Goal: Task Accomplishment & Management: Manage account settings

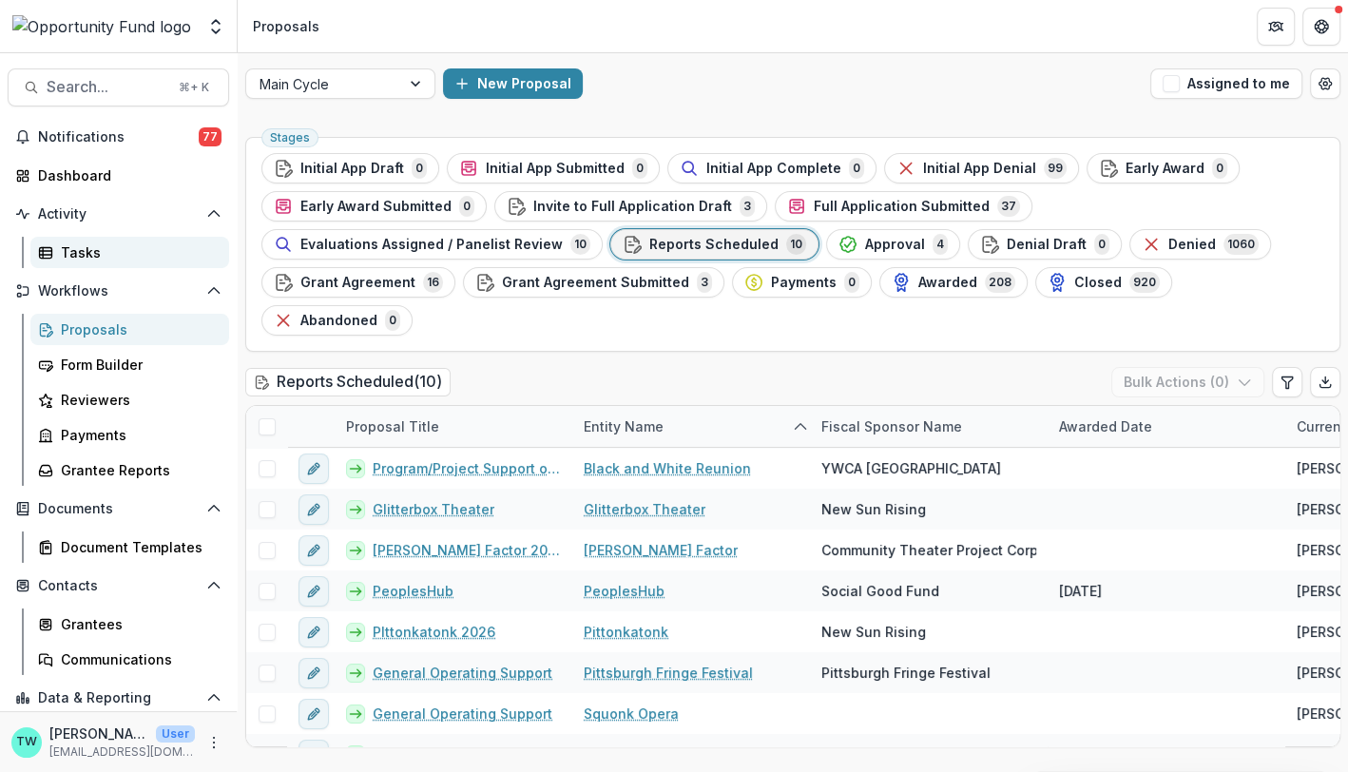
click at [84, 257] on div "Tasks" at bounding box center [137, 252] width 153 height 20
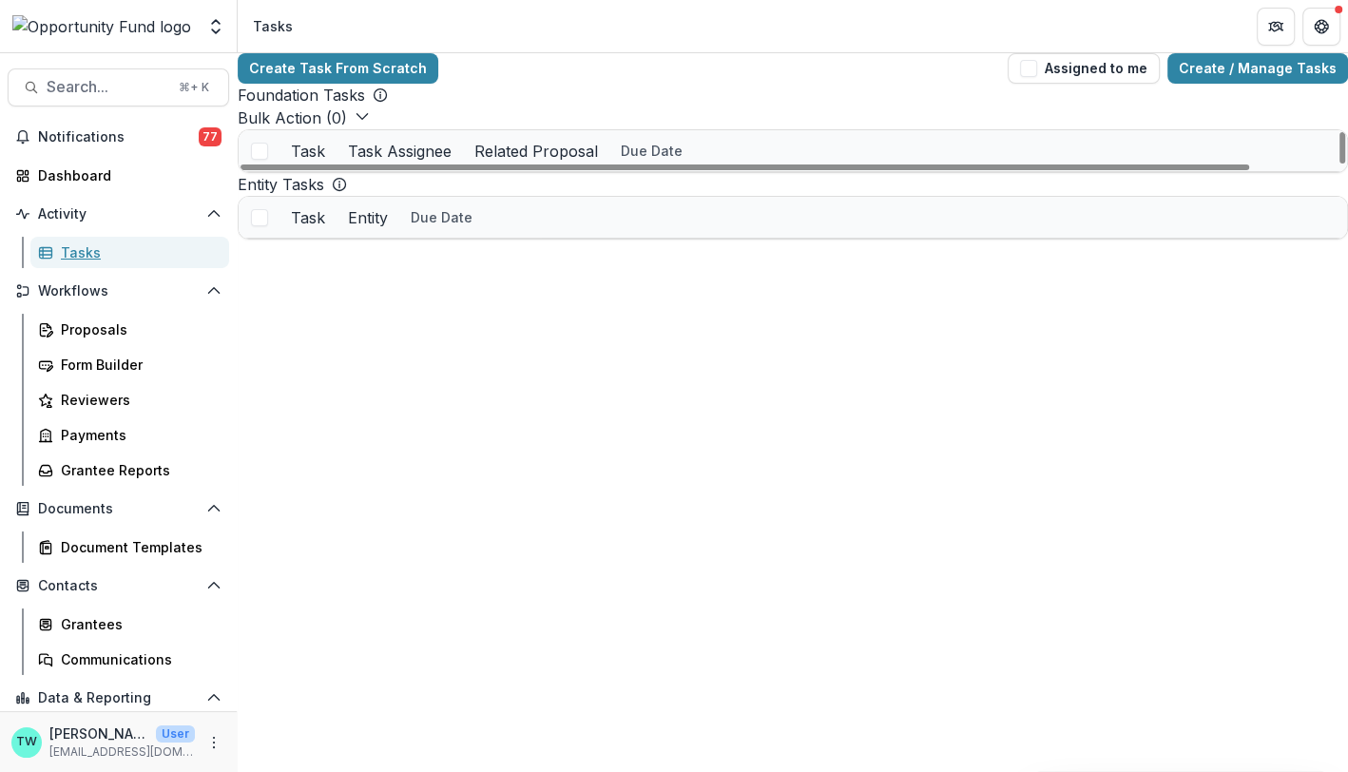
scroll to position [298, 0]
click at [1265, 79] on link "Create / Manage Tasks" at bounding box center [1257, 68] width 181 height 30
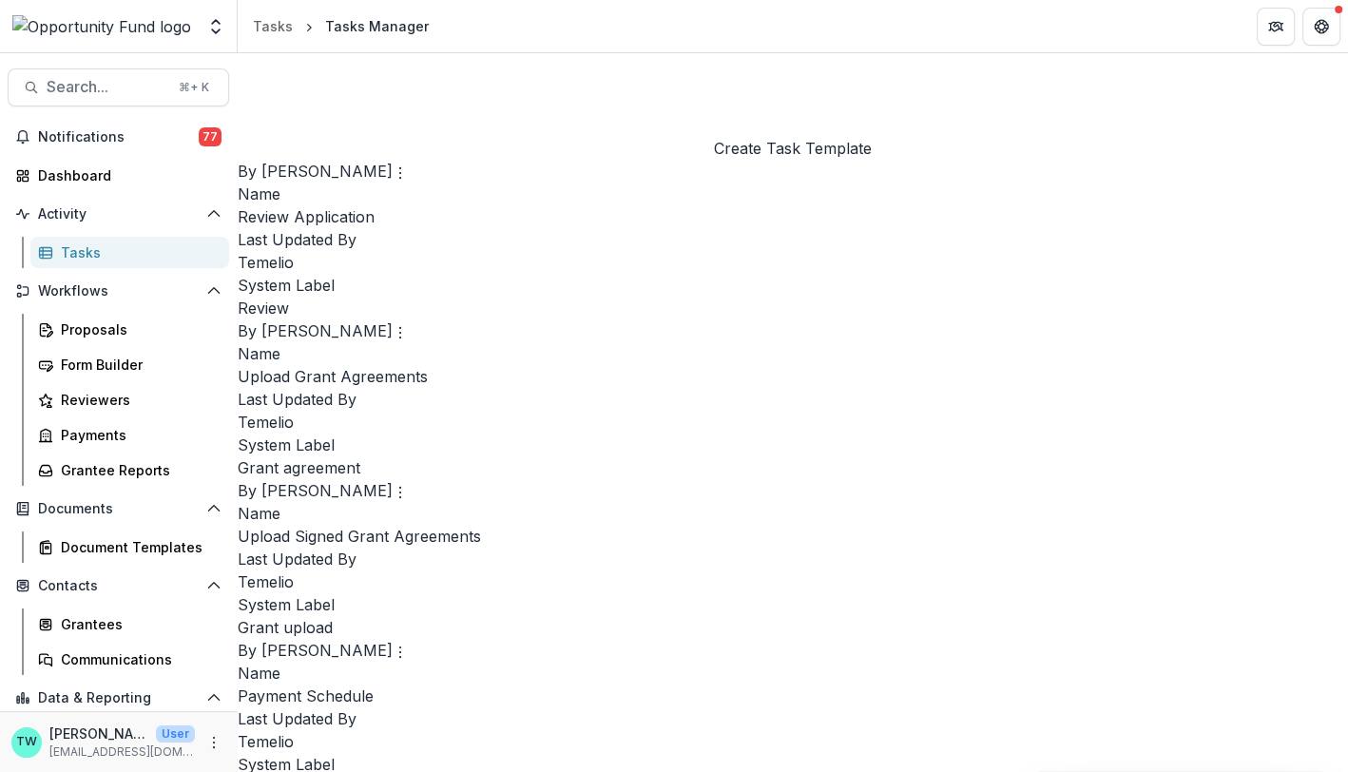
scroll to position [942, 0]
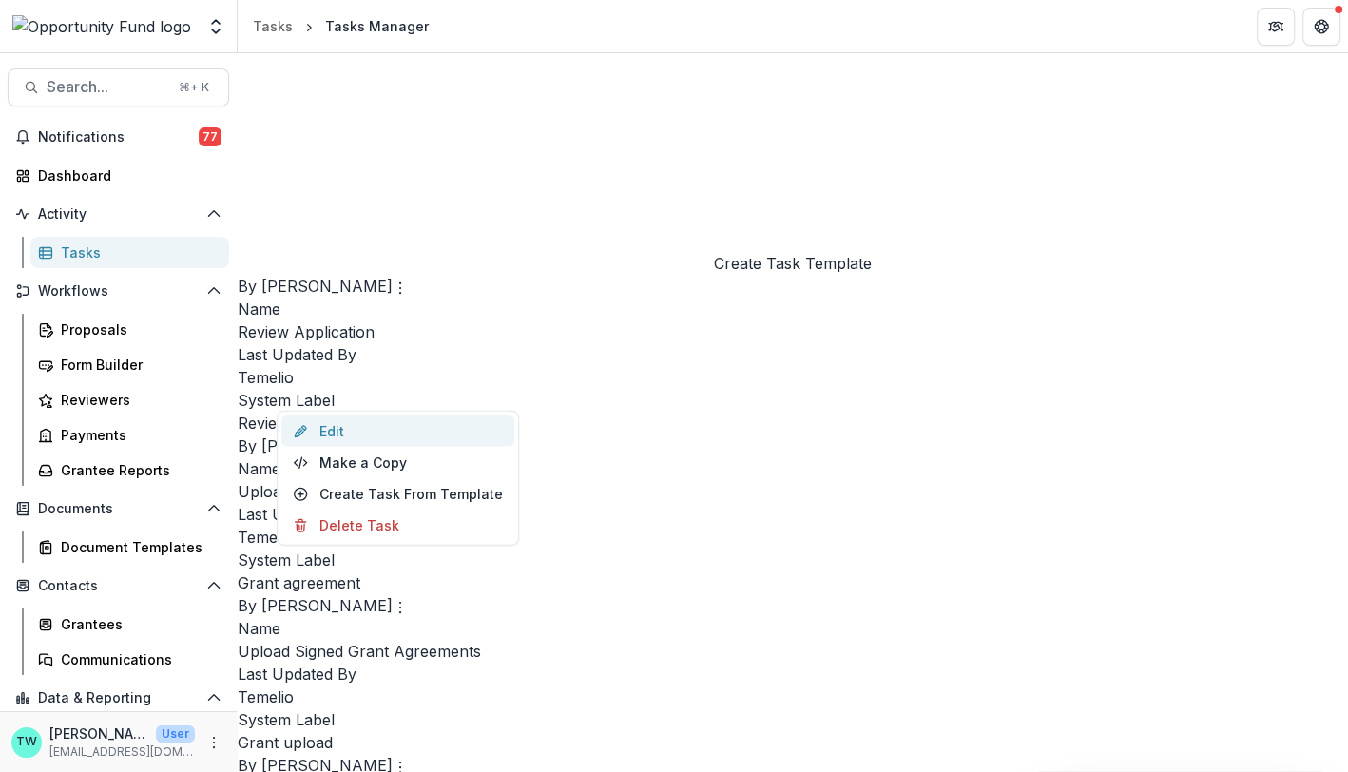
click at [337, 432] on link "Edit" at bounding box center [397, 430] width 233 height 31
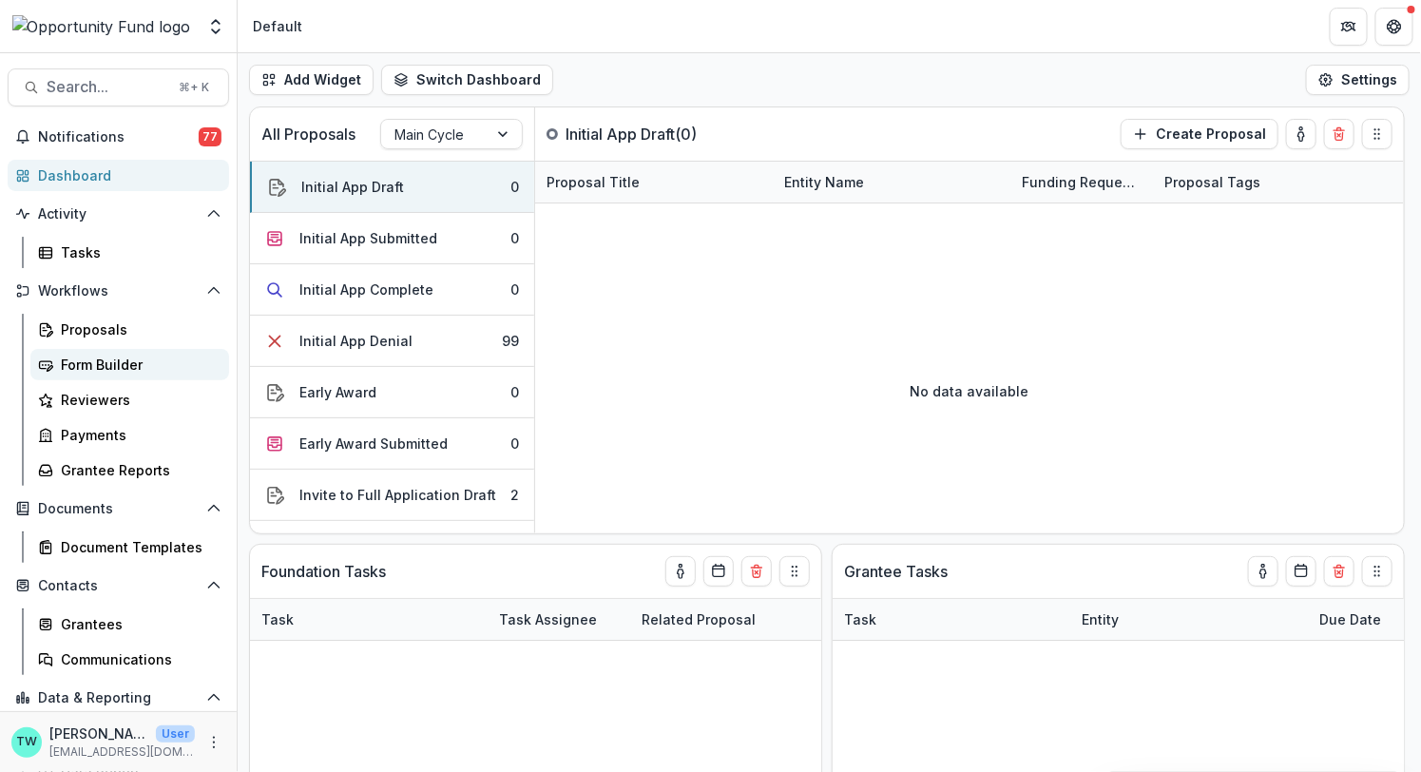
click at [98, 359] on div "Form Builder" at bounding box center [137, 365] width 153 height 20
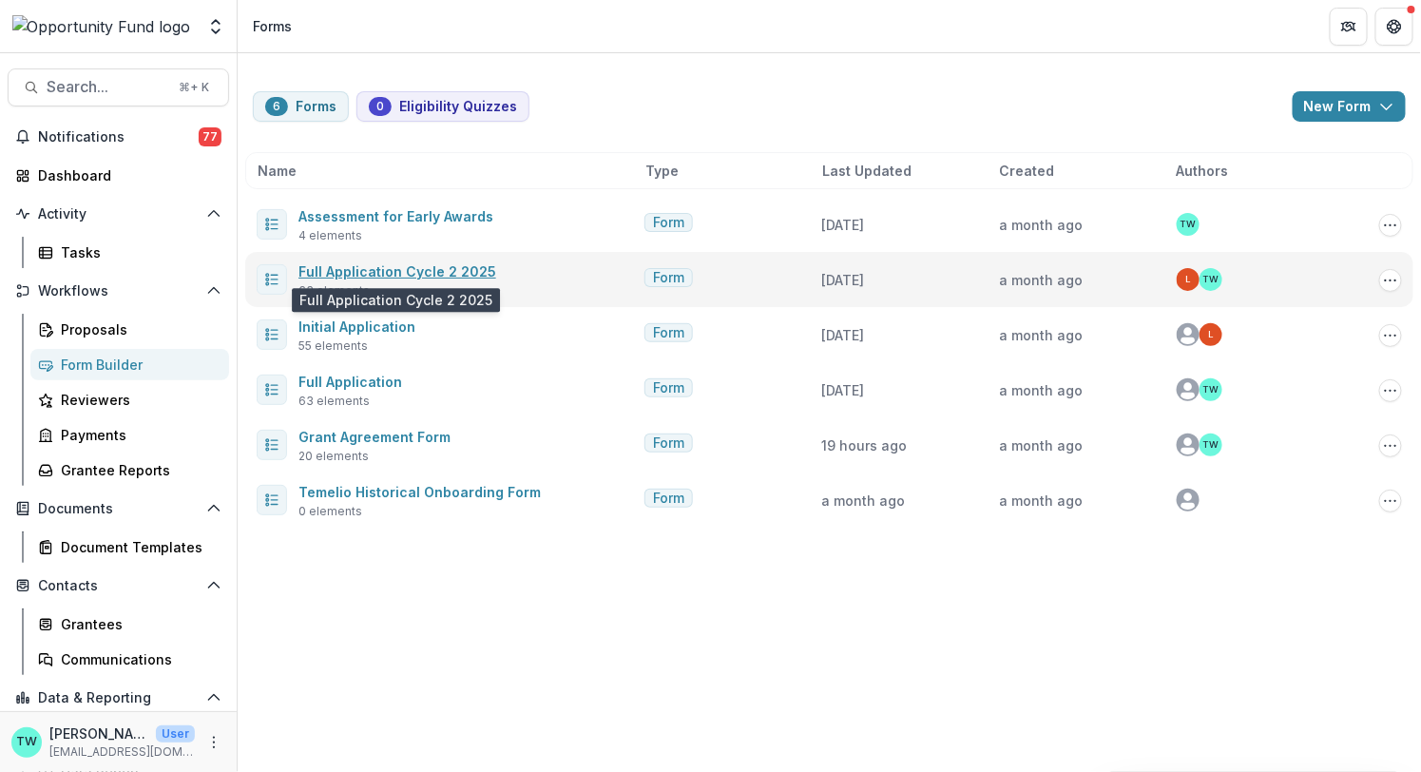
click at [425, 271] on link "Full Application Cycle 2 2025" at bounding box center [397, 271] width 198 height 16
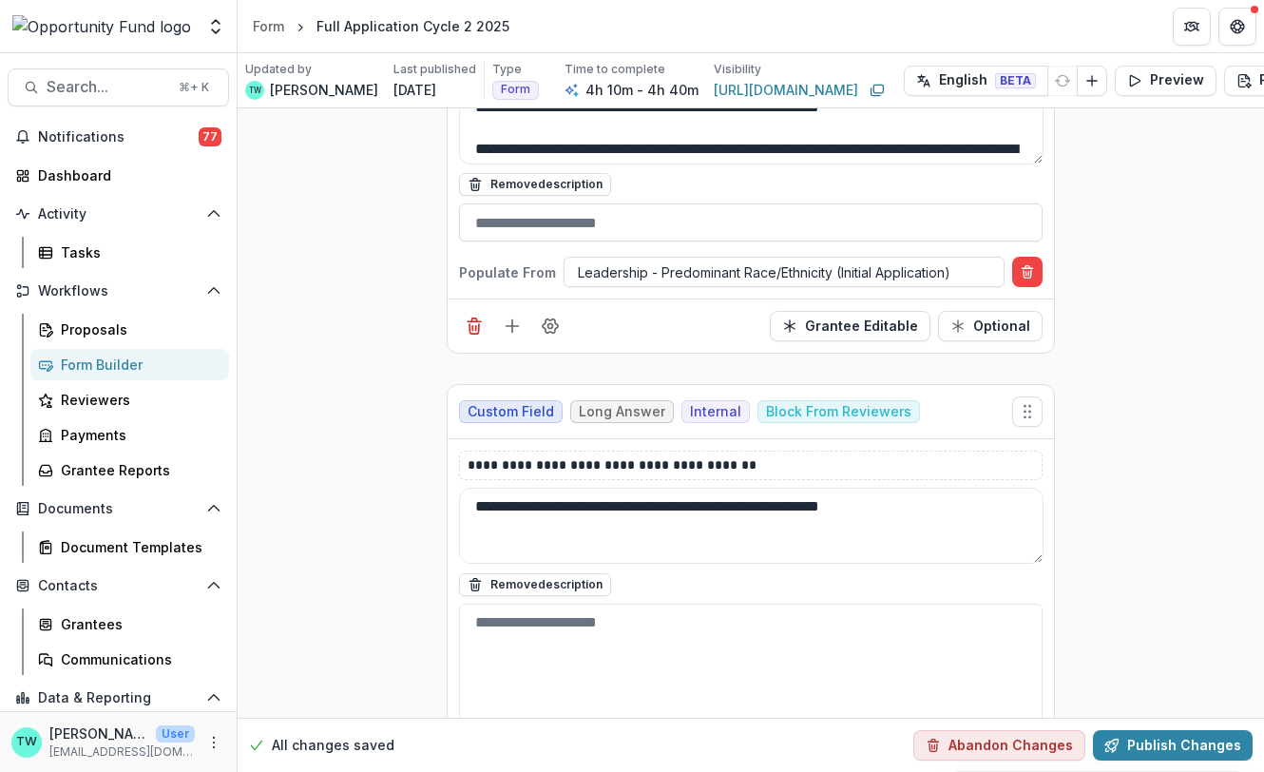
scroll to position [26694, 0]
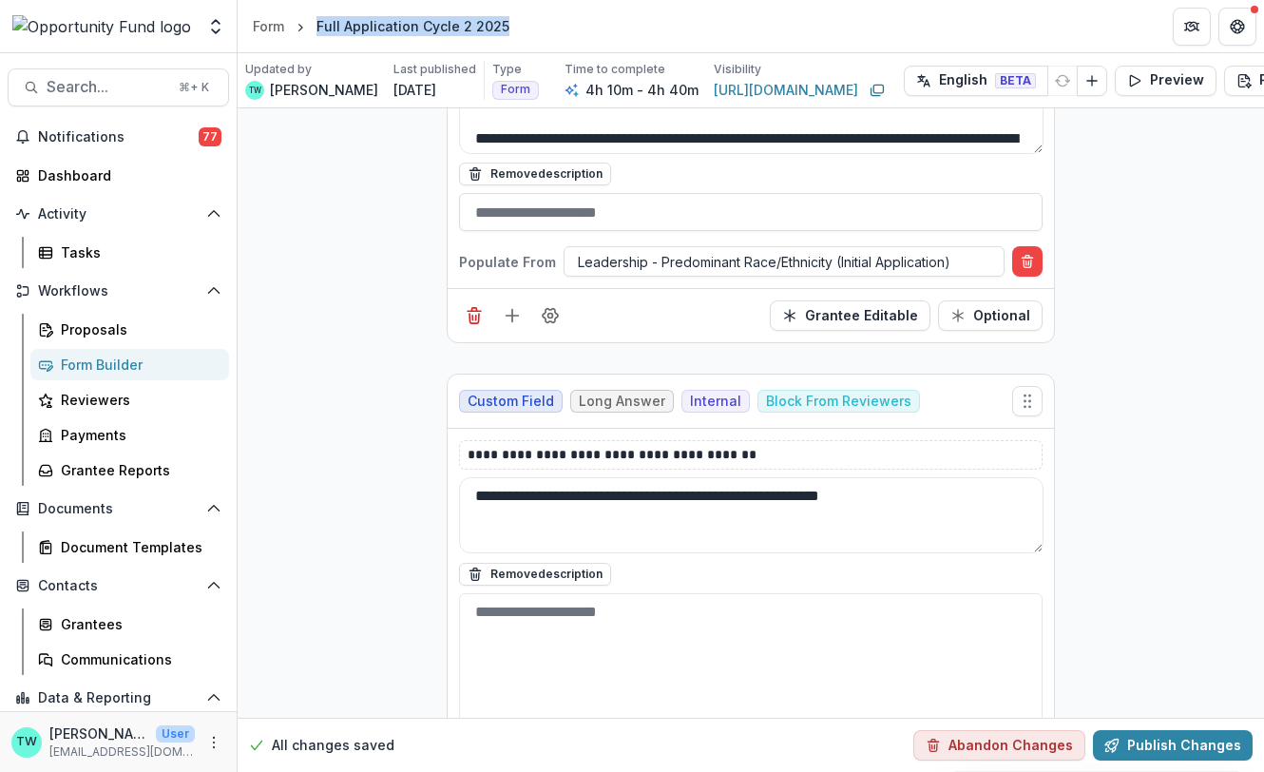
drag, startPoint x: 524, startPoint y: 29, endPoint x: 318, endPoint y: 29, distance: 205.3
click at [318, 29] on header "Form Full Application Cycle 2 2025" at bounding box center [751, 26] width 1027 height 52
copy div "Full Application Cycle 2 2025"
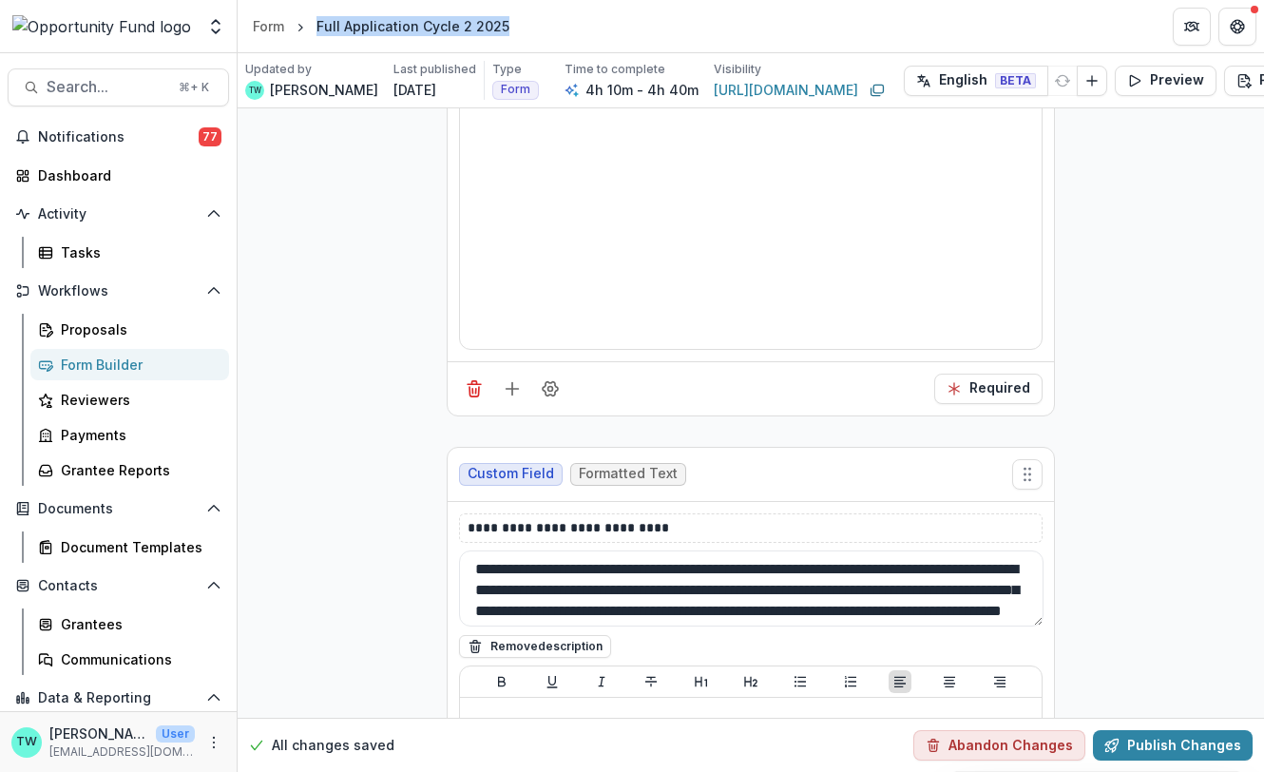
scroll to position [24797, 0]
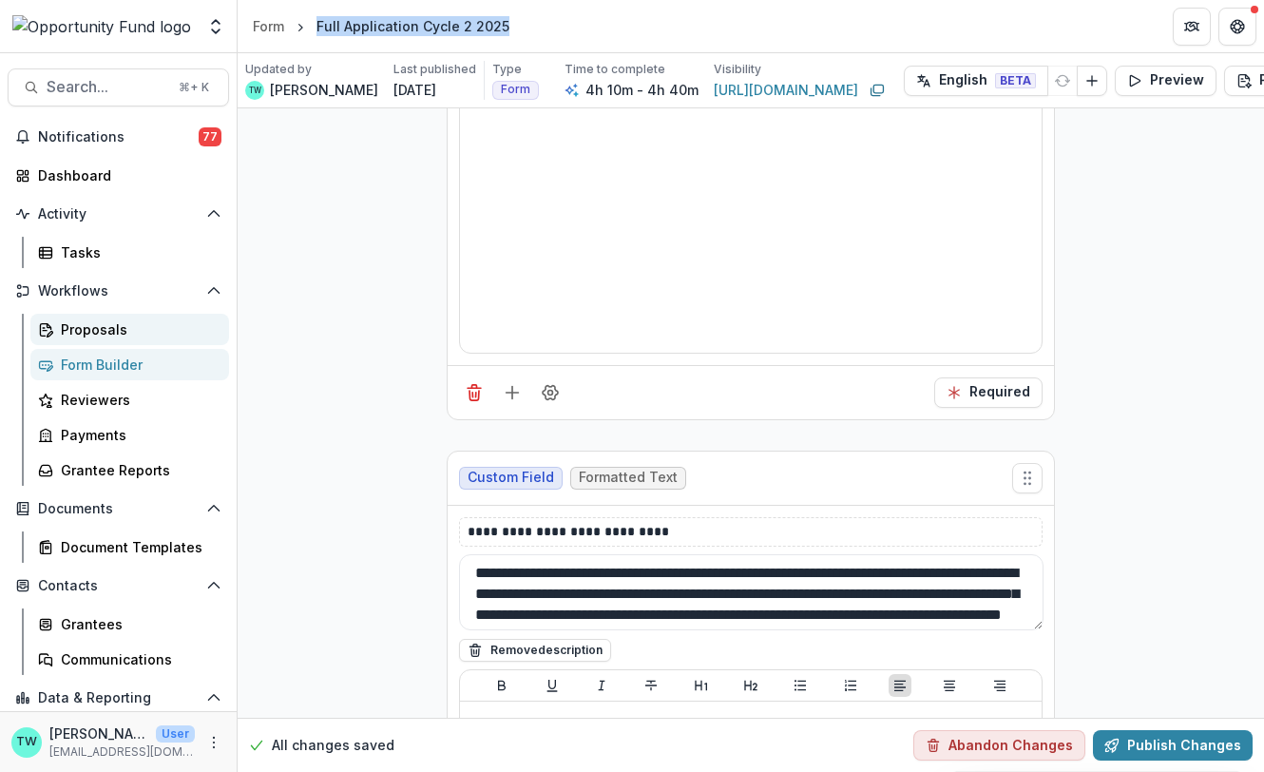
click at [88, 336] on div "Proposals" at bounding box center [137, 329] width 153 height 20
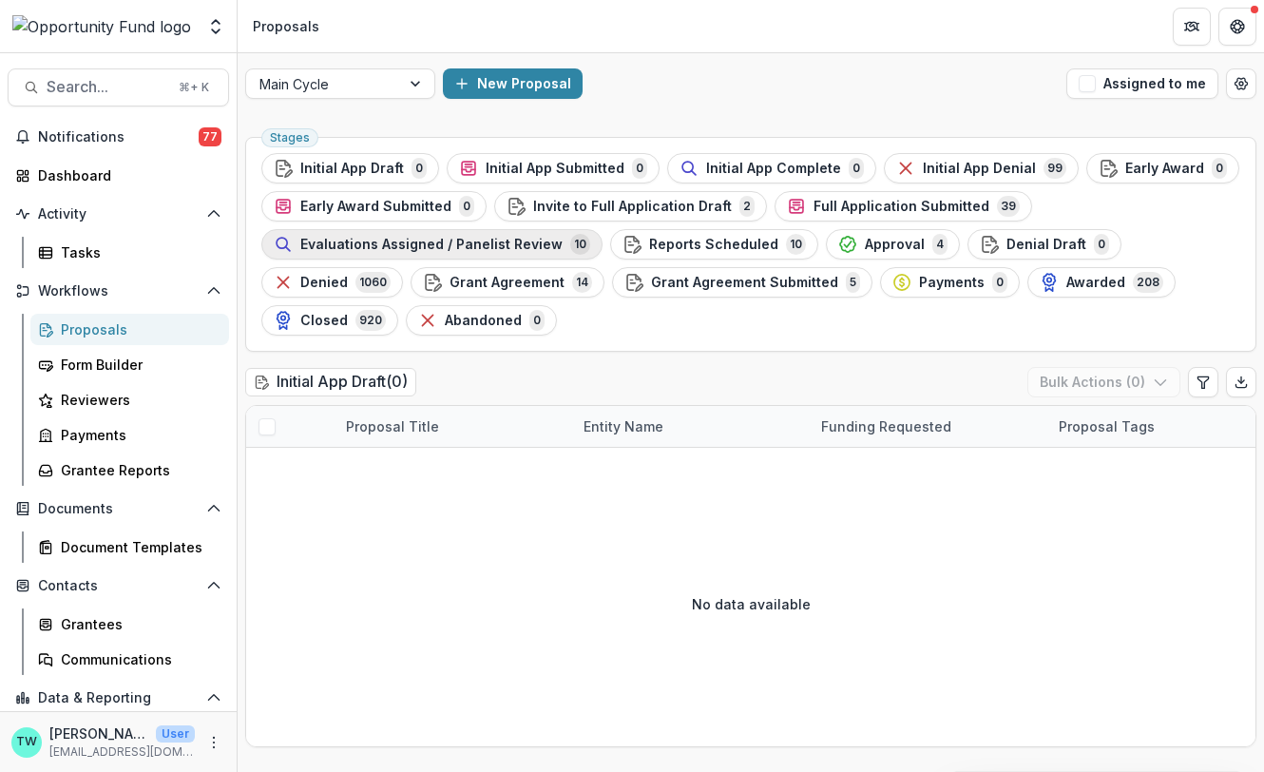
click at [488, 252] on div "Evaluations Assigned / Panelist Review 10" at bounding box center [432, 244] width 317 height 21
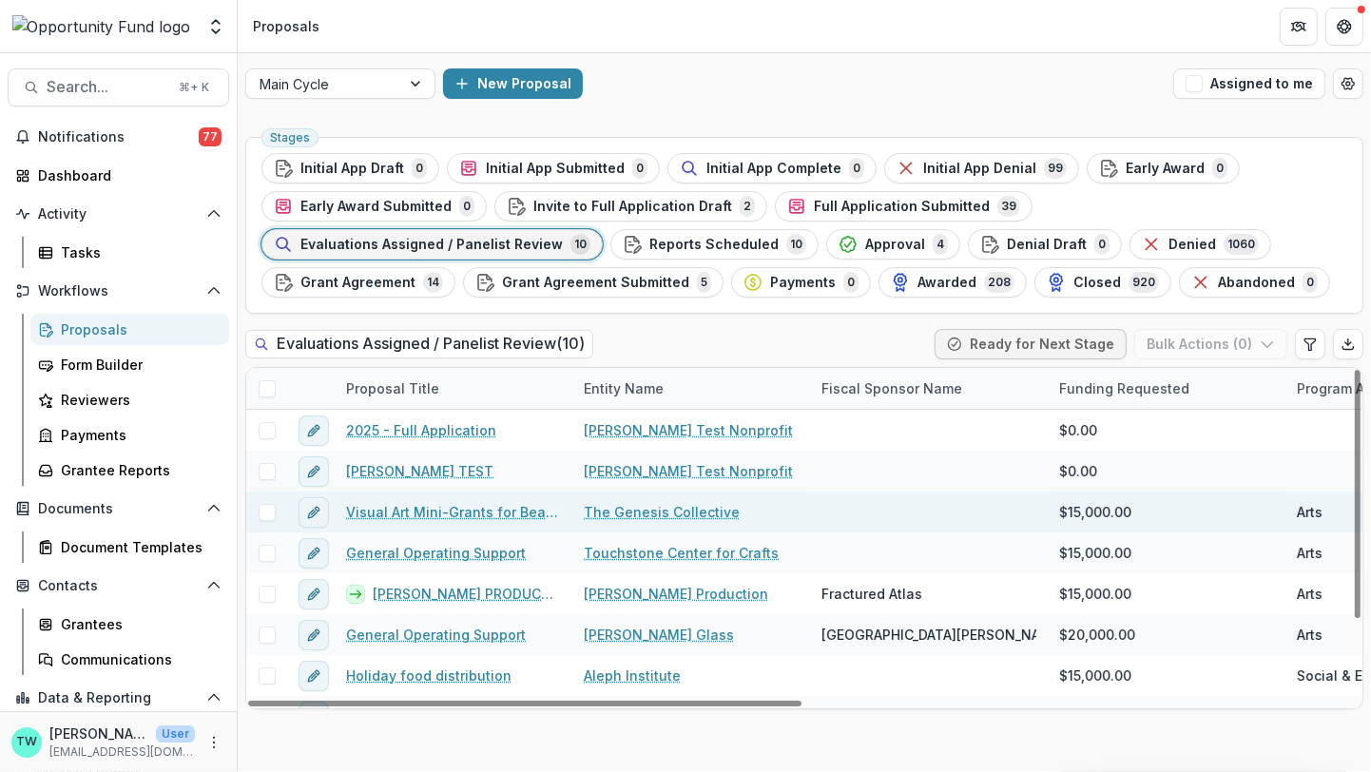
click at [417, 505] on link "Visual Art Mini-Grants for Beaver County Artists" at bounding box center [453, 512] width 215 height 20
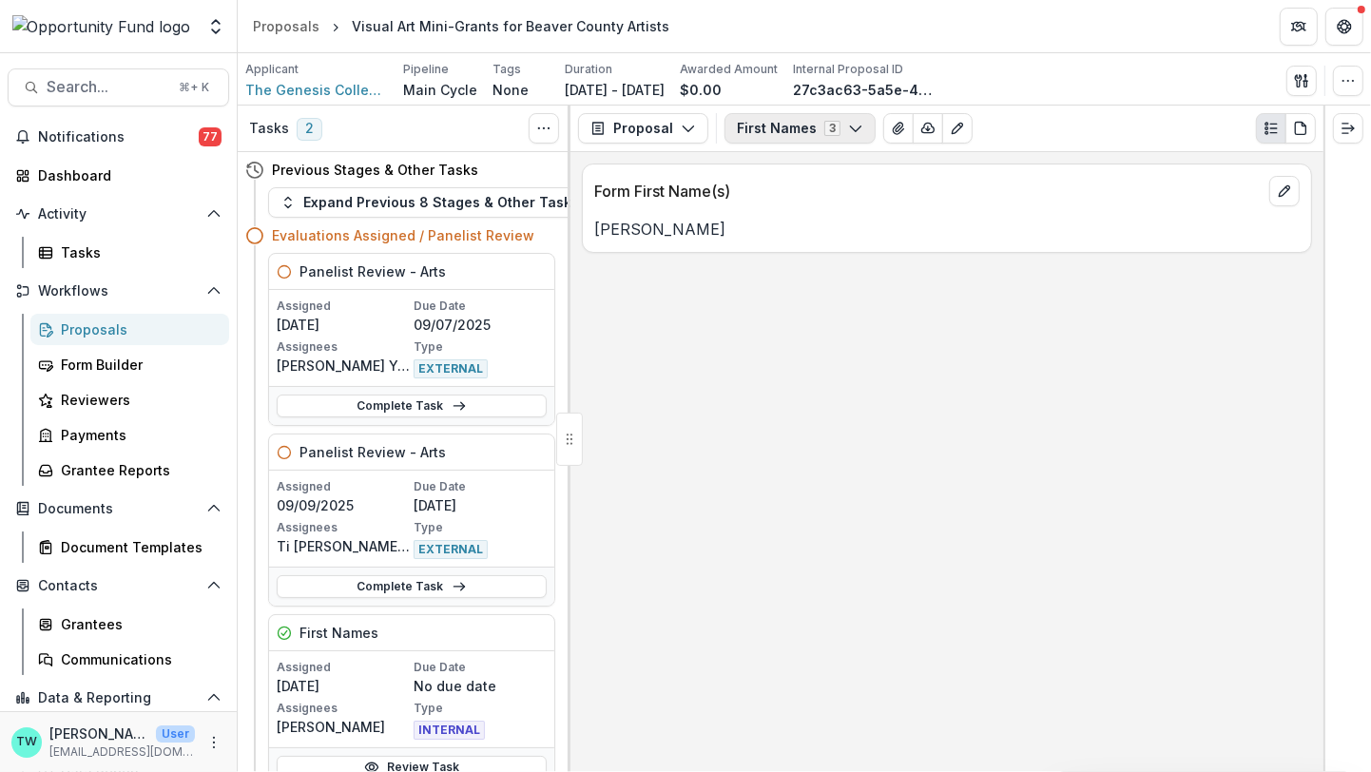
click at [818, 129] on button "First Names 3" at bounding box center [799, 128] width 151 height 30
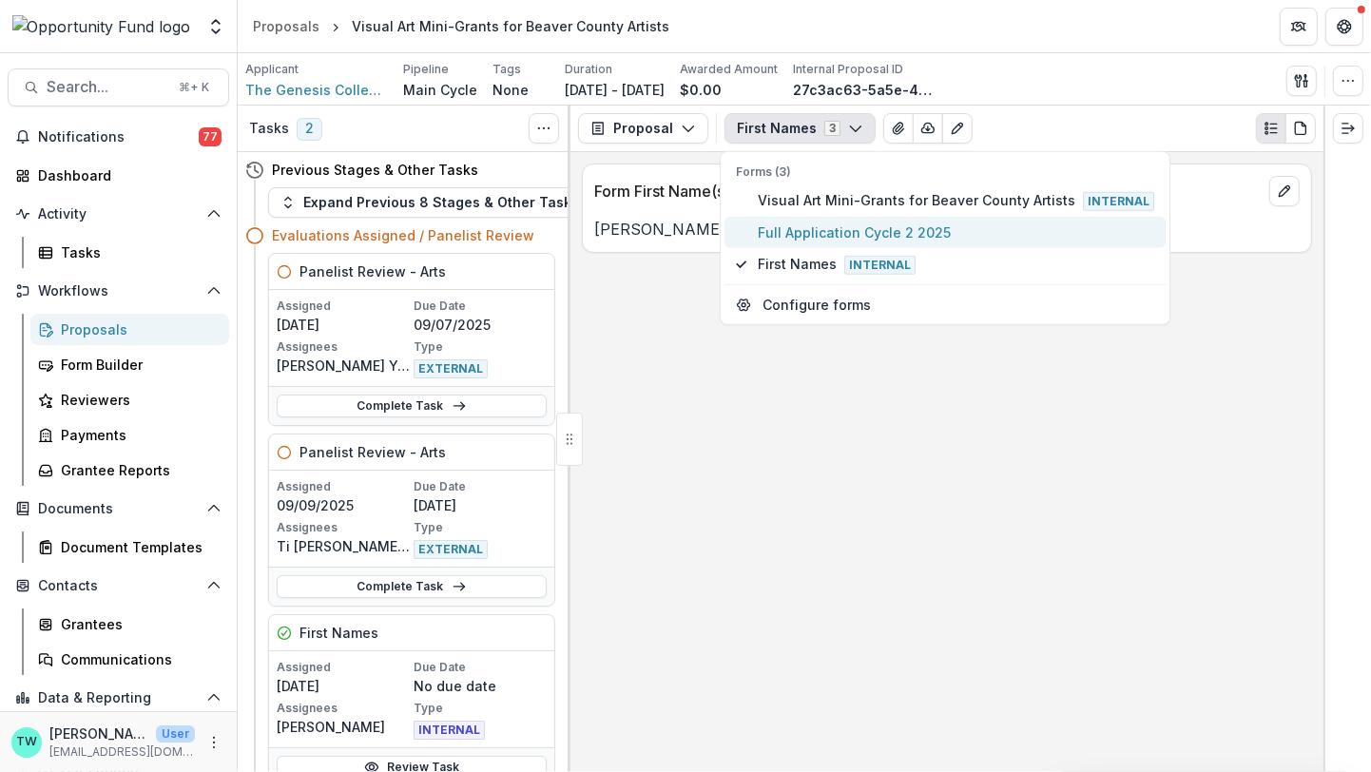
click at [813, 230] on span "Full Application Cycle 2 2025" at bounding box center [956, 232] width 396 height 20
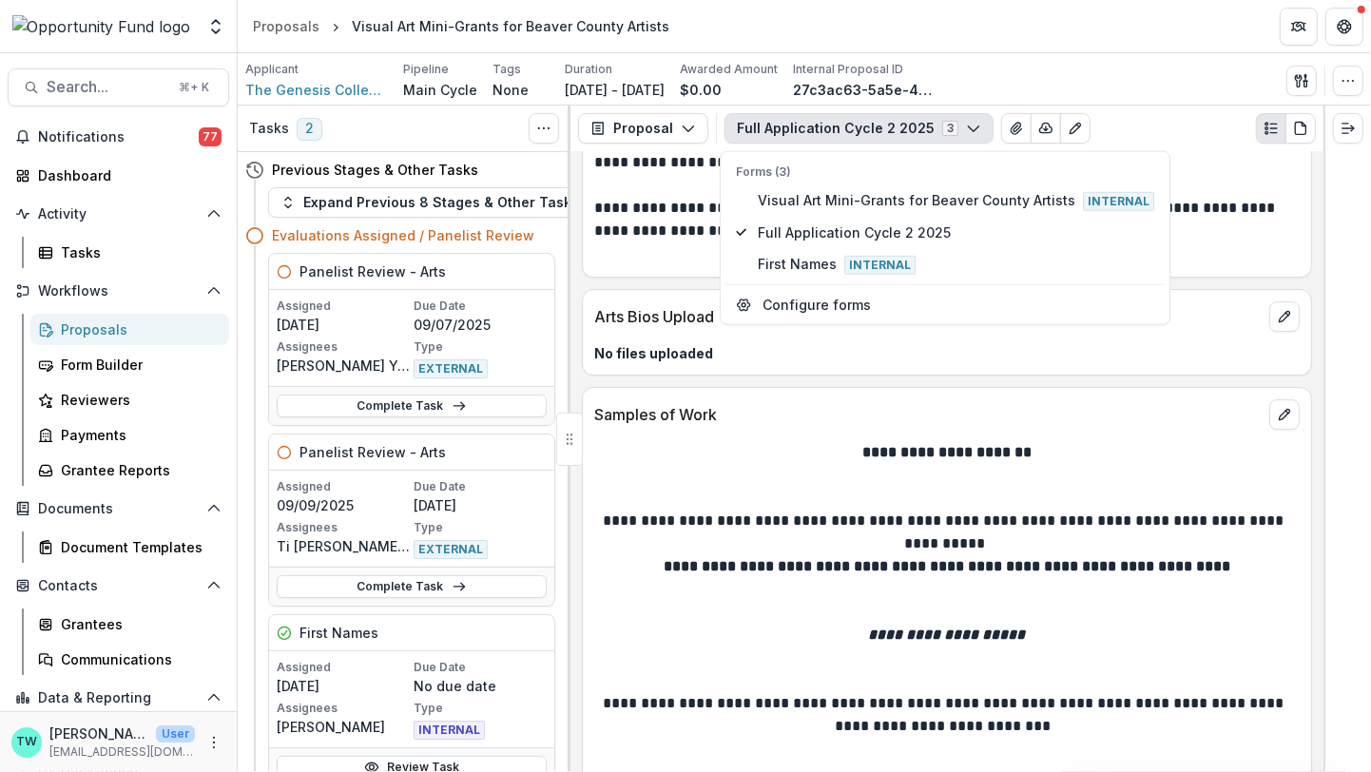
scroll to position [5497, 0]
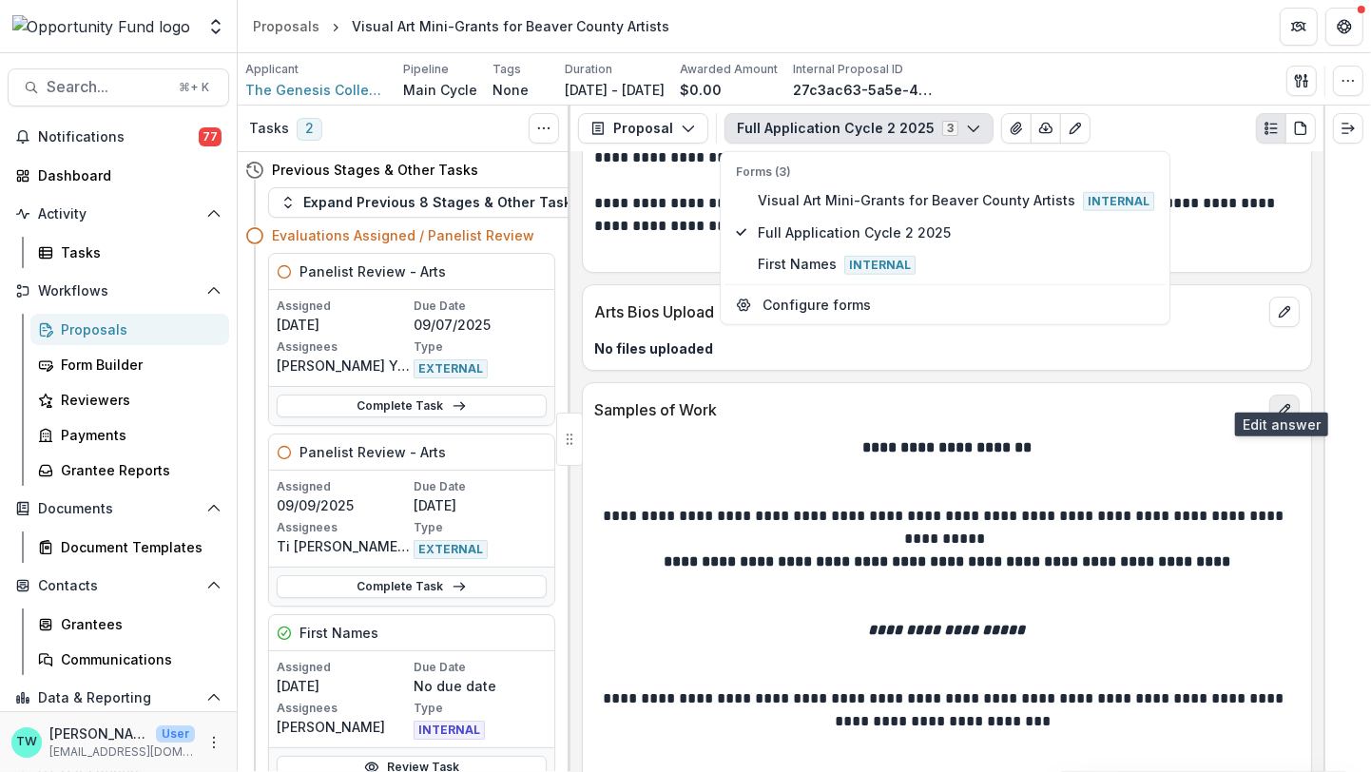
click at [1281, 402] on icon "edit" at bounding box center [1284, 409] width 15 height 15
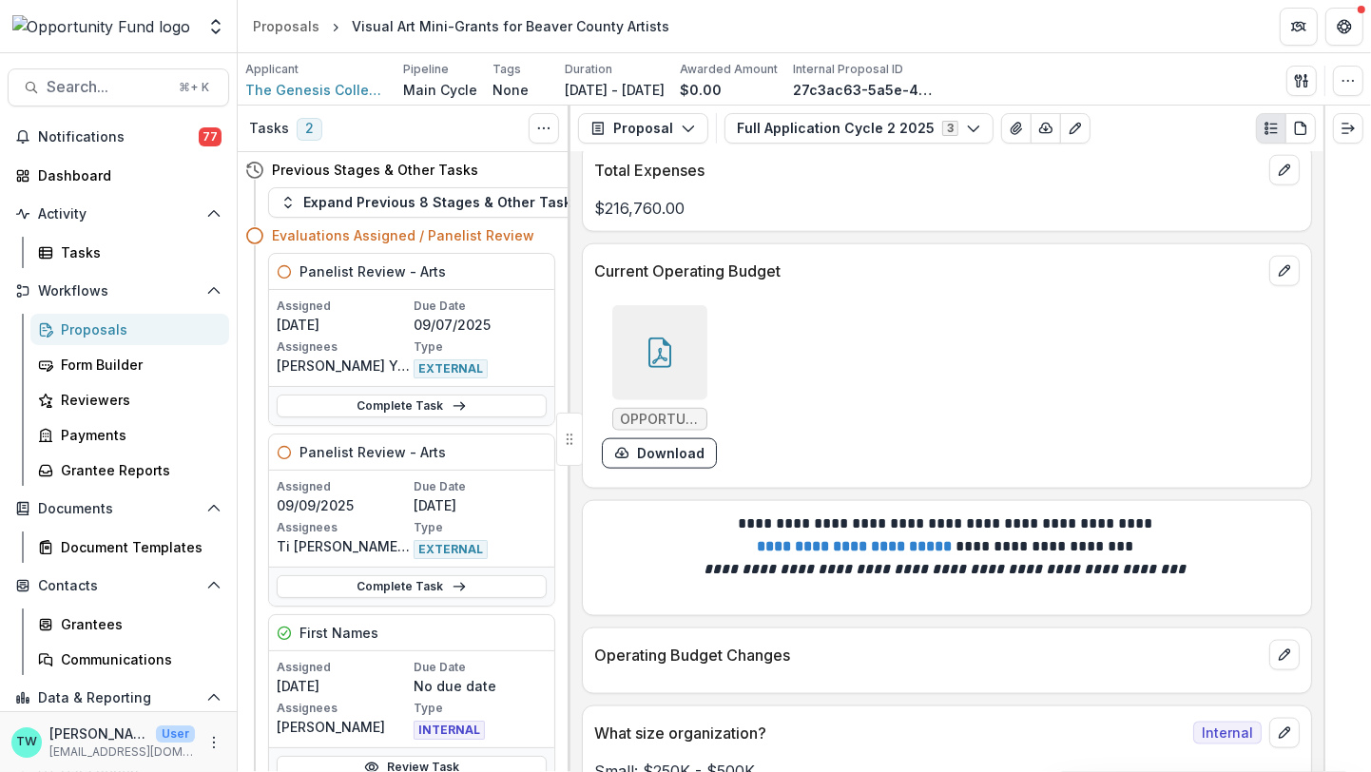
drag, startPoint x: 838, startPoint y: 521, endPoint x: 1167, endPoint y: 813, distance: 439.7
click at [1167, 771] on html "Skip to content Team Settings Admin Settings Proposals Visual Art Mini-Grants f…" at bounding box center [685, 386] width 1371 height 772
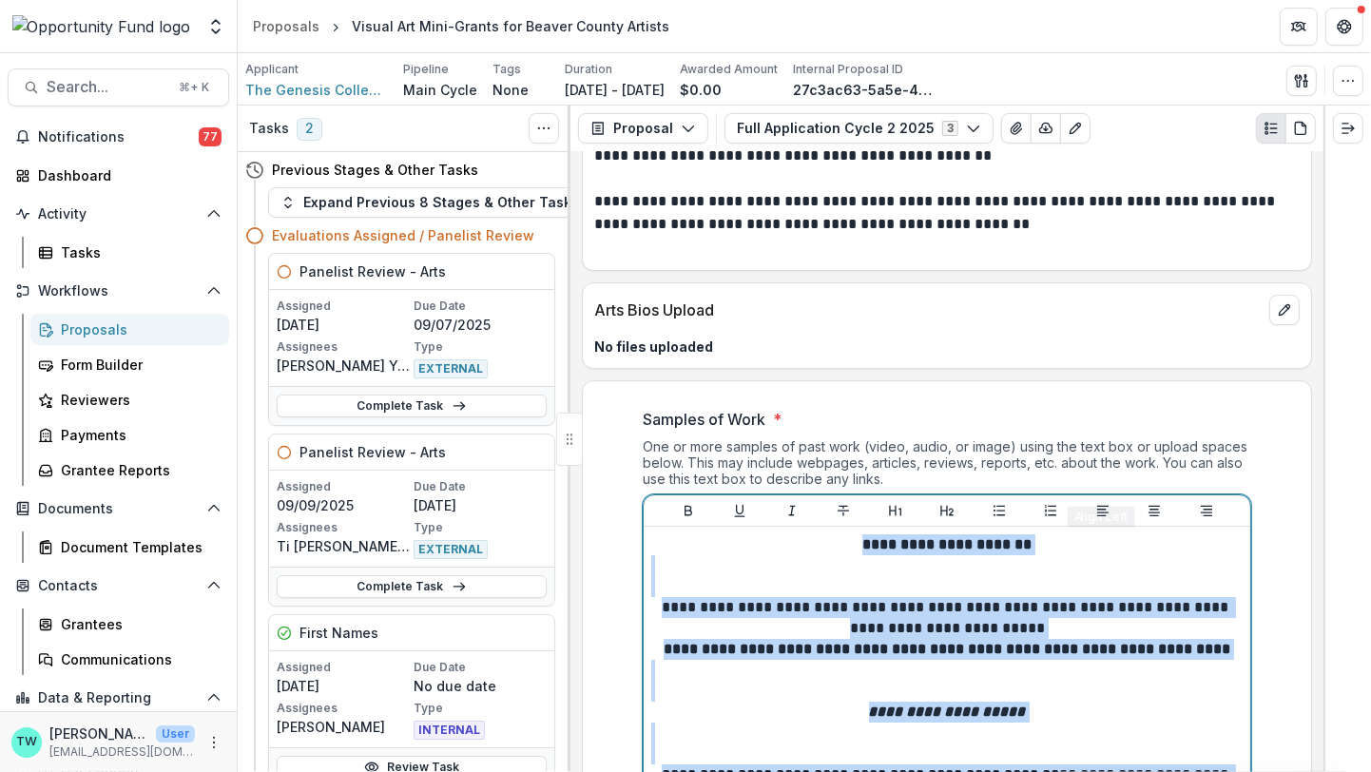
scroll to position [5500, 0]
click at [1012, 556] on p at bounding box center [946, 575] width 591 height 42
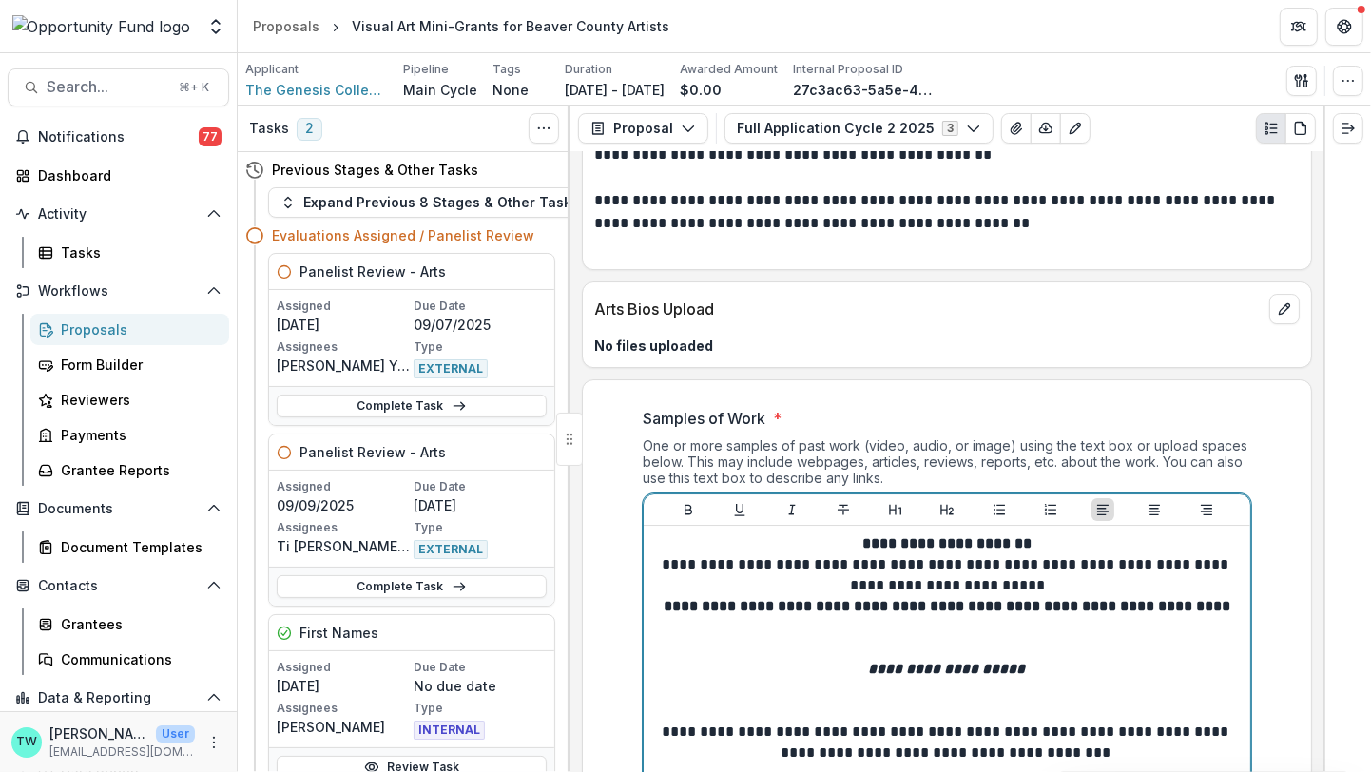
click at [953, 627] on p at bounding box center [946, 638] width 591 height 42
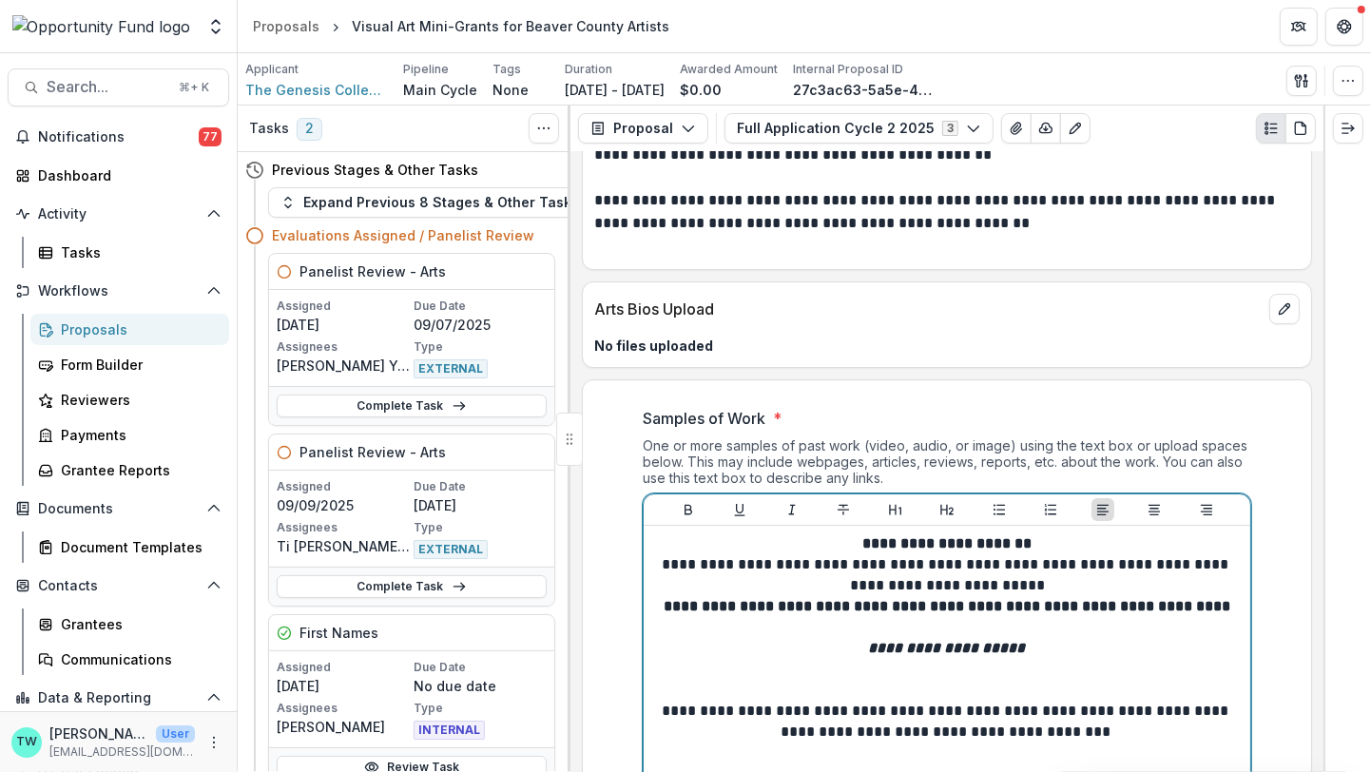
click at [945, 660] on p at bounding box center [946, 680] width 591 height 42
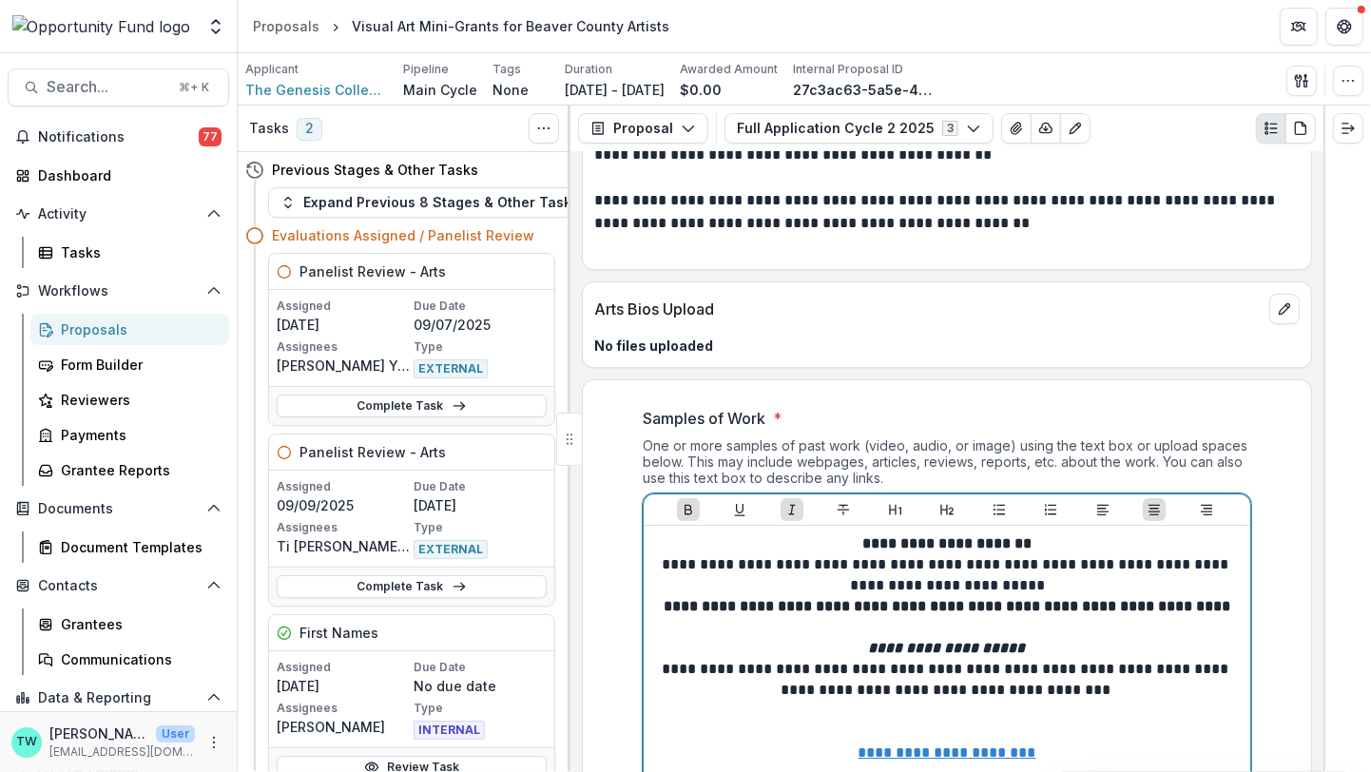
click at [935, 710] on p at bounding box center [946, 722] width 591 height 42
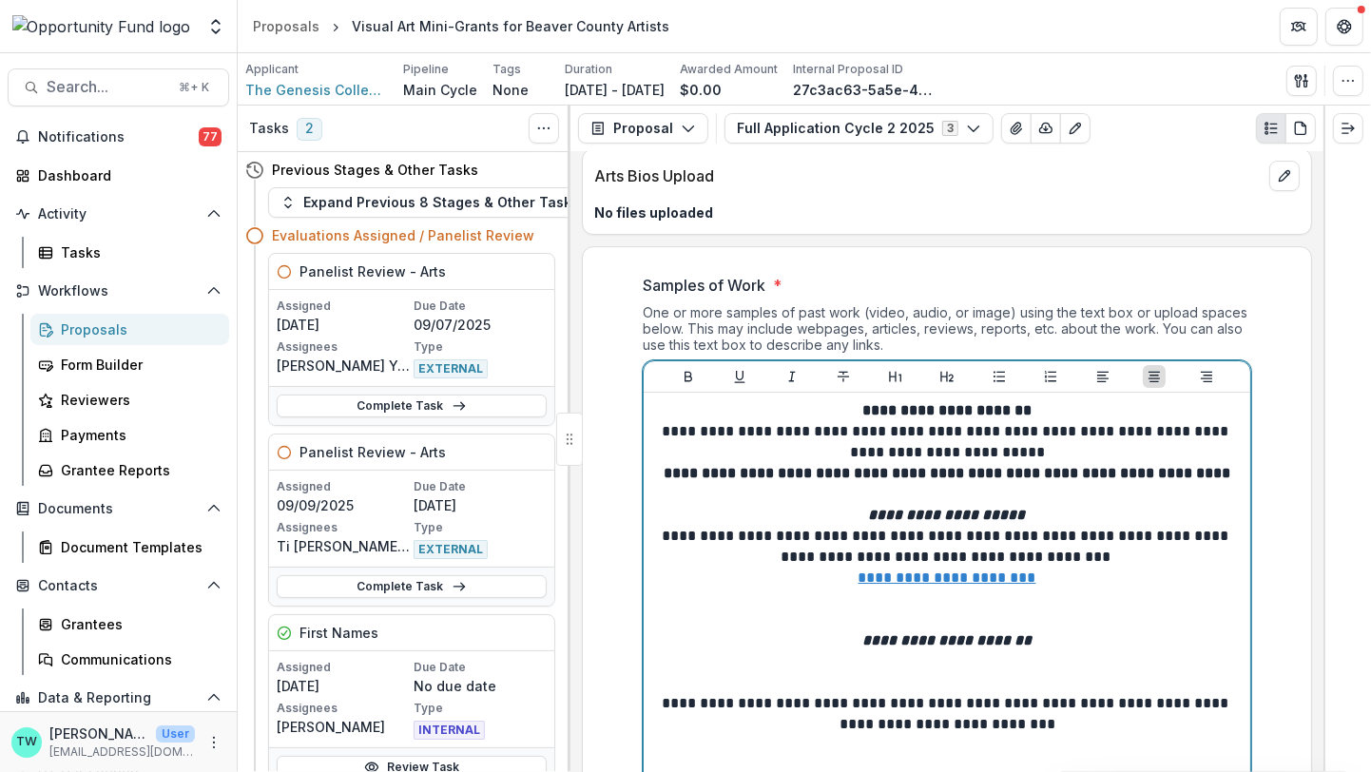
scroll to position [5636, 0]
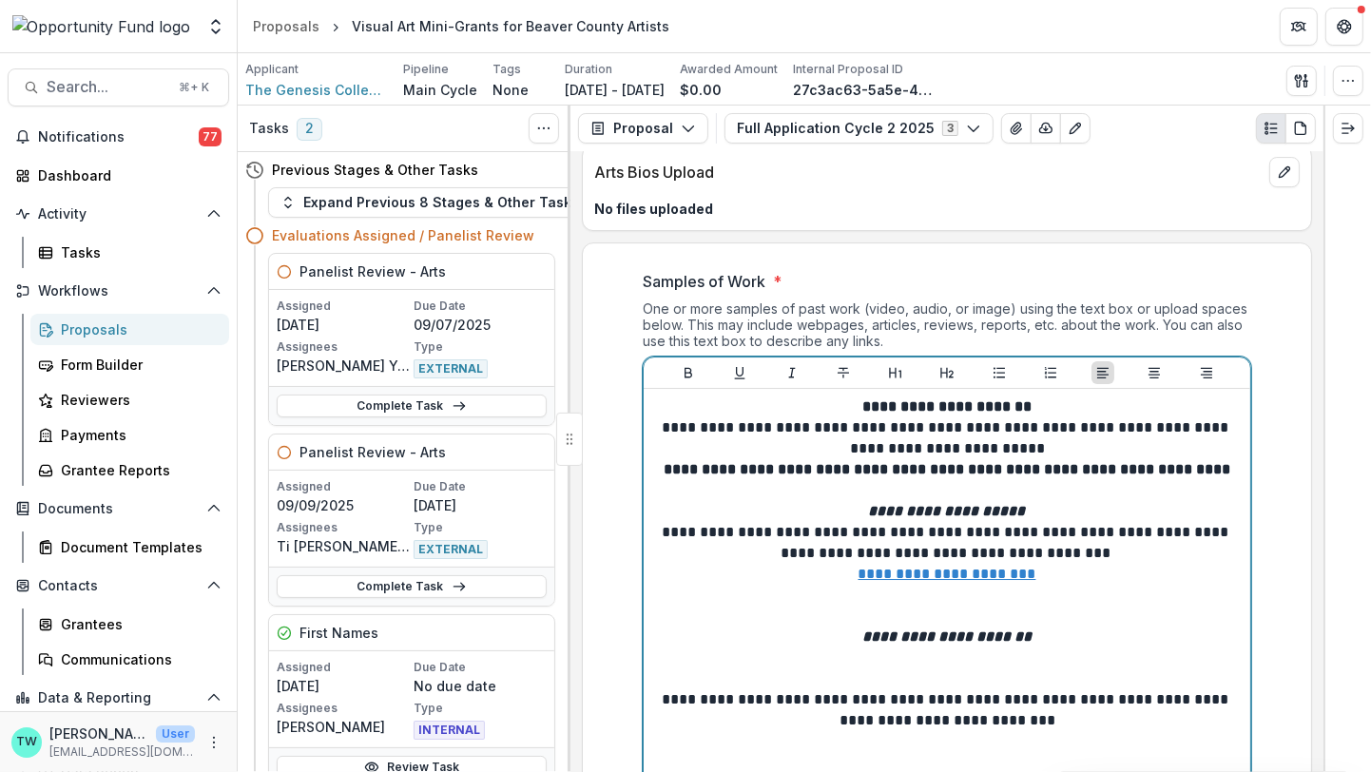
click at [929, 662] on p at bounding box center [946, 668] width 591 height 42
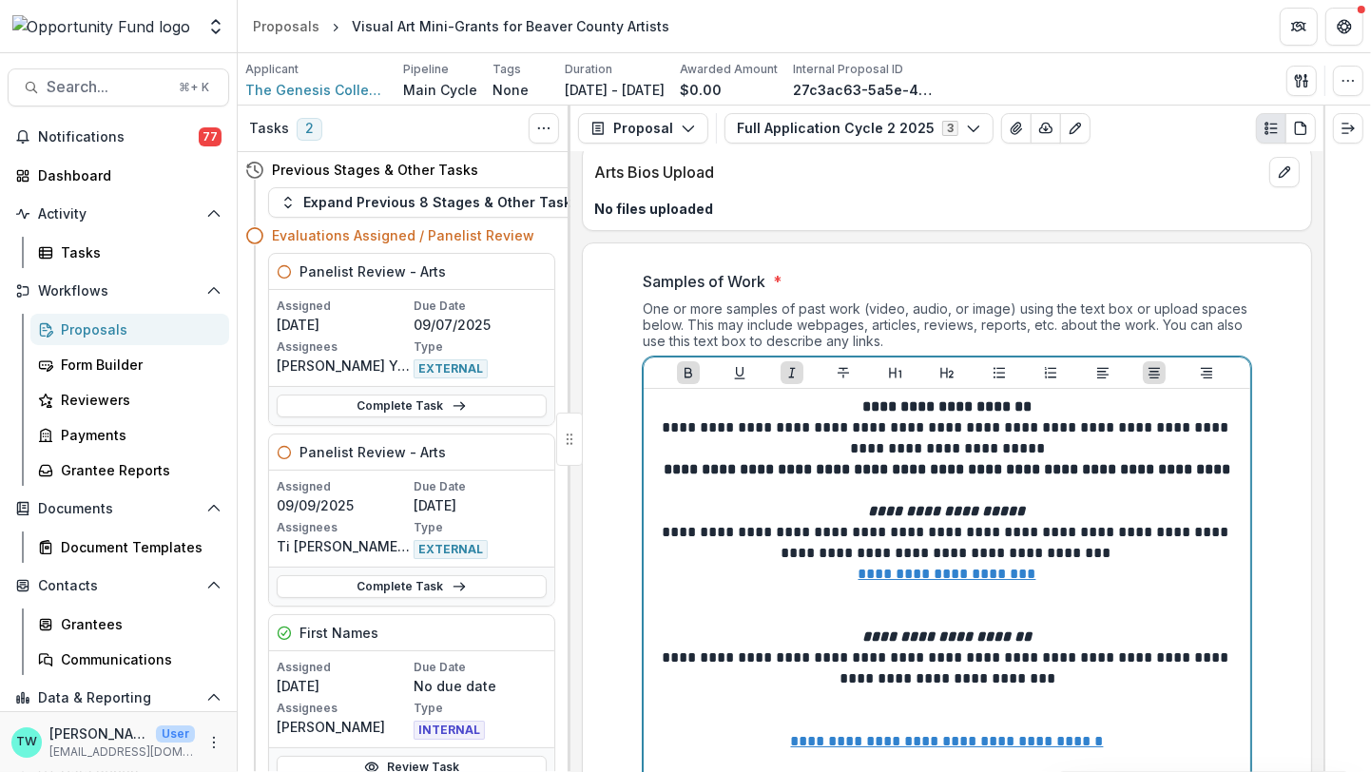
click at [932, 702] on p at bounding box center [946, 710] width 591 height 42
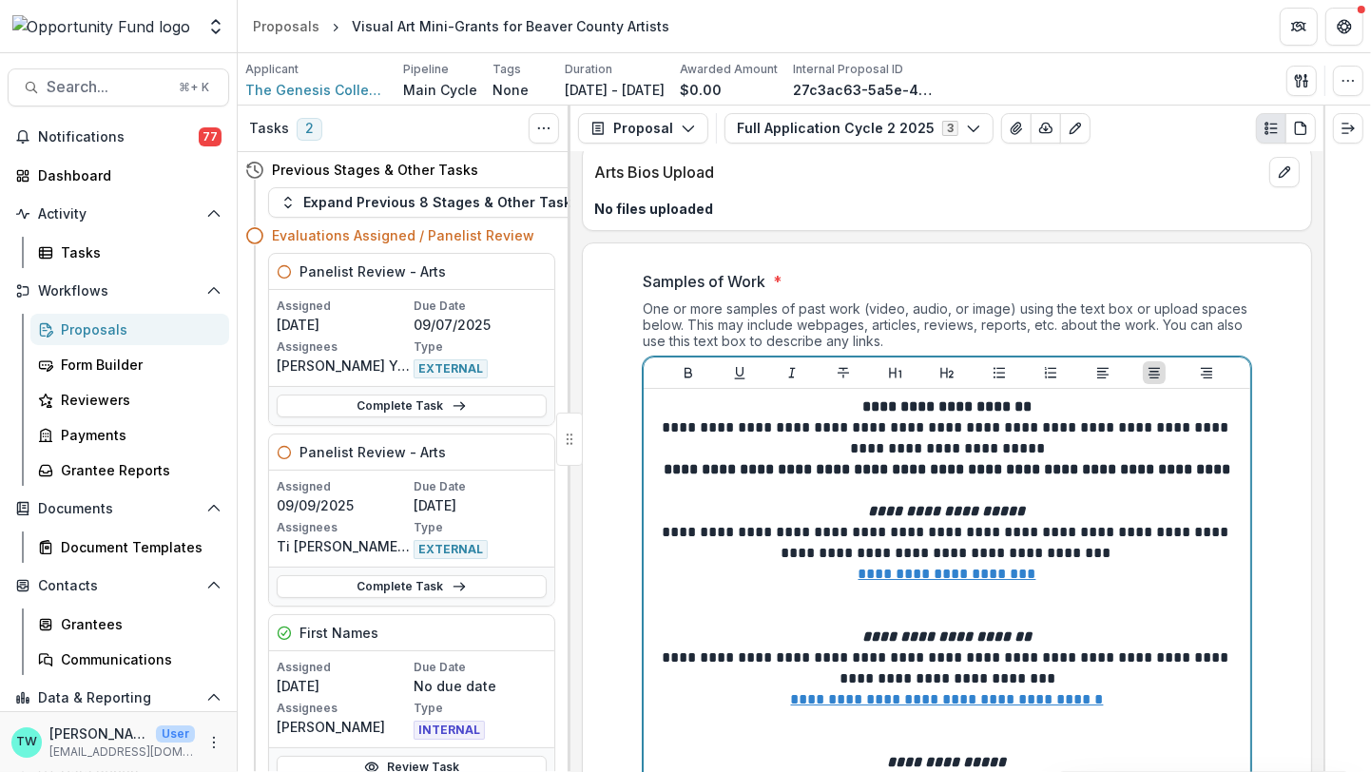
click at [950, 598] on p at bounding box center [946, 606] width 591 height 42
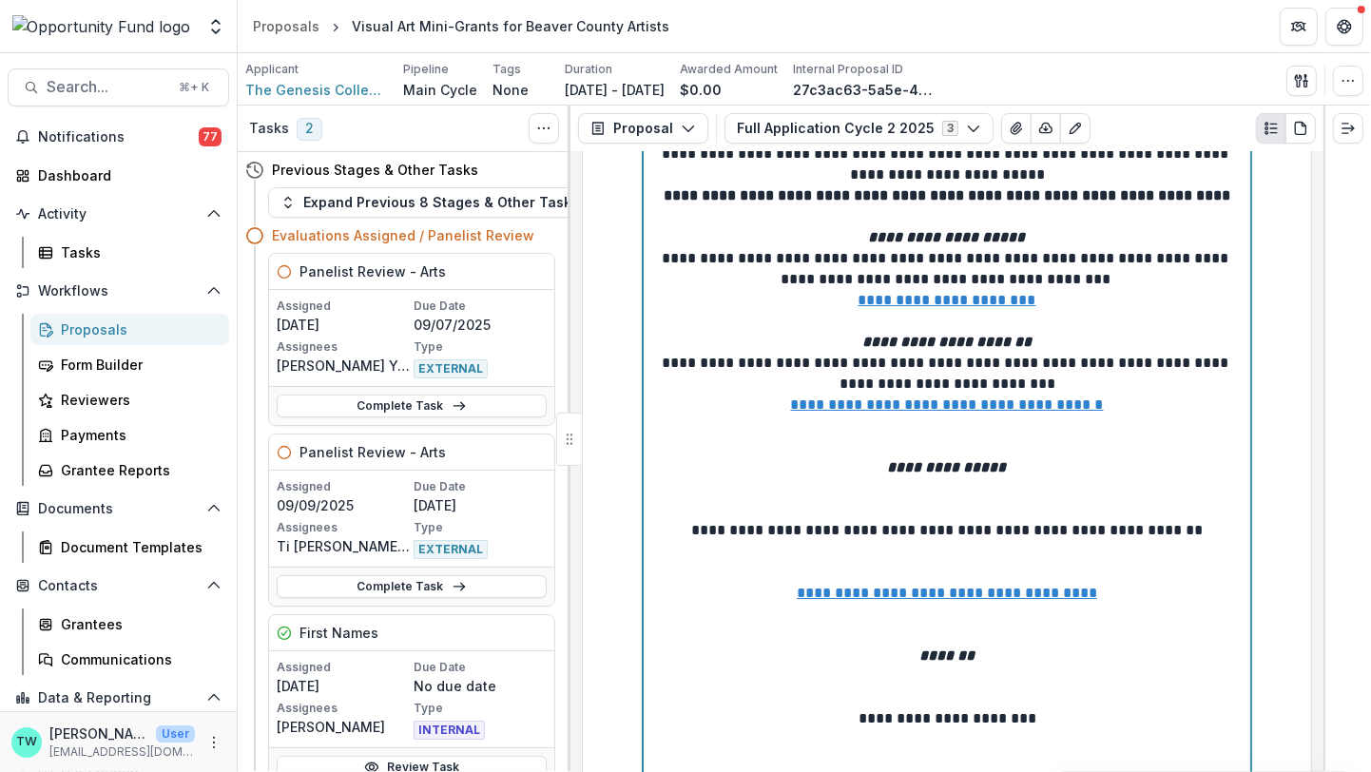
scroll to position [5918, 0]
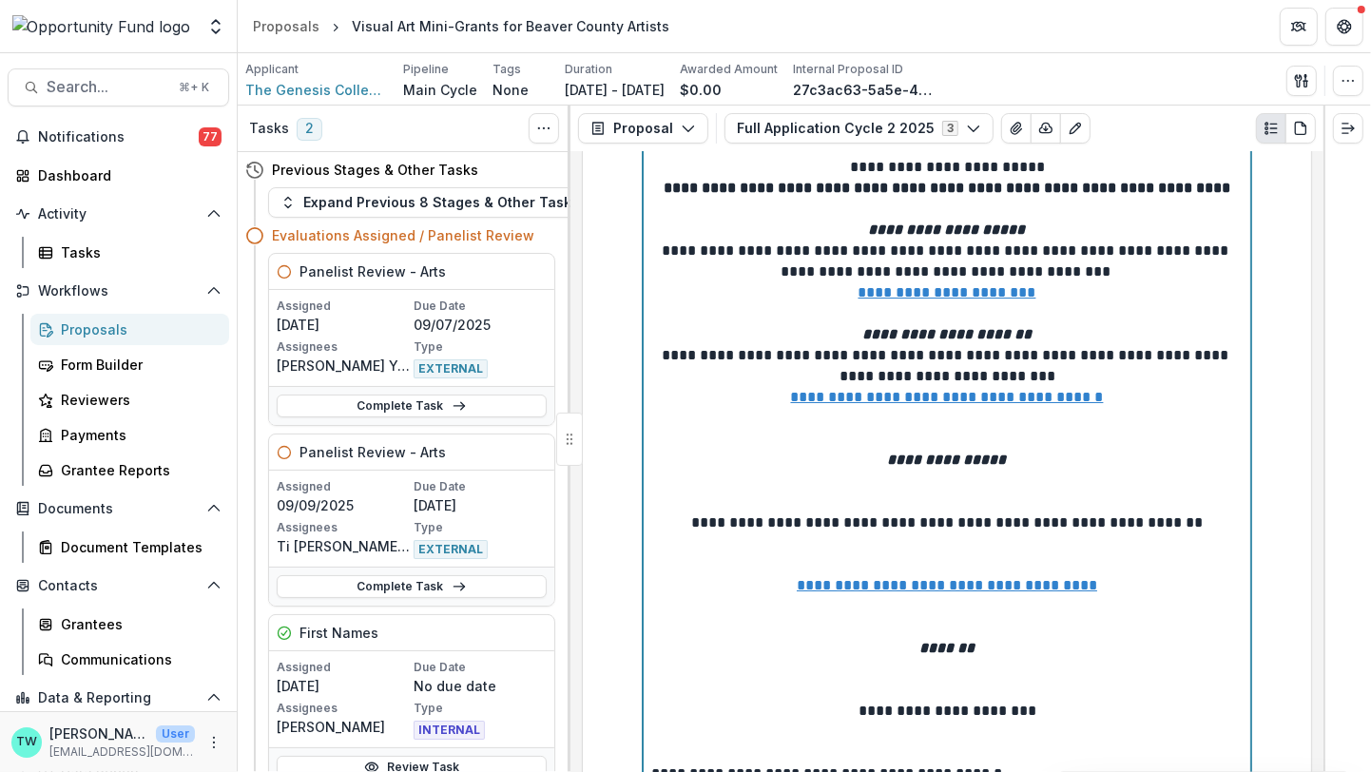
click at [994, 475] on p at bounding box center [946, 491] width 591 height 42
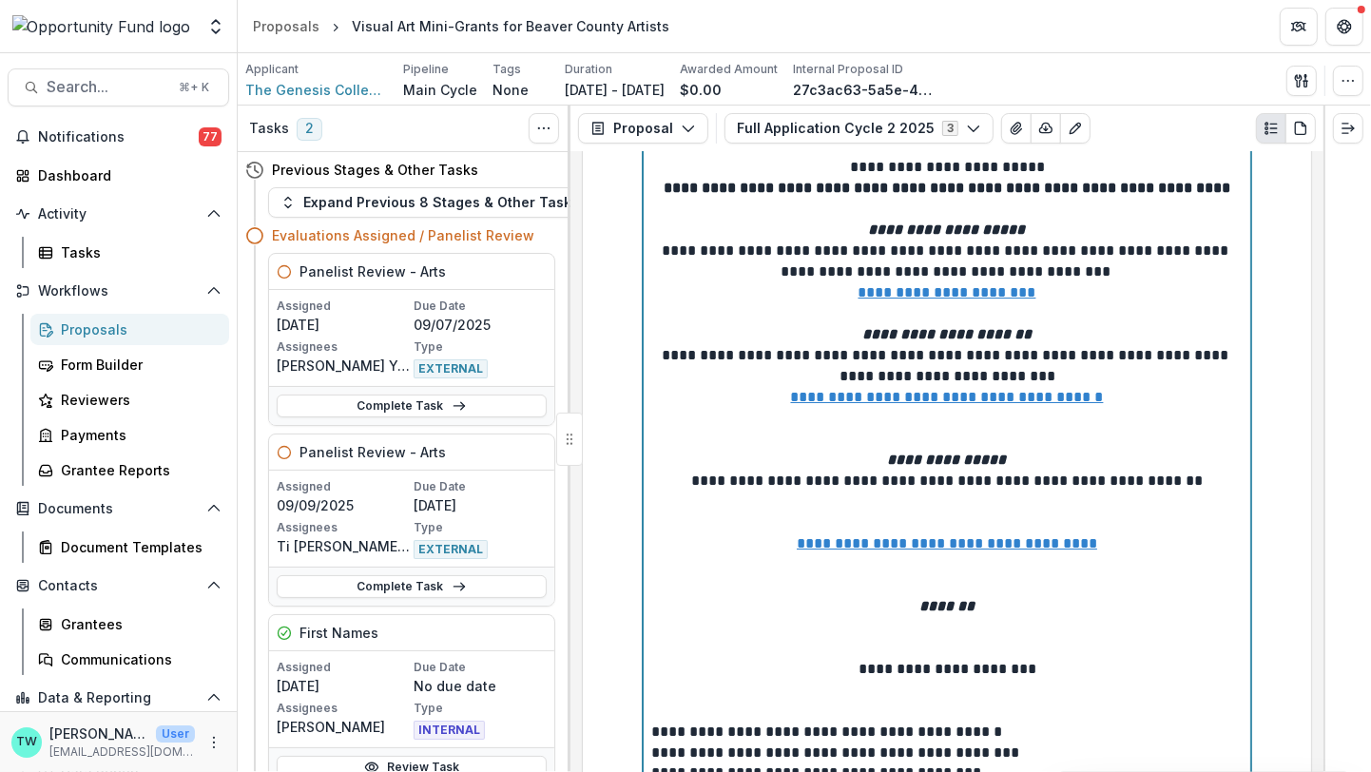
click at [992, 497] on p at bounding box center [946, 512] width 591 height 42
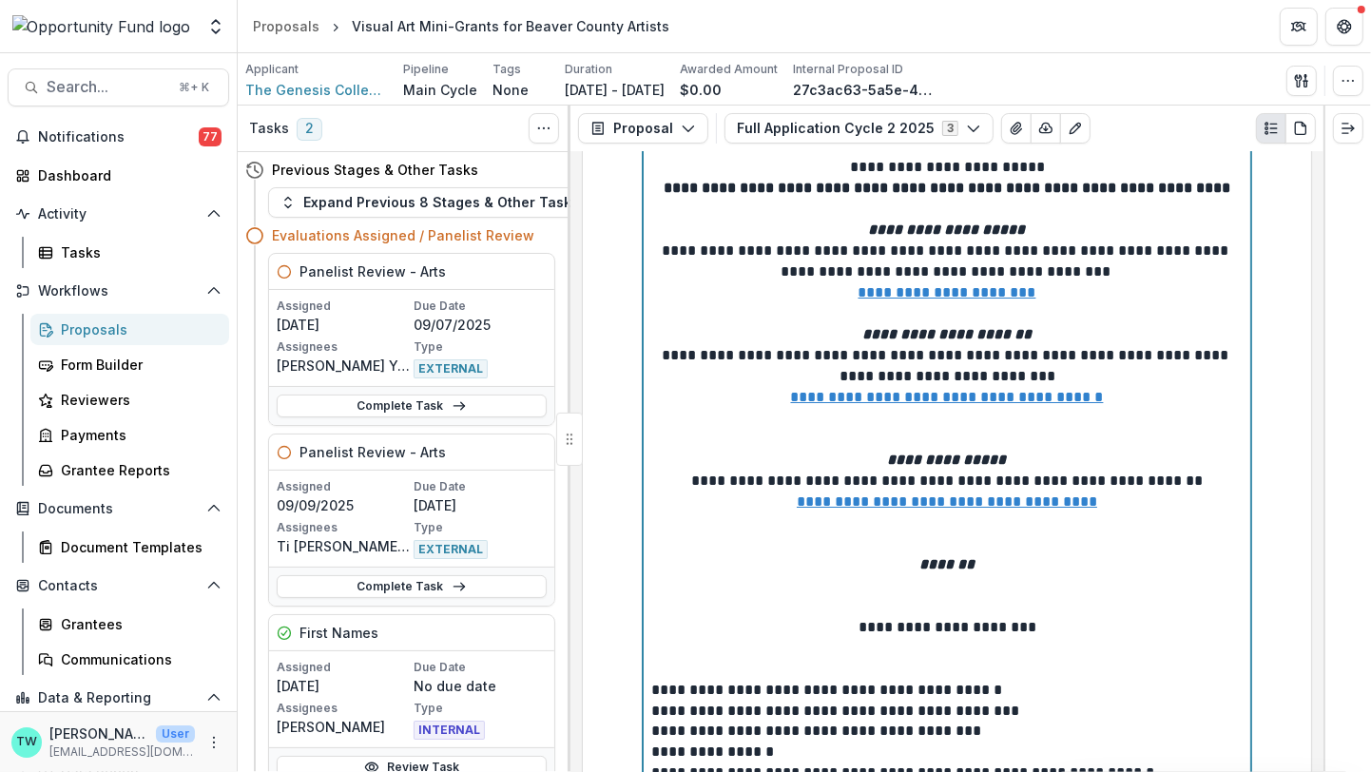
click at [972, 587] on p at bounding box center [946, 596] width 591 height 42
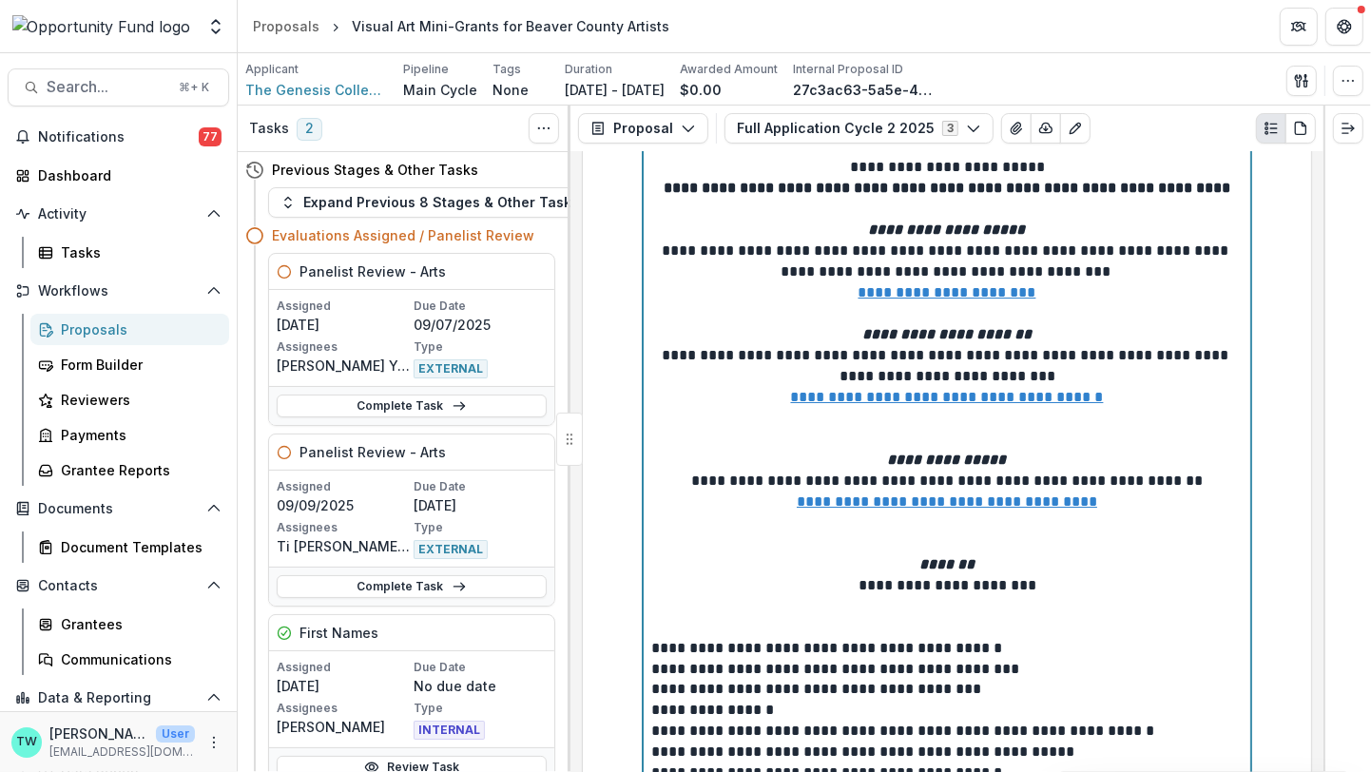
click at [962, 601] on p at bounding box center [946, 617] width 591 height 42
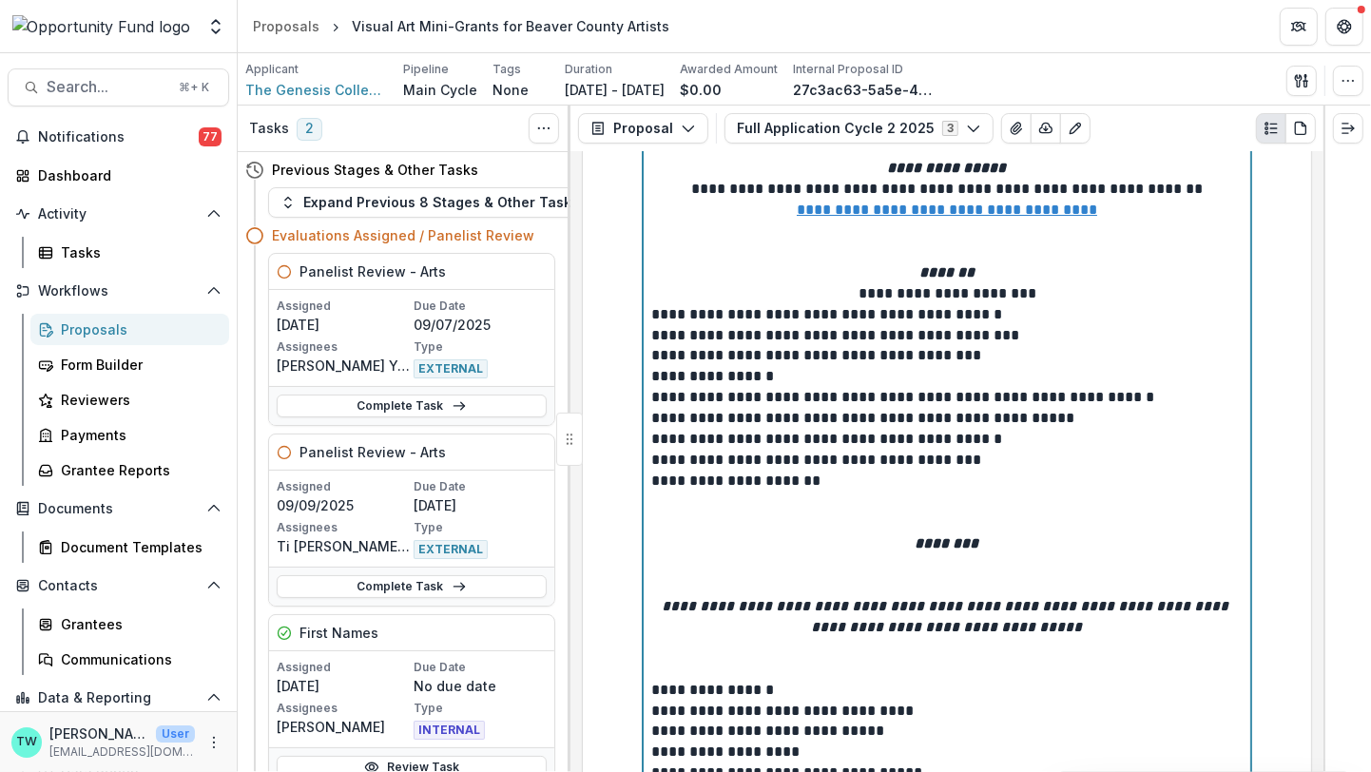
scroll to position [6221, 0]
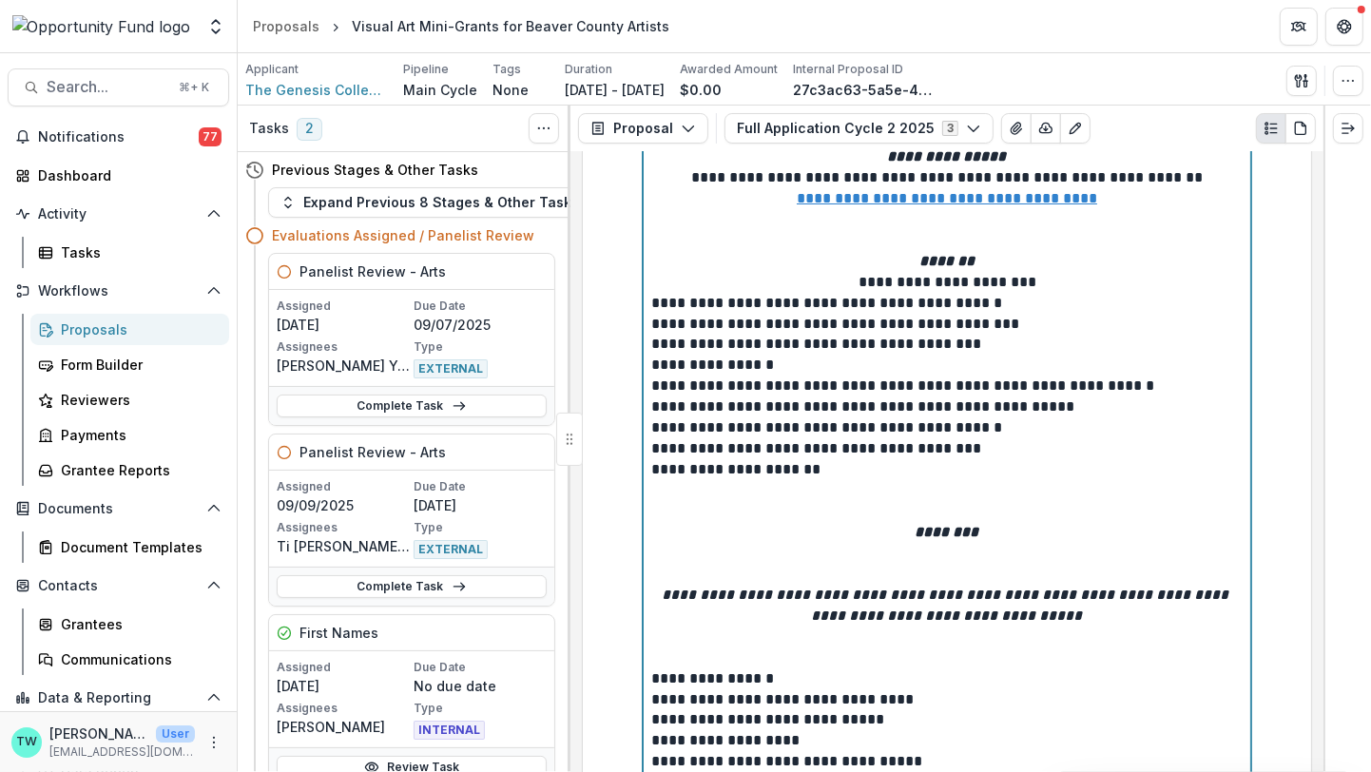
click at [929, 490] on p at bounding box center [946, 501] width 591 height 42
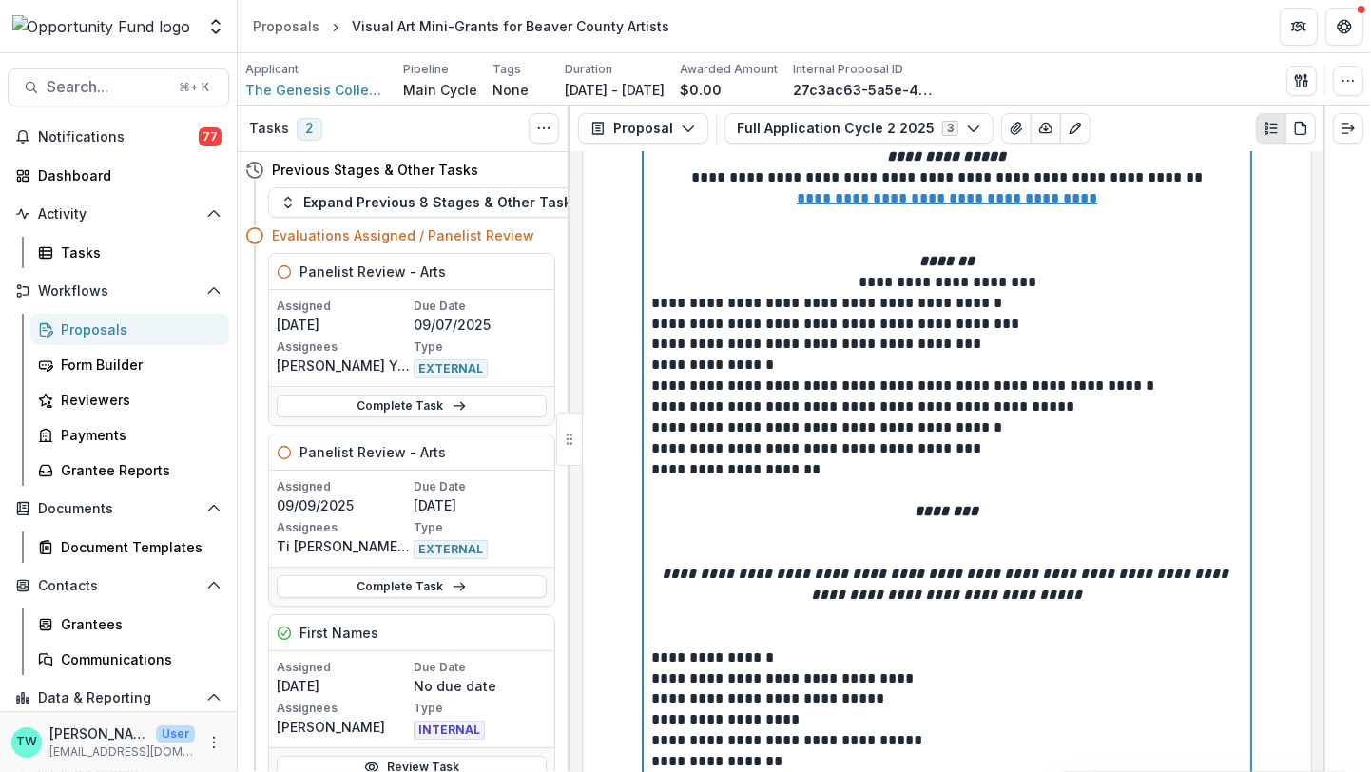
click at [916, 530] on p at bounding box center [946, 543] width 591 height 42
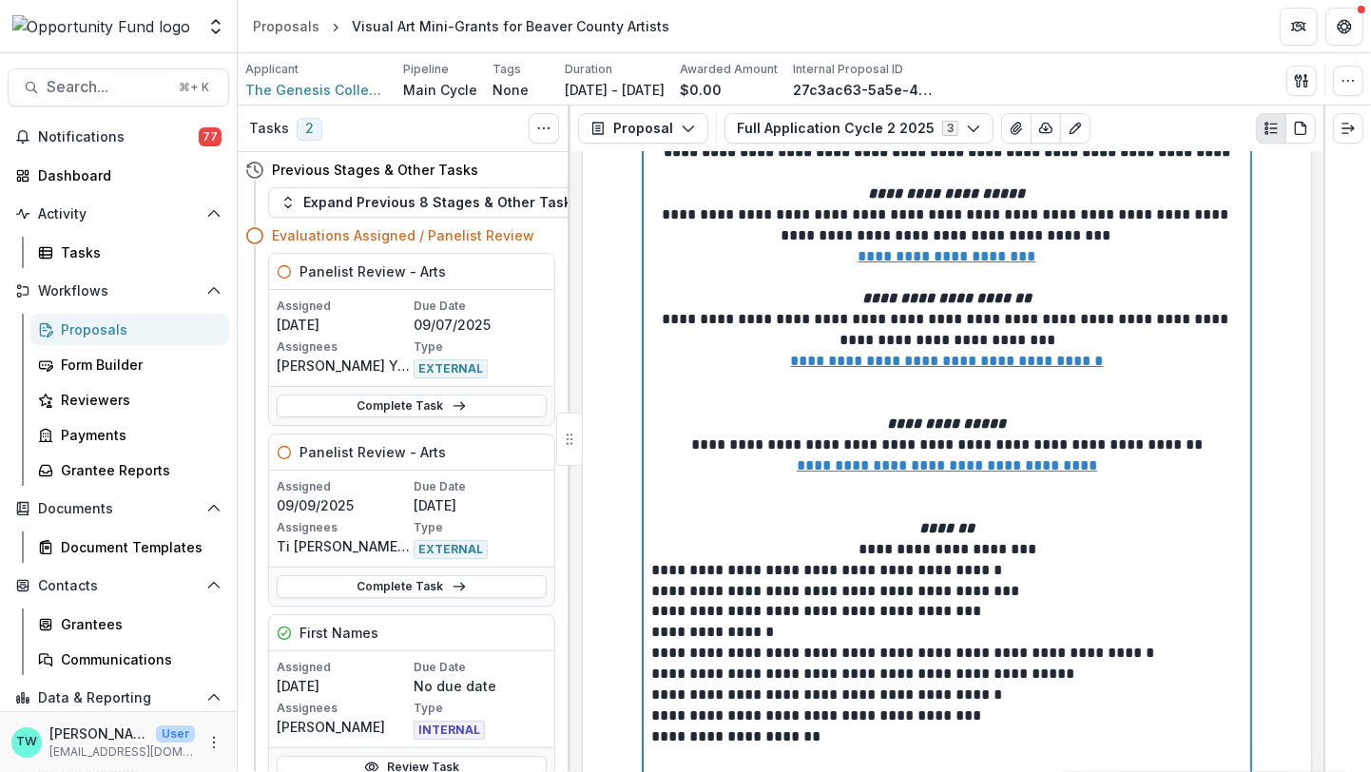
scroll to position [5963, 0]
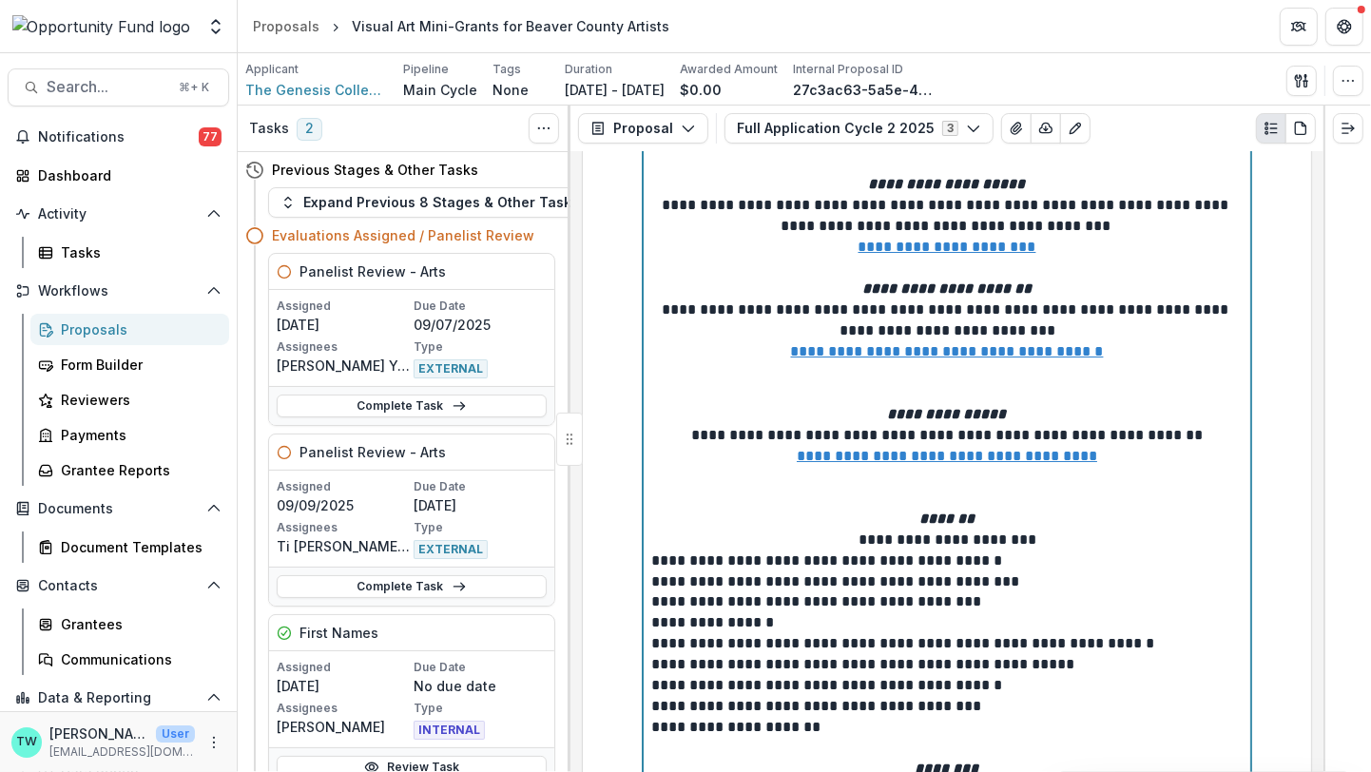
click at [988, 374] on p at bounding box center [946, 383] width 591 height 42
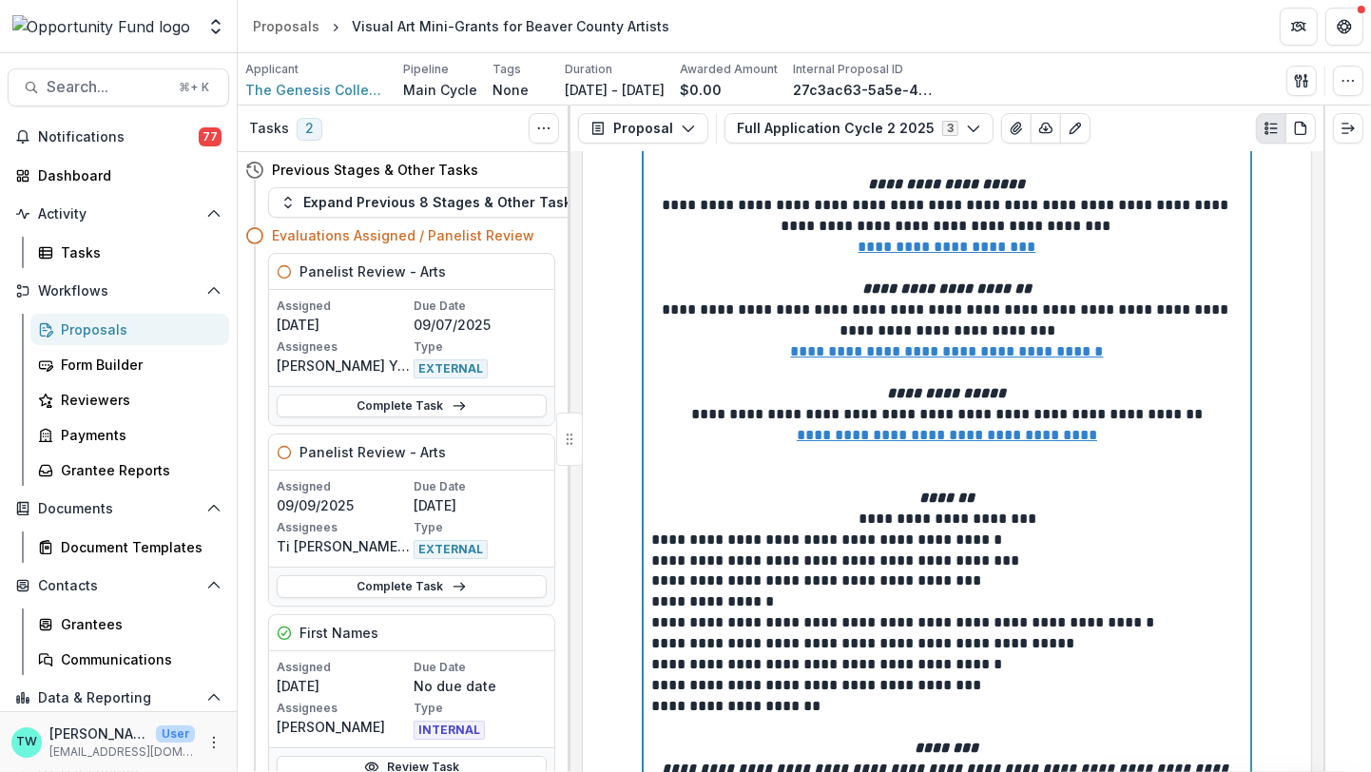
click at [984, 451] on p at bounding box center [946, 467] width 591 height 42
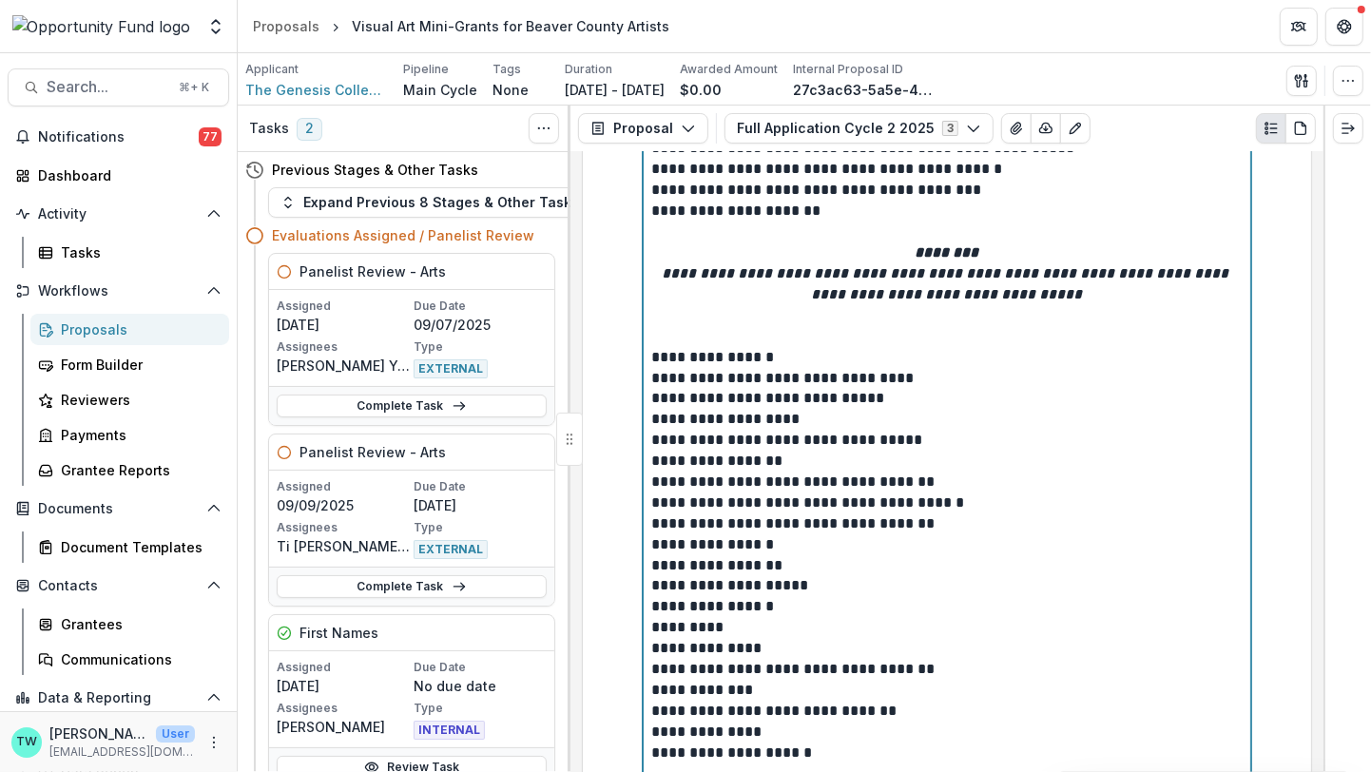
scroll to position [6451, 0]
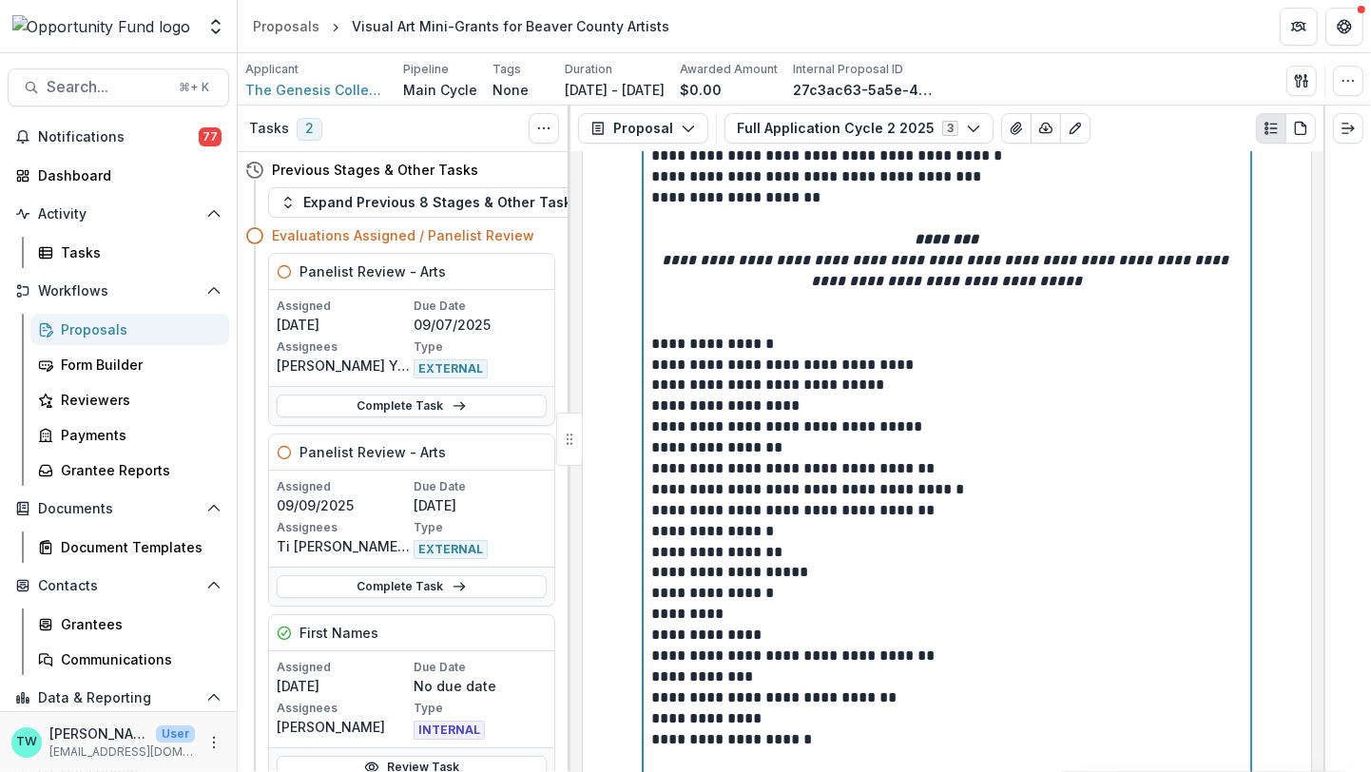
click at [983, 297] on p at bounding box center [946, 313] width 591 height 42
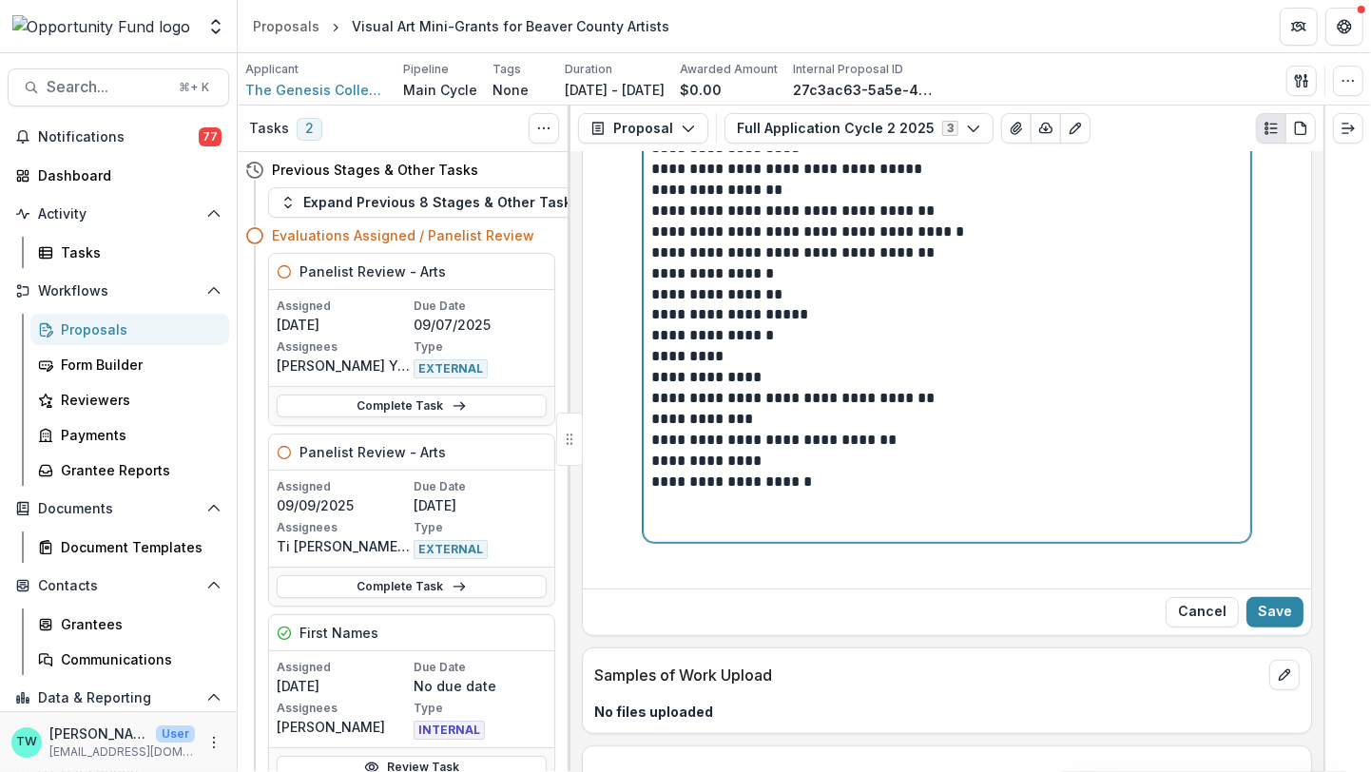
scroll to position [6699, 0]
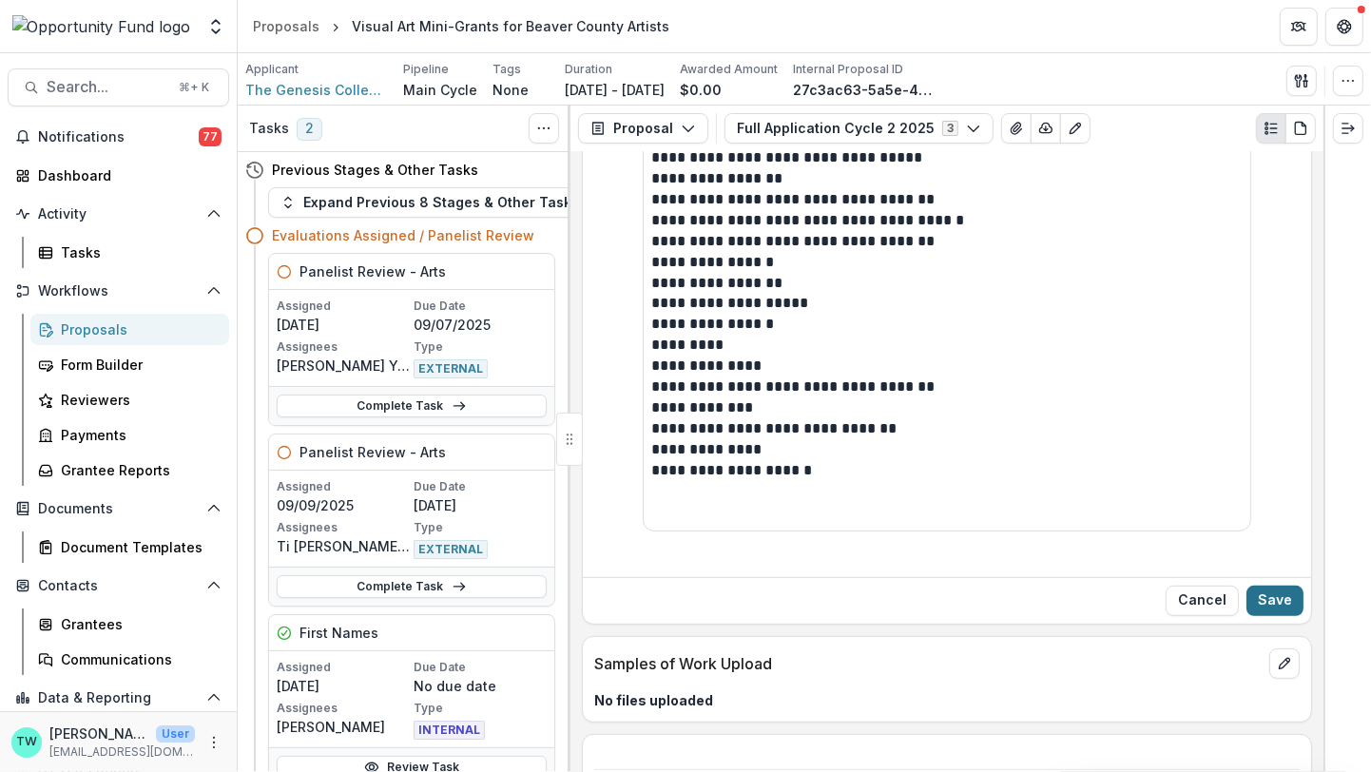
click at [1271, 586] on button "Save" at bounding box center [1274, 601] width 57 height 30
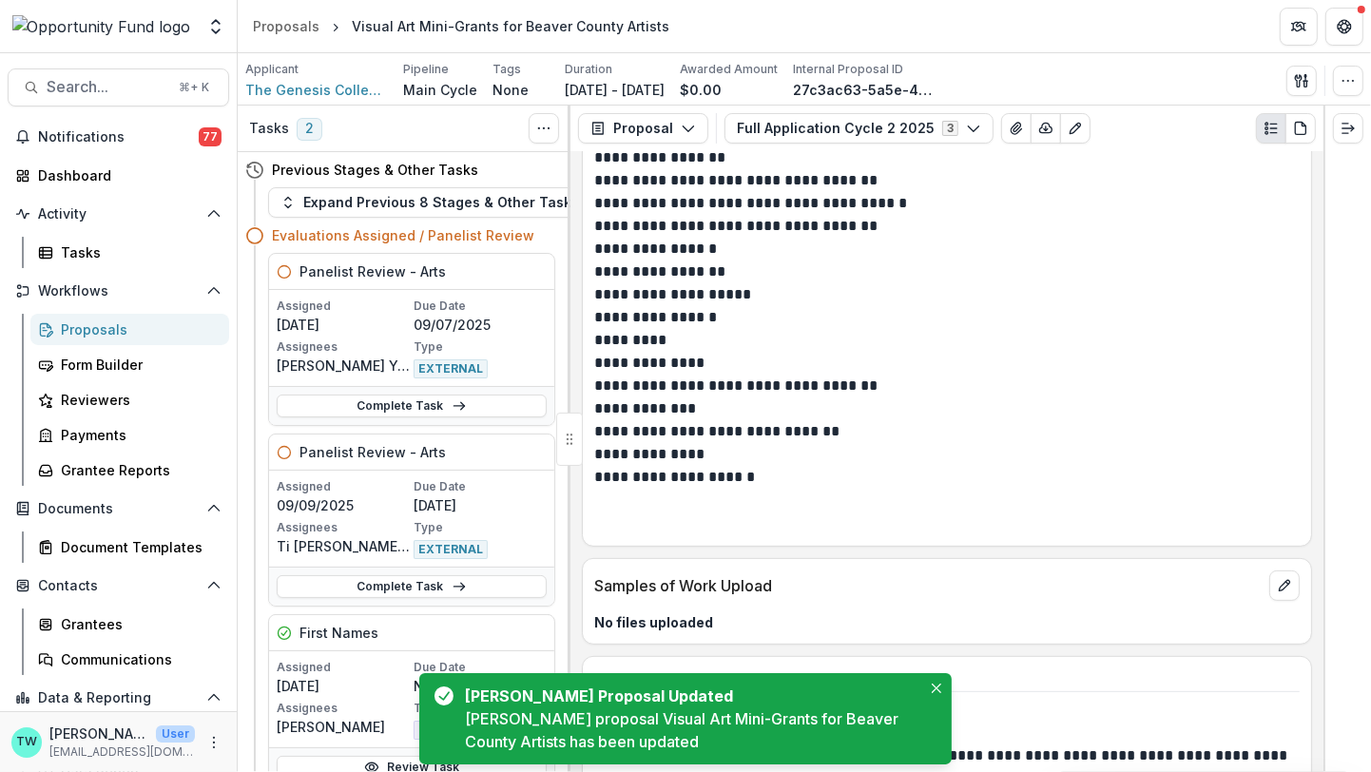
scroll to position [6745, 0]
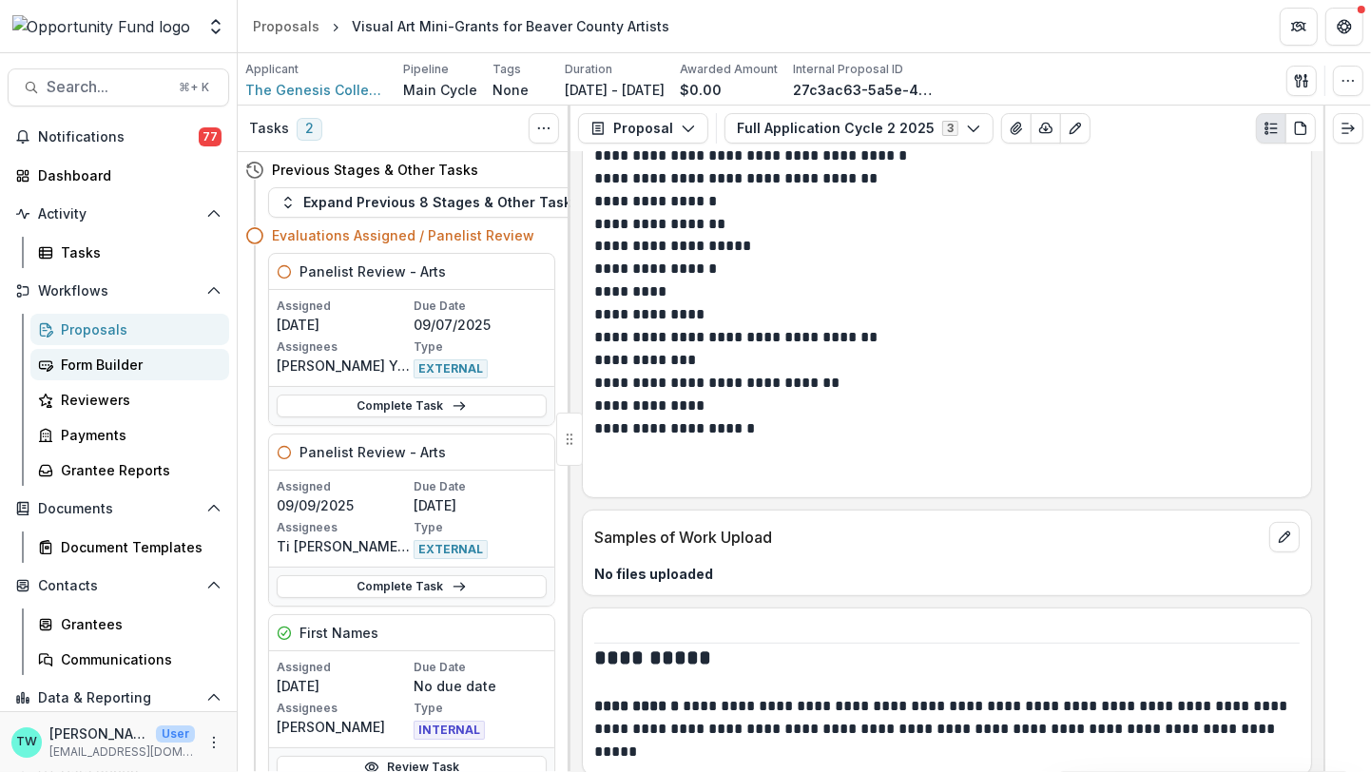
click at [125, 366] on div "Form Builder" at bounding box center [137, 365] width 153 height 20
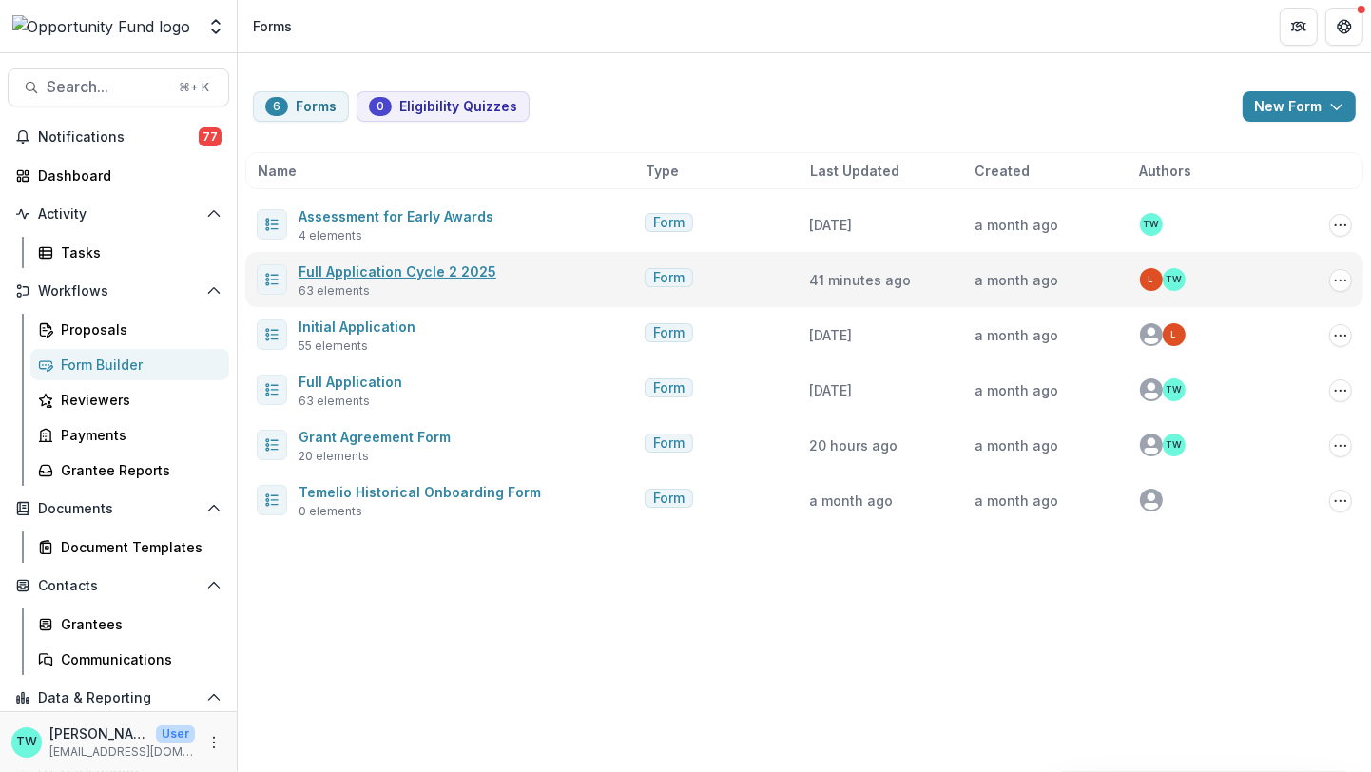
click at [395, 272] on link "Full Application Cycle 2 2025" at bounding box center [397, 271] width 198 height 16
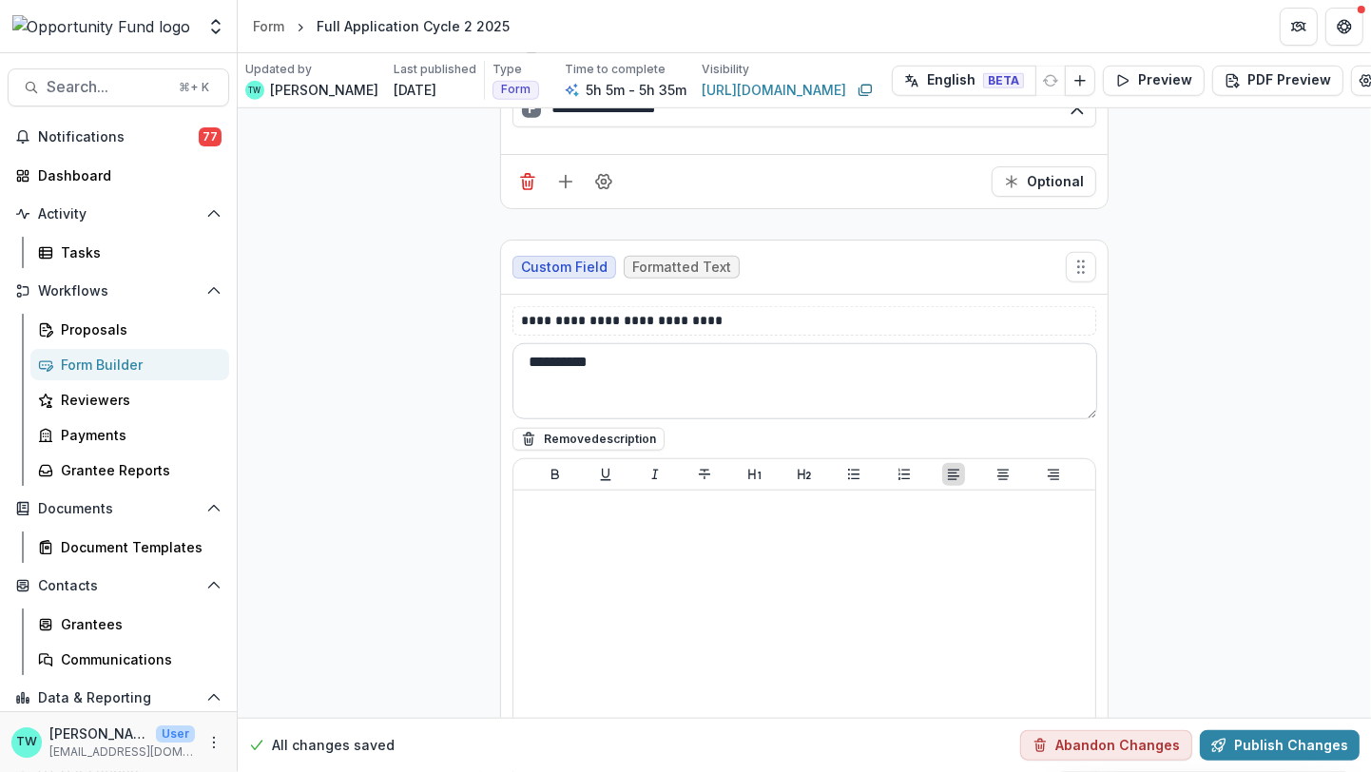
scroll to position [32168, 0]
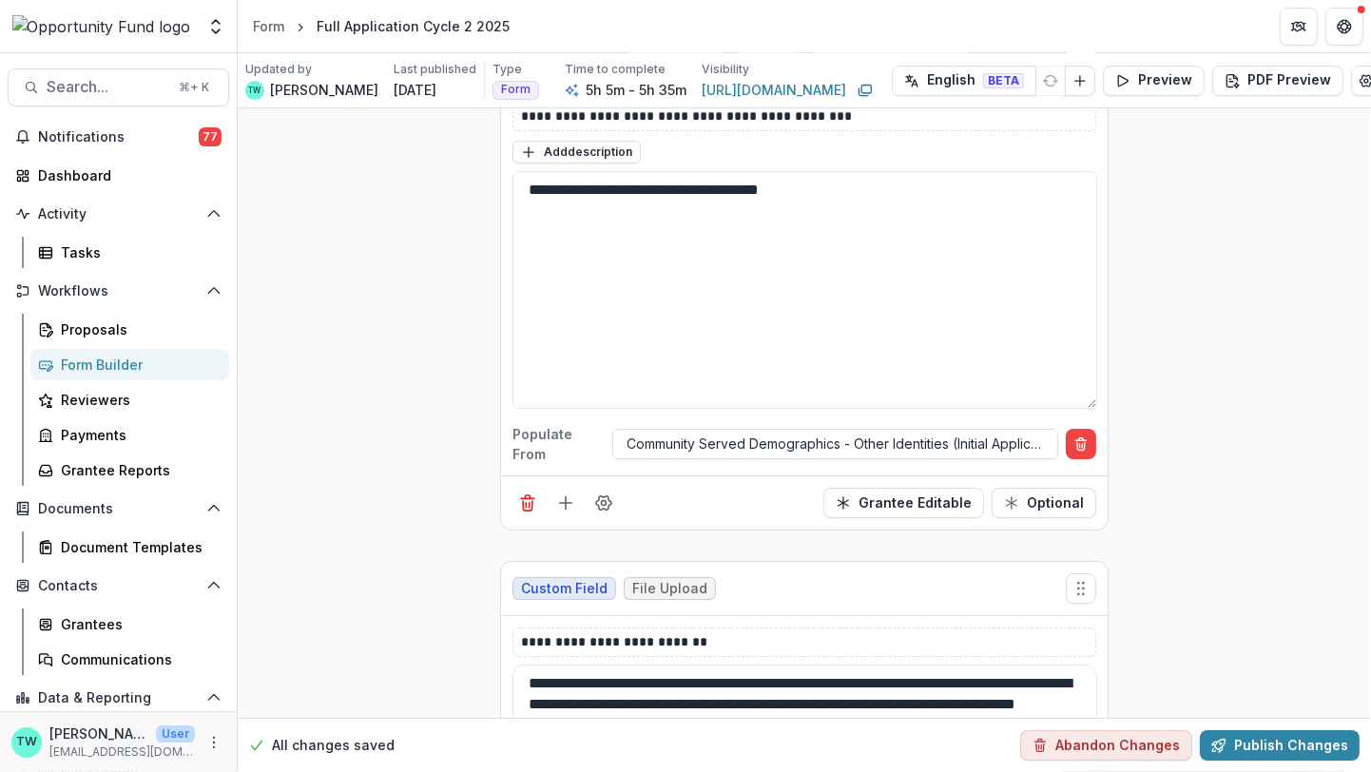
scroll to position [29895, 0]
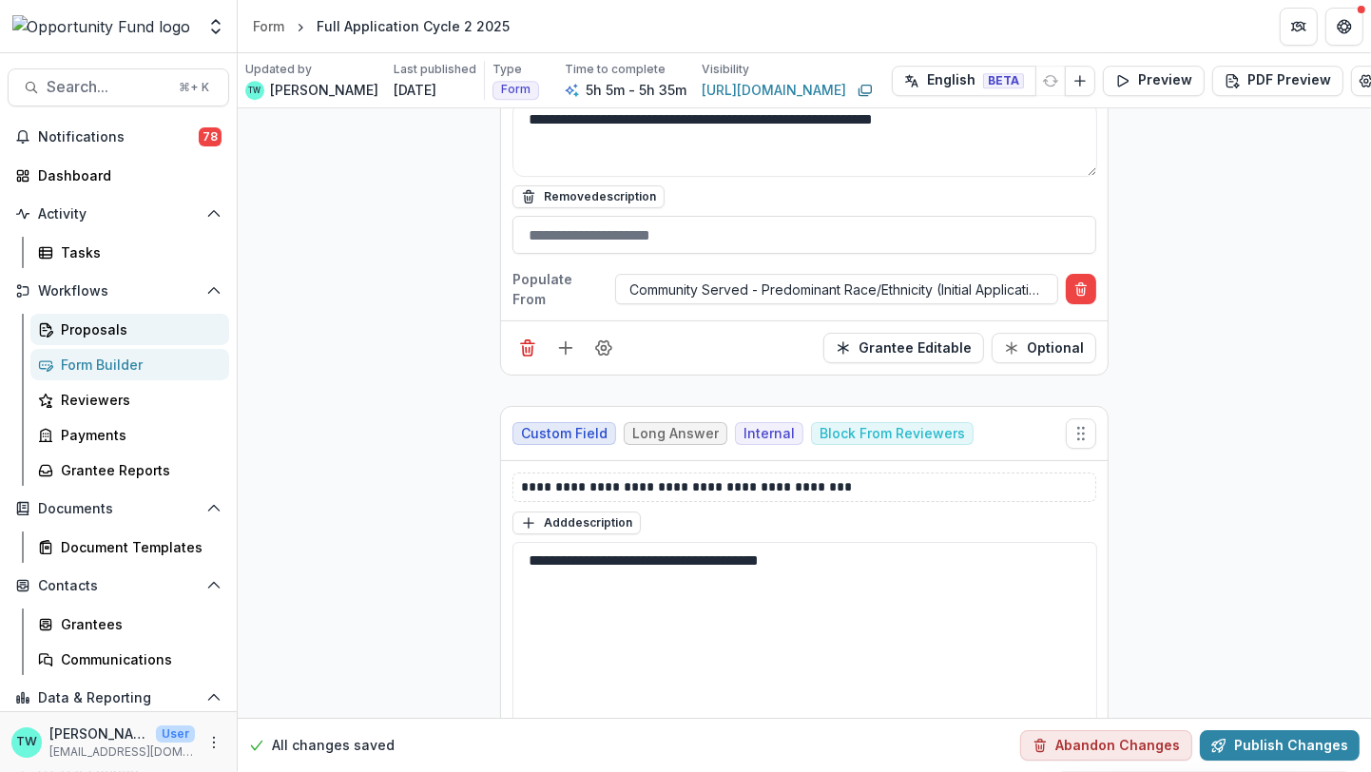
click at [98, 327] on div "Proposals" at bounding box center [137, 329] width 153 height 20
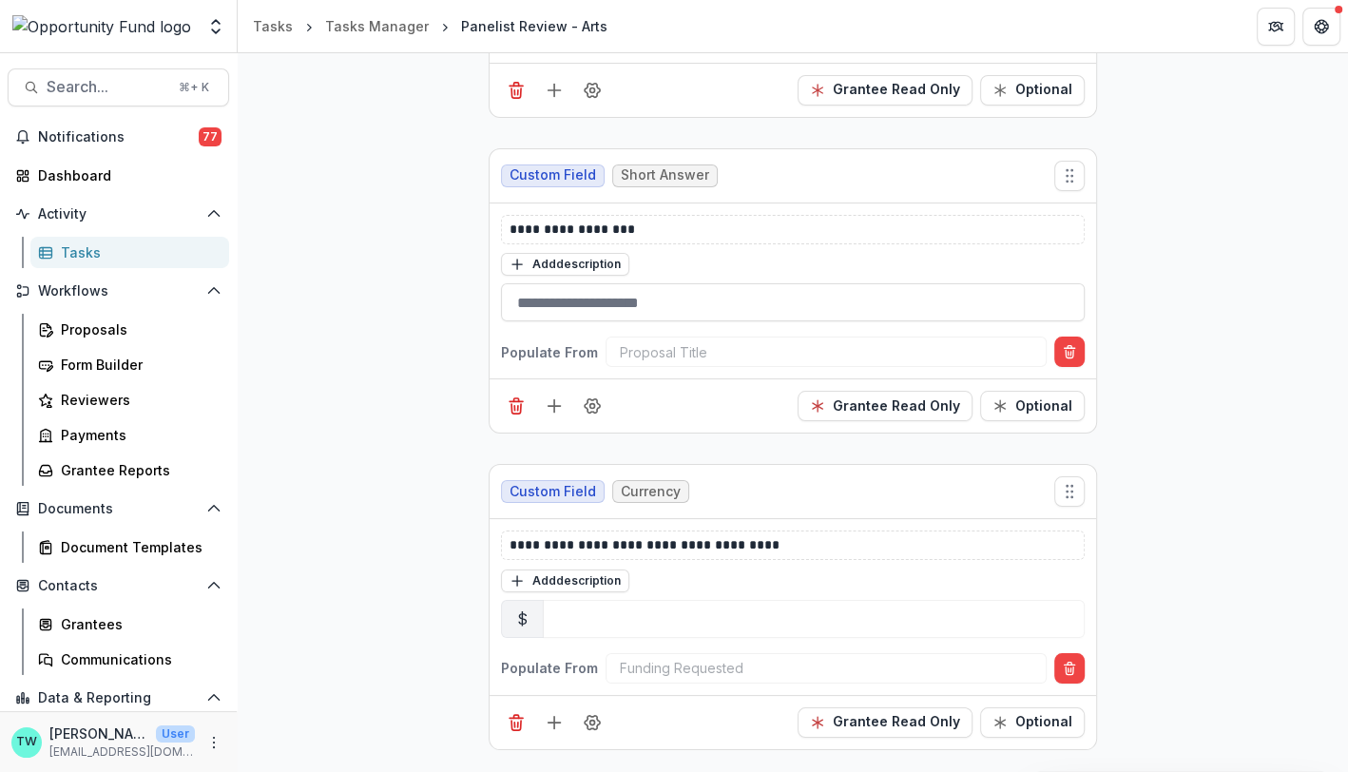
scroll to position [1015, 0]
click at [545, 399] on icon "Add field" at bounding box center [554, 407] width 19 height 19
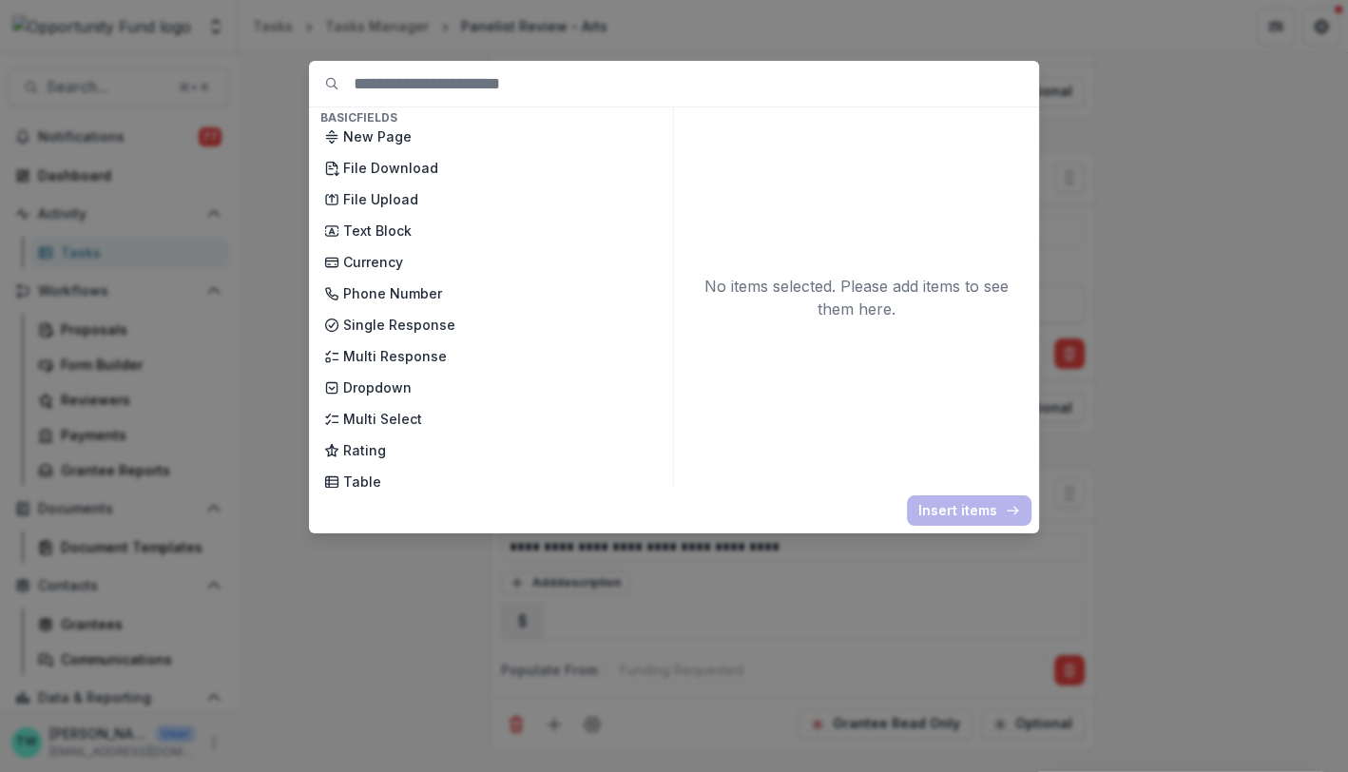
scroll to position [0, 0]
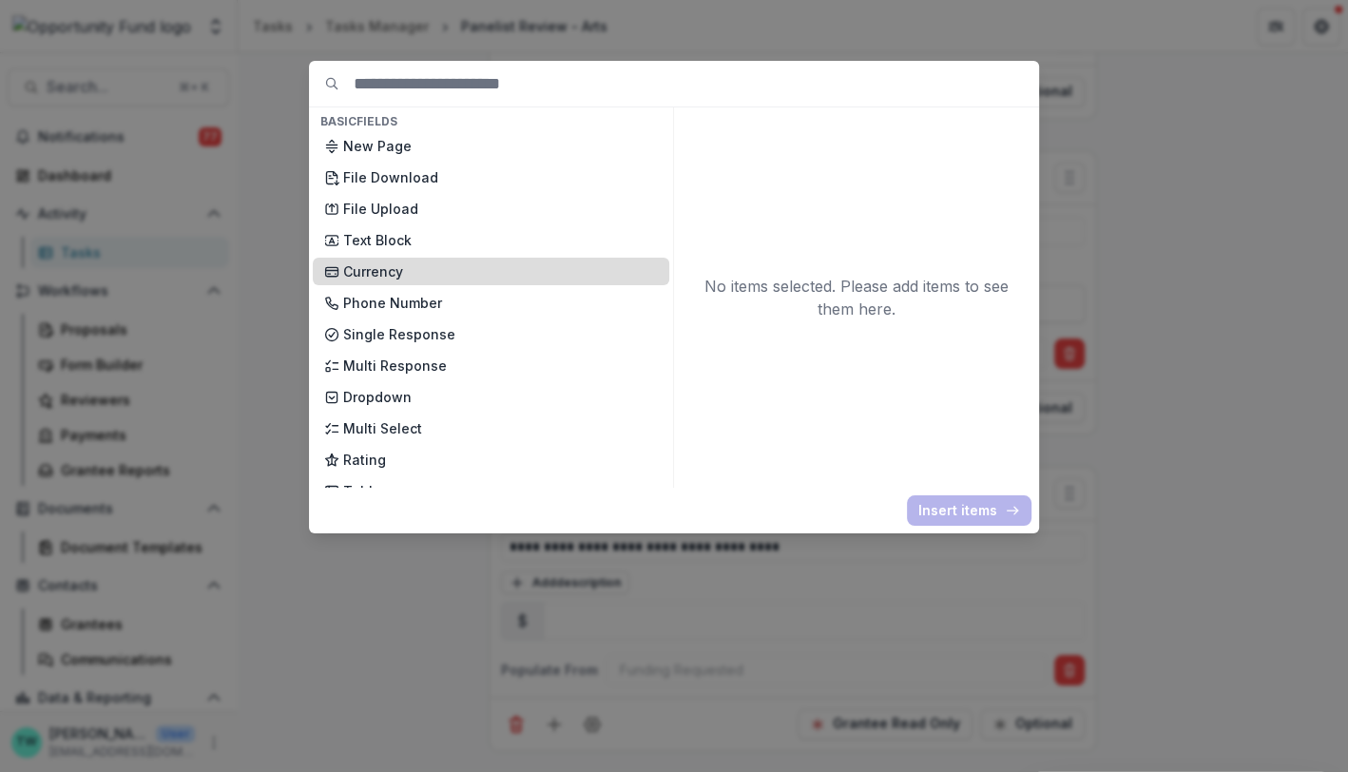
click at [459, 270] on p "Currency" at bounding box center [500, 271] width 315 height 20
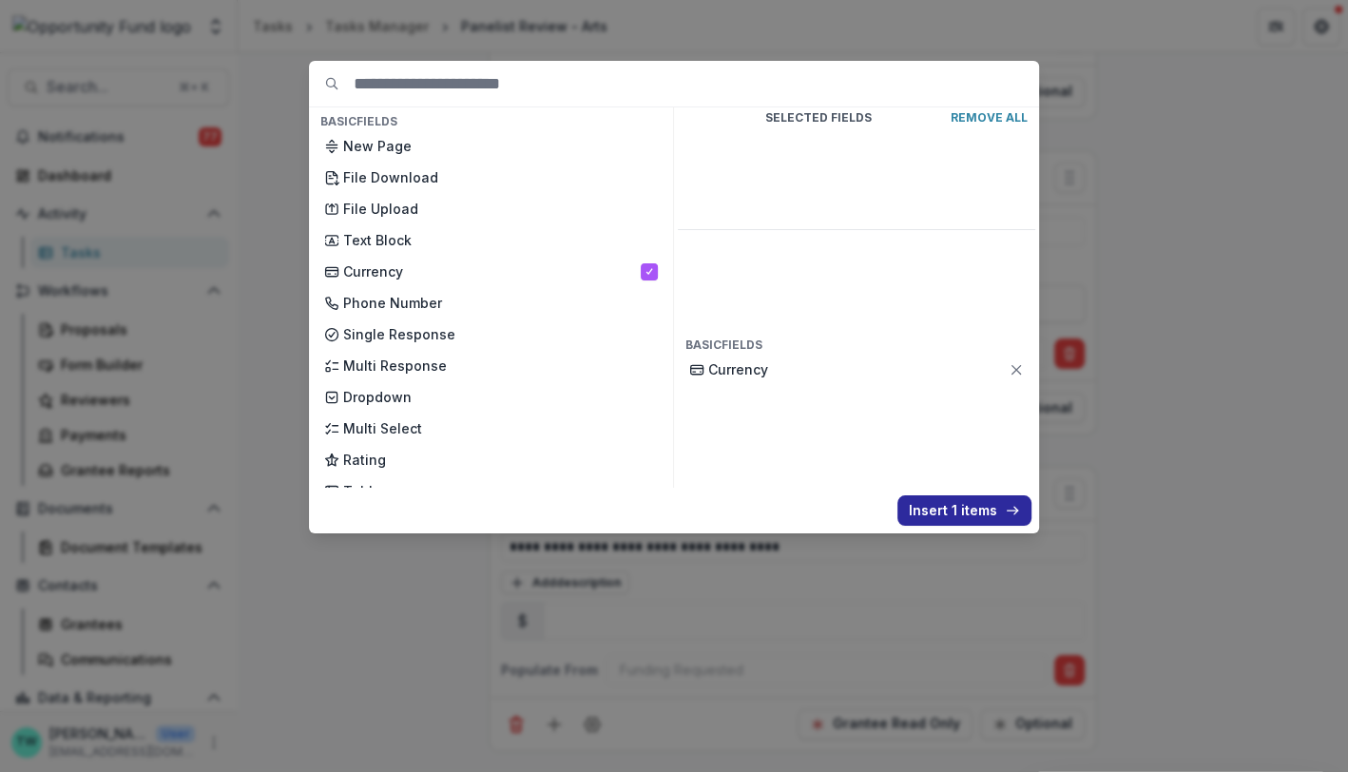
click at [920, 515] on button "Insert 1 items" at bounding box center [964, 510] width 134 height 30
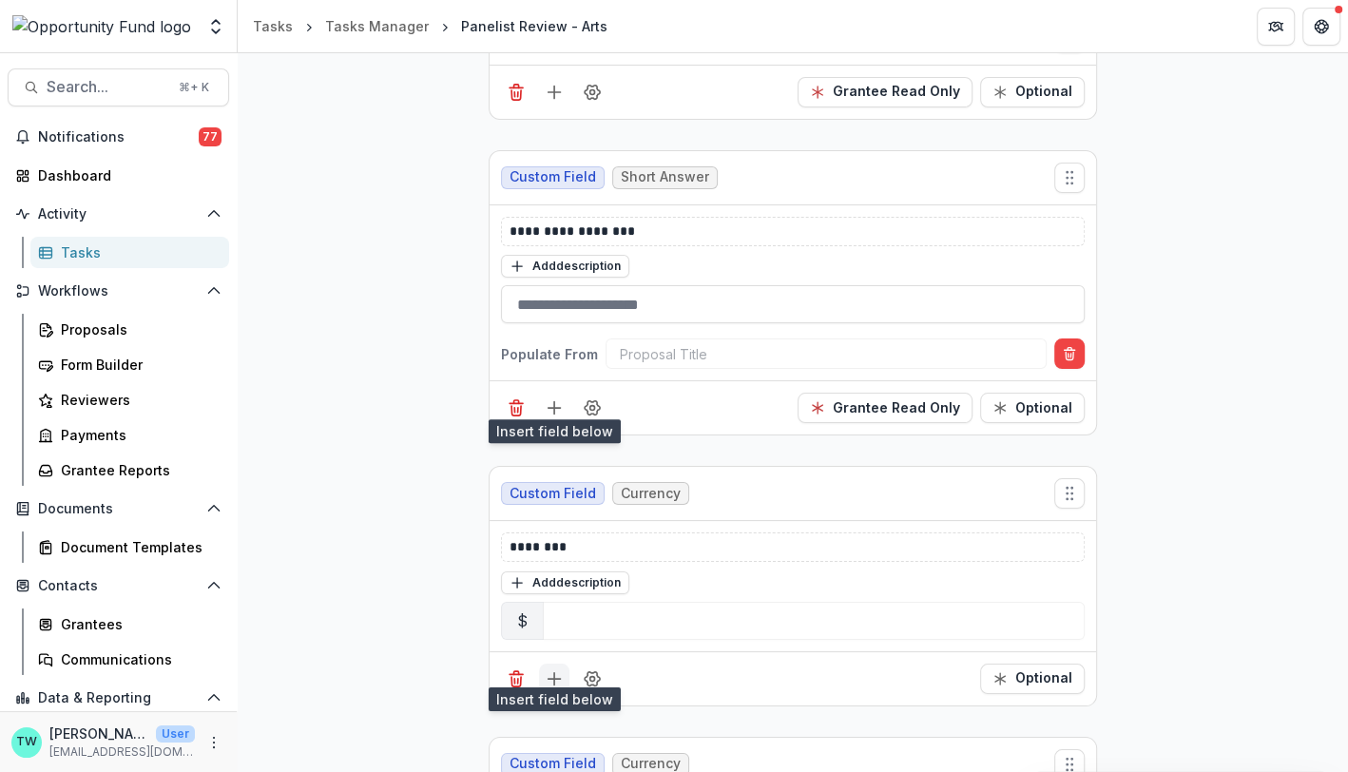
click at [547, 669] on icon "Add field" at bounding box center [554, 678] width 19 height 19
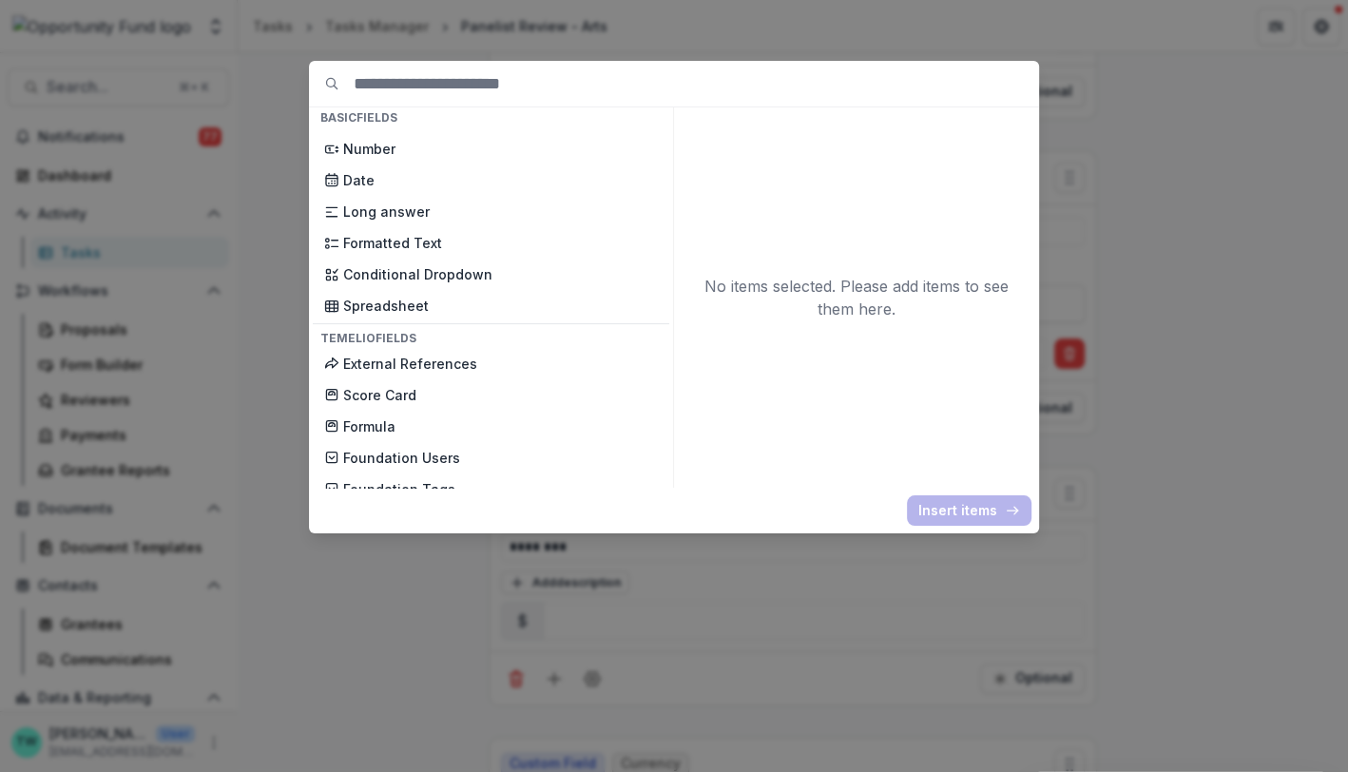
scroll to position [403, 0]
click at [397, 631] on div "Basic Fields New Page File Download File Upload Text Block Currency Phone Numbe…" at bounding box center [674, 386] width 1348 height 772
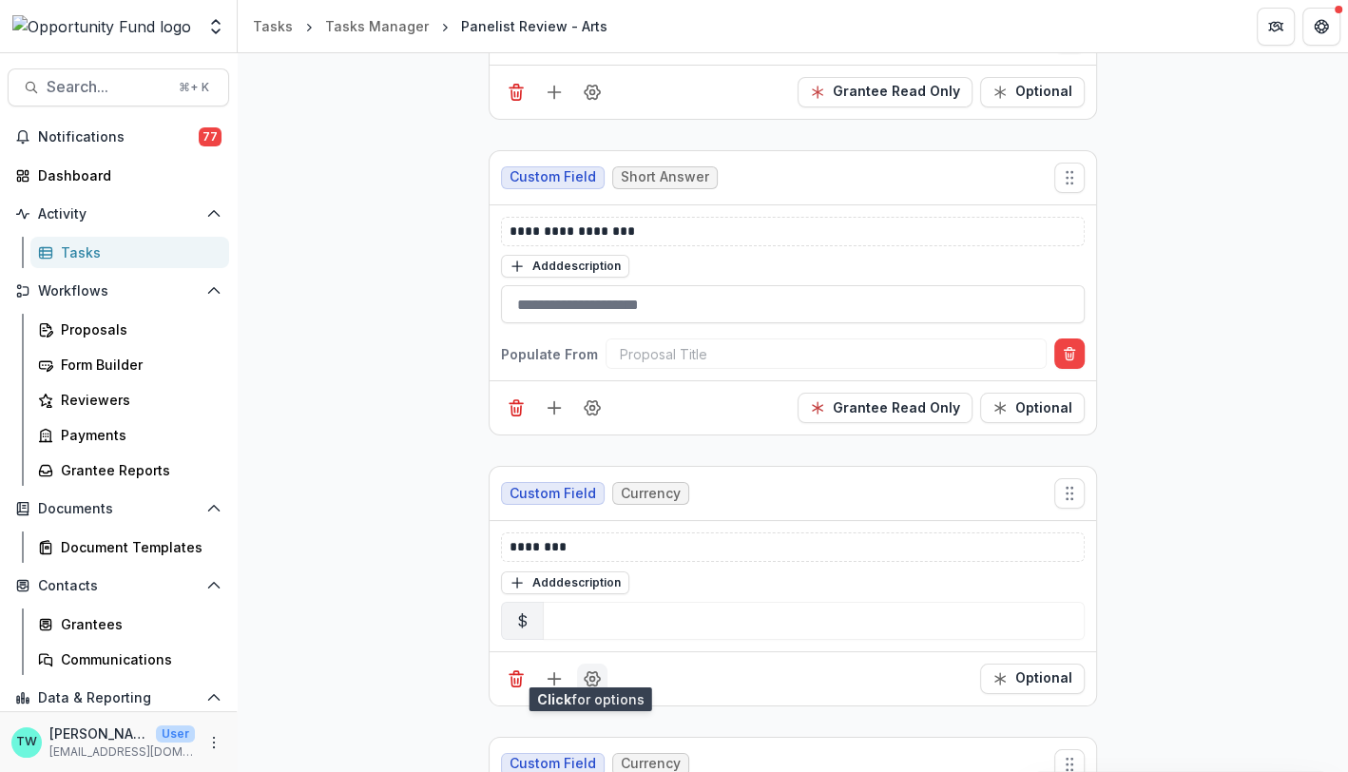
click at [592, 671] on icon "Field Settings" at bounding box center [592, 678] width 15 height 14
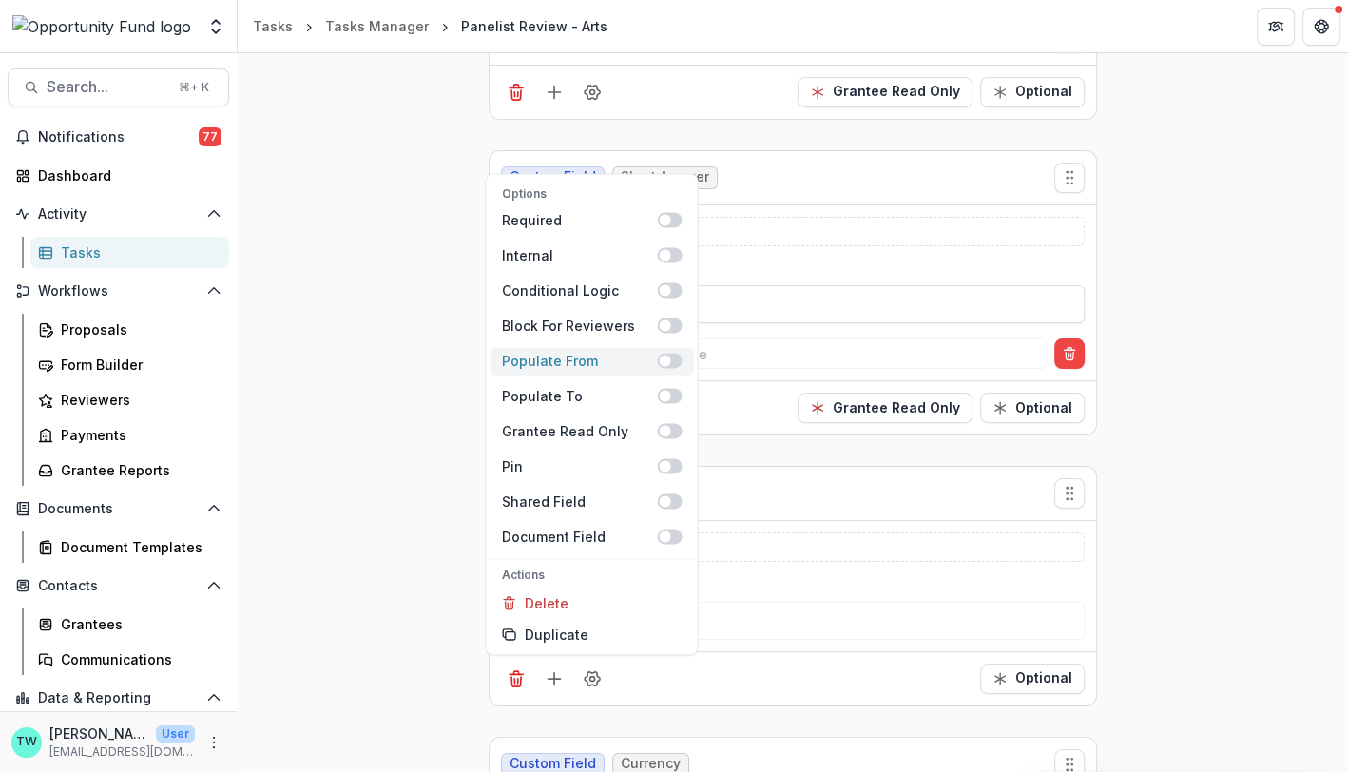
click at [667, 353] on span at bounding box center [670, 360] width 25 height 15
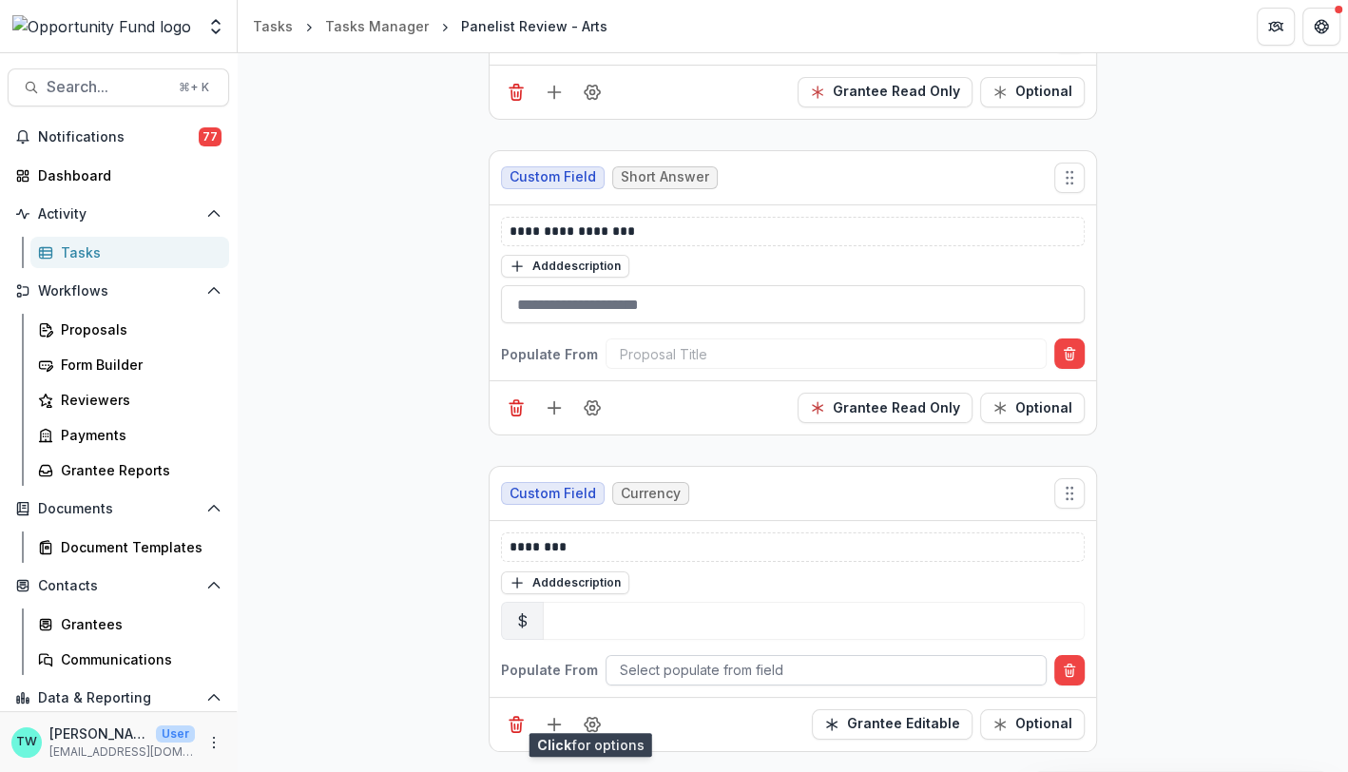
click at [645, 658] on div at bounding box center [826, 670] width 413 height 24
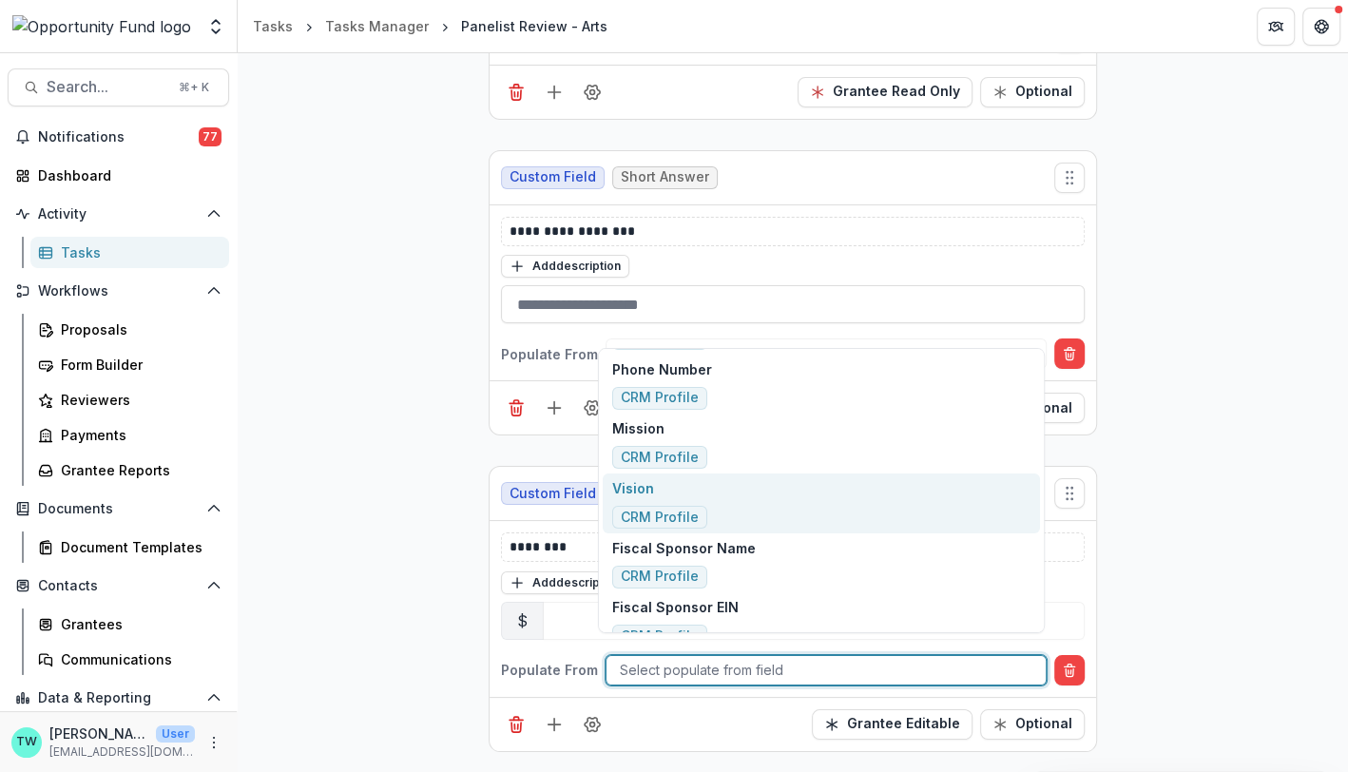
scroll to position [0, 0]
click at [154, 545] on div "Document Templates" at bounding box center [137, 547] width 153 height 20
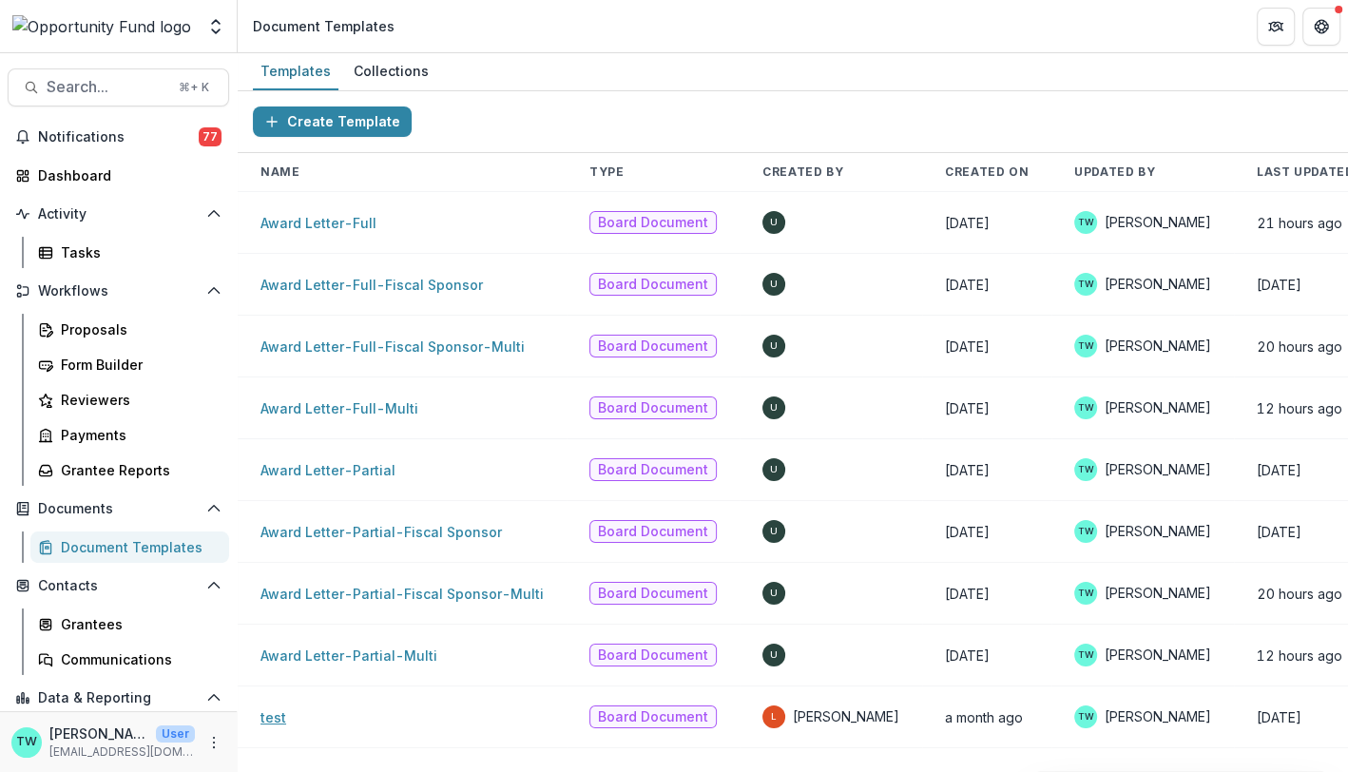
click at [274, 711] on link "test" at bounding box center [273, 717] width 26 height 16
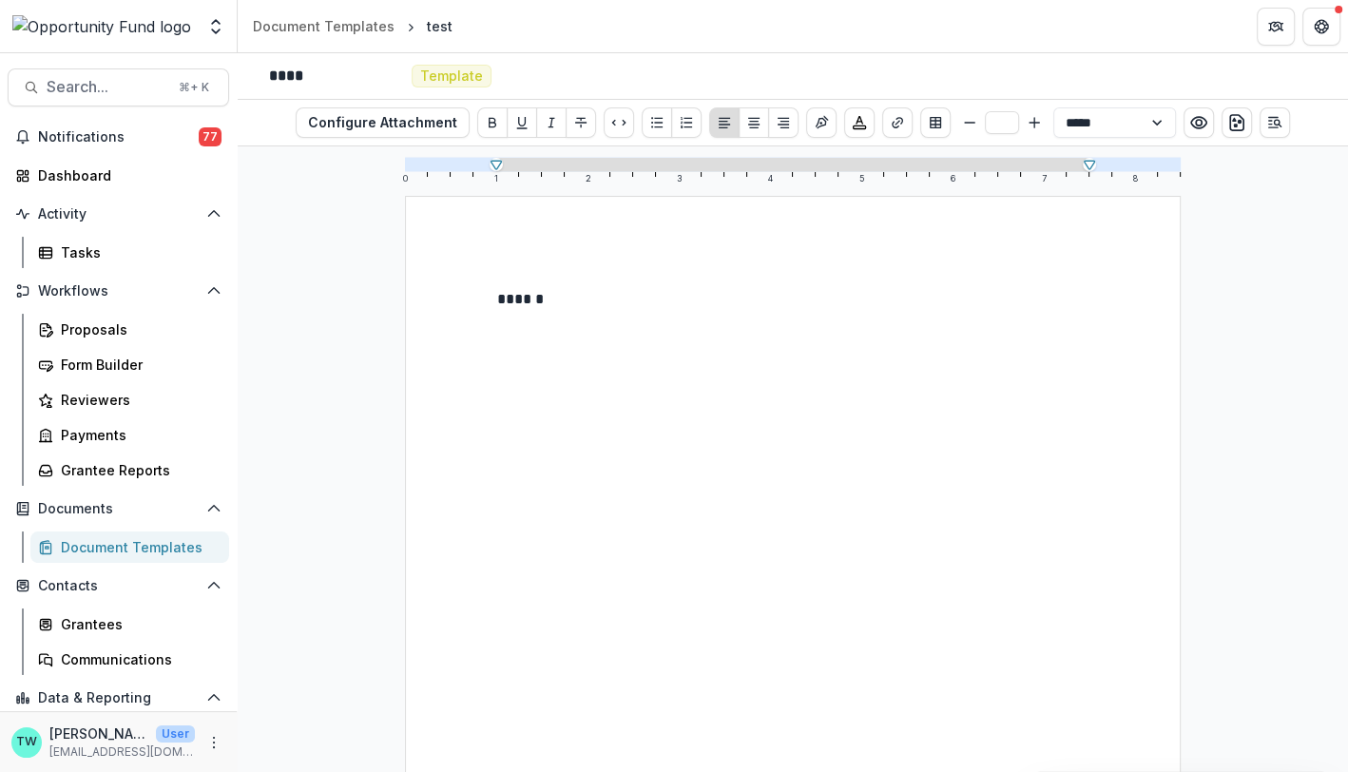
click at [586, 298] on p "******" at bounding box center [793, 299] width 592 height 23
click at [713, 306] on p "**********" at bounding box center [793, 300] width 592 height 24
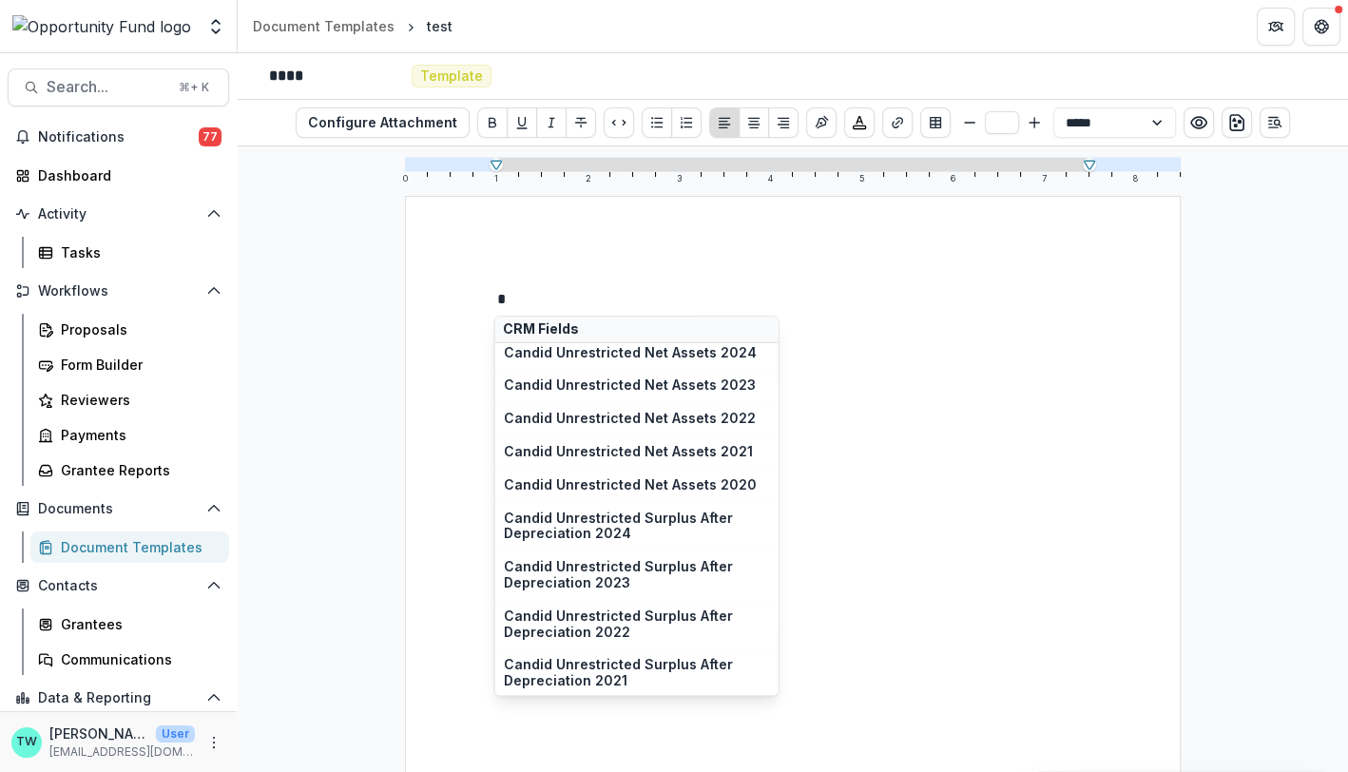
scroll to position [16833, 0]
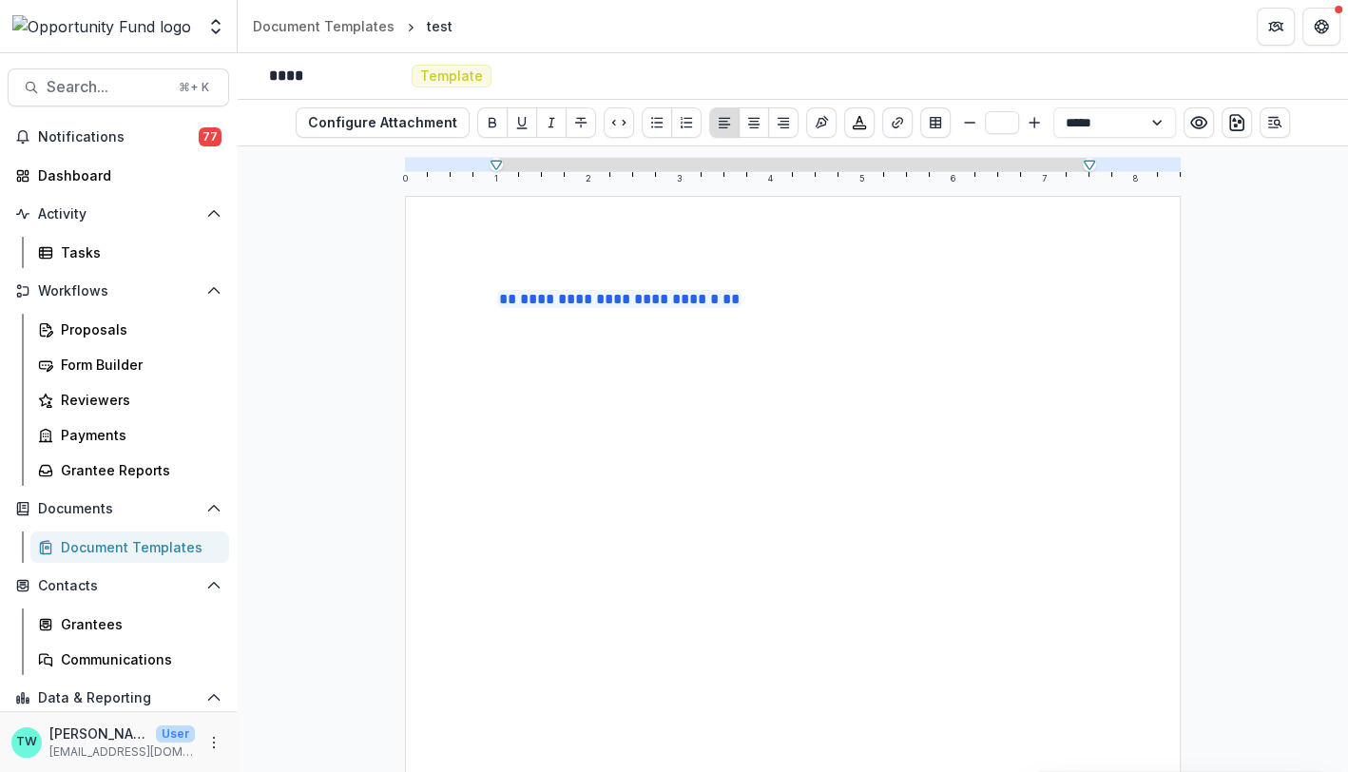
click at [491, 296] on div "**********" at bounding box center [793, 698] width 776 height 1004
click at [515, 276] on div "**********" at bounding box center [793, 698] width 776 height 1004
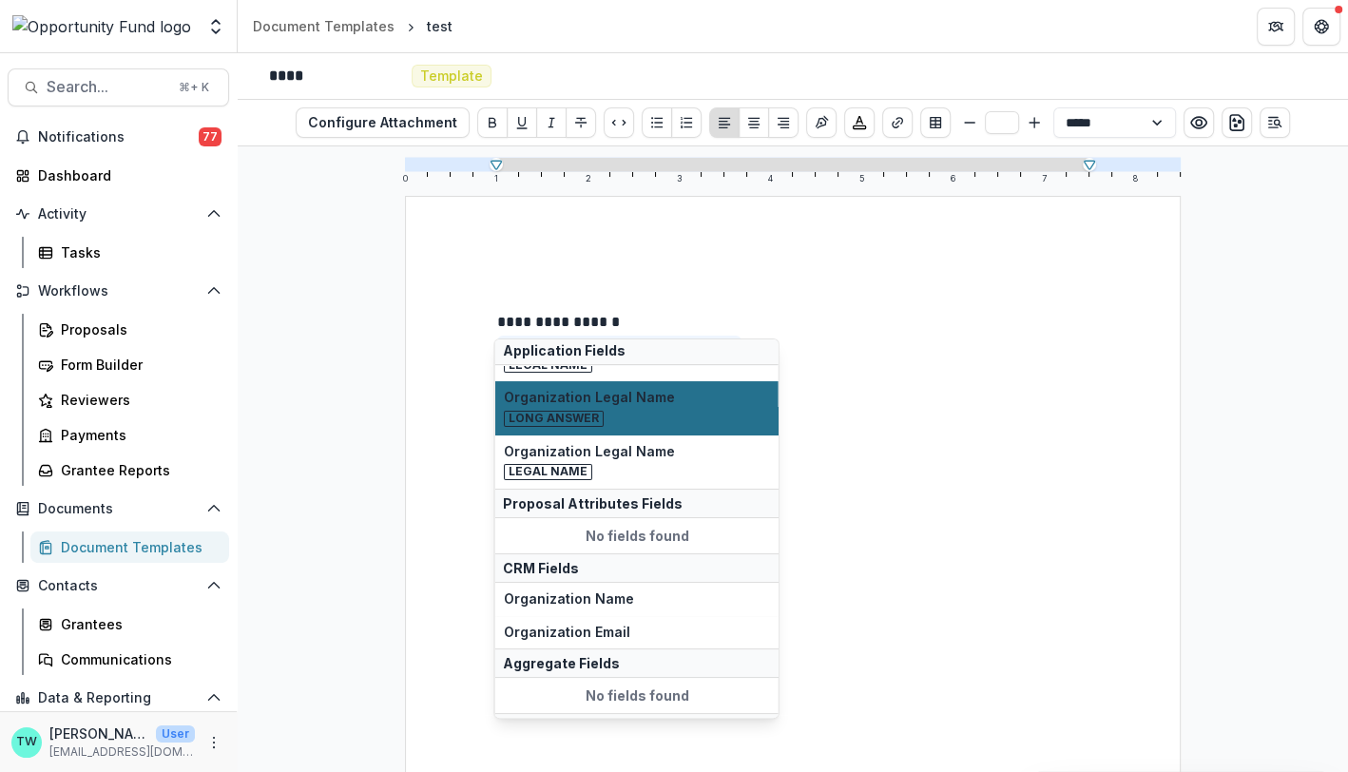
scroll to position [179, 0]
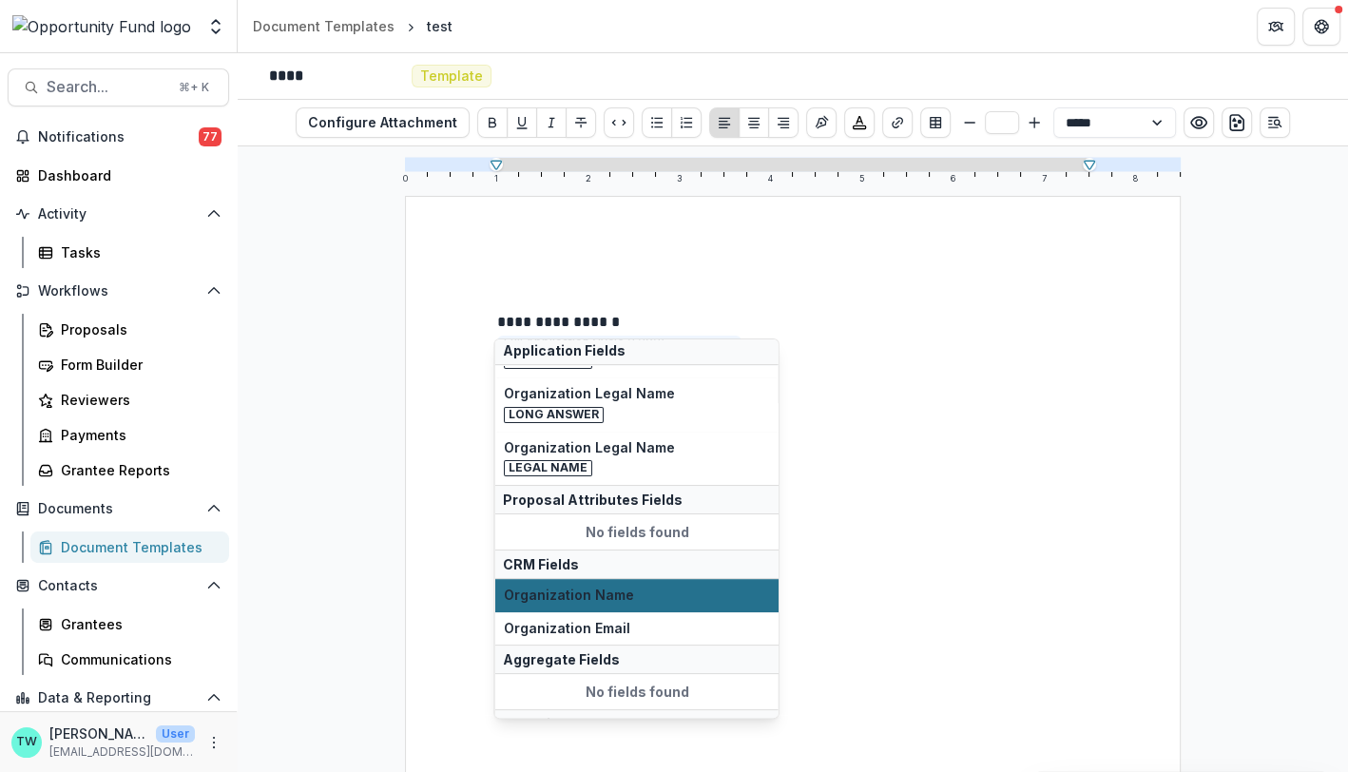
click at [625, 579] on button "Organization Name" at bounding box center [635, 595] width 283 height 33
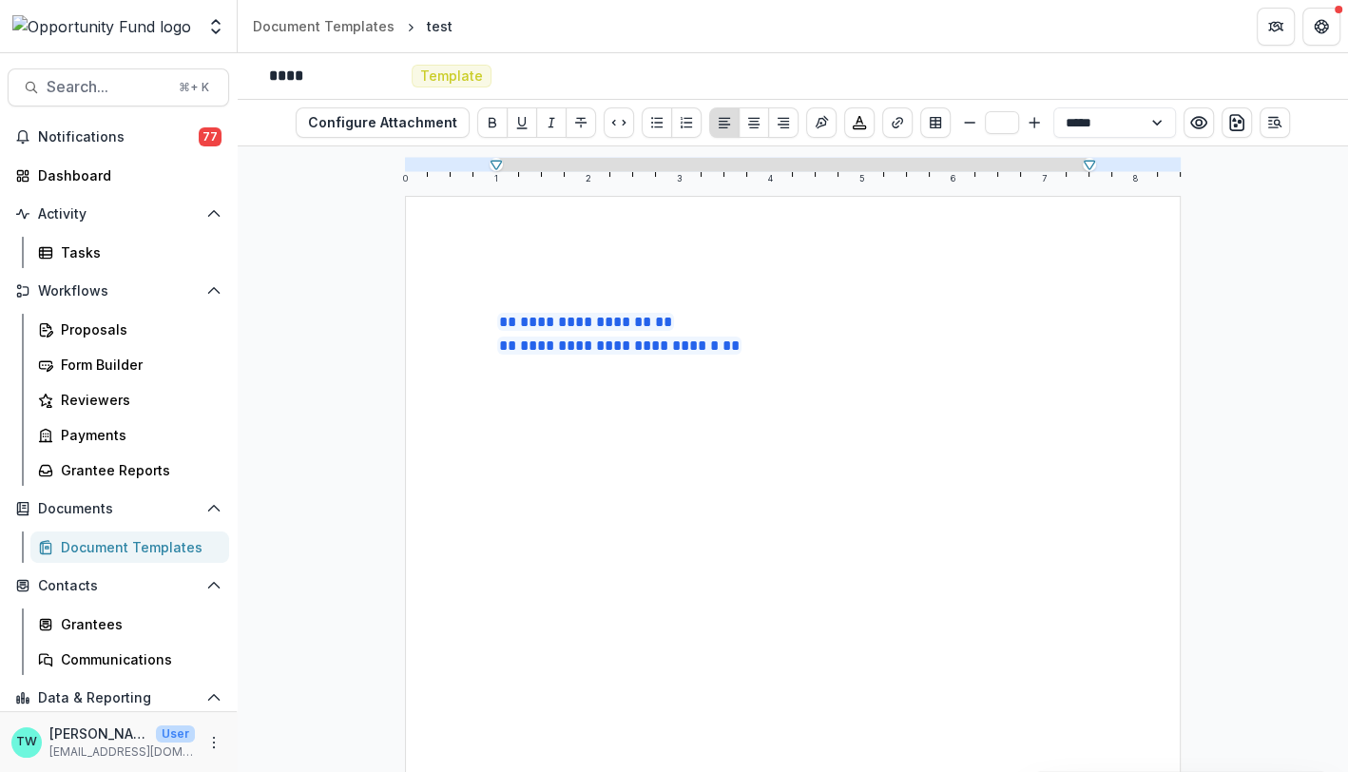
click at [773, 346] on p "**********" at bounding box center [792, 346] width 591 height 23
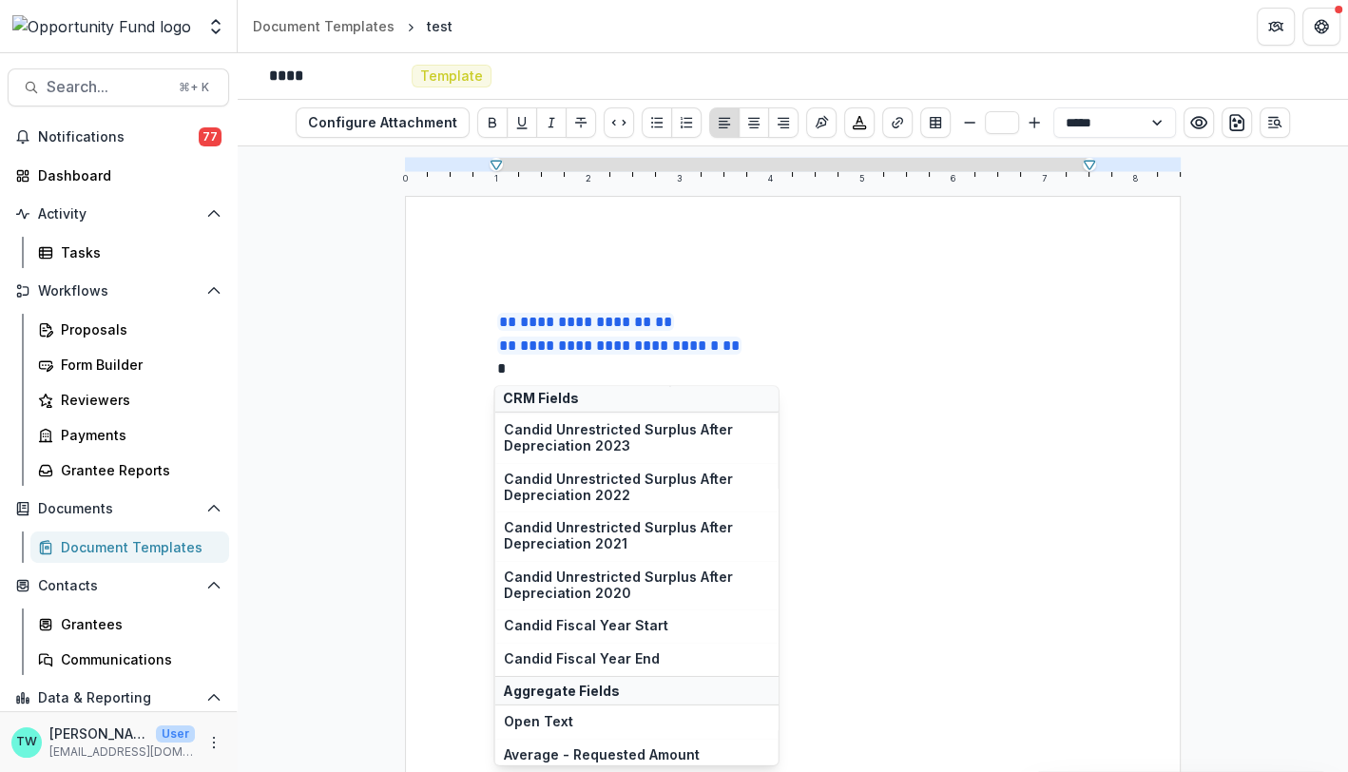
scroll to position [17051, 0]
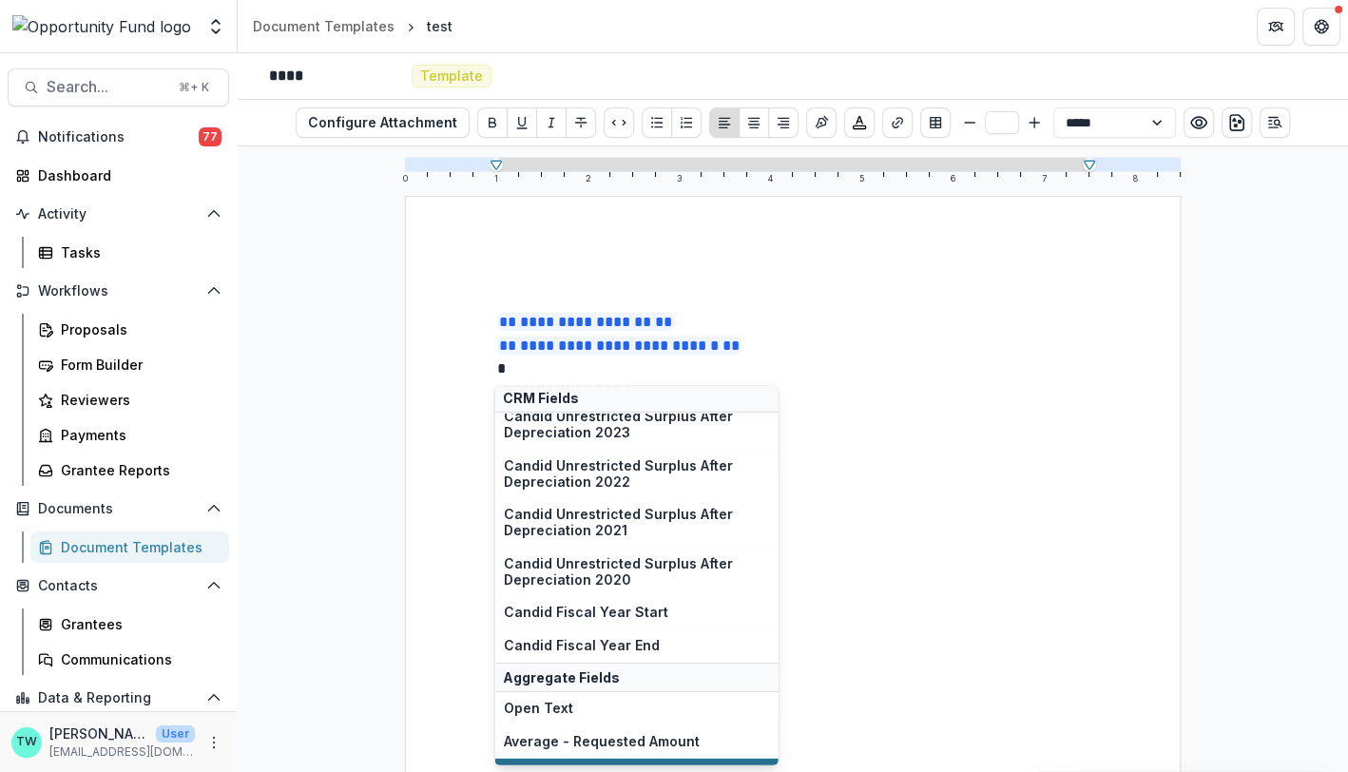
click at [641, 758] on button "Total - Requested Amount" at bounding box center [635, 774] width 283 height 33
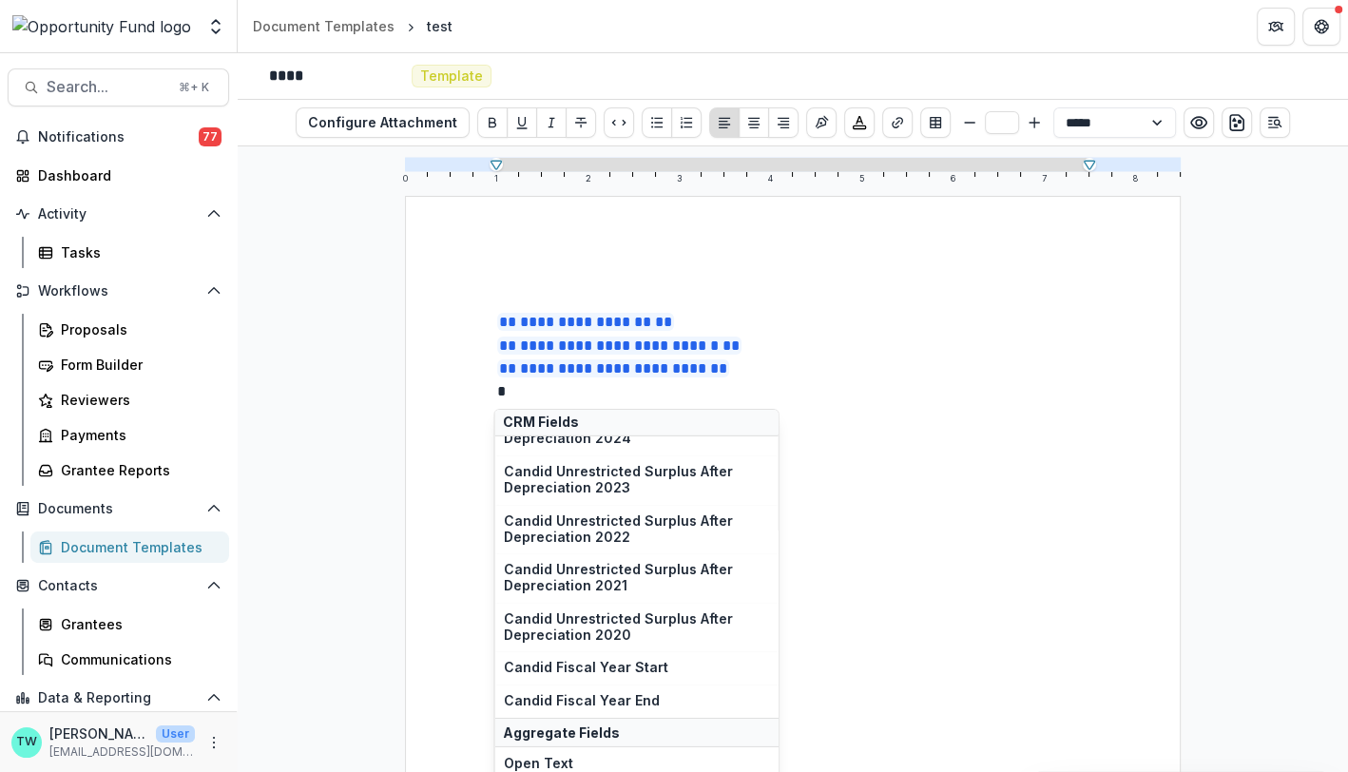
scroll to position [17018, 0]
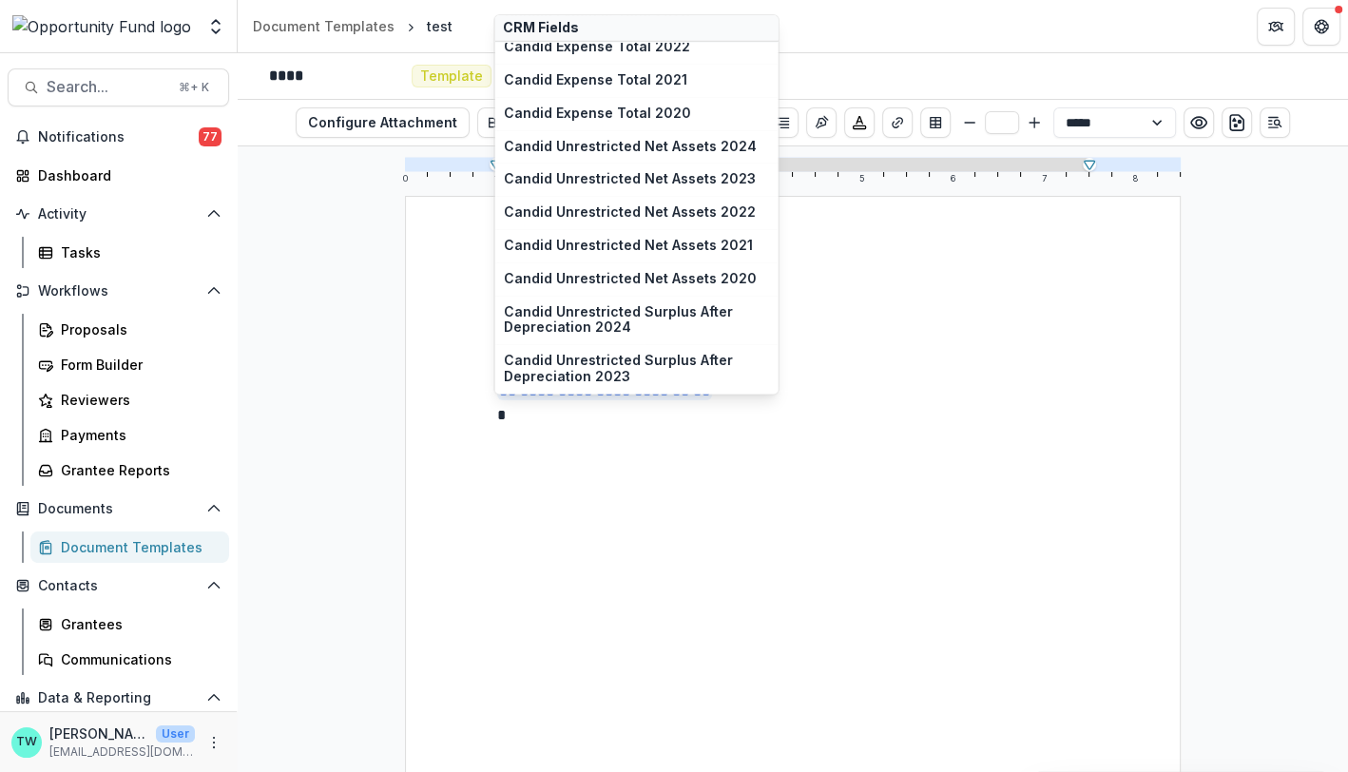
scroll to position [16734, 0]
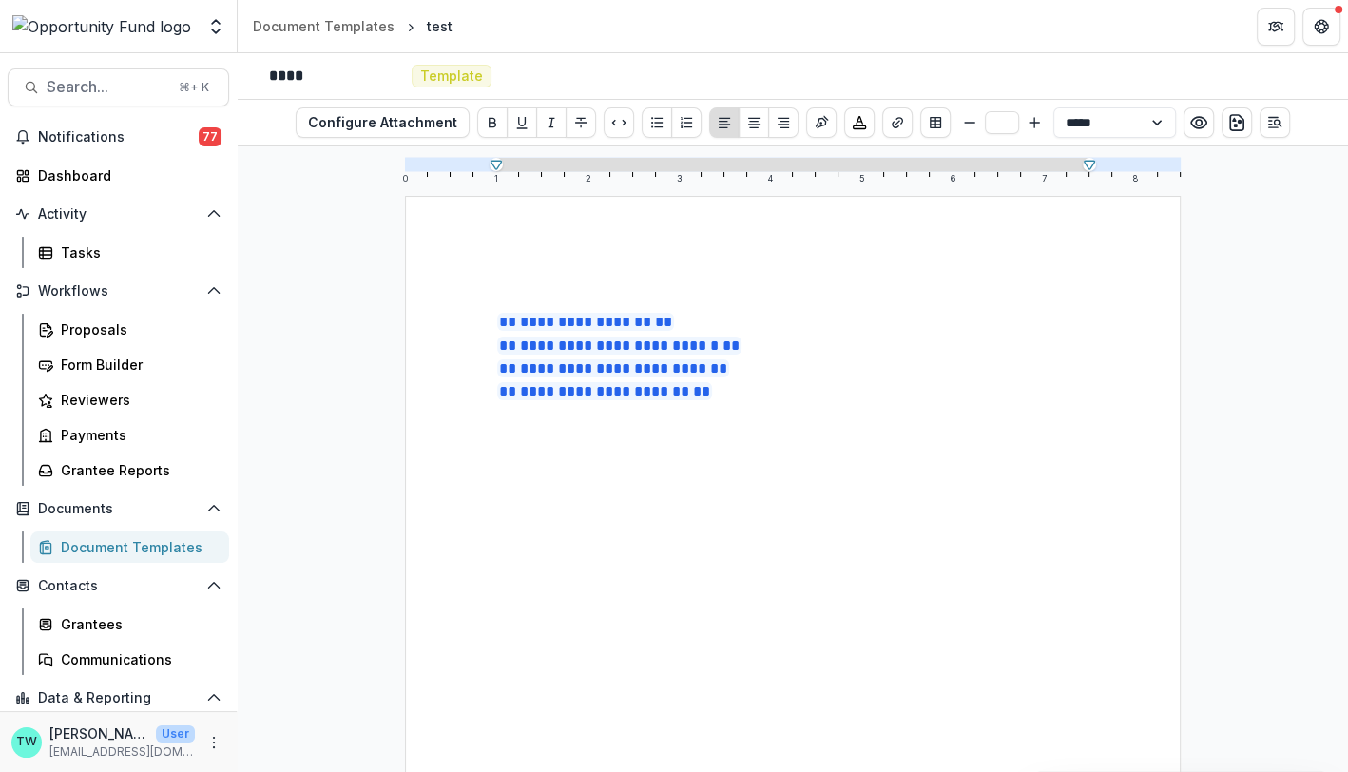
click at [583, 566] on div "**********" at bounding box center [792, 697] width 591 height 819
click at [499, 495] on p at bounding box center [792, 506] width 591 height 23
click at [94, 336] on div "Proposals" at bounding box center [137, 329] width 153 height 20
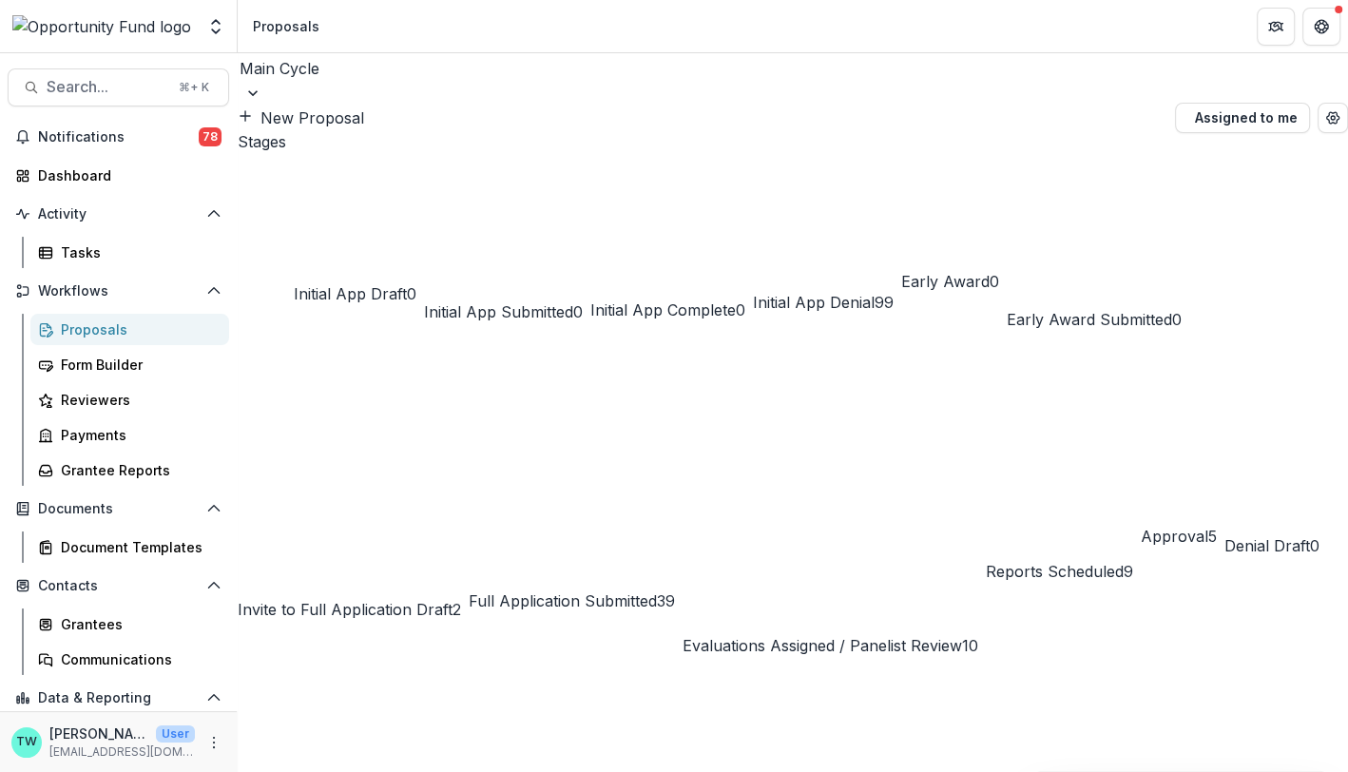
click at [1141, 338] on button "Approval 5" at bounding box center [1179, 497] width 76 height 318
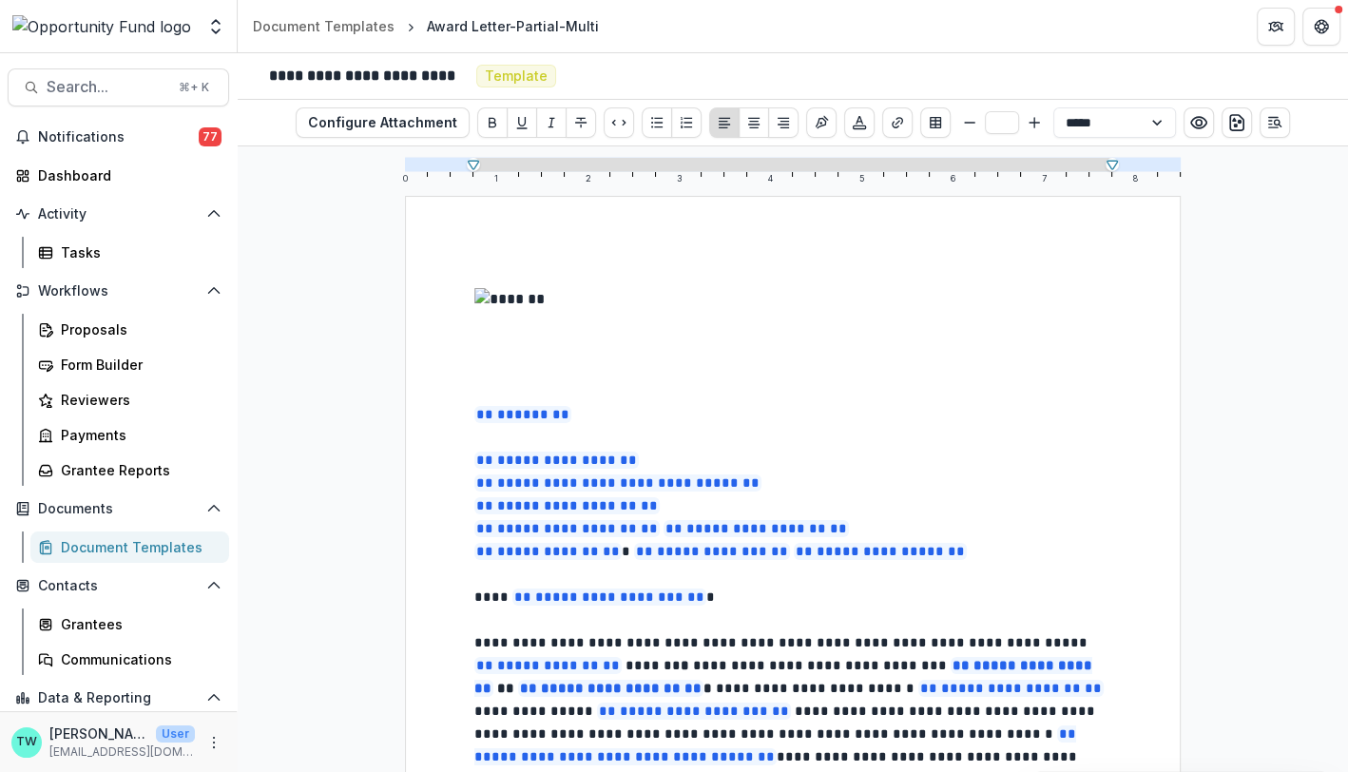
scroll to position [1611, 0]
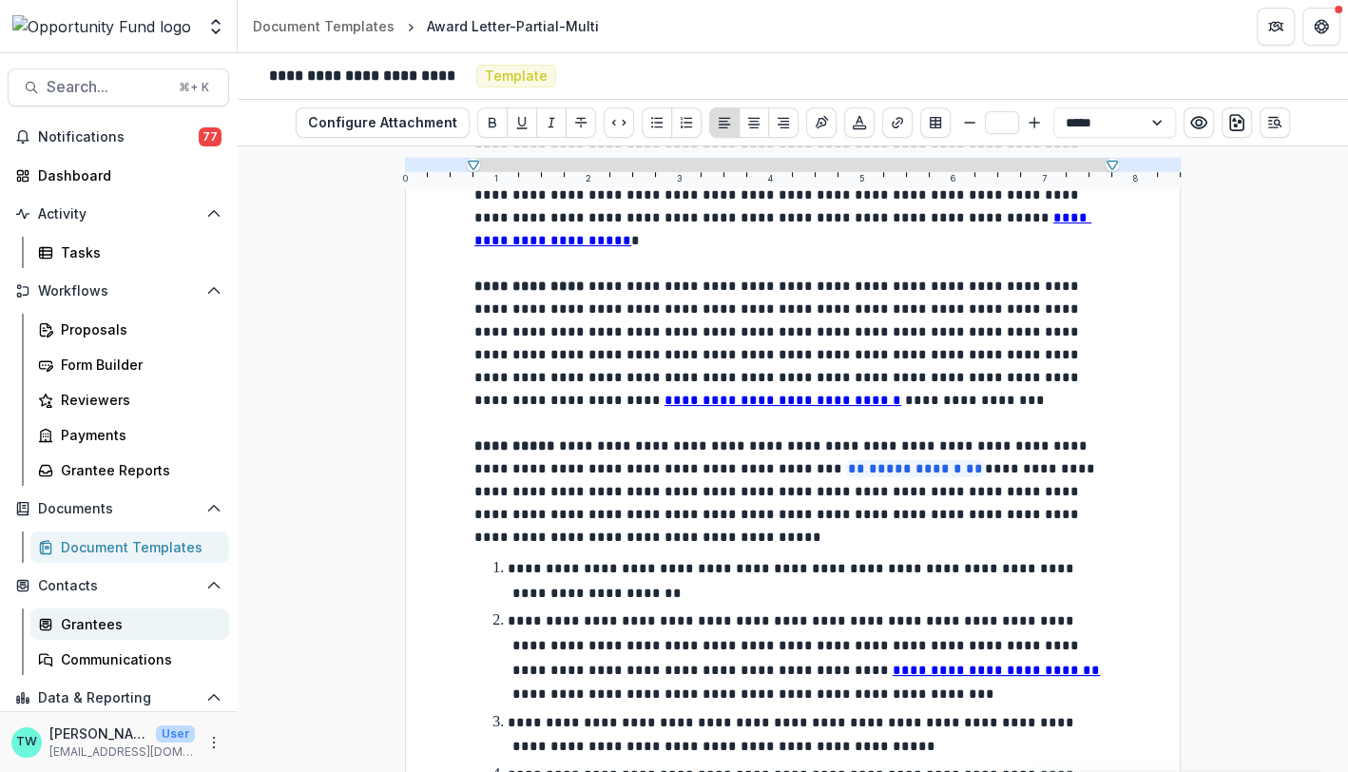
click at [82, 629] on div "Grantees" at bounding box center [137, 624] width 153 height 20
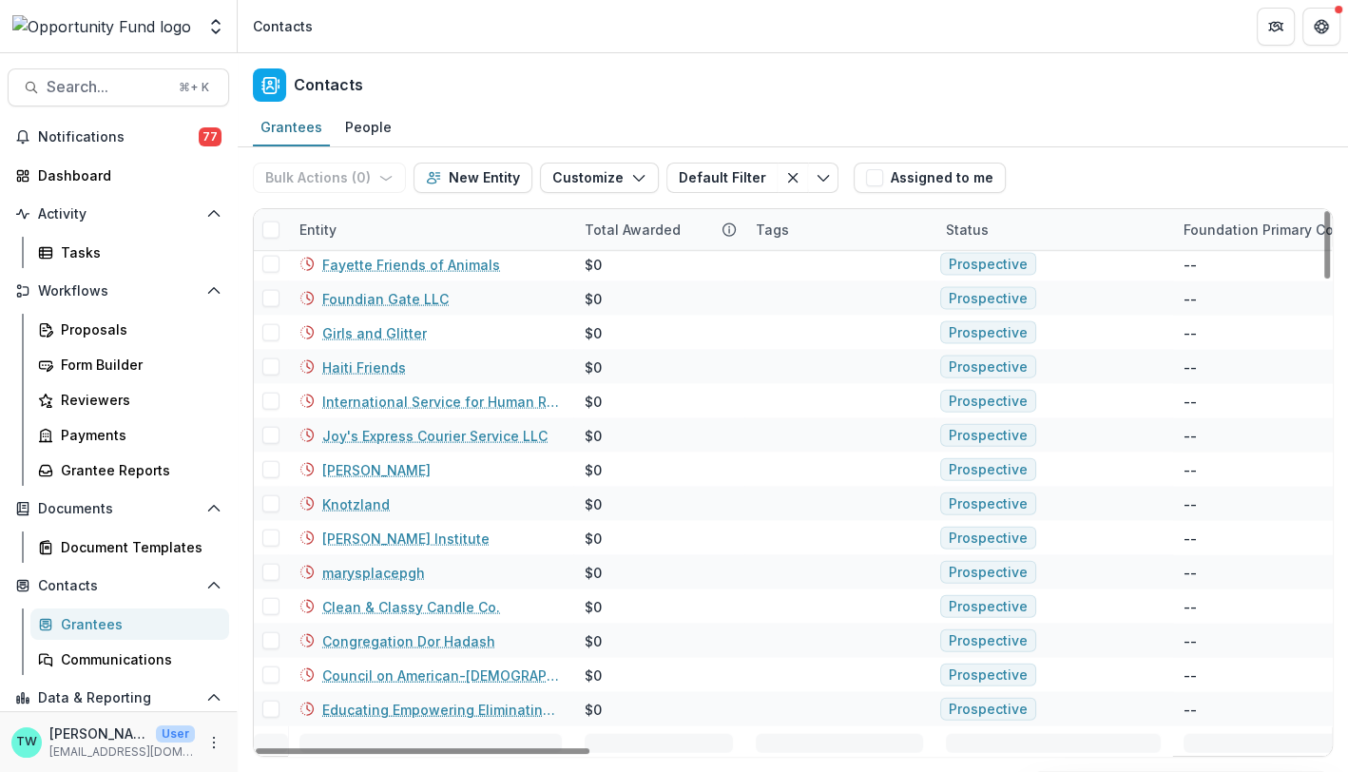
scroll to position [3770, 0]
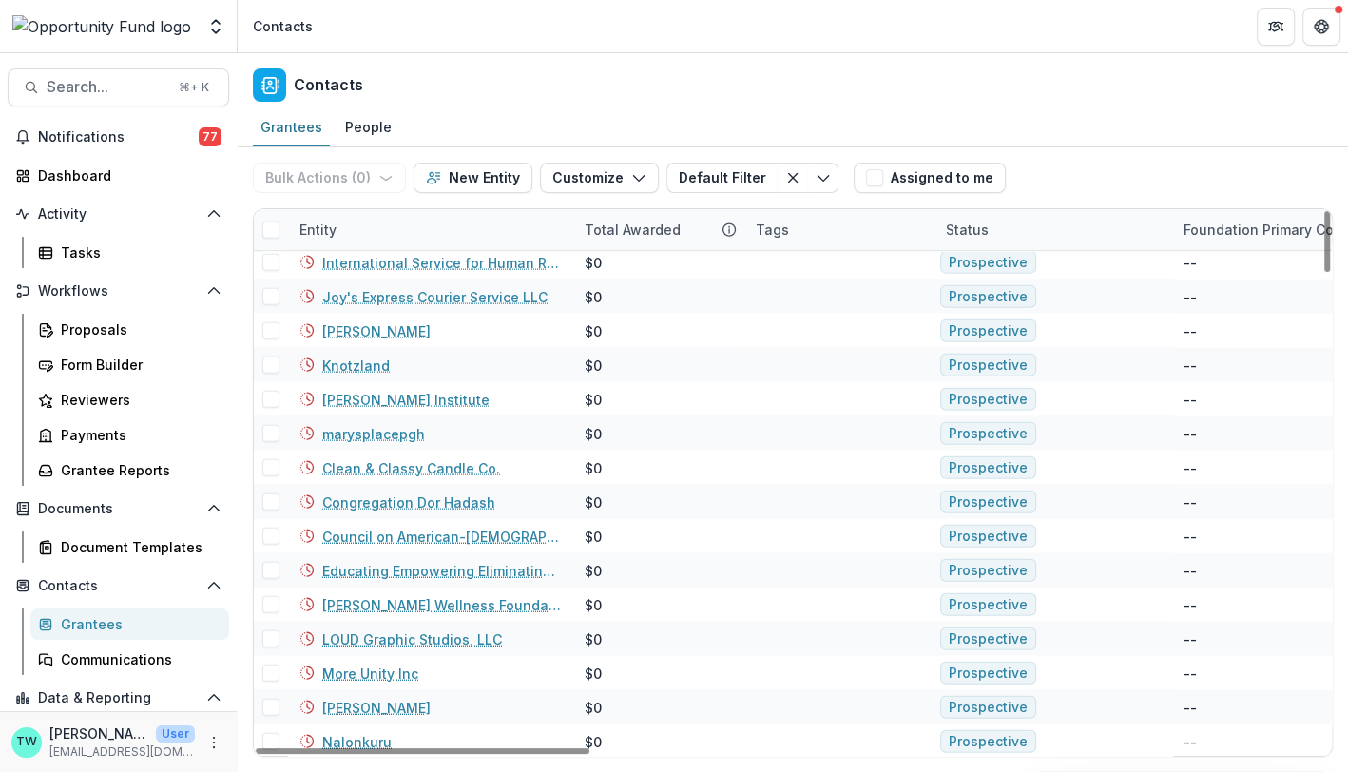
click at [1004, 227] on div "Status" at bounding box center [1053, 229] width 238 height 41
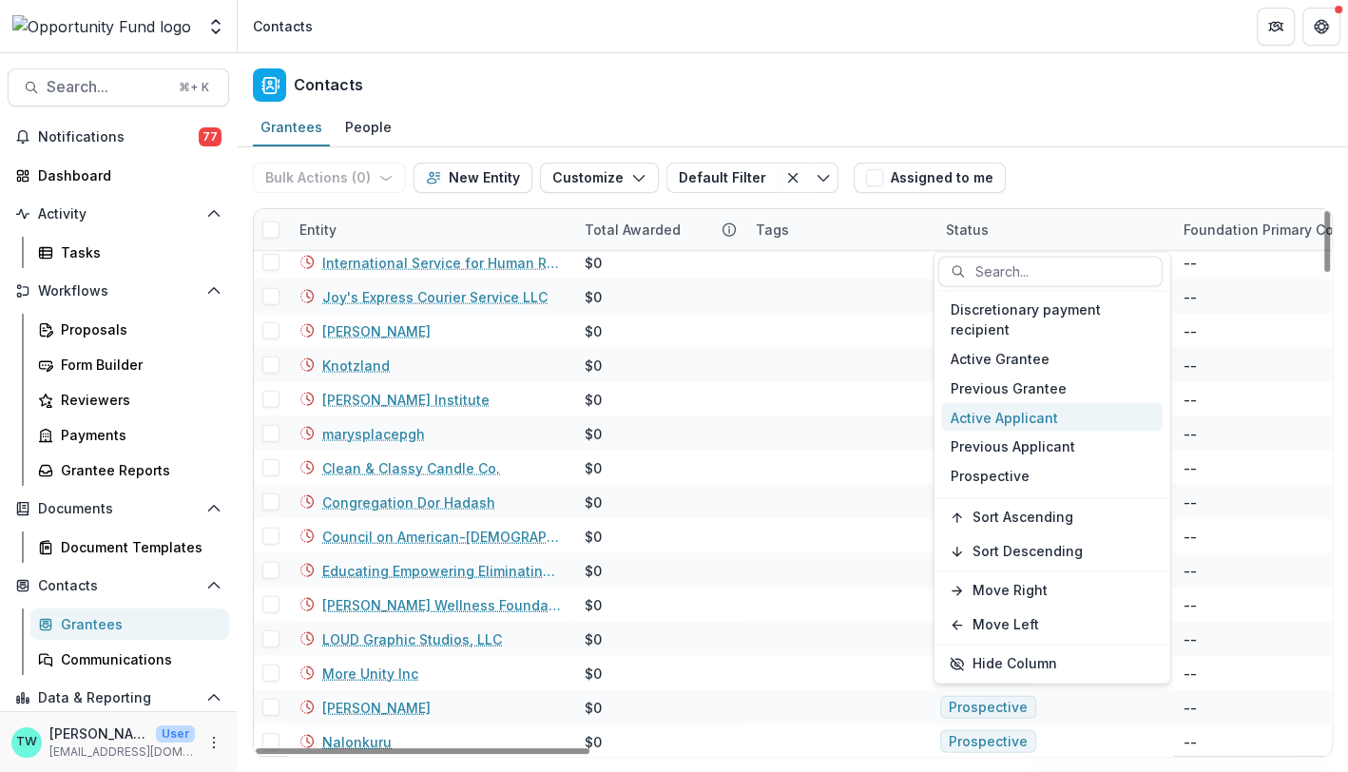
click at [1000, 418] on div "Active Applicant" at bounding box center [1052, 416] width 221 height 29
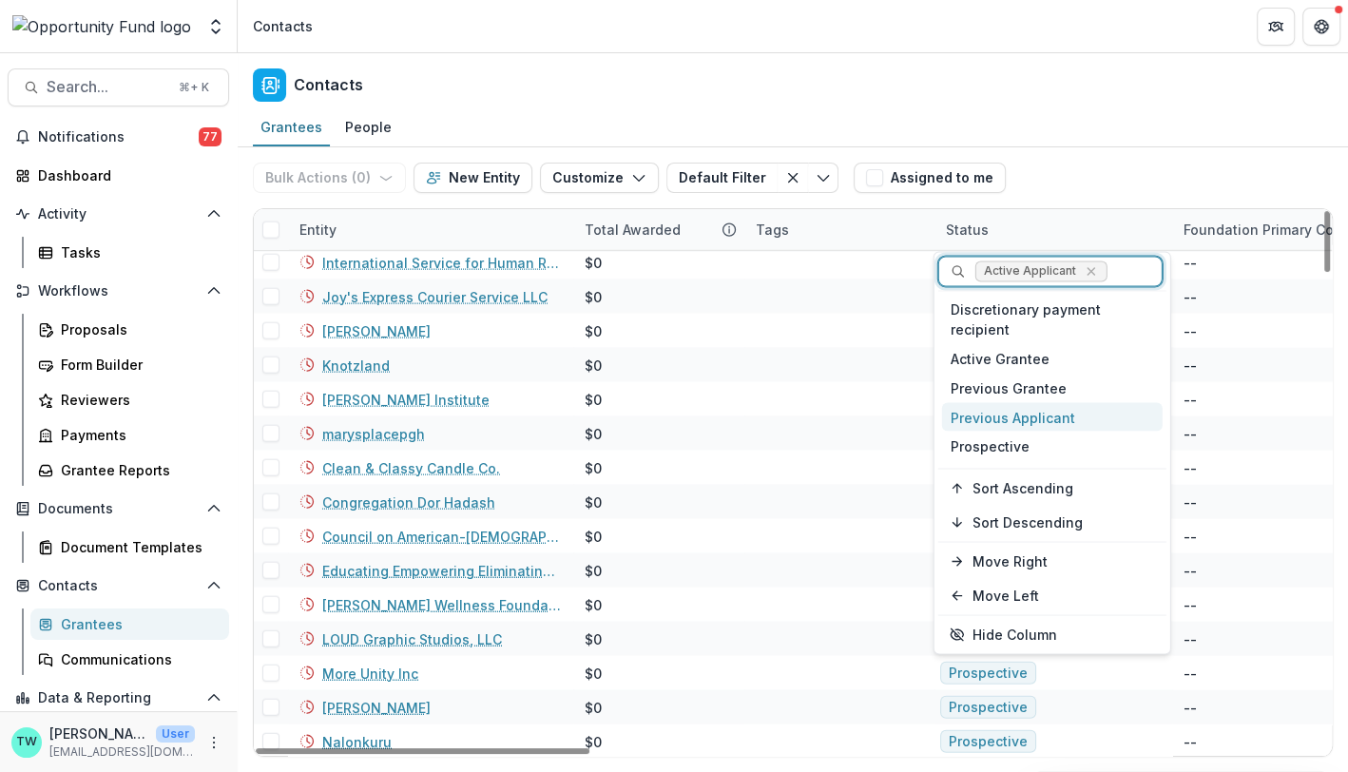
scroll to position [41, 0]
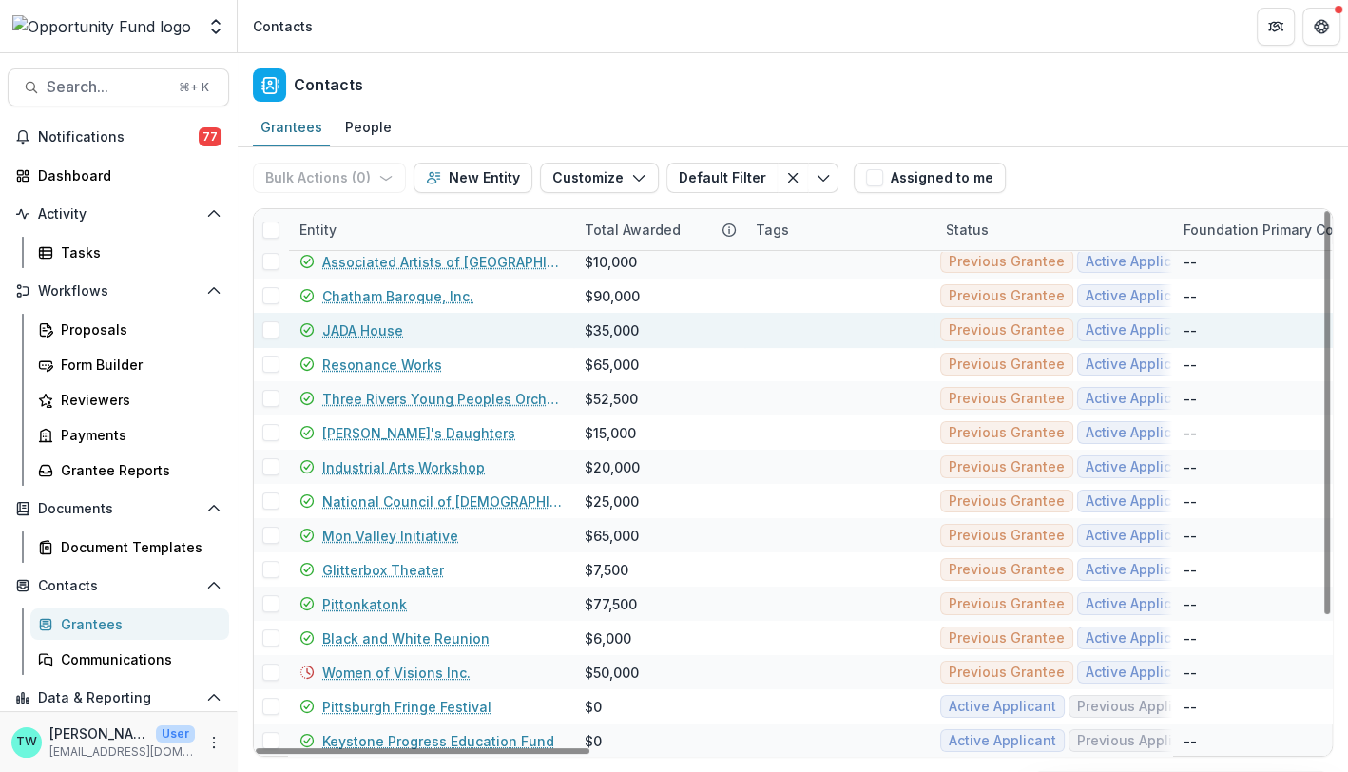
click at [375, 328] on link "JADA House" at bounding box center [362, 330] width 81 height 20
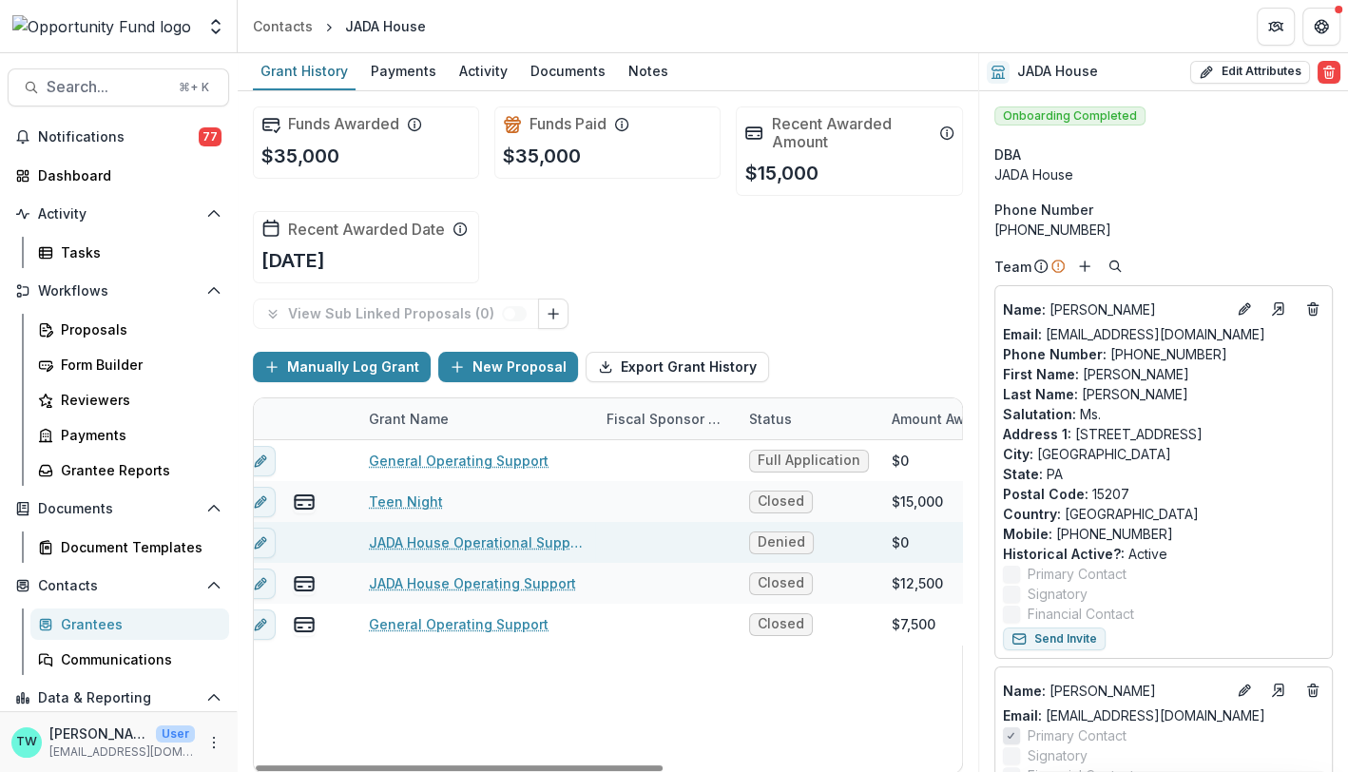
scroll to position [0, 15]
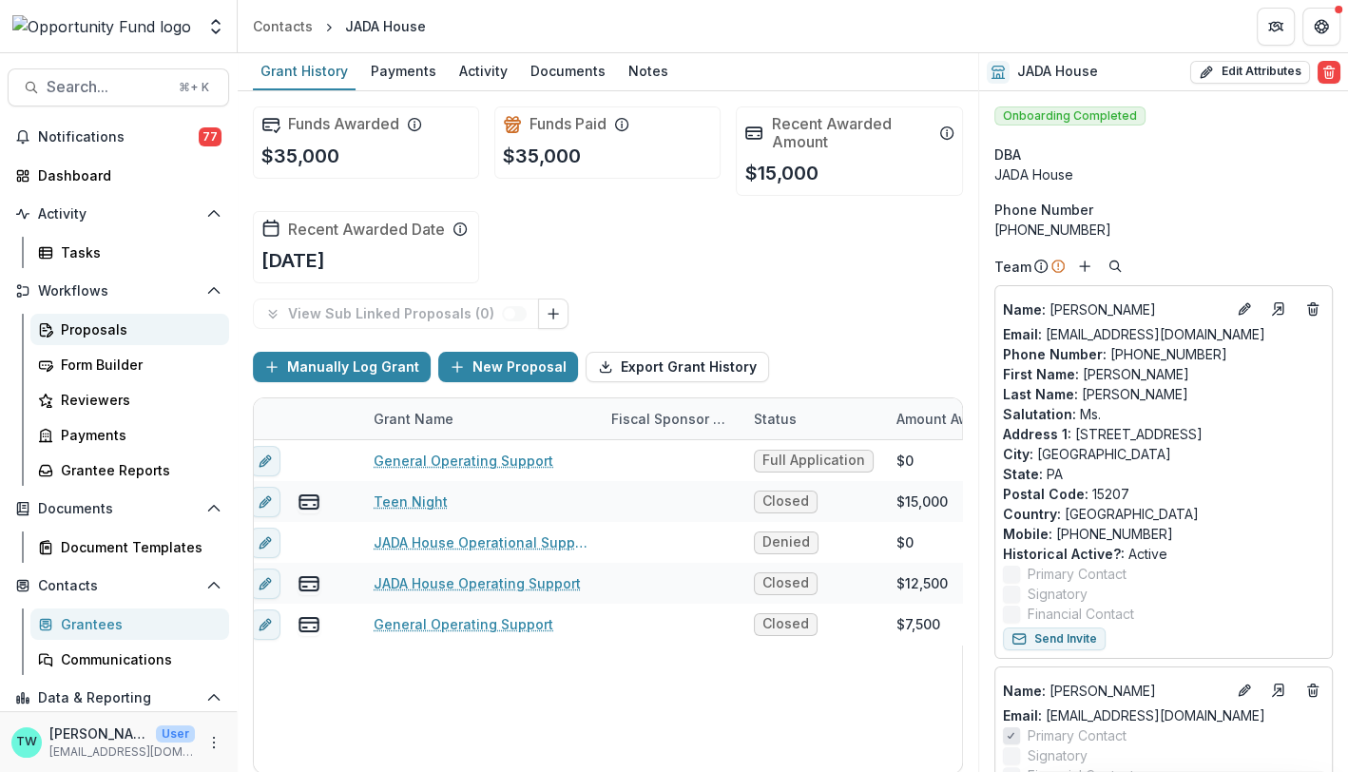
click at [80, 332] on div "Proposals" at bounding box center [137, 329] width 153 height 20
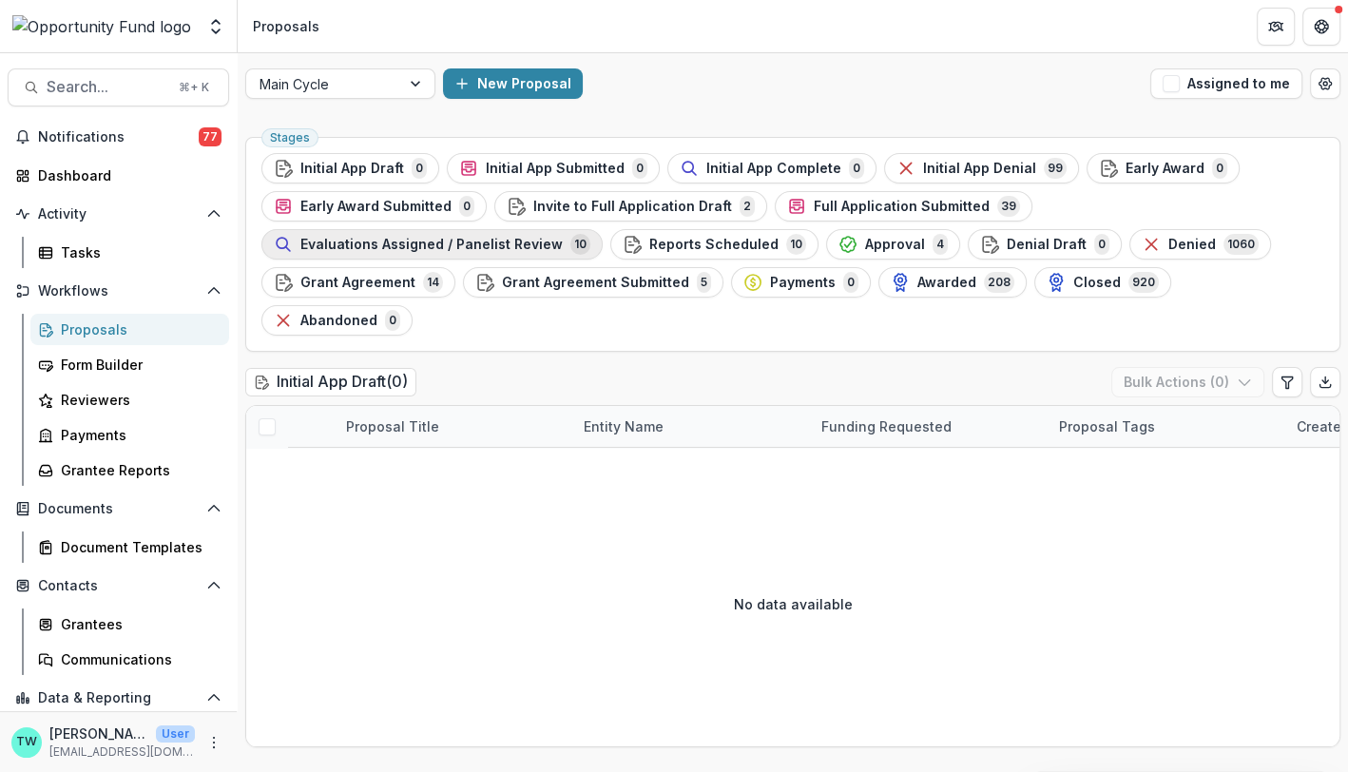
click at [445, 244] on span "Evaluations Assigned / Panelist Review" at bounding box center [431, 245] width 262 height 16
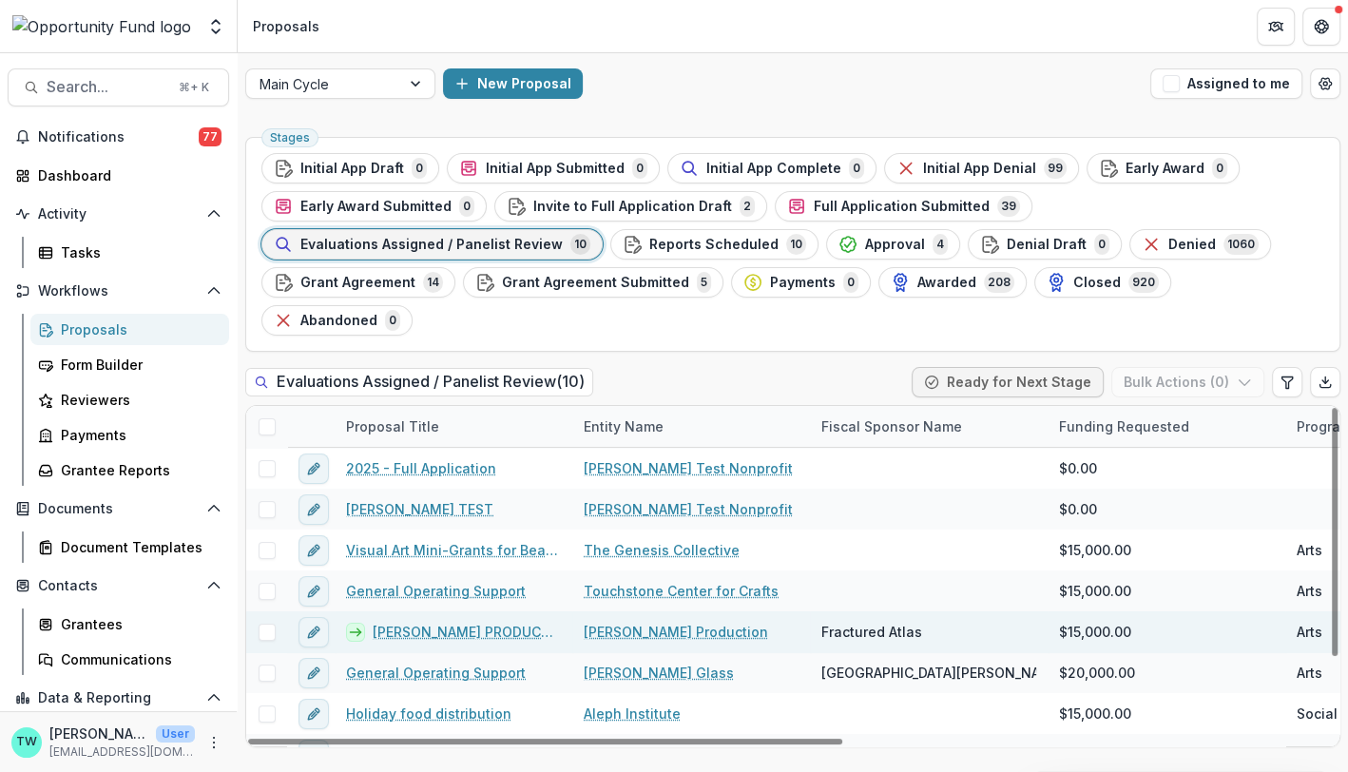
click at [477, 622] on link "JULIA PRODUCTION - Shakespeare's R&J Project" at bounding box center [467, 632] width 188 height 20
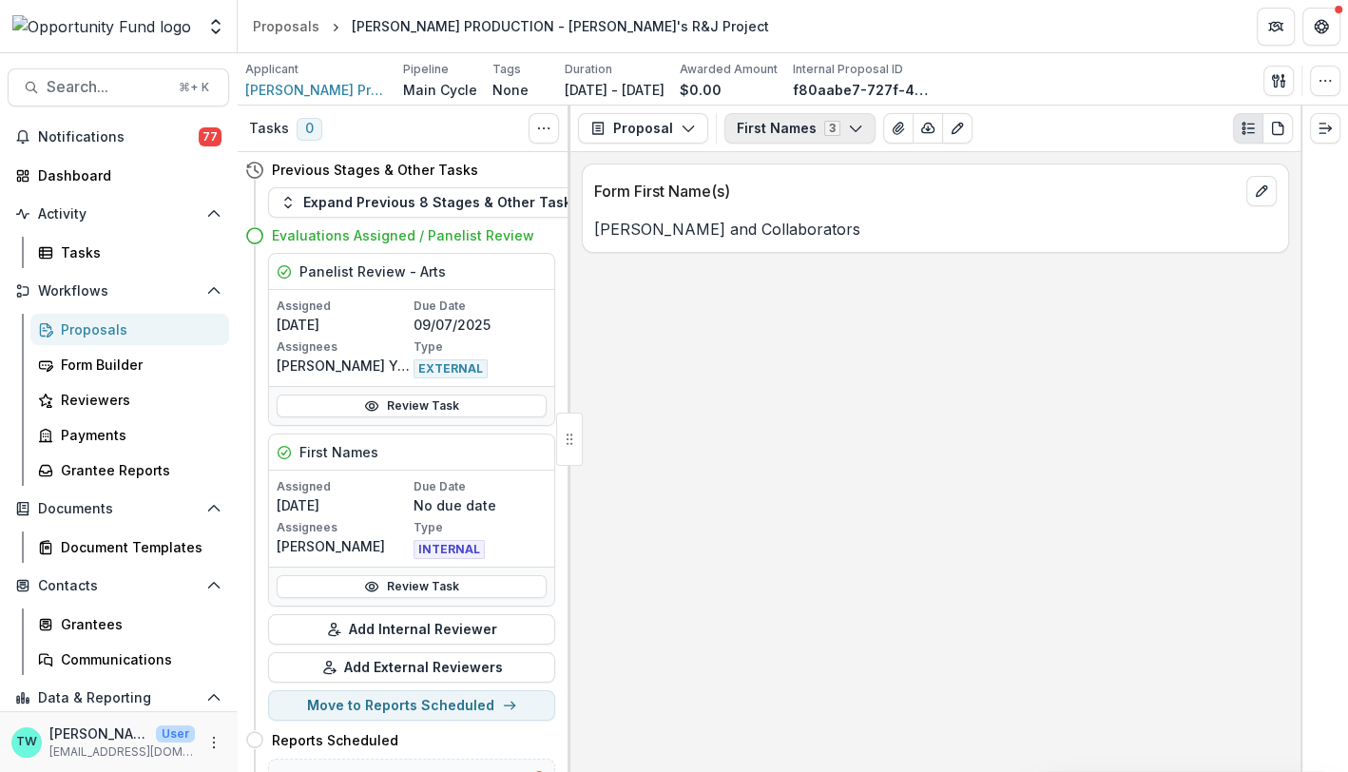
click at [807, 128] on button "First Names 3" at bounding box center [799, 128] width 151 height 30
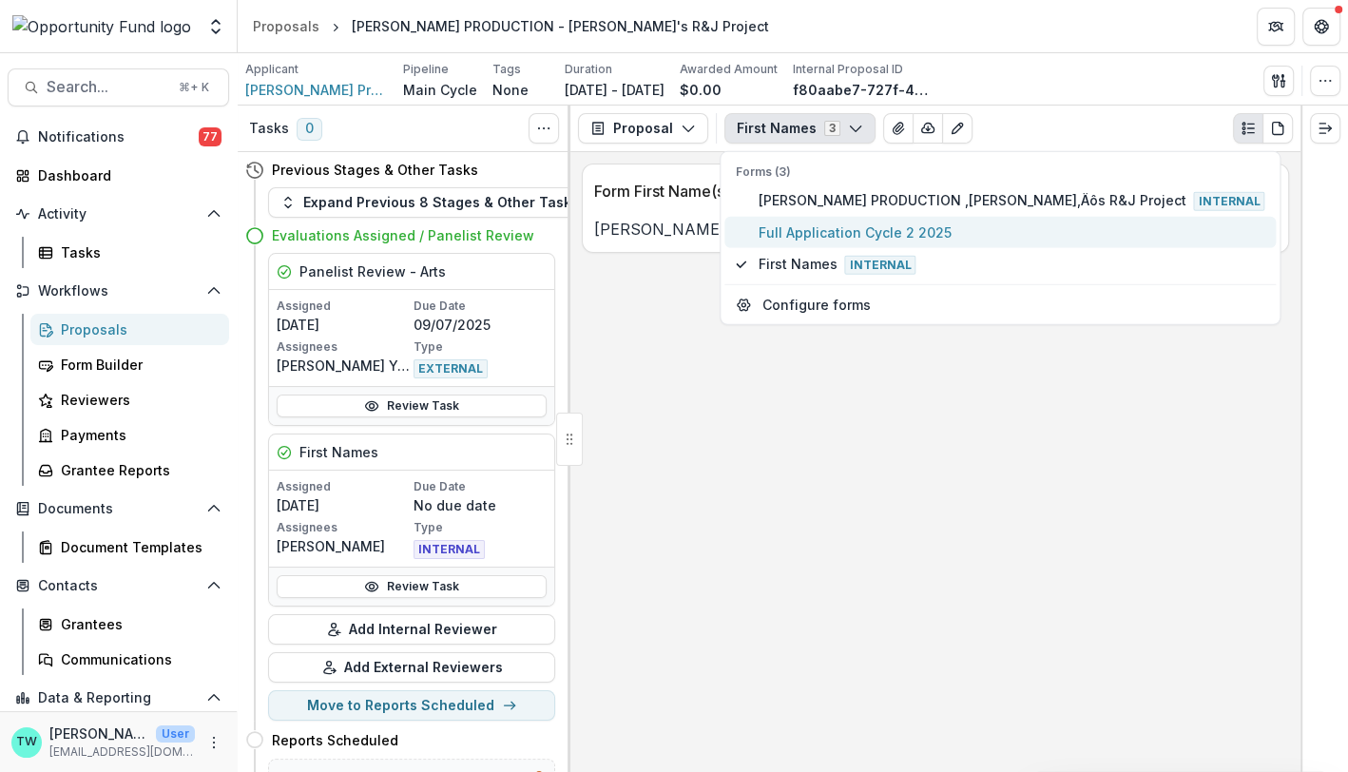
click at [780, 235] on span "Full Application Cycle 2 2025" at bounding box center [1011, 232] width 507 height 20
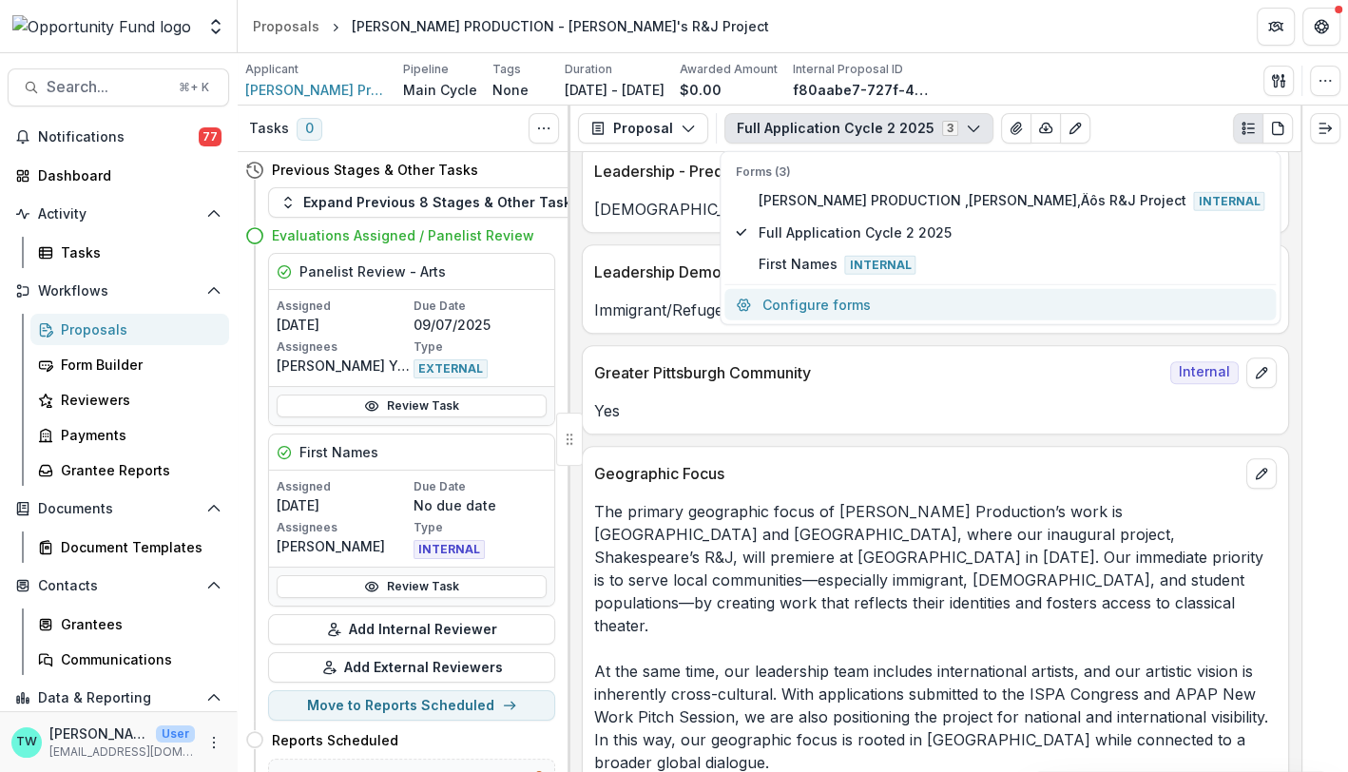
scroll to position [15728, 0]
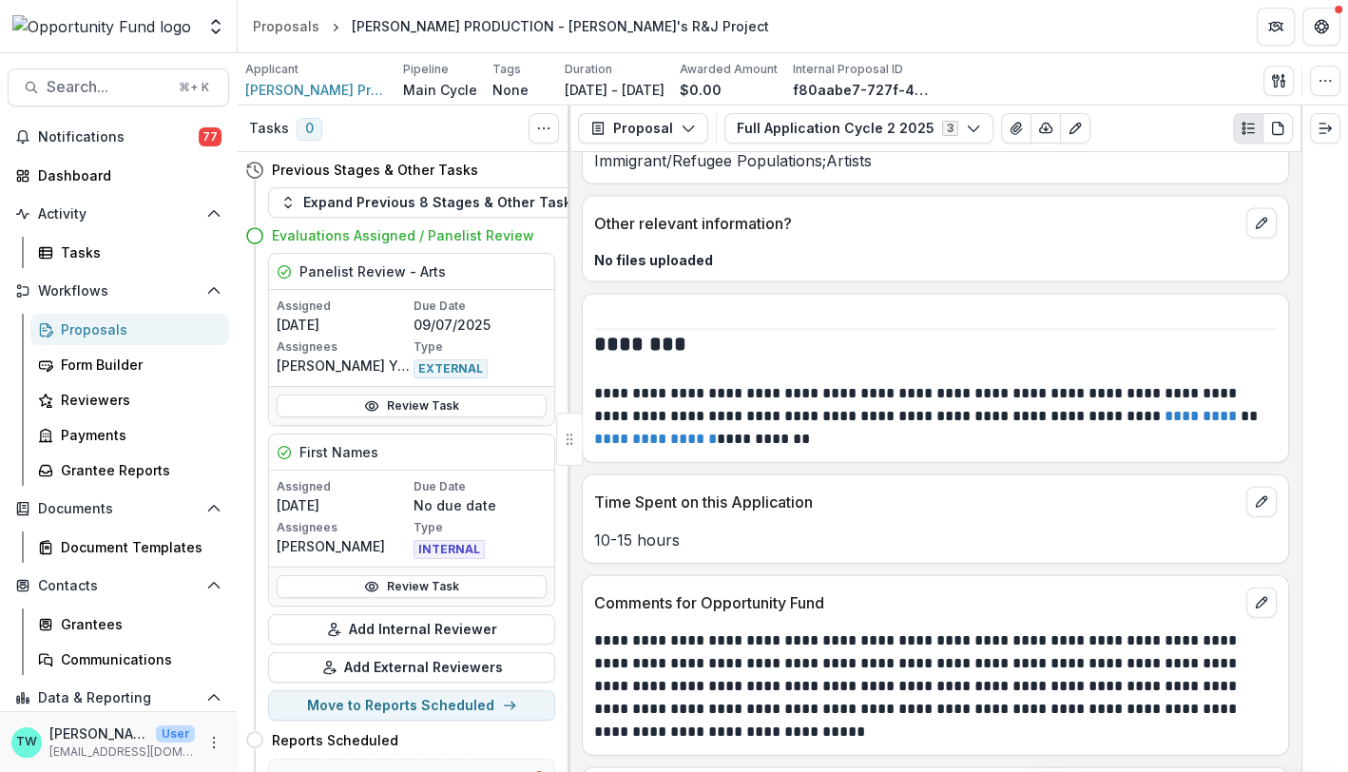
scroll to position [15896, 0]
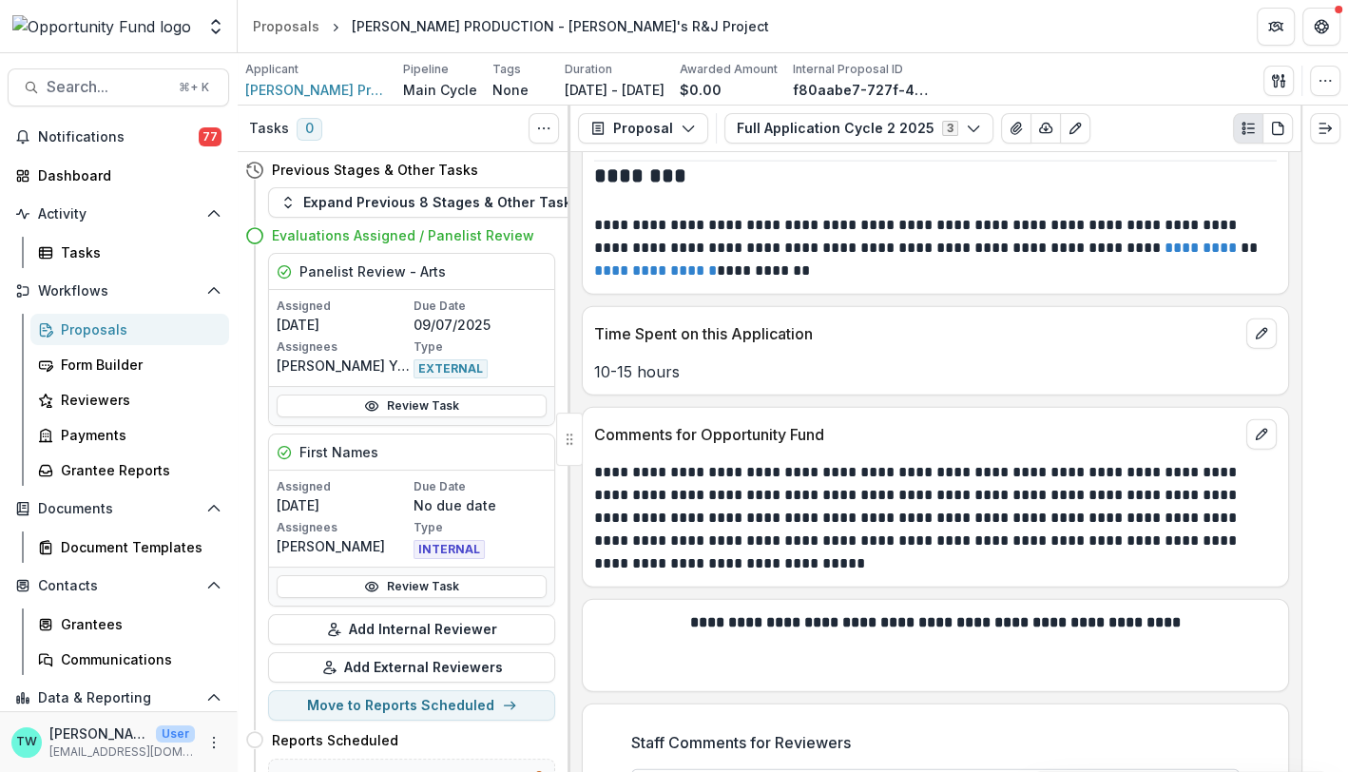
click at [94, 337] on div "Proposals" at bounding box center [137, 329] width 153 height 20
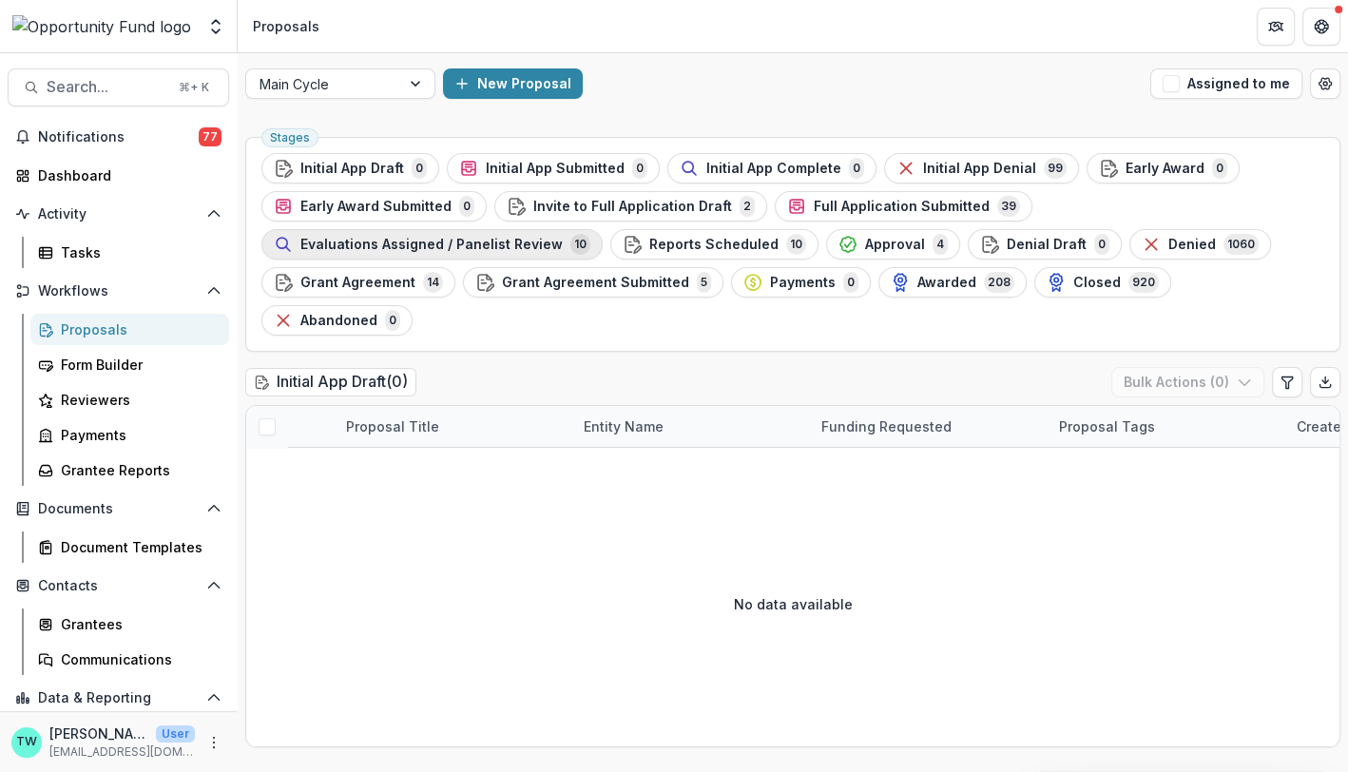
click at [472, 245] on span "Evaluations Assigned / Panelist Review" at bounding box center [431, 245] width 262 height 16
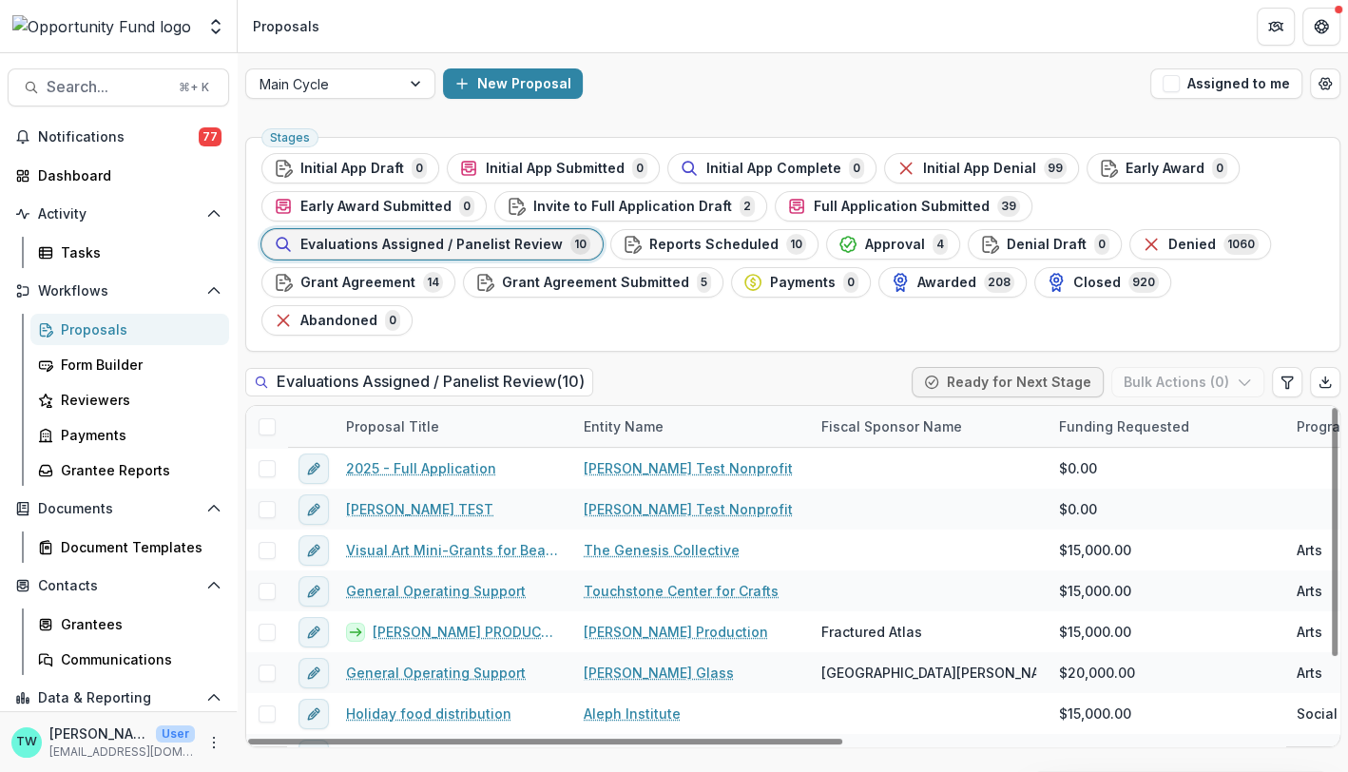
click at [261, 418] on span at bounding box center [267, 426] width 17 height 17
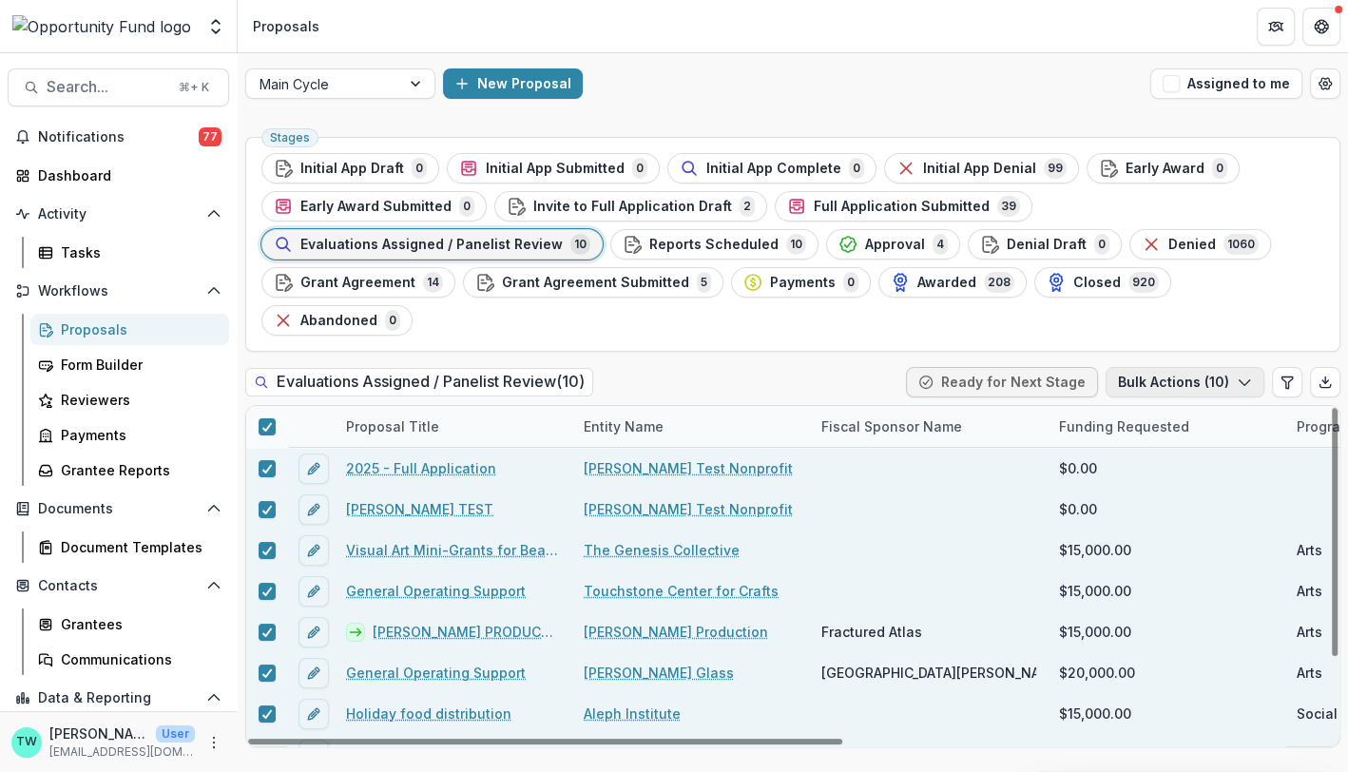
click at [1247, 374] on icon "button" at bounding box center [1244, 381] width 15 height 15
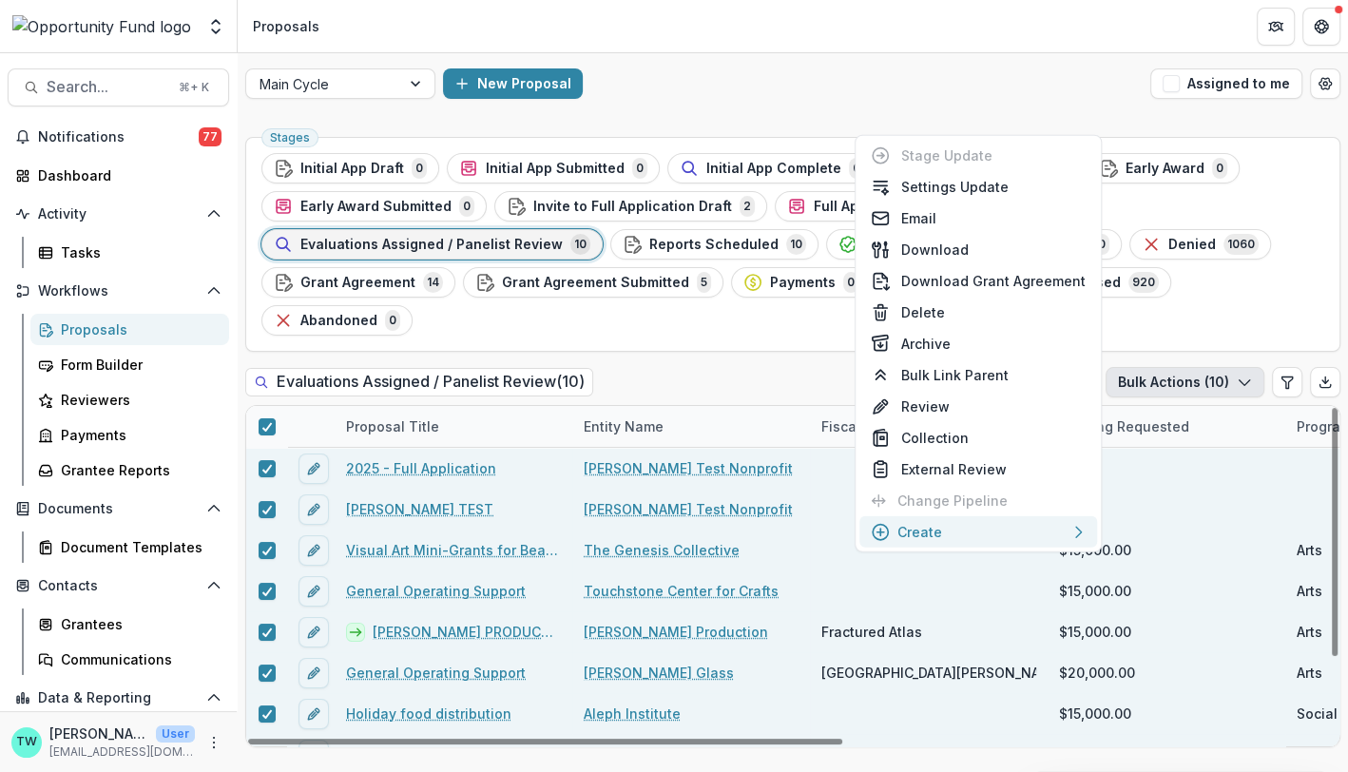
scroll to position [0, 895]
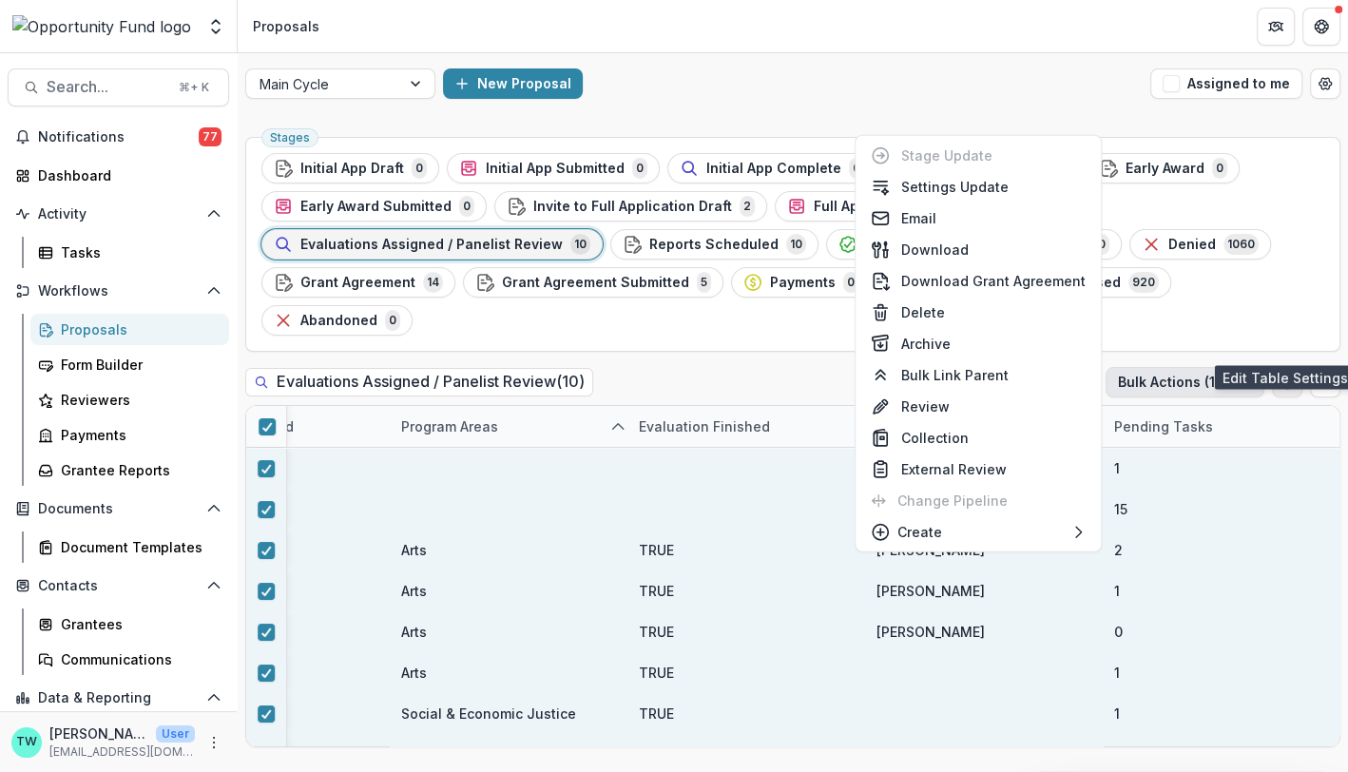
click at [1286, 374] on icon "Edit table settings" at bounding box center [1286, 381] width 15 height 15
select select "******"
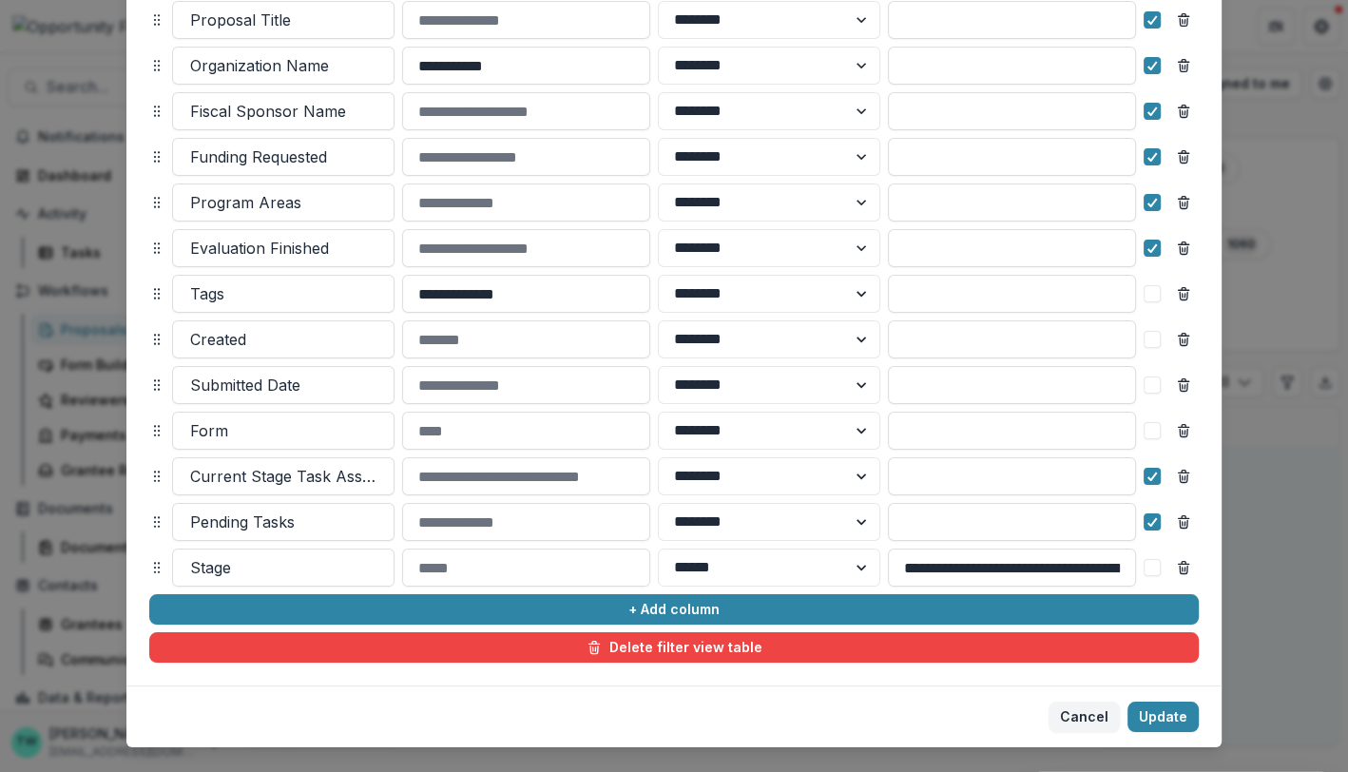
scroll to position [317, 0]
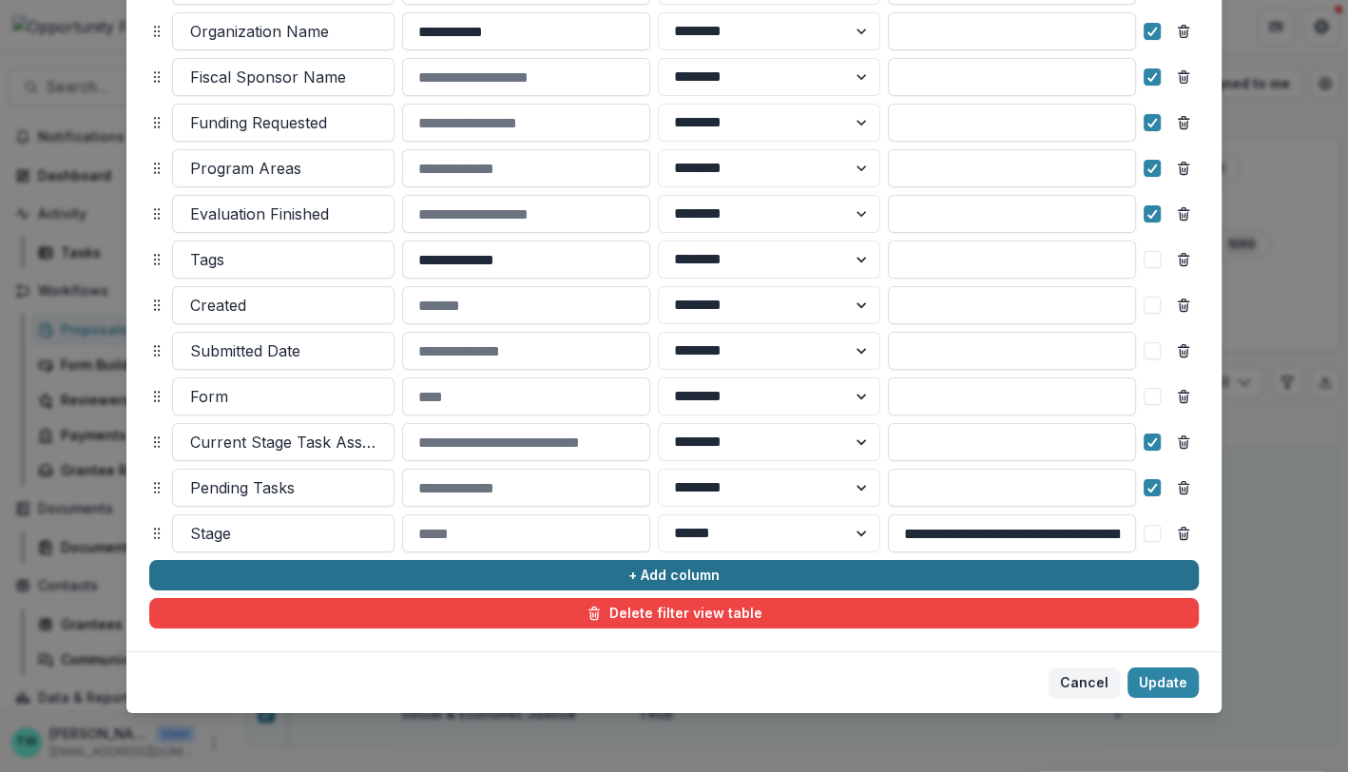
click at [393, 569] on button "+ Add column" at bounding box center [673, 575] width 1049 height 30
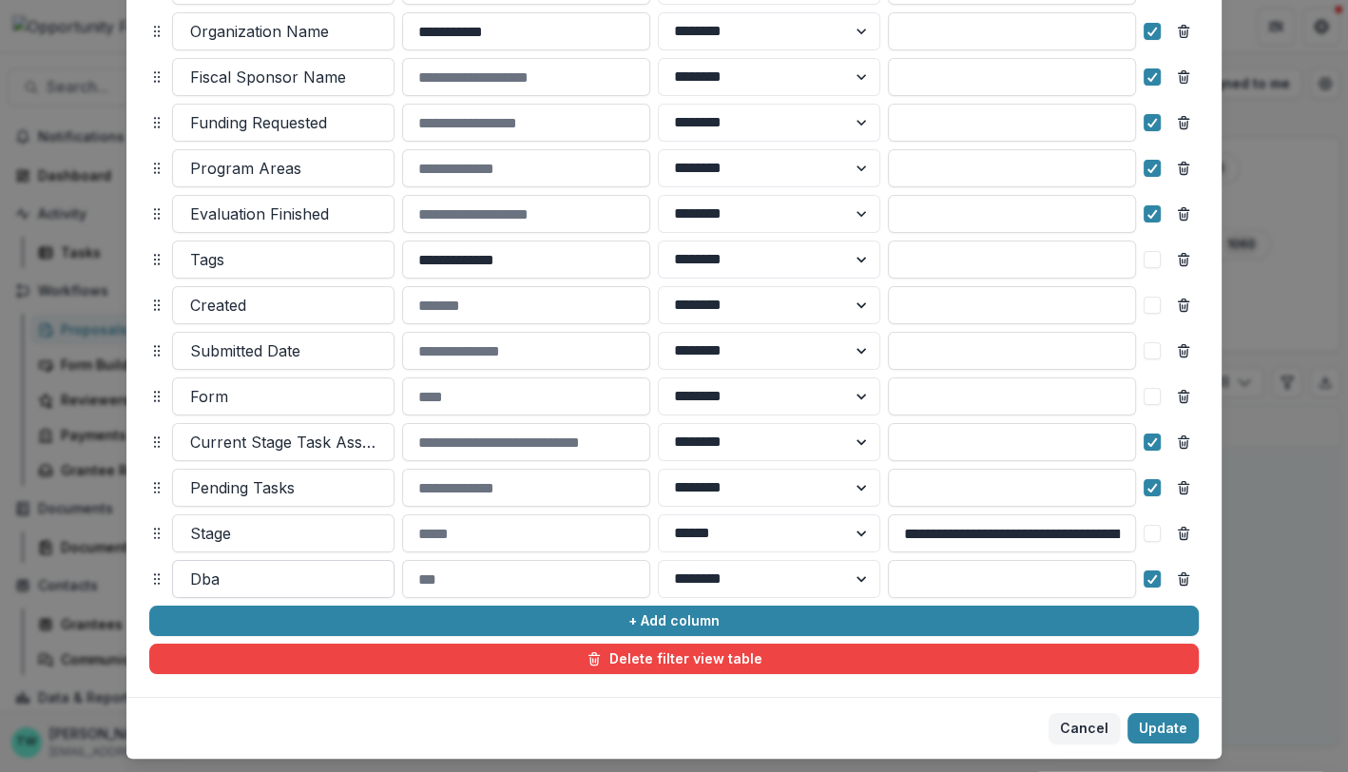
click at [300, 579] on div at bounding box center [283, 579] width 186 height 27
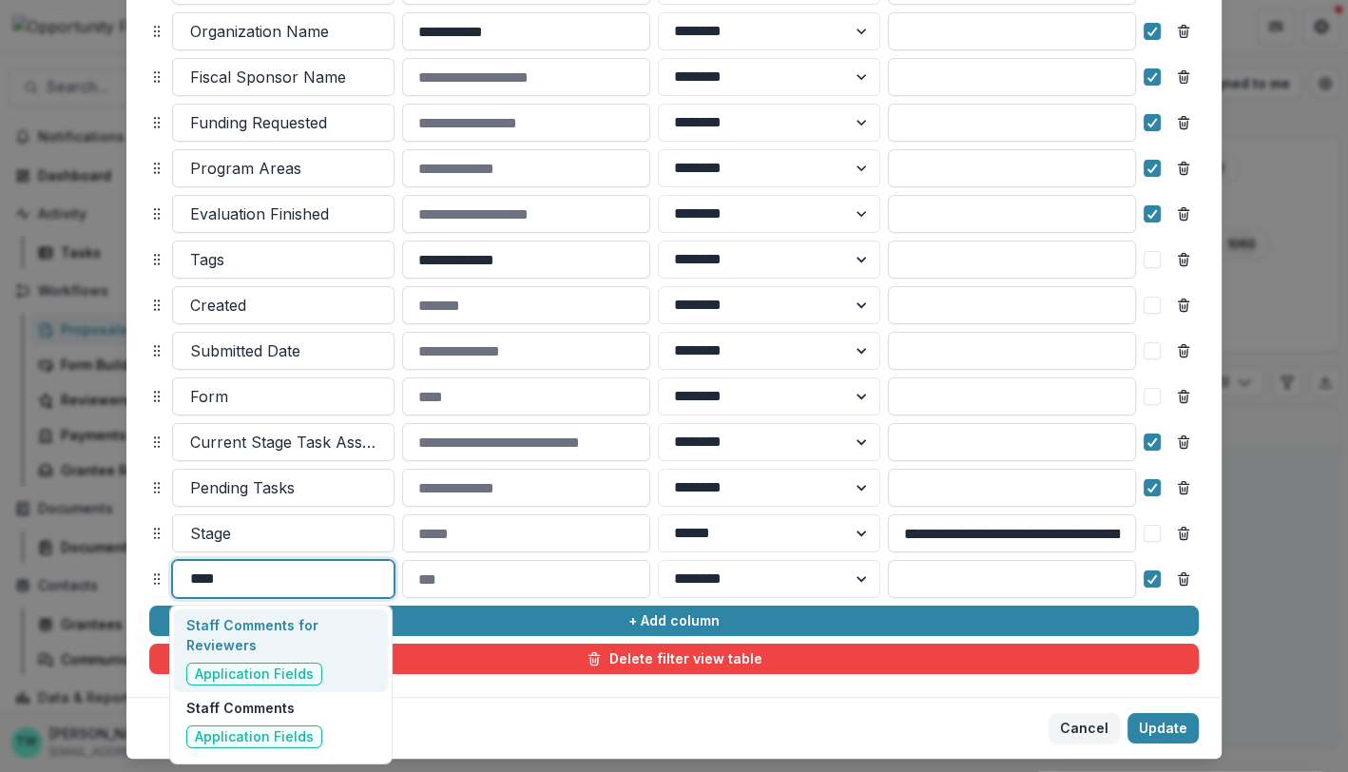
type input "*****"
click at [279, 633] on p "Staff Comments for Reviewers" at bounding box center [280, 635] width 189 height 40
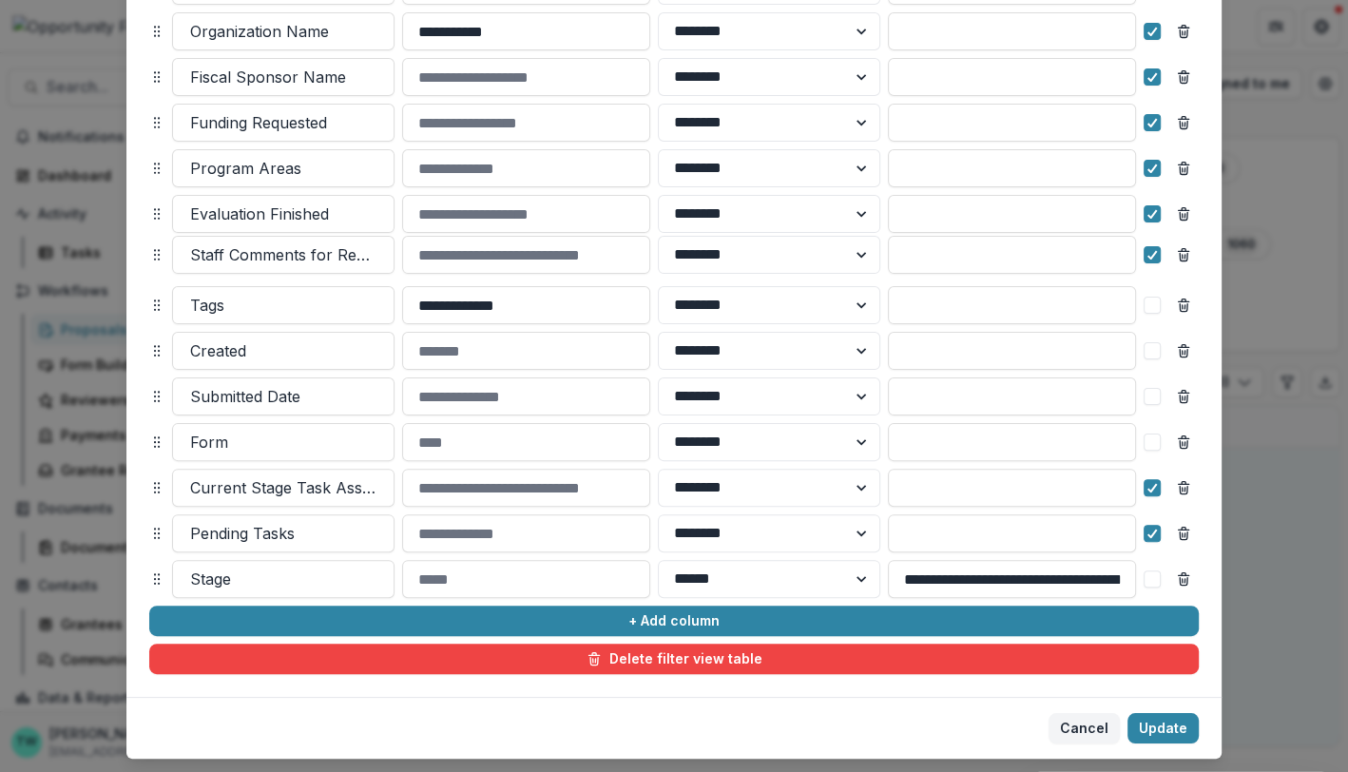
drag, startPoint x: 154, startPoint y: 577, endPoint x: 153, endPoint y: 253, distance: 324.1
click at [153, 253] on icon at bounding box center [156, 254] width 15 height 15
select select "******"
click at [1149, 734] on button "Update" at bounding box center [1162, 728] width 71 height 30
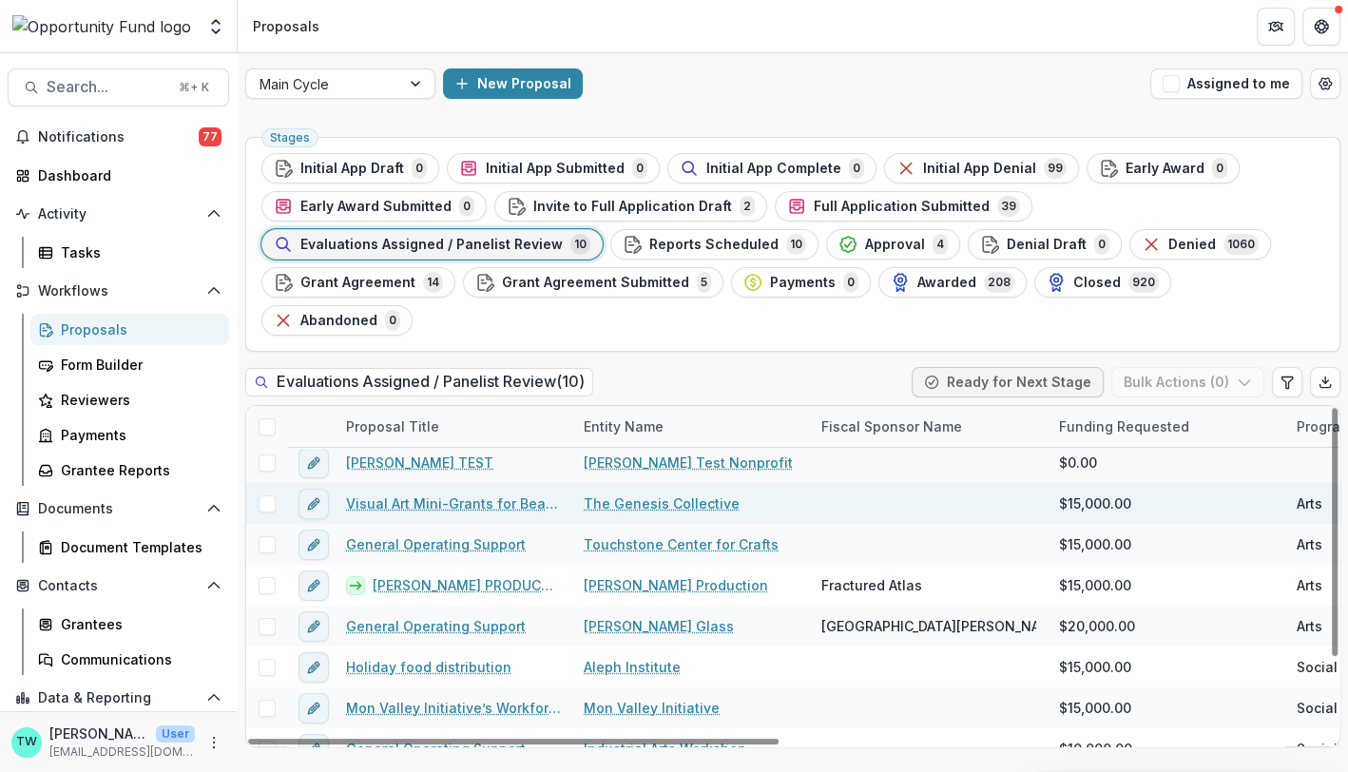
scroll to position [108, 0]
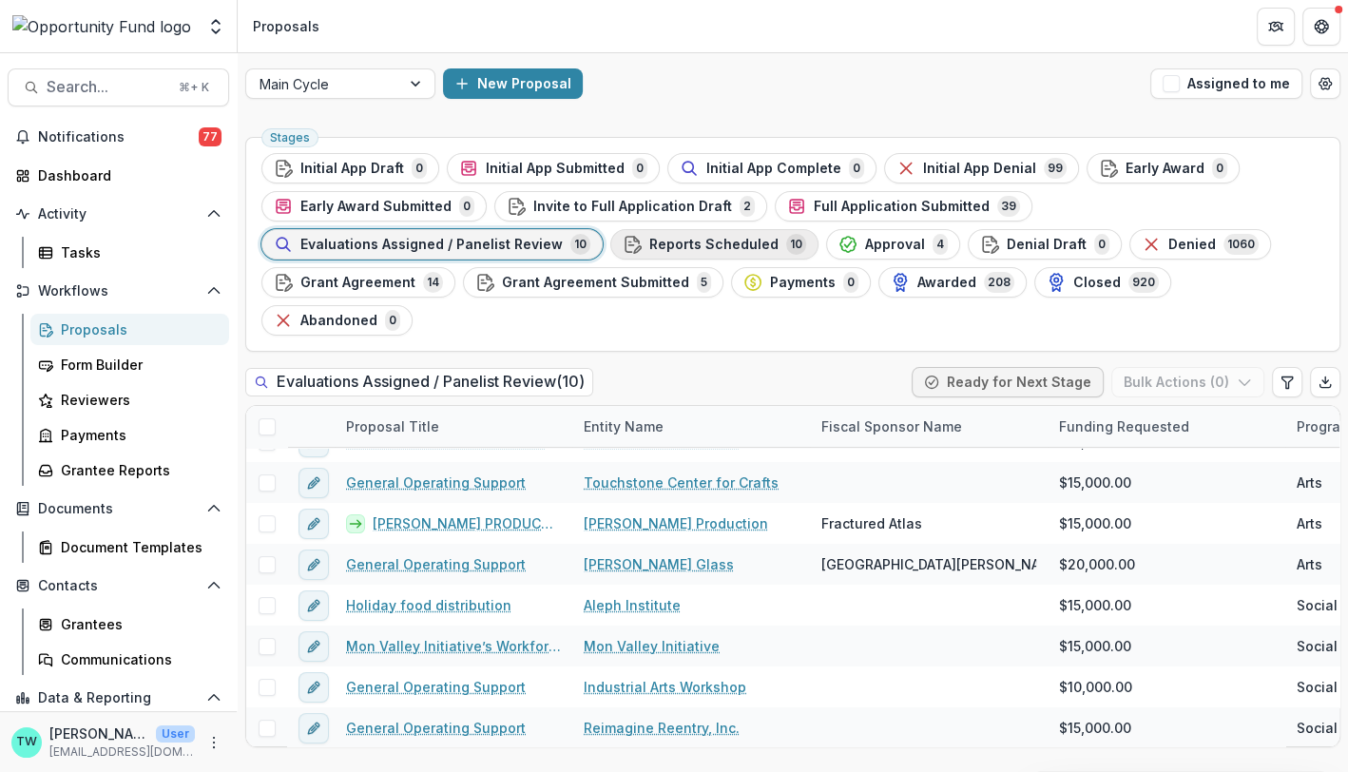
click at [721, 241] on span "Reports Scheduled" at bounding box center [713, 245] width 129 height 16
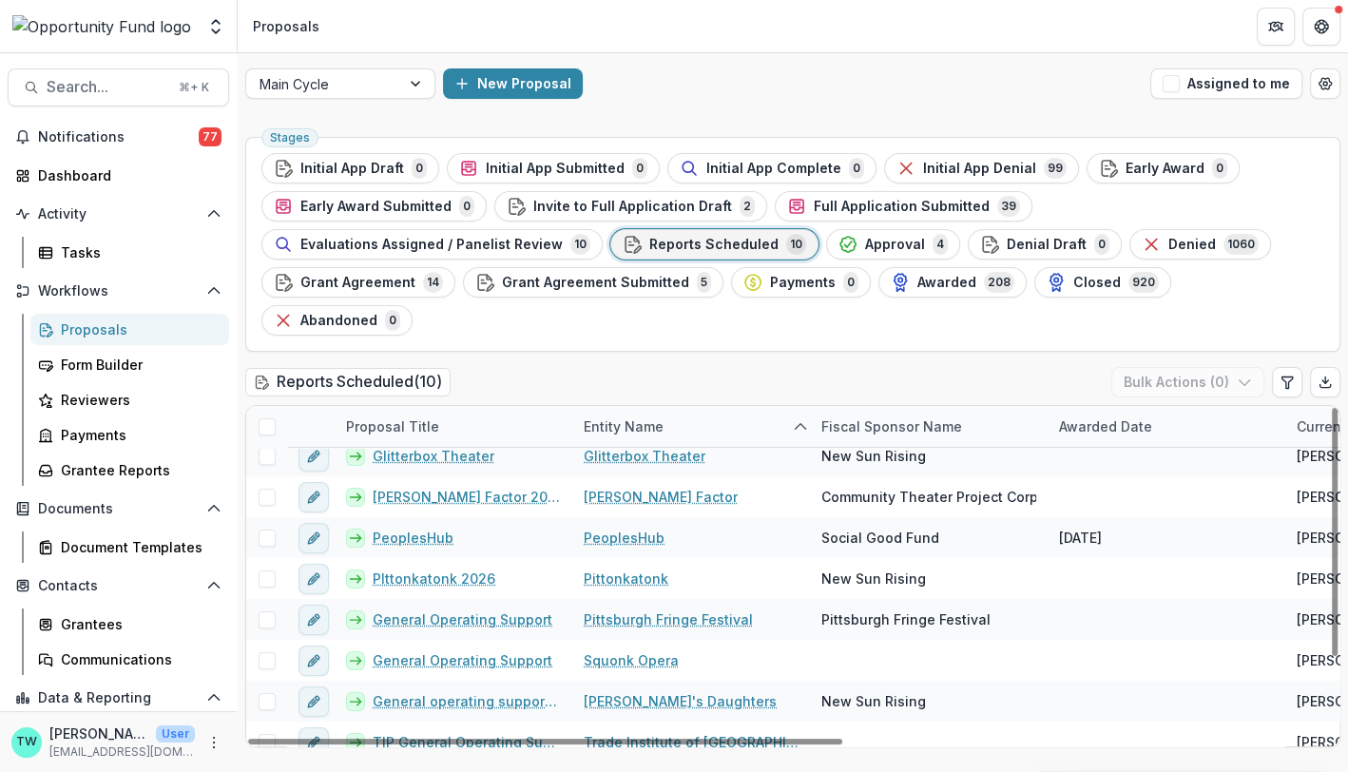
scroll to position [108, 0]
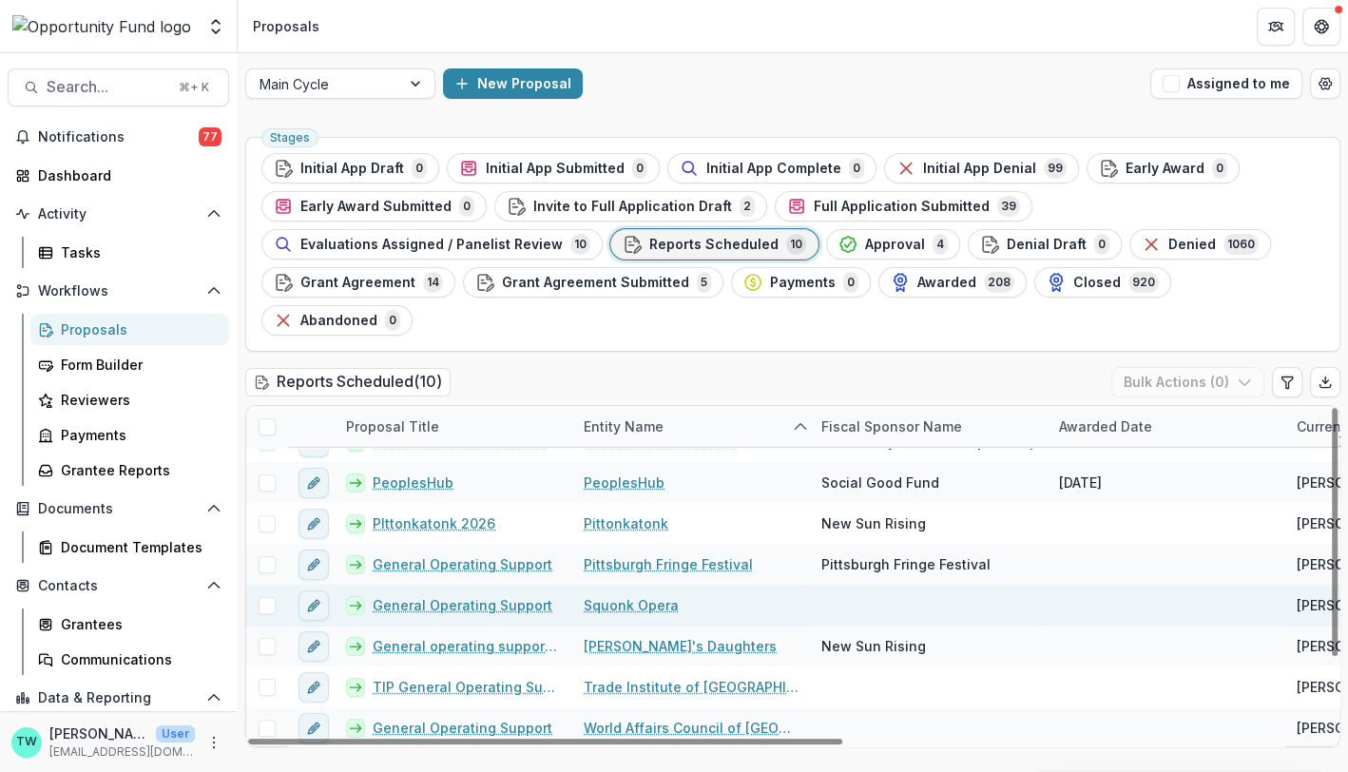
click at [400, 595] on link "General Operating Support" at bounding box center [463, 605] width 180 height 20
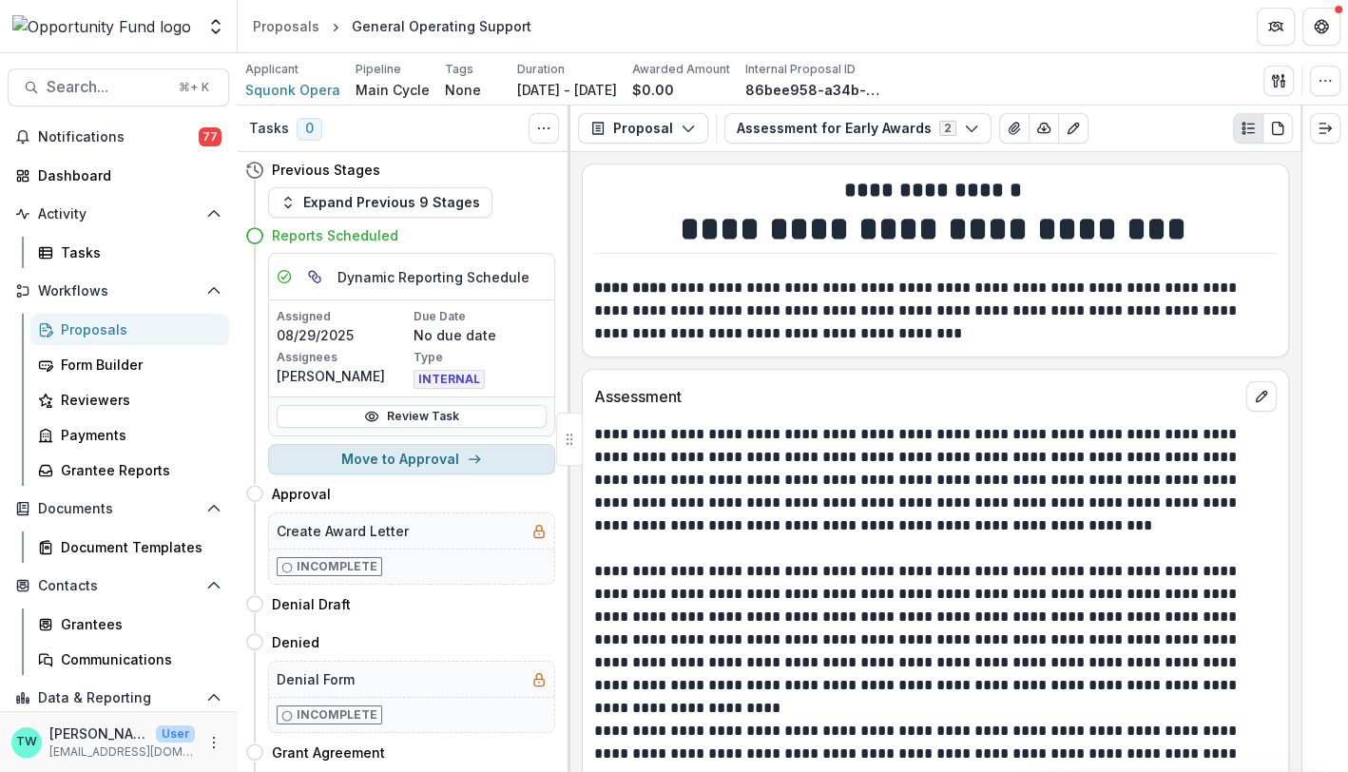
click at [425, 458] on button "Move to Approval" at bounding box center [411, 459] width 287 height 30
select select "********"
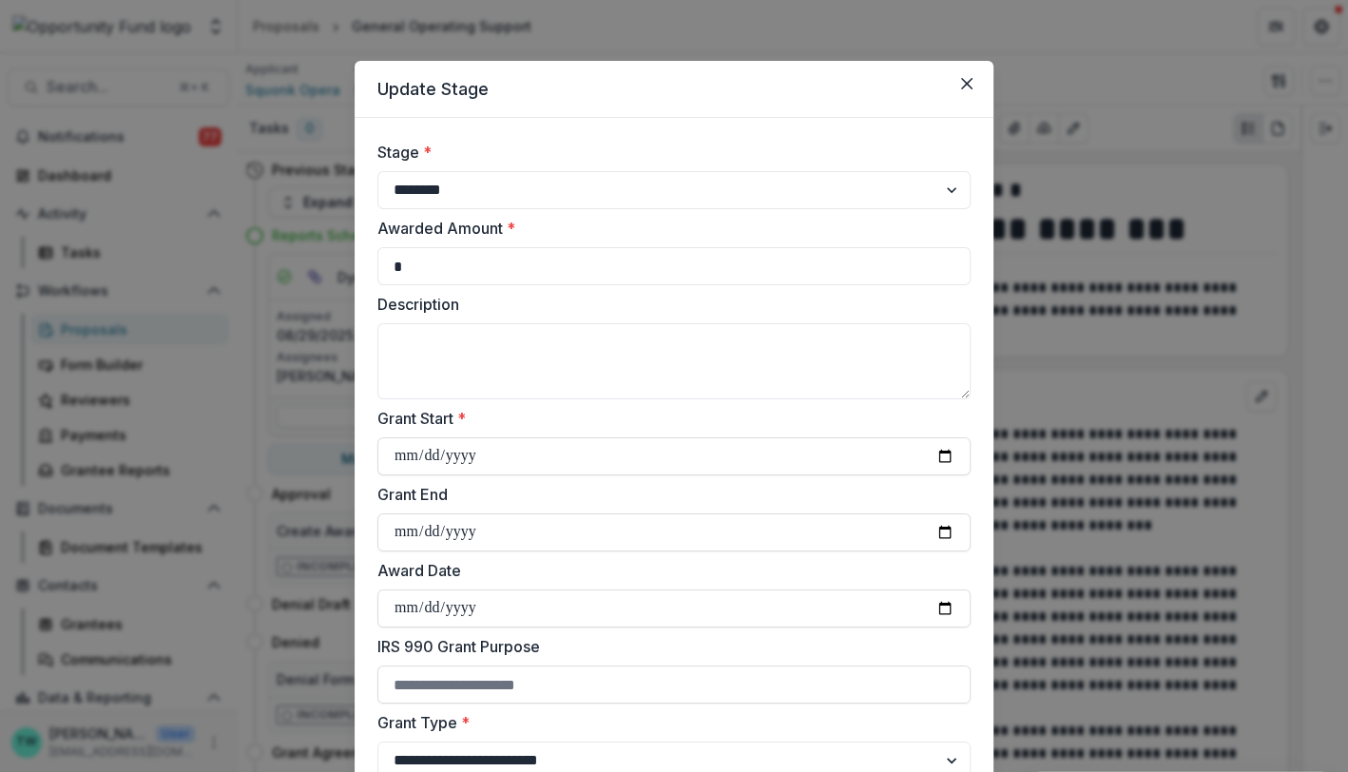
drag, startPoint x: 435, startPoint y: 263, endPoint x: 327, endPoint y: 249, distance: 109.3
click at [327, 249] on div "**********" at bounding box center [674, 386] width 1348 height 772
type input "*****"
click at [467, 342] on textarea "Description" at bounding box center [673, 361] width 593 height 76
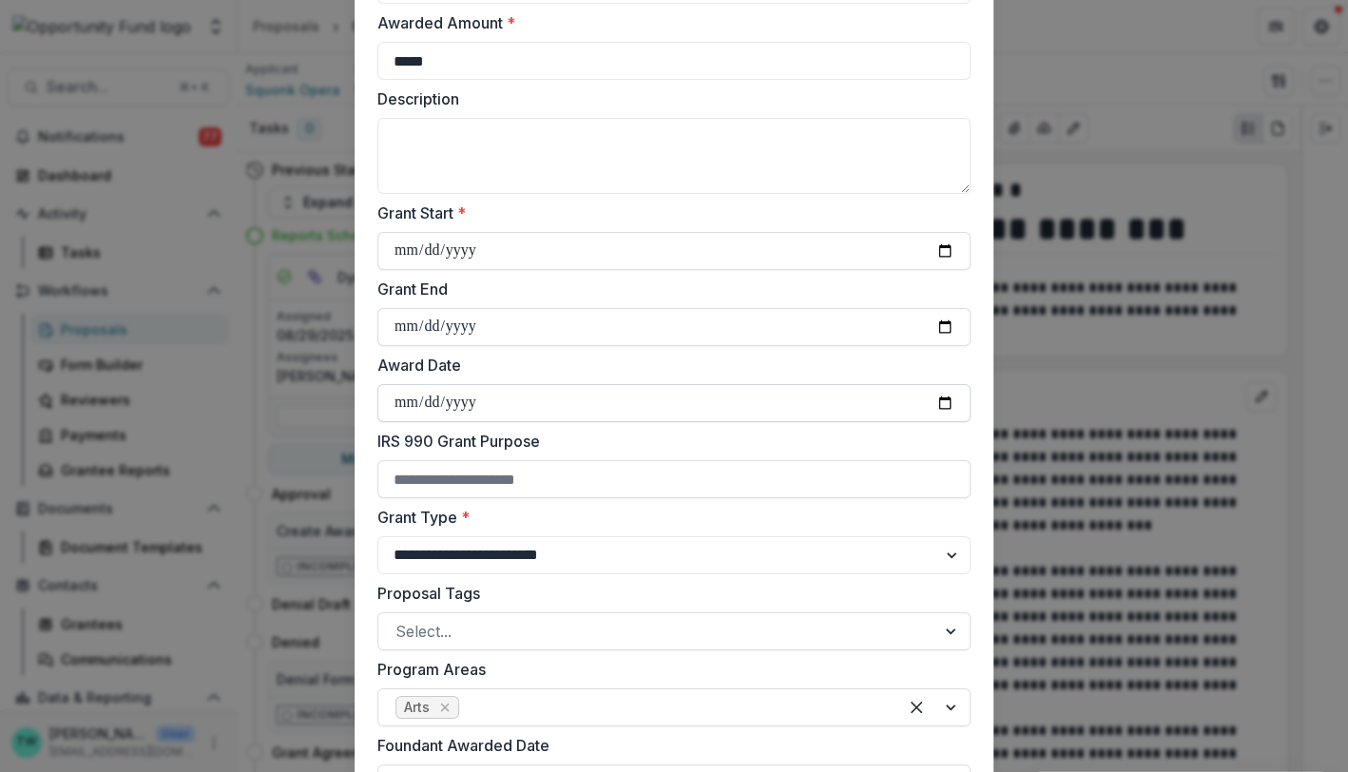
scroll to position [234, 0]
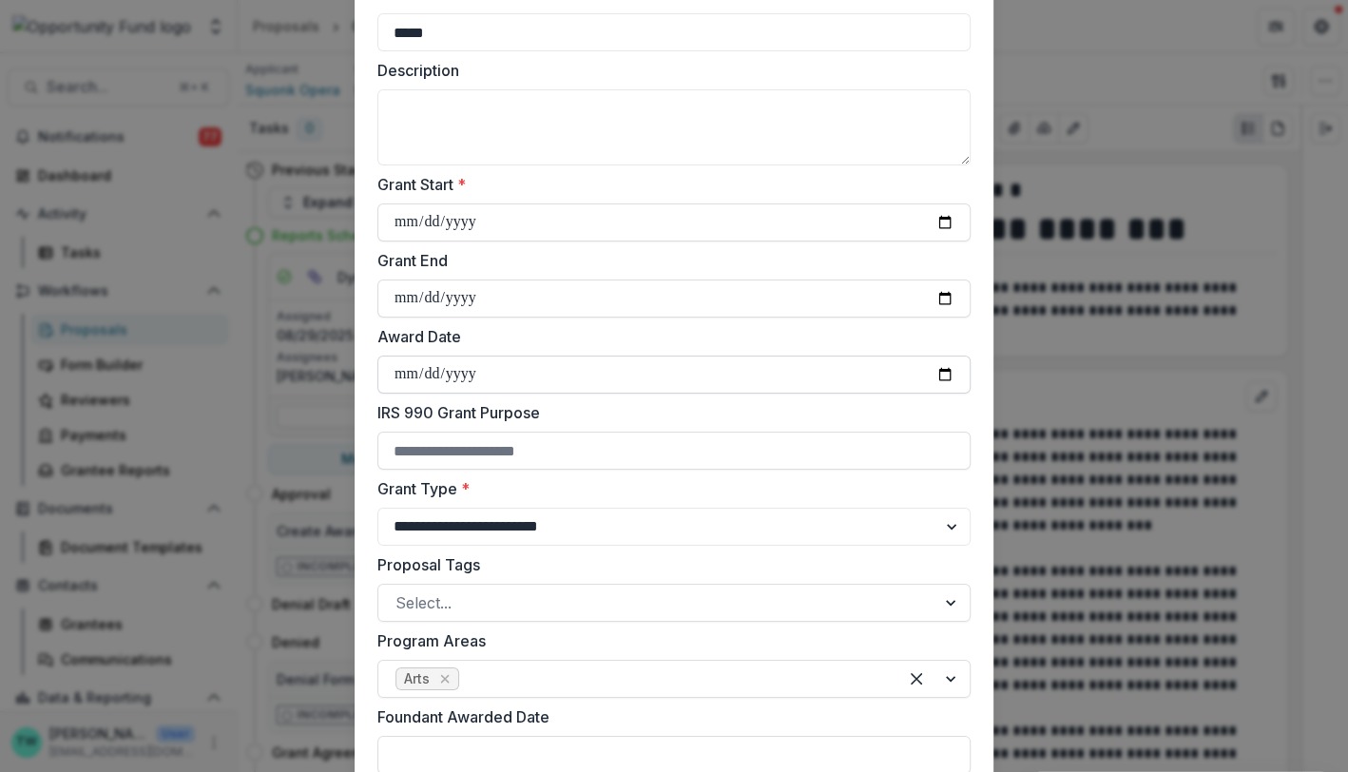
click at [507, 375] on input "Award Date" at bounding box center [673, 374] width 593 height 38
click at [944, 371] on input "Award Date" at bounding box center [673, 374] width 593 height 38
type input "**********"
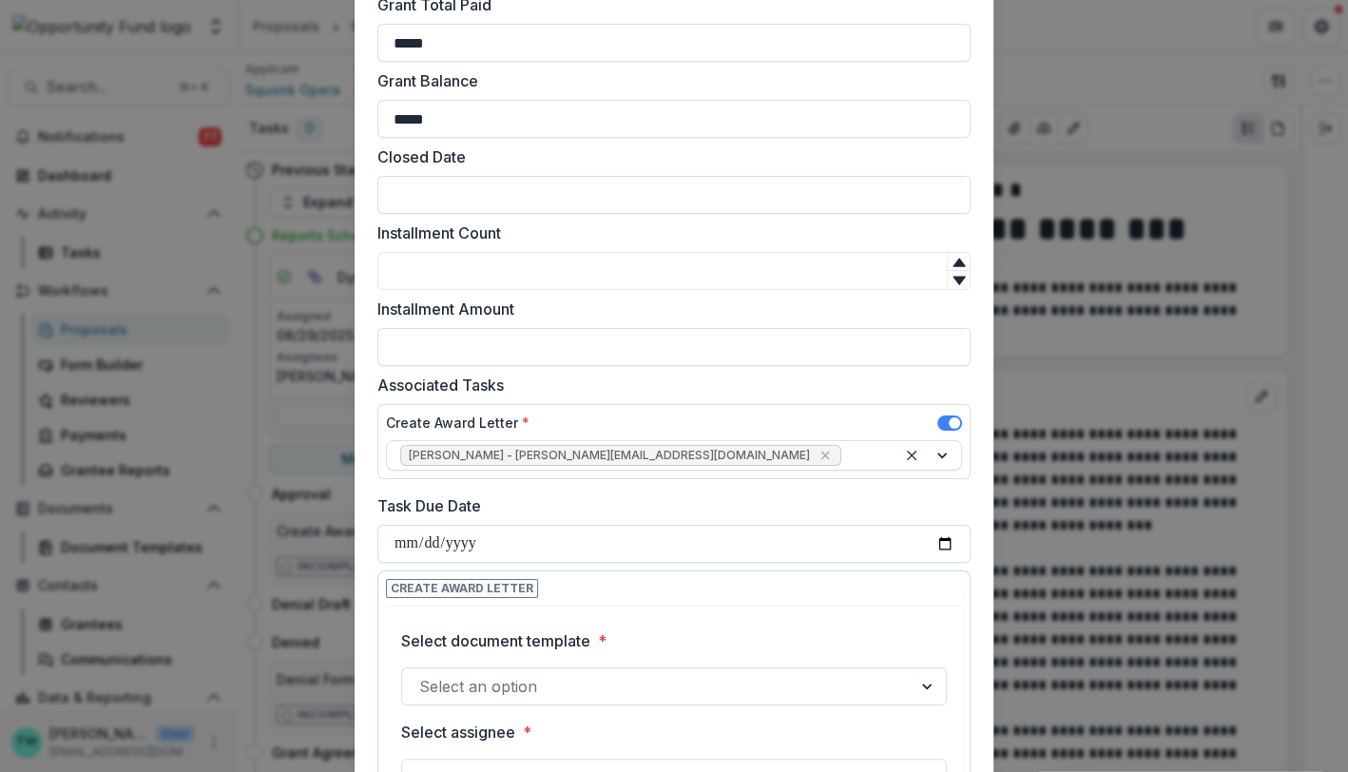
scroll to position [1185, 0]
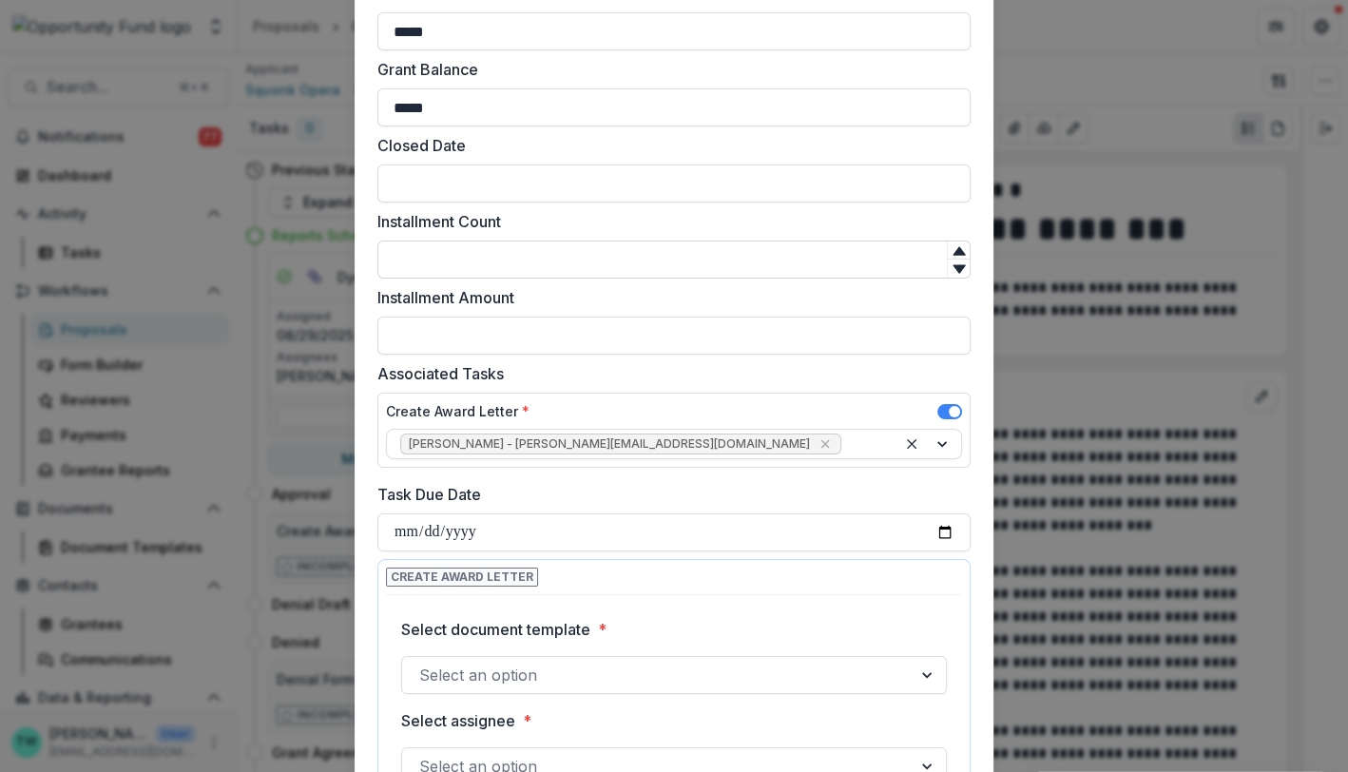
click at [527, 260] on input "Installment Count" at bounding box center [673, 259] width 593 height 38
type input "*"
click at [500, 327] on input "Installment Amount" at bounding box center [673, 336] width 593 height 38
type input "*******"
click at [598, 383] on div "Associated Tasks Create Award Letter * Ti Wilhelm - twilhelm@theopportunityfund…" at bounding box center [673, 418] width 593 height 113
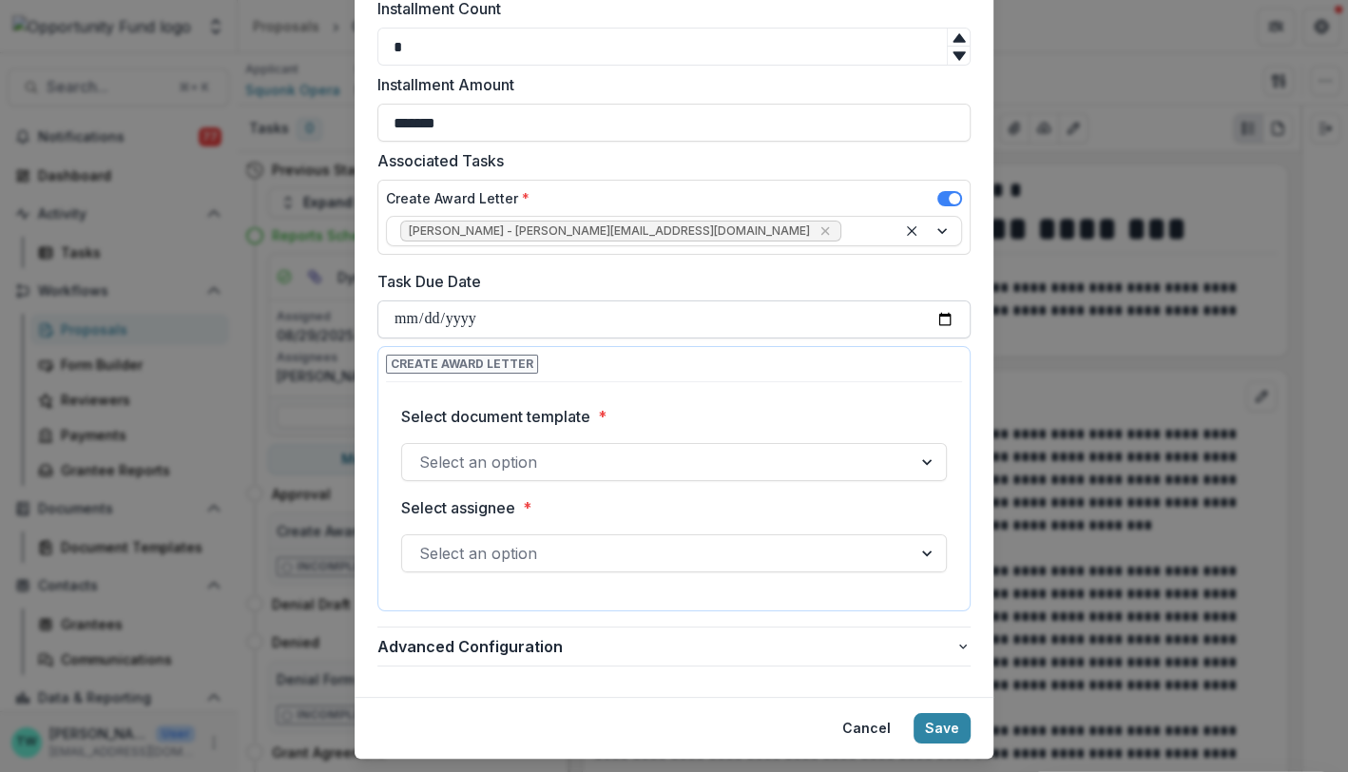
scroll to position [1407, 0]
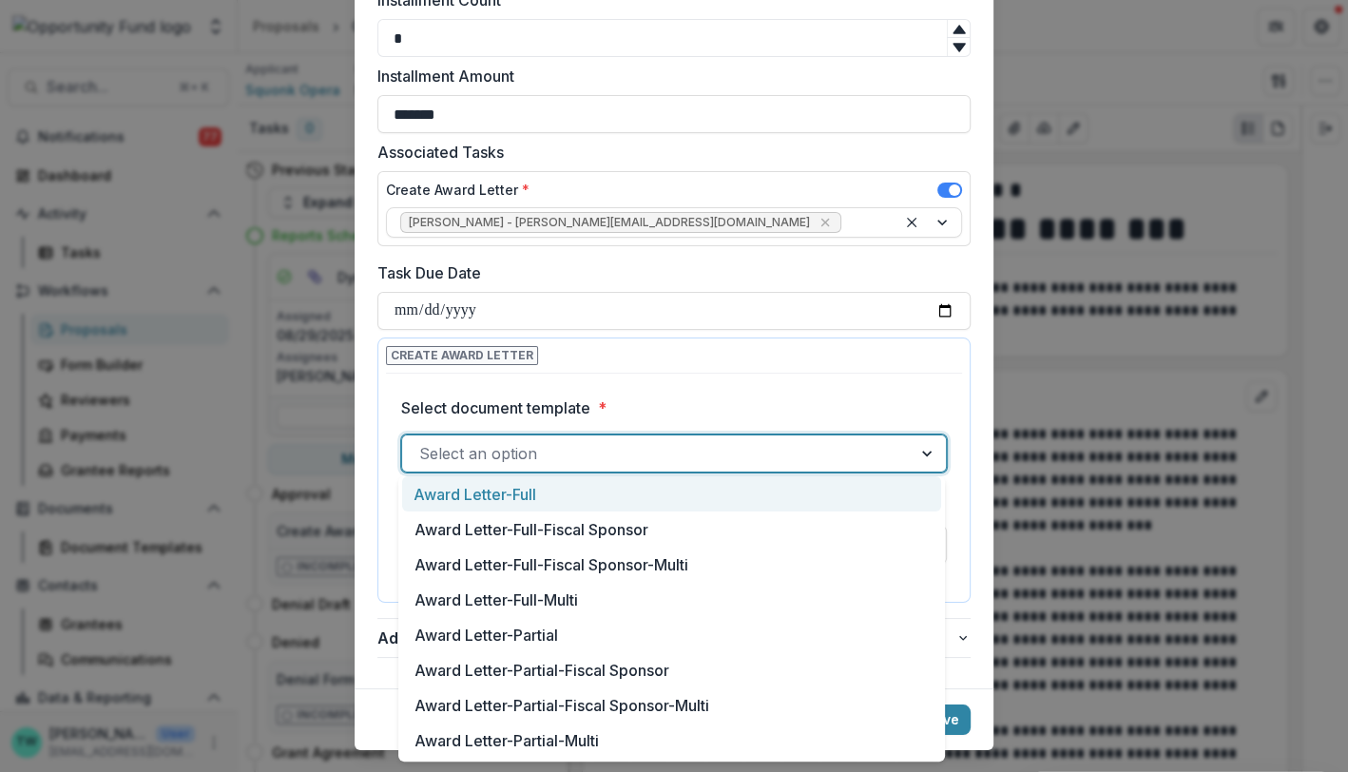
click at [581, 444] on div at bounding box center [656, 453] width 475 height 27
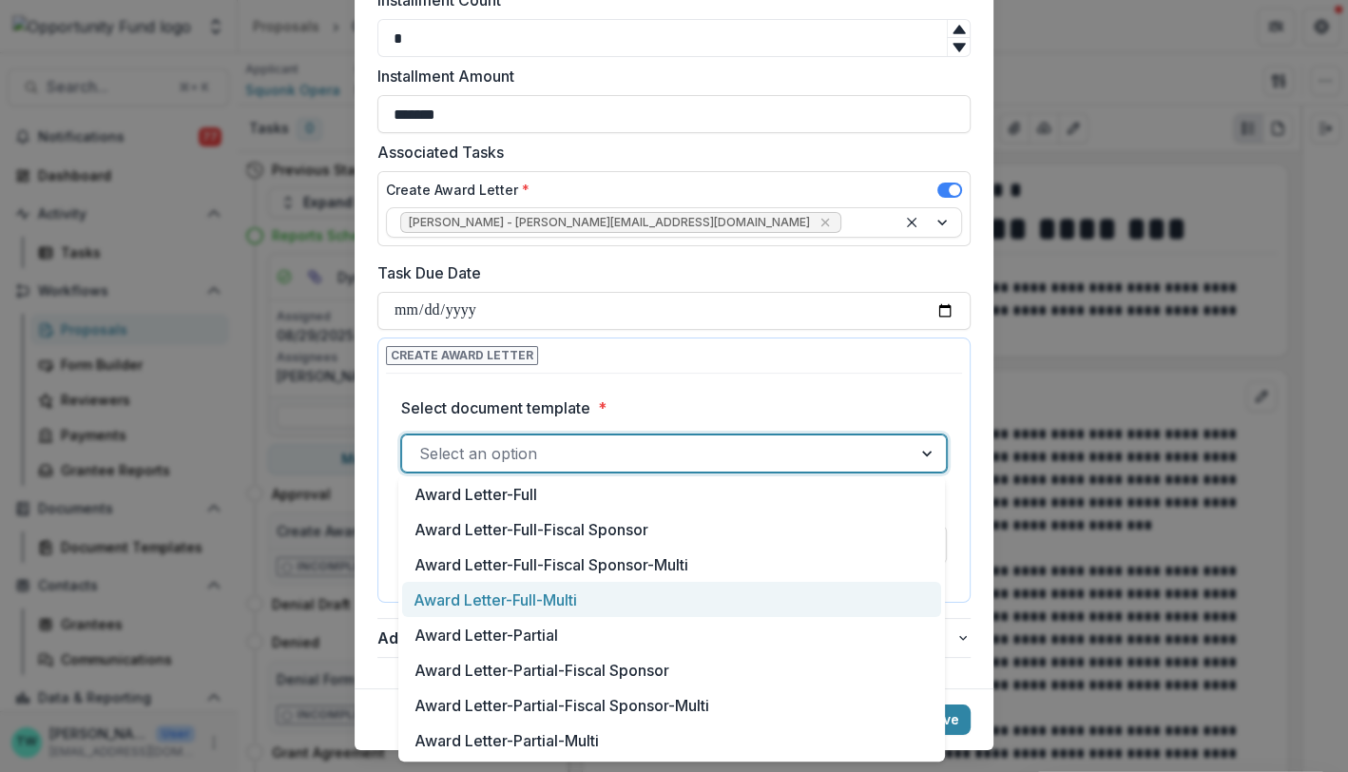
click at [553, 598] on div "Award Letter-Full-Multi" at bounding box center [671, 599] width 539 height 35
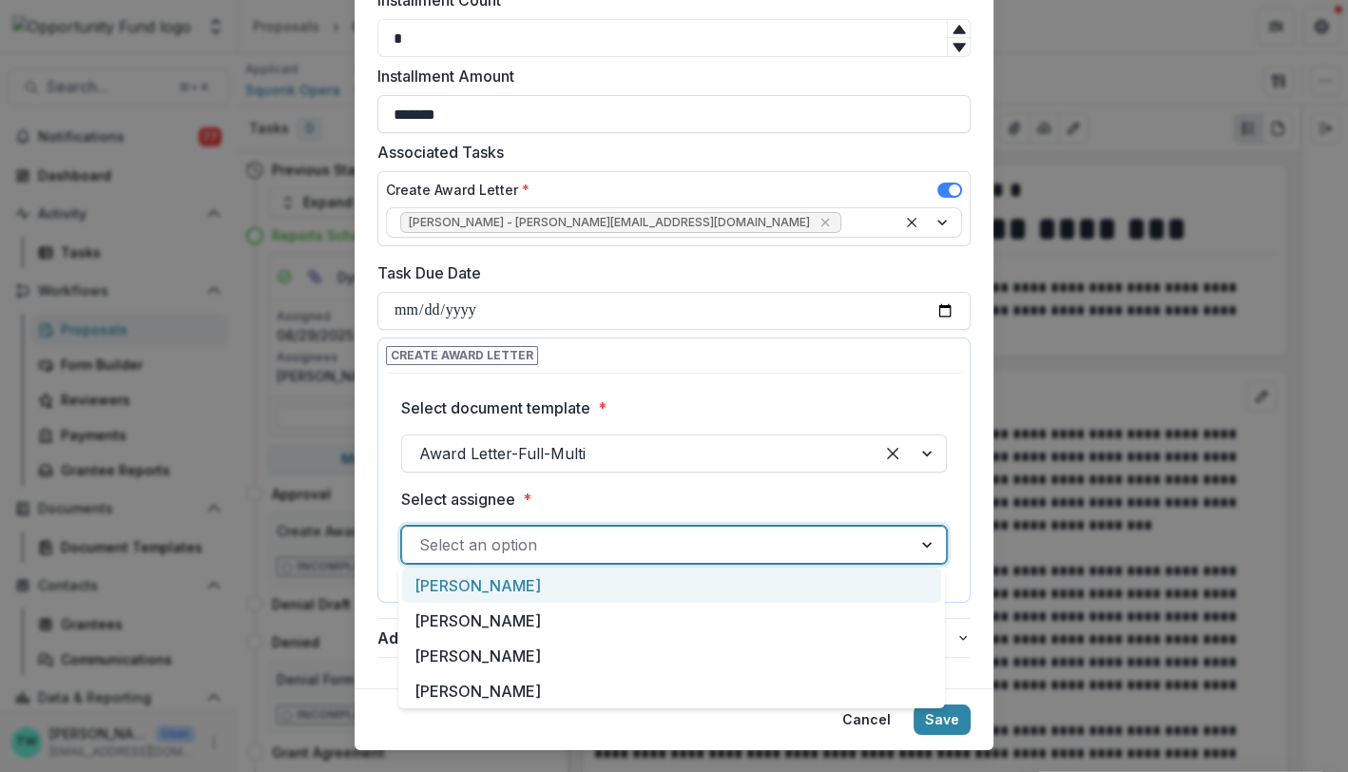
click at [547, 547] on div at bounding box center [656, 544] width 475 height 27
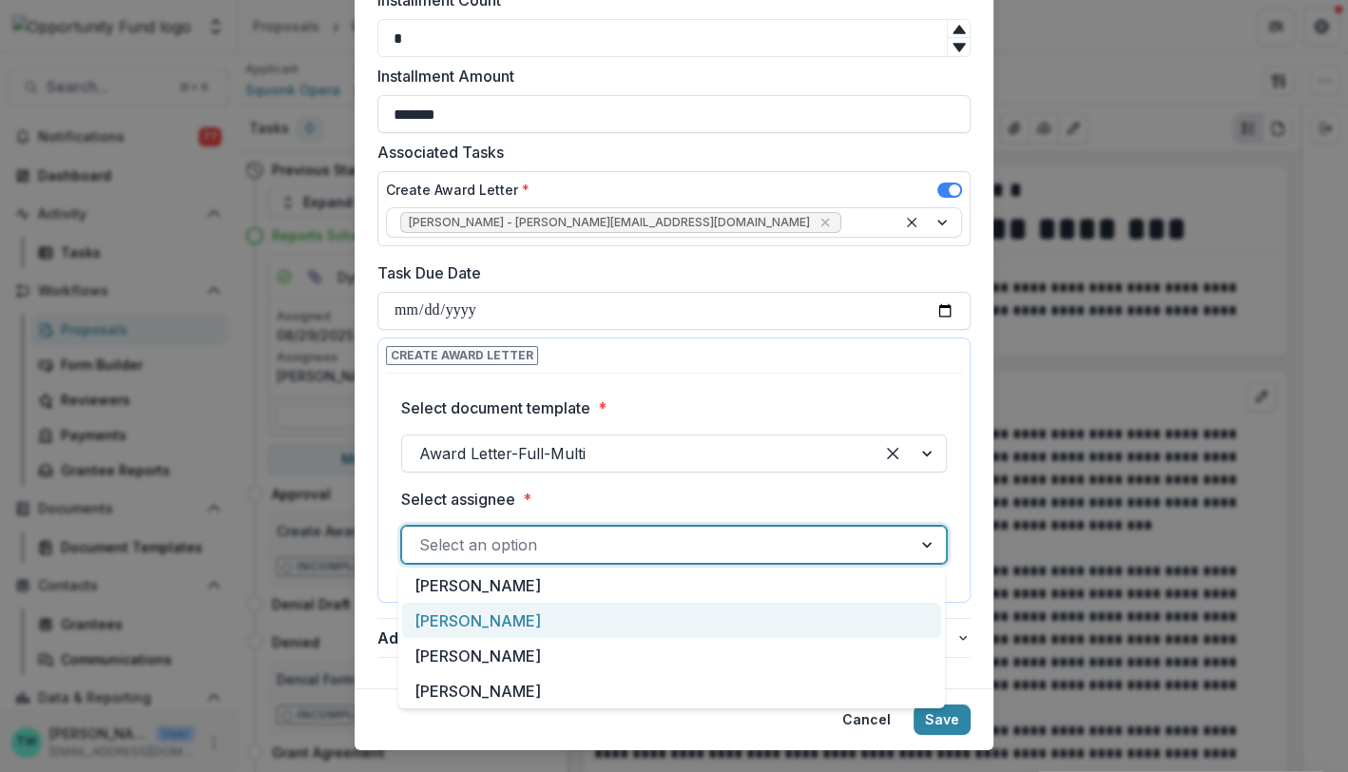
click at [521, 611] on div "Ti Wilhelm" at bounding box center [671, 620] width 539 height 35
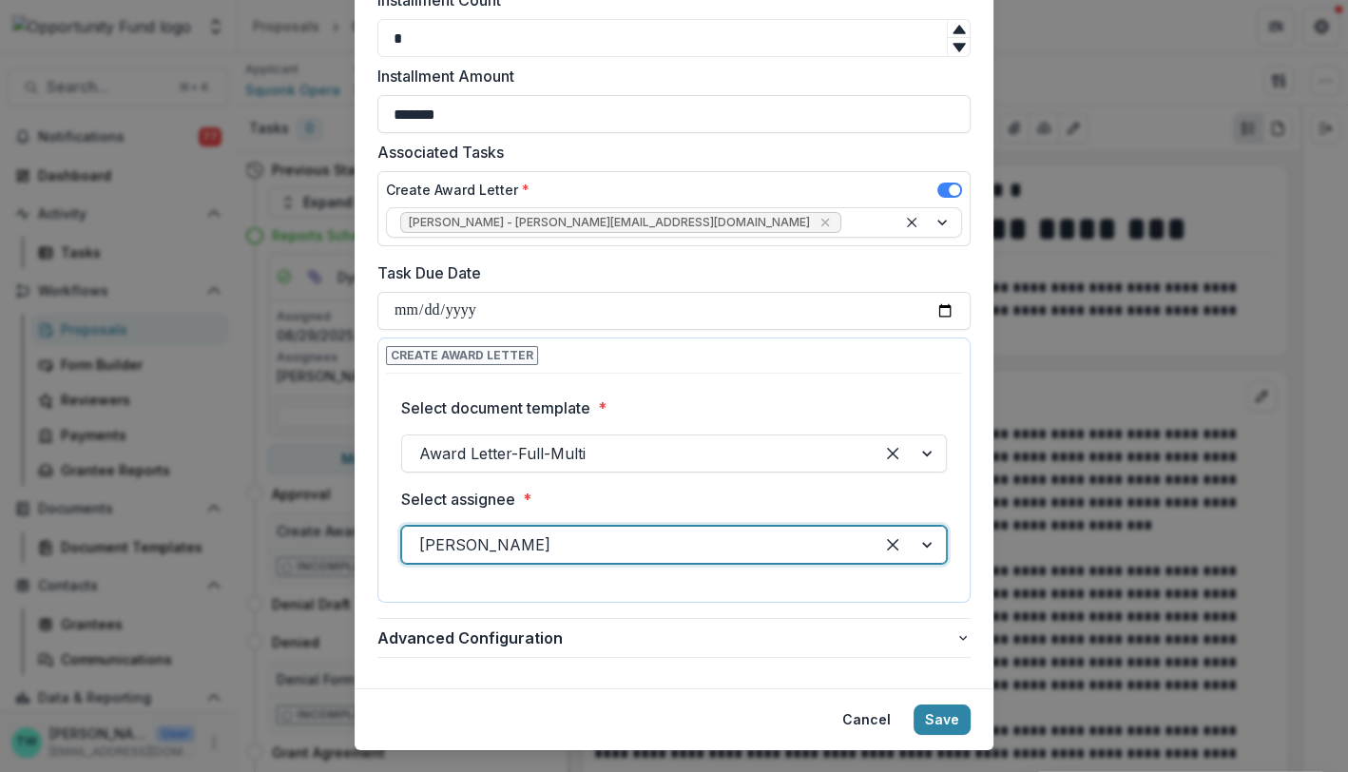
scroll to position [1440, 0]
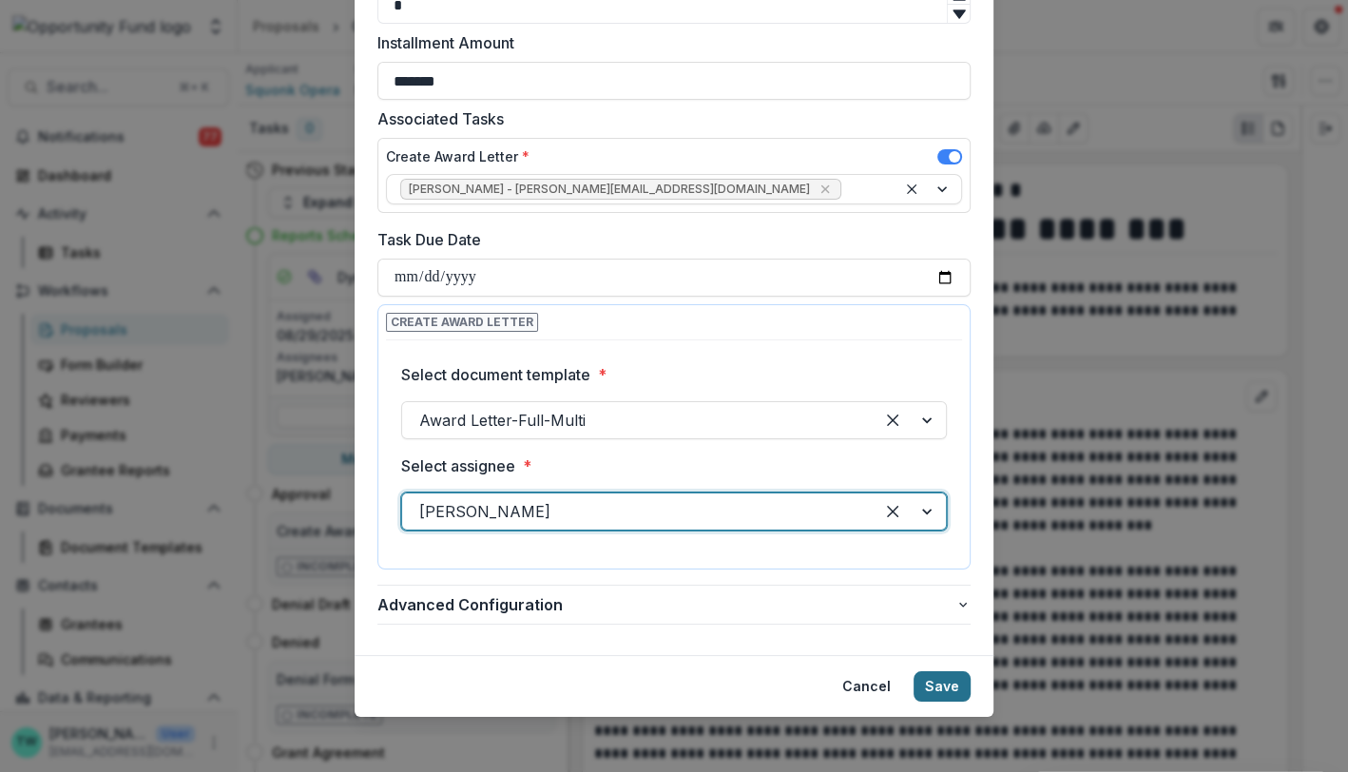
click at [937, 675] on button "Save" at bounding box center [941, 686] width 57 height 30
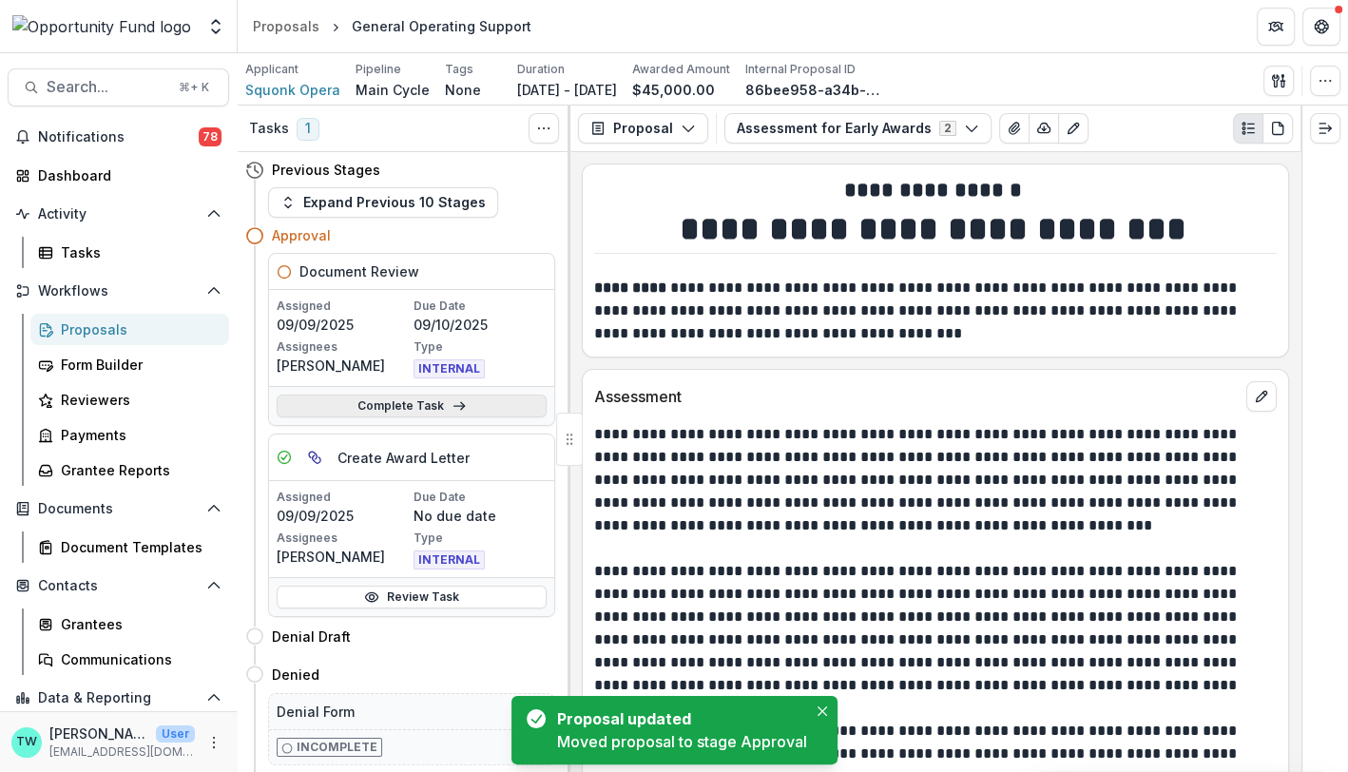
click at [375, 407] on link "Complete Task" at bounding box center [412, 405] width 270 height 23
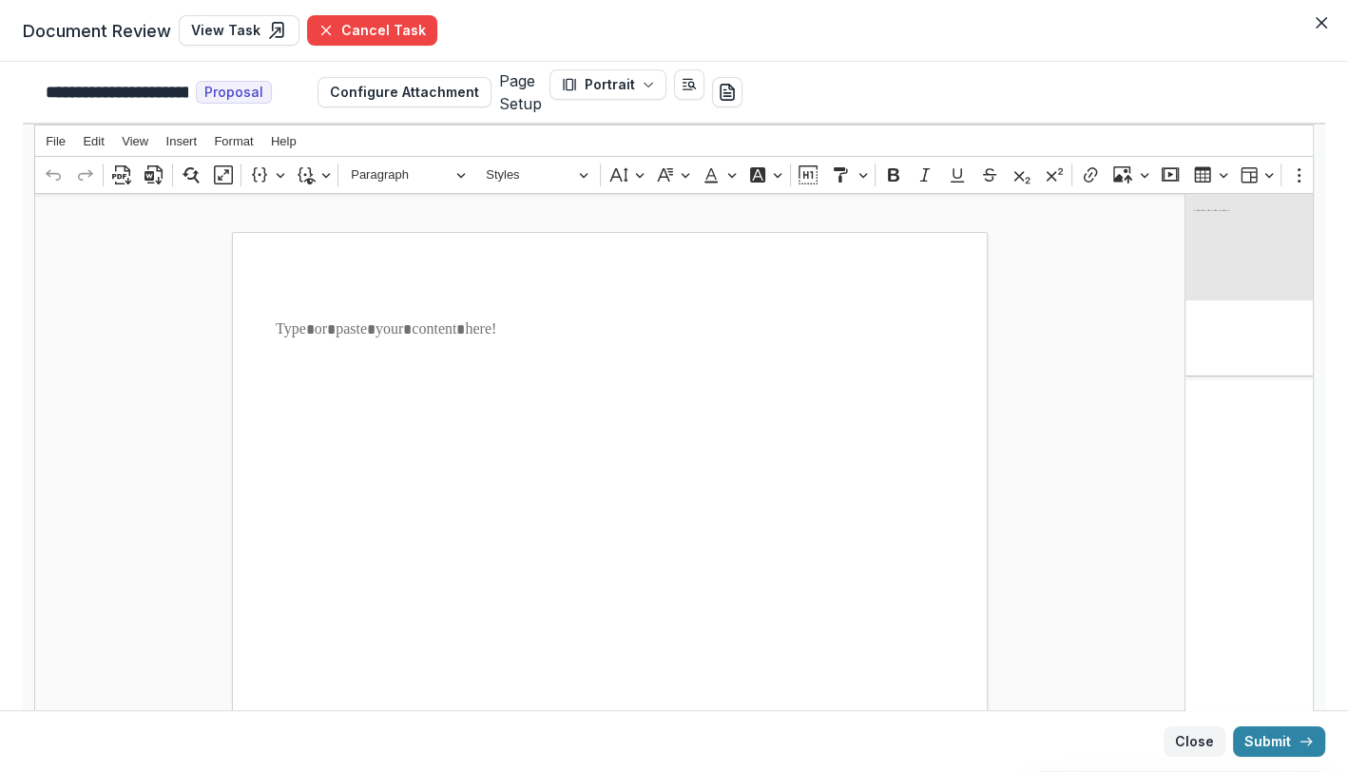
click at [1196, 741] on button "Close" at bounding box center [1194, 741] width 62 height 30
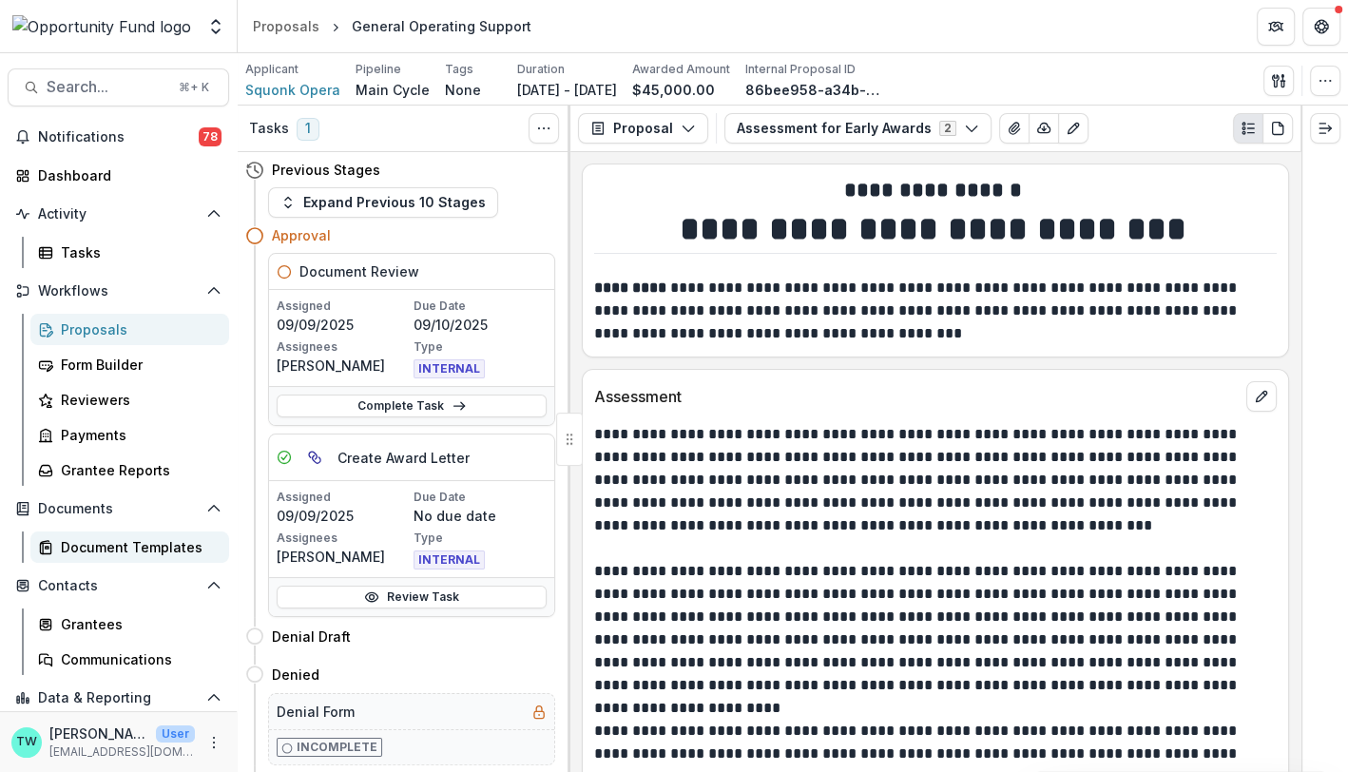
click at [107, 546] on div "Document Templates" at bounding box center [137, 547] width 153 height 20
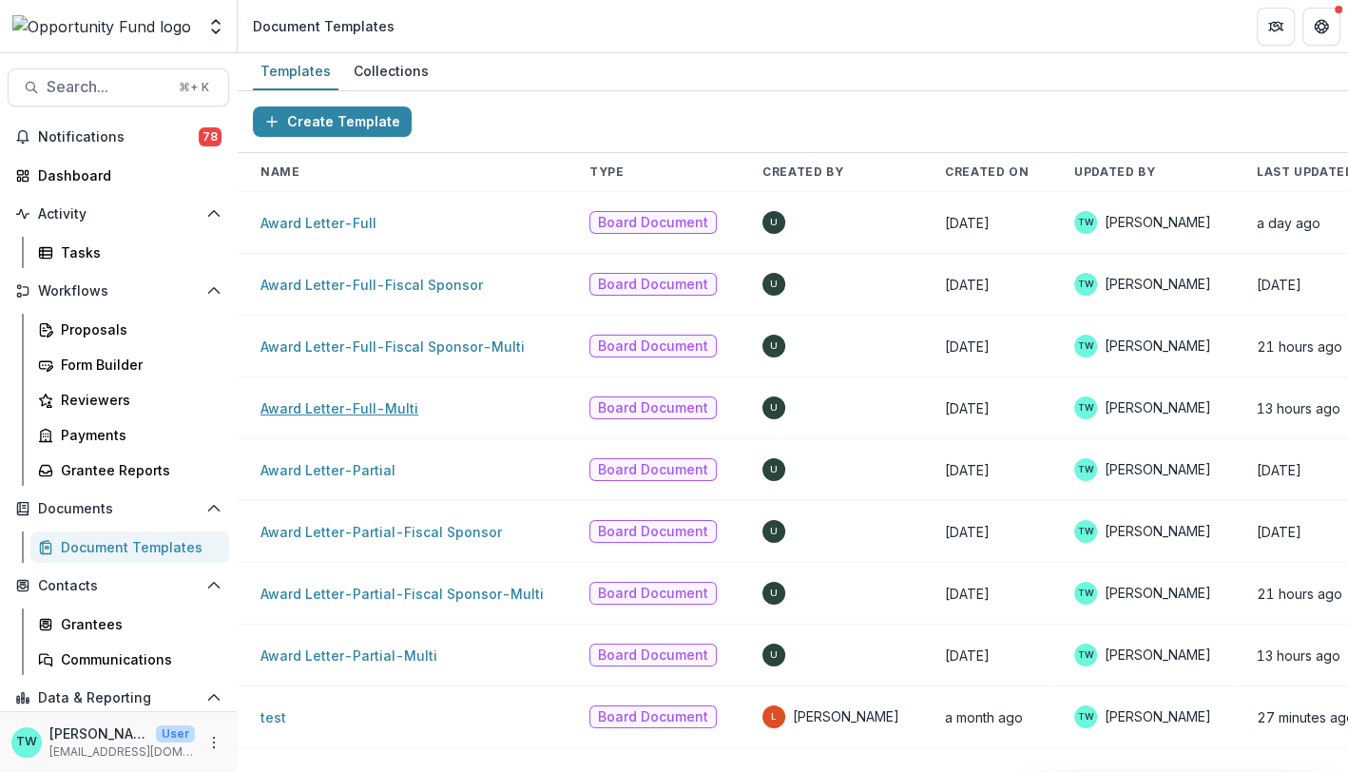
click at [303, 400] on link "Award Letter-Full-Multi" at bounding box center [339, 408] width 158 height 16
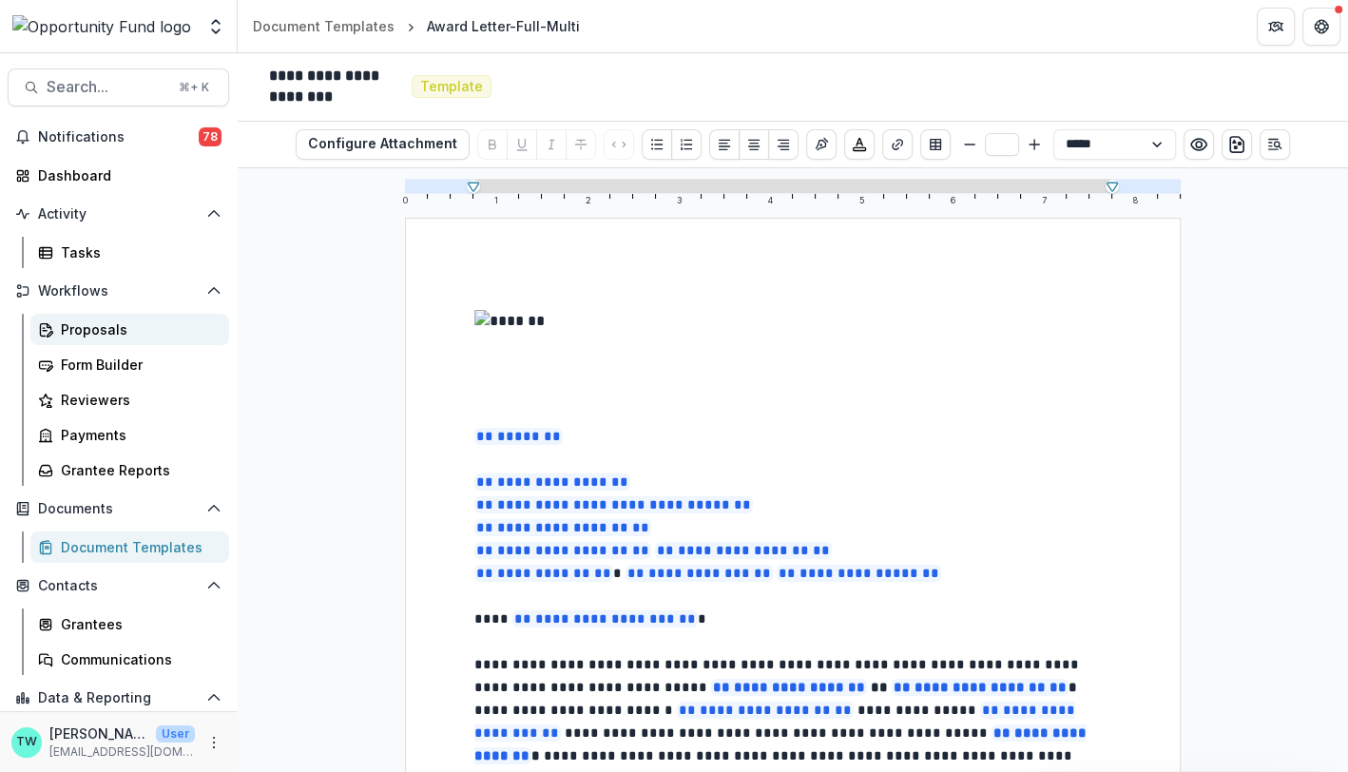
click at [95, 326] on div "Proposals" at bounding box center [137, 329] width 153 height 20
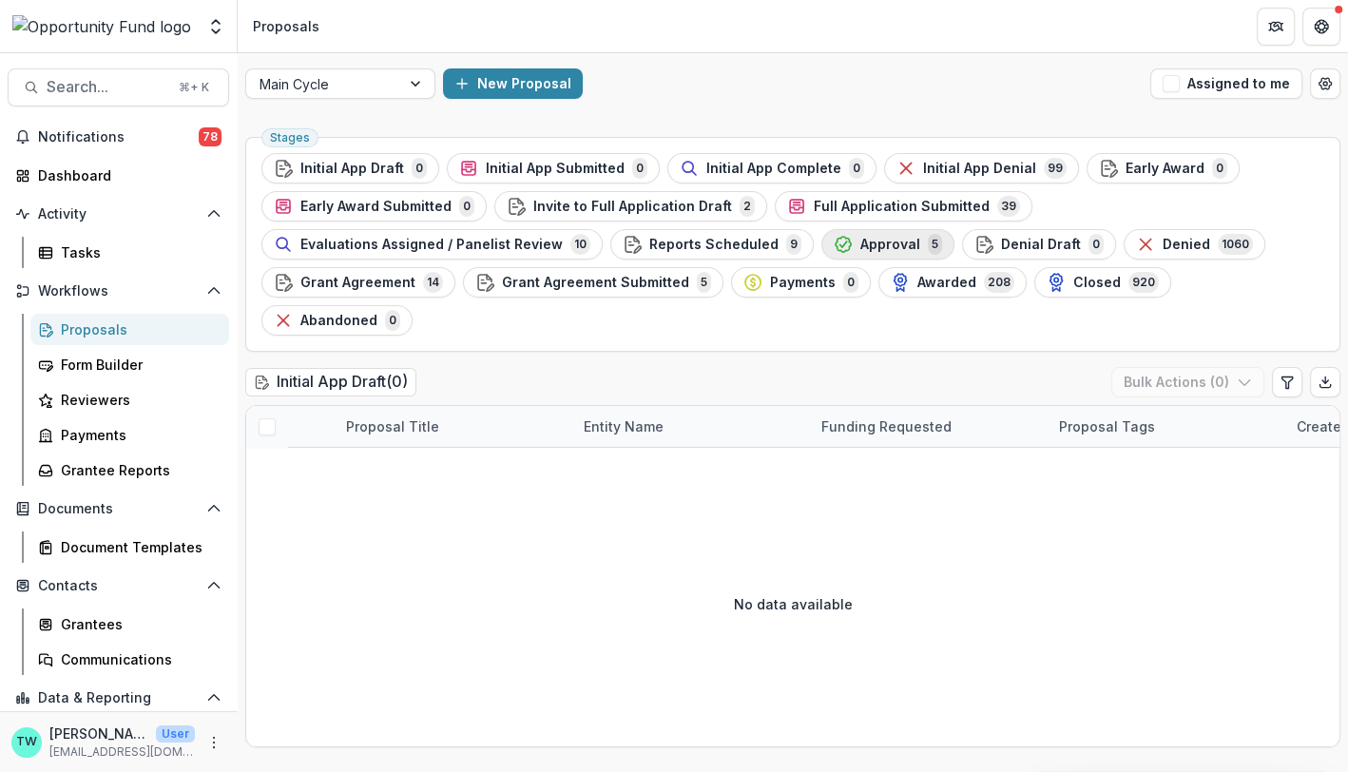
click at [906, 253] on div "Approval 5" at bounding box center [888, 244] width 108 height 21
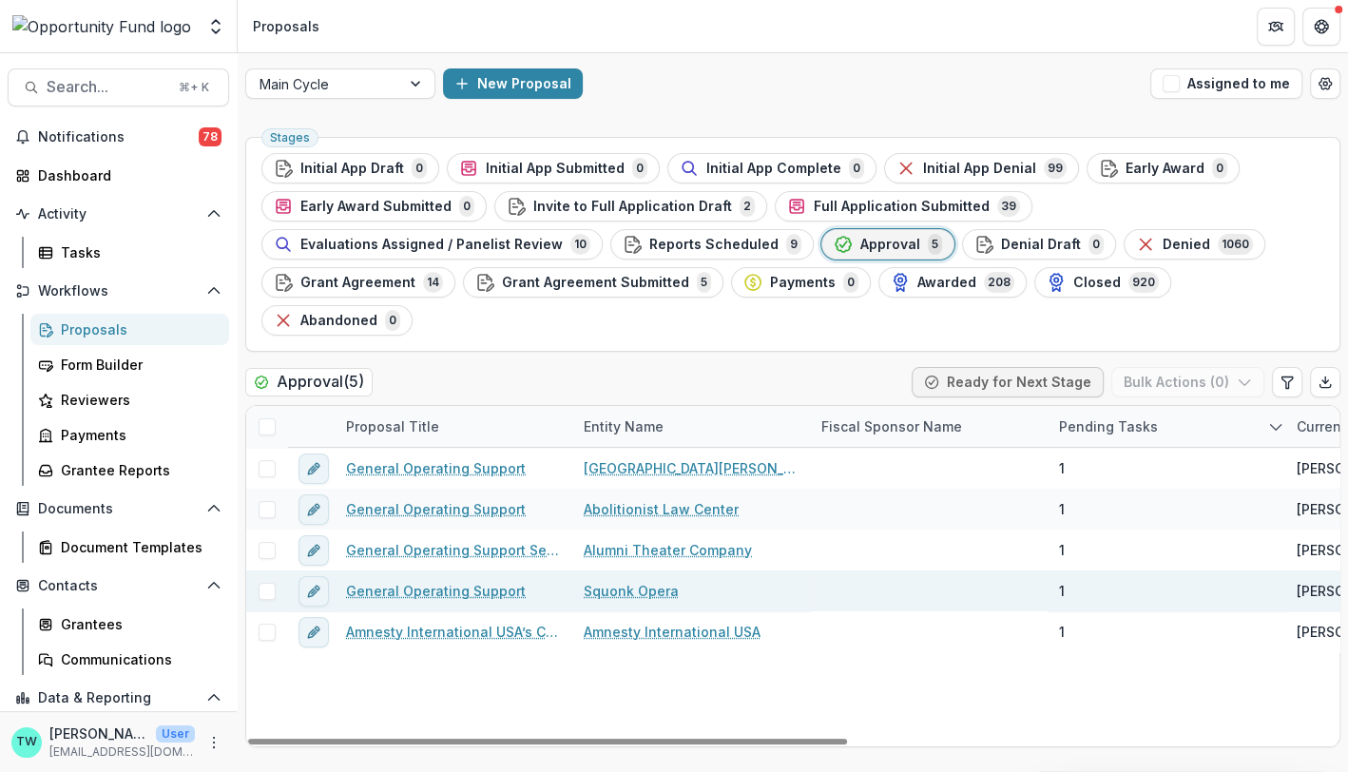
click at [386, 581] on link "General Operating Support" at bounding box center [436, 591] width 180 height 20
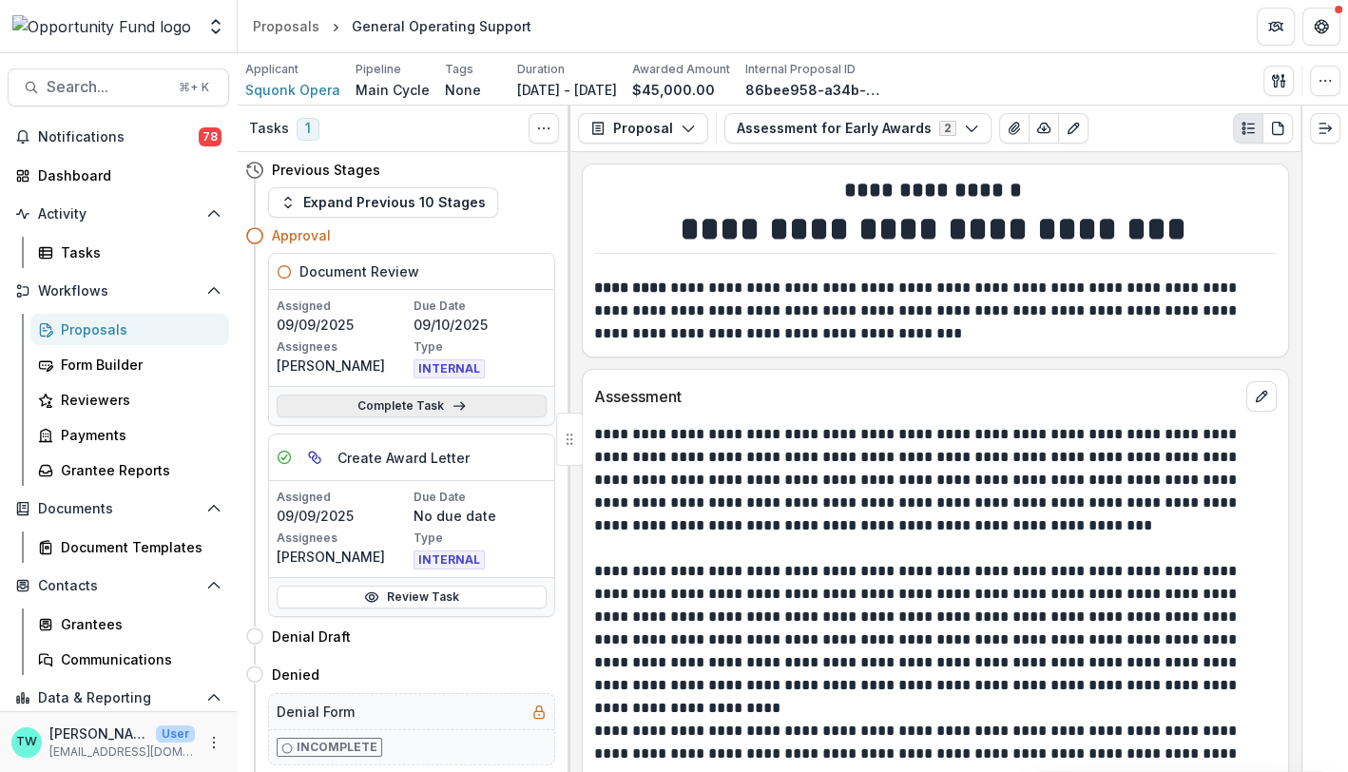
click at [371, 402] on link "Complete Task" at bounding box center [412, 405] width 270 height 23
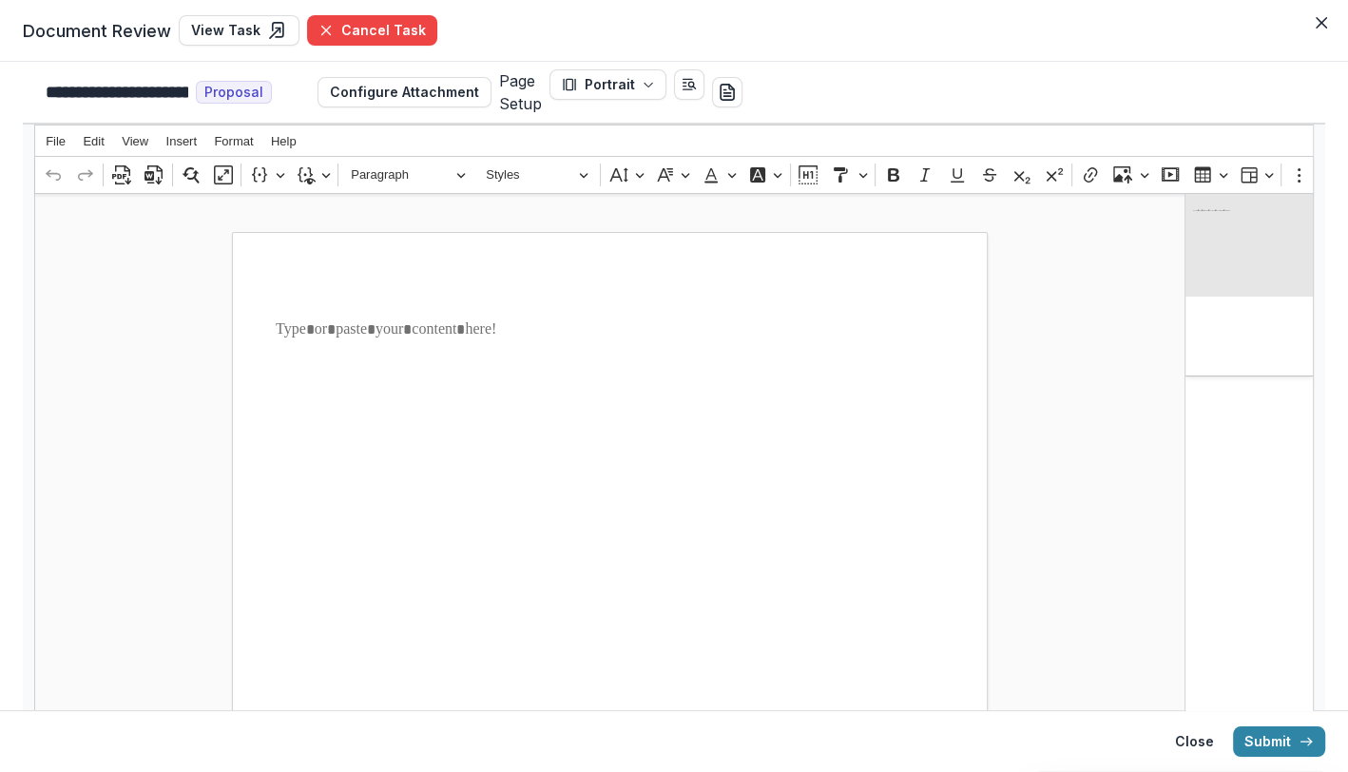
drag, startPoint x: 1181, startPoint y: 641, endPoint x: 967, endPoint y: 642, distance: 214.8
click at [967, 642] on div at bounding box center [673, 526] width 1277 height 665
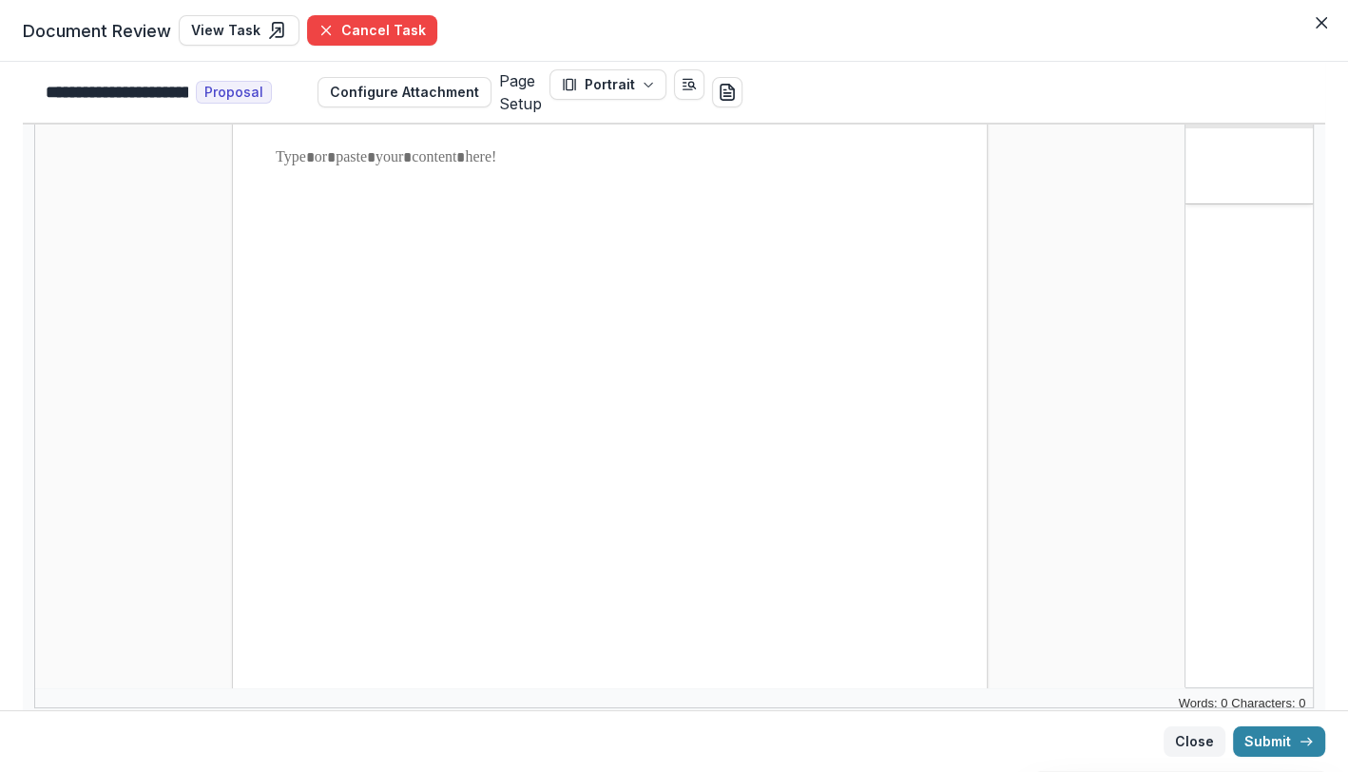
click at [1186, 736] on button "Close" at bounding box center [1194, 741] width 62 height 30
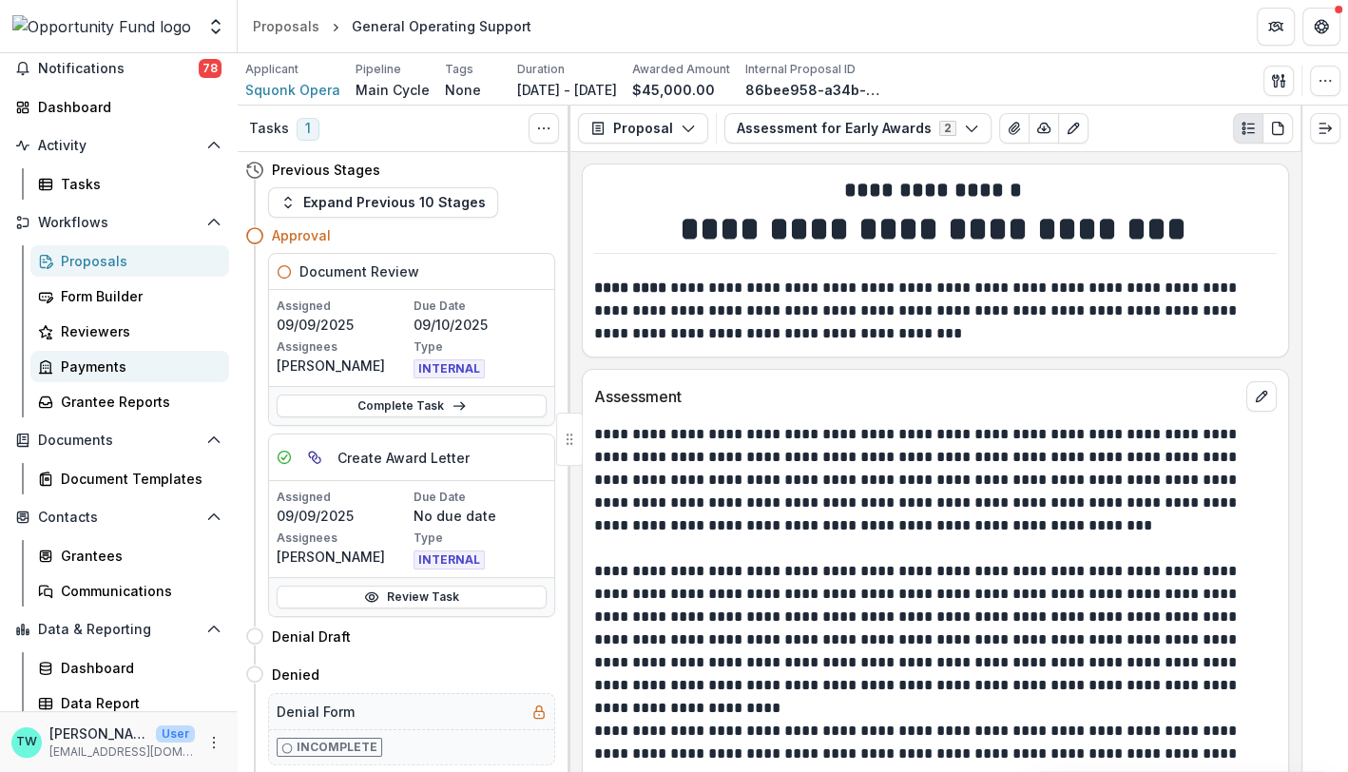
scroll to position [69, 0]
click at [99, 263] on div "Proposals" at bounding box center [137, 260] width 153 height 20
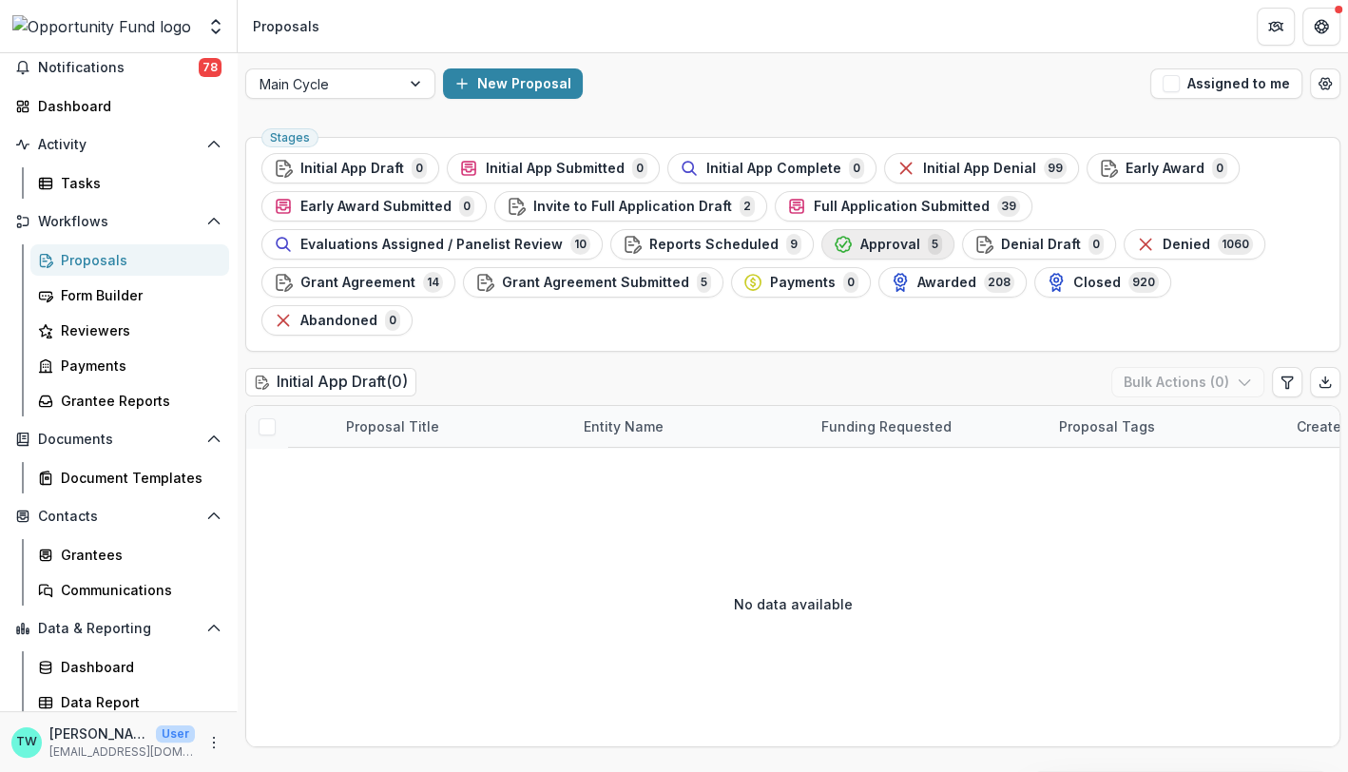
click at [864, 249] on span "Approval" at bounding box center [890, 245] width 60 height 16
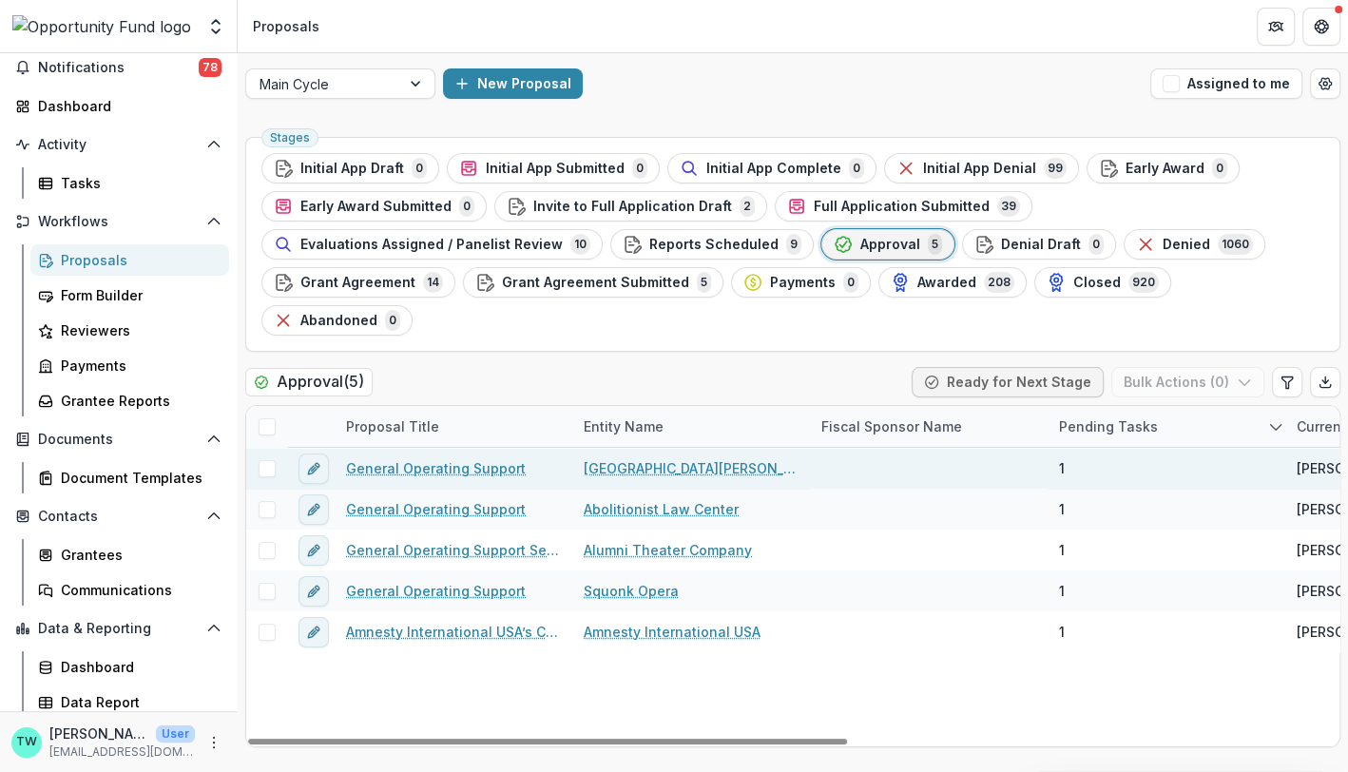
click at [450, 458] on link "General Operating Support" at bounding box center [436, 468] width 180 height 20
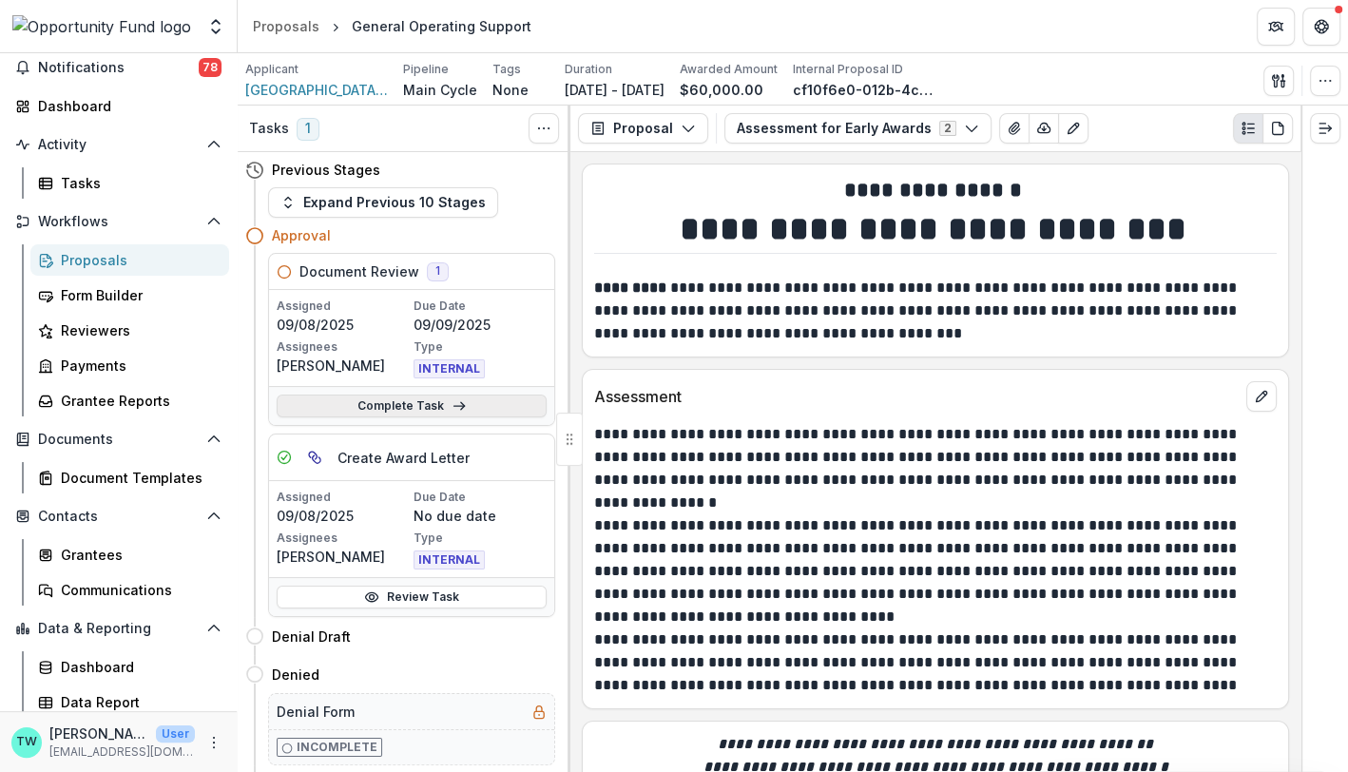
click at [419, 409] on link "Complete Task" at bounding box center [412, 405] width 270 height 23
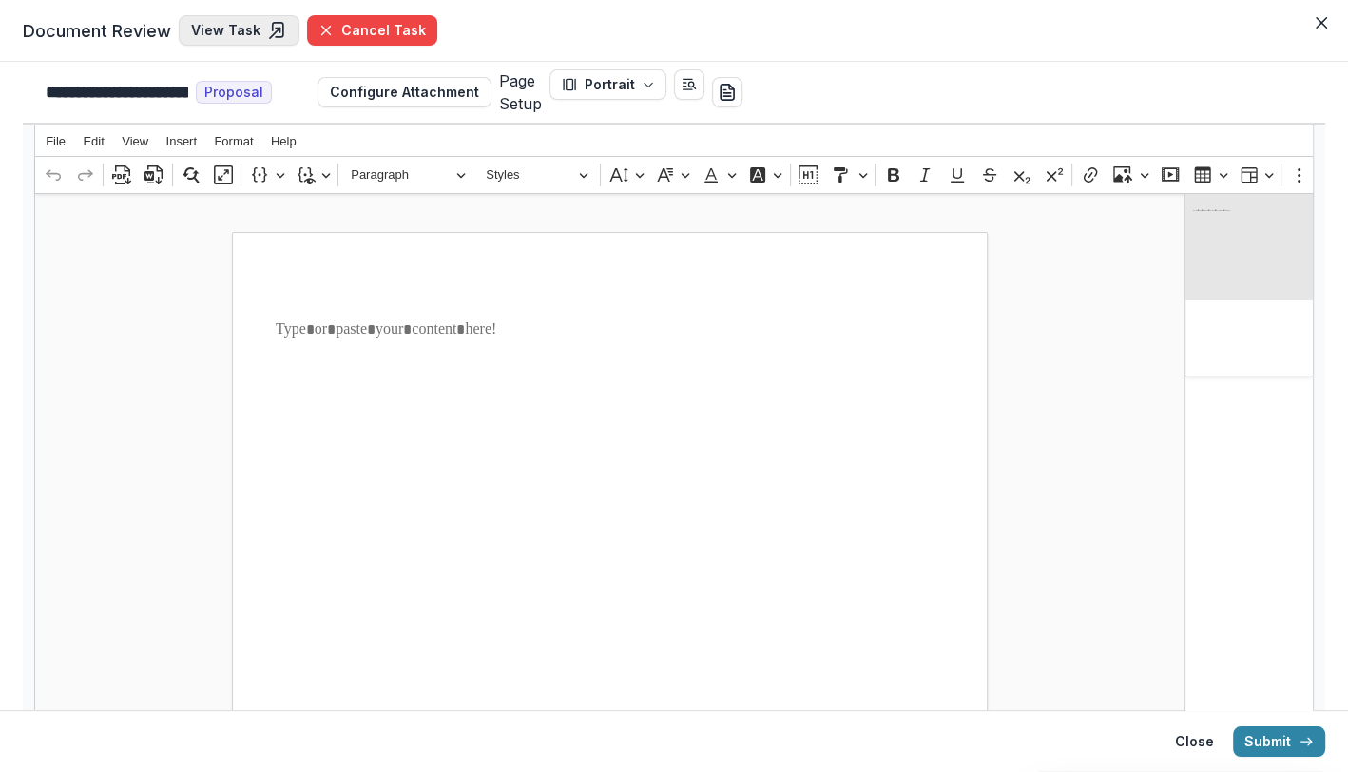
click at [216, 27] on link "View Task" at bounding box center [239, 30] width 121 height 30
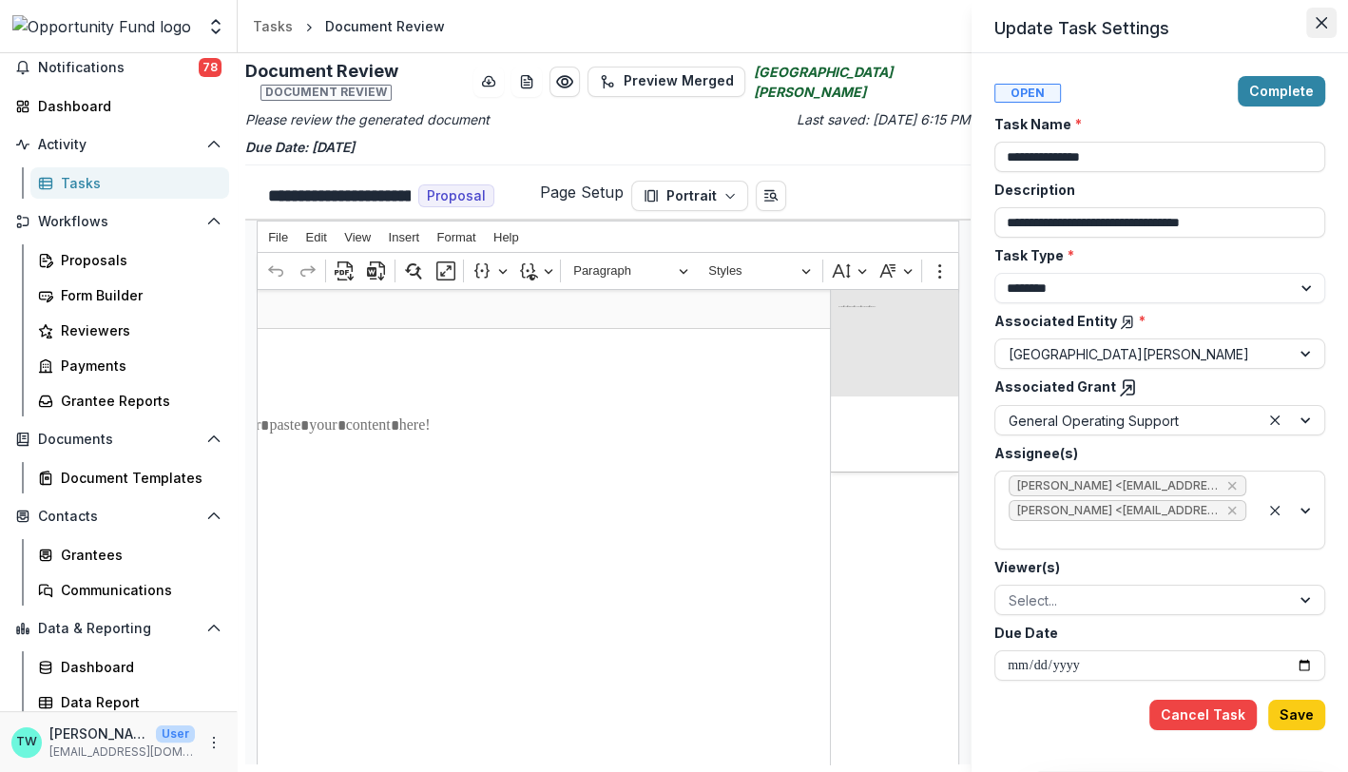
click at [1318, 29] on button "Close" at bounding box center [1321, 23] width 30 height 30
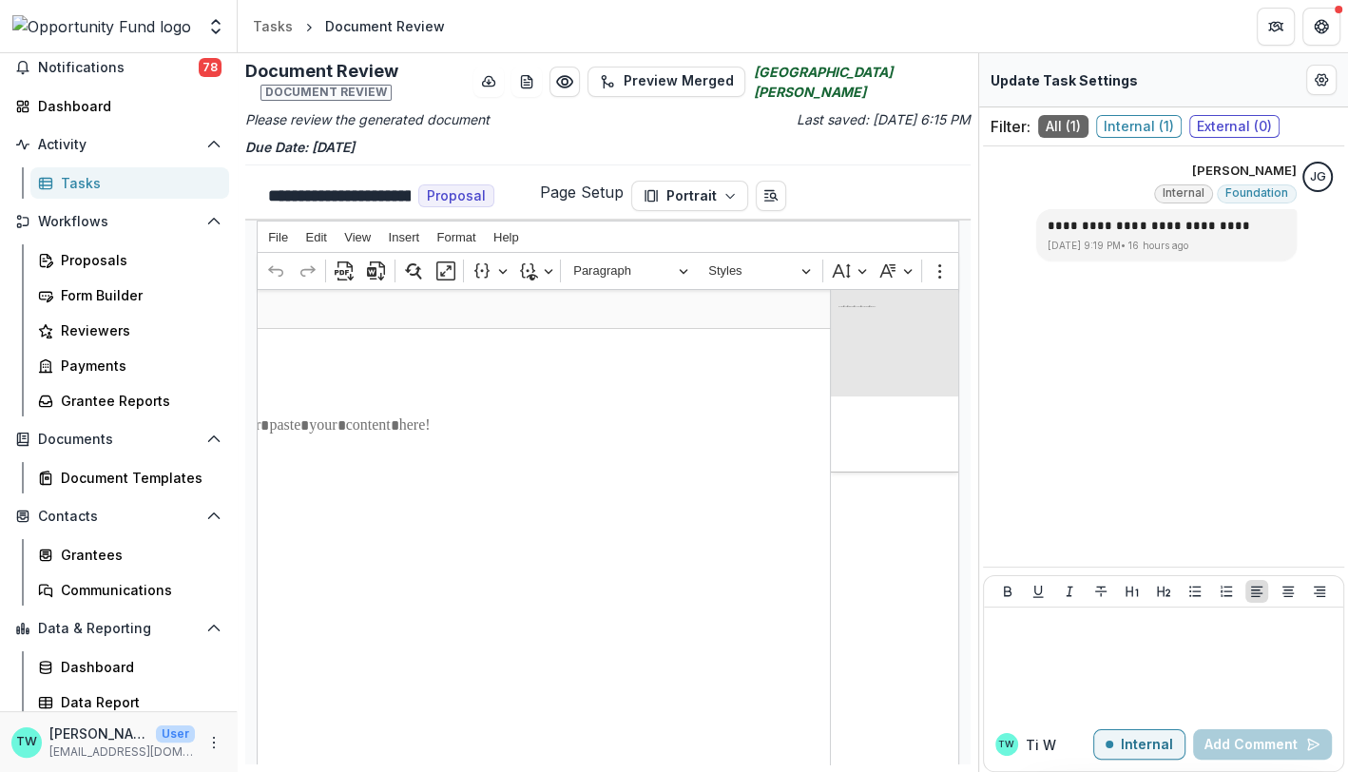
click at [864, 299] on div at bounding box center [894, 343] width 127 height 106
click at [888, 322] on div at bounding box center [894, 343] width 127 height 106
click at [911, 304] on div at bounding box center [894, 343] width 127 height 106
click at [1321, 85] on icon "Edit Form Settings" at bounding box center [1321, 79] width 12 height 11
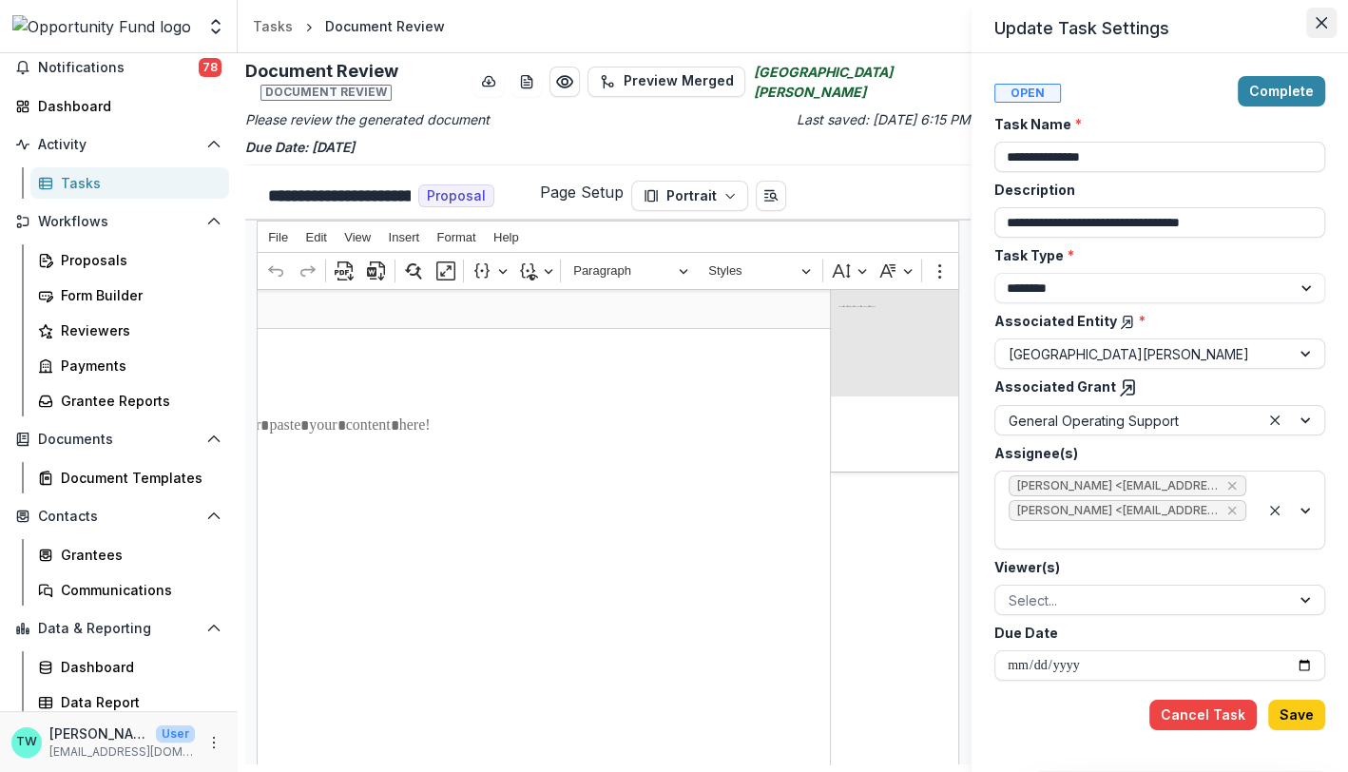
click at [1321, 29] on button "Close" at bounding box center [1321, 23] width 30 height 30
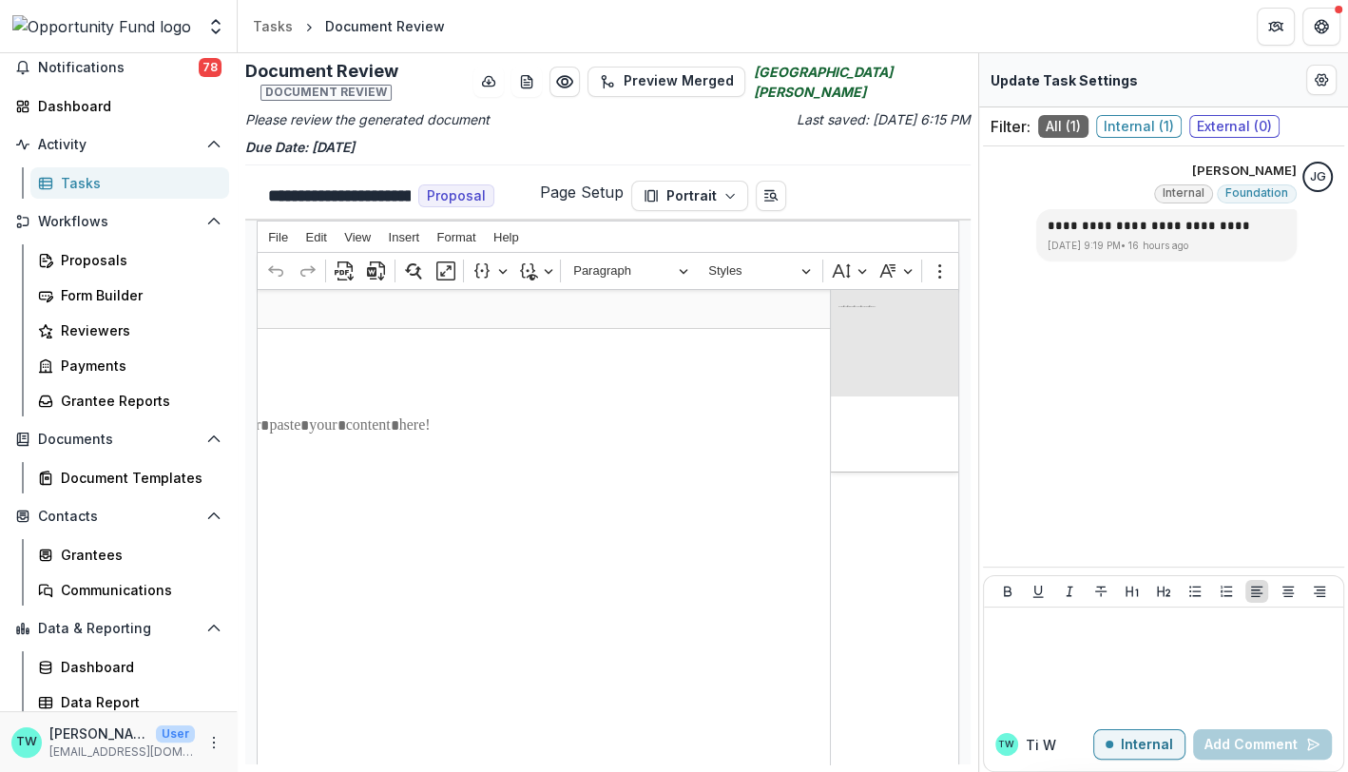
click at [586, 31] on header "Tasks Document Review" at bounding box center [793, 26] width 1110 height 52
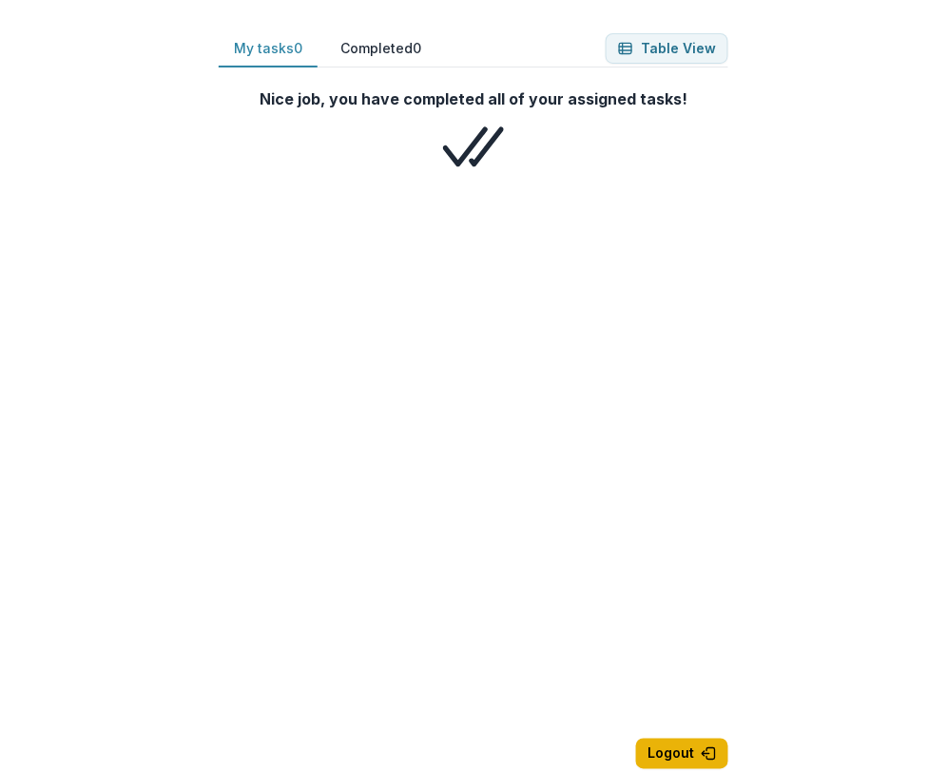
click at [678, 754] on button "Logout" at bounding box center [682, 754] width 92 height 30
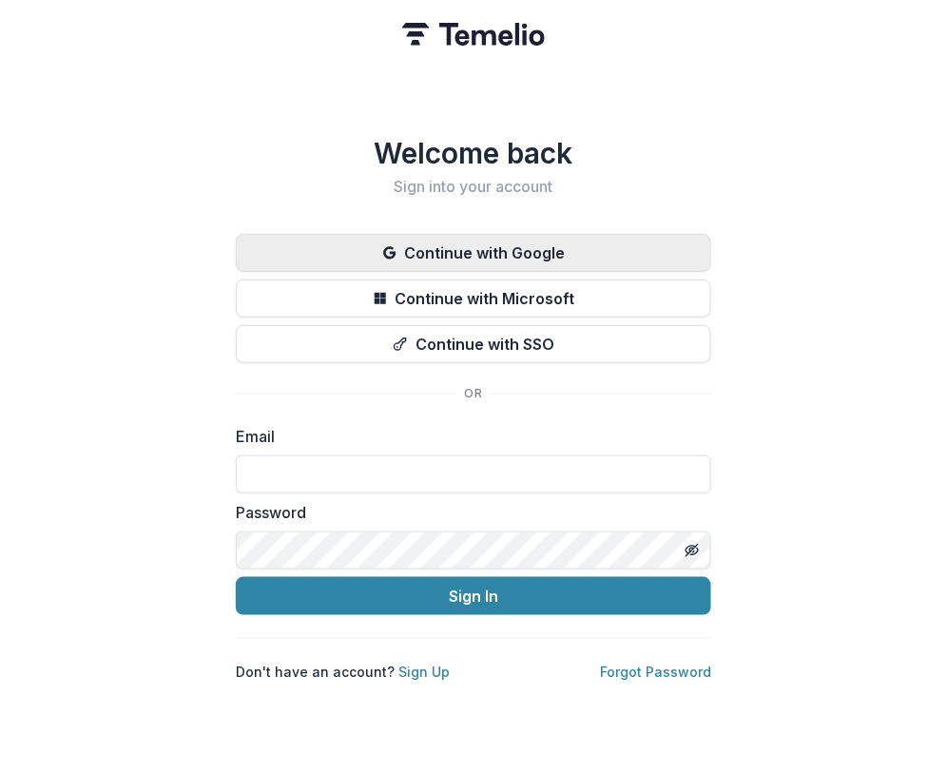
click at [485, 253] on button "Continue with Google" at bounding box center [473, 253] width 475 height 38
